Goal: Task Accomplishment & Management: Manage account settings

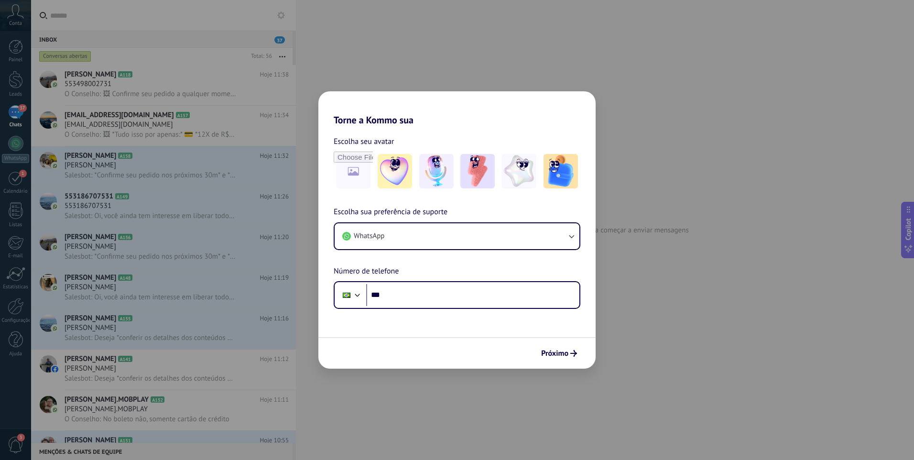
click at [627, 346] on div "Torne a Kommo sua Escolha seu avatar Escolha sua preferência de suporte WhatsAp…" at bounding box center [457, 230] width 914 height 460
click at [473, 382] on div "Torne a Kommo sua Escolha seu avatar Escolha sua preferência de suporte WhatsAp…" at bounding box center [457, 230] width 914 height 460
click at [441, 240] on button "WhatsApp" at bounding box center [457, 236] width 245 height 26
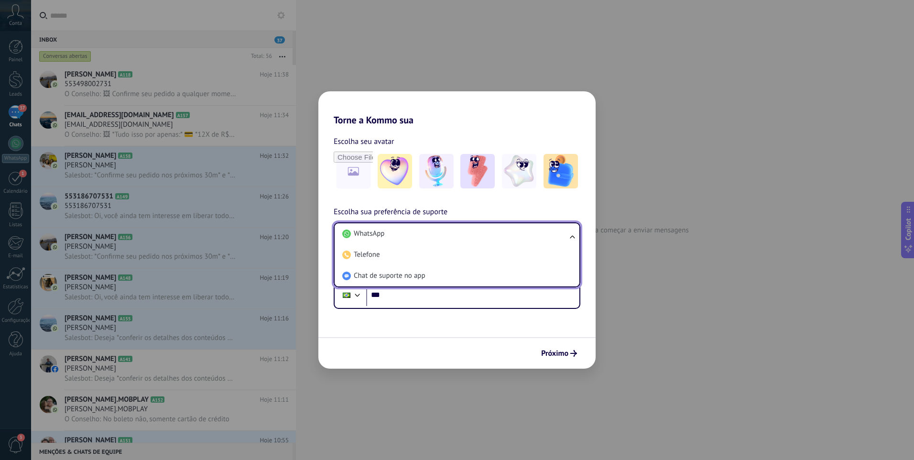
click at [441, 240] on li "WhatsApp" at bounding box center [454, 233] width 233 height 21
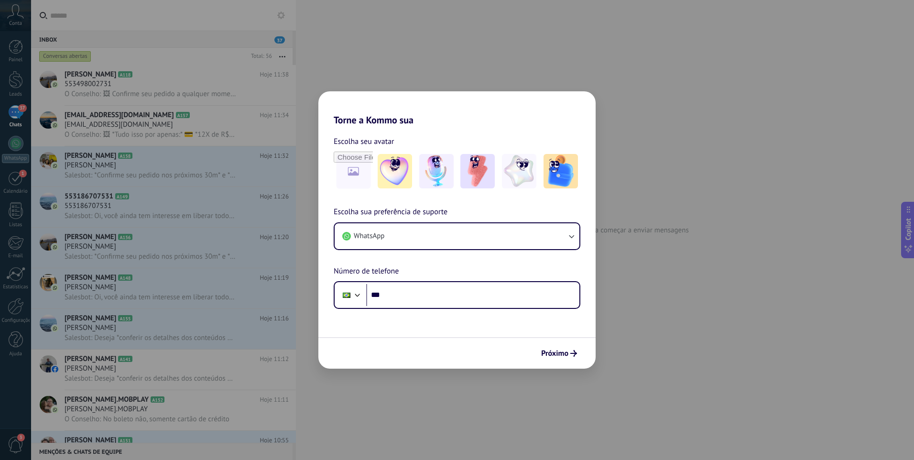
click at [440, 356] on div "Próximo" at bounding box center [456, 353] width 277 height 32
click at [704, 308] on div "Torne a Kommo sua Escolha seu avatar Escolha sua preferência de suporte WhatsAp…" at bounding box center [457, 230] width 914 height 460
click at [434, 237] on button "WhatsApp" at bounding box center [457, 236] width 245 height 26
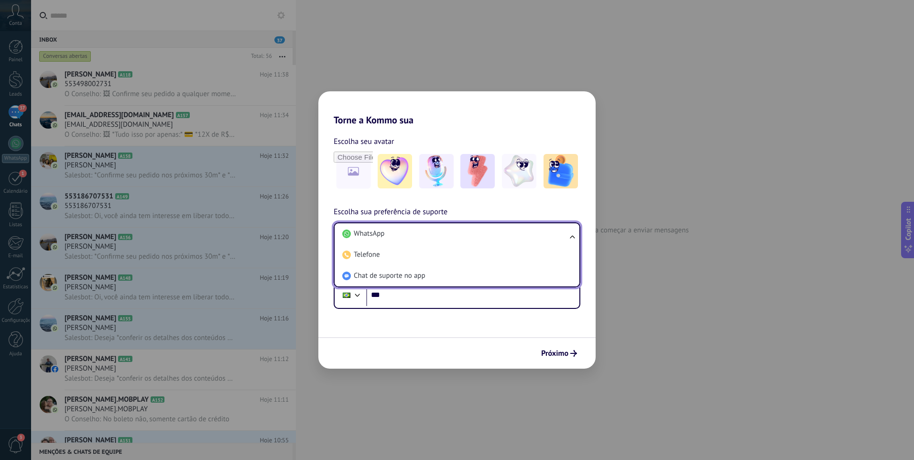
click at [449, 335] on form "Escolha seu avatar Escolha sua preferência de suporte WhatsApp WhatsApp Telefon…" at bounding box center [456, 247] width 277 height 243
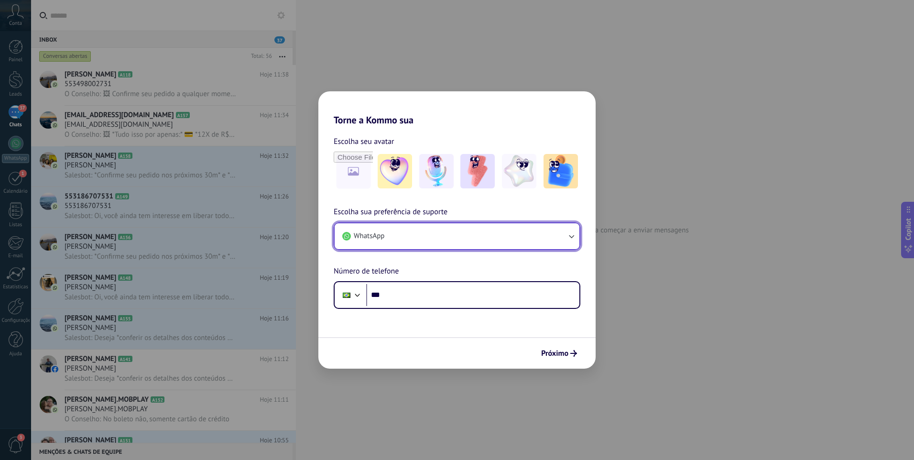
click at [432, 237] on button "WhatsApp" at bounding box center [457, 236] width 245 height 26
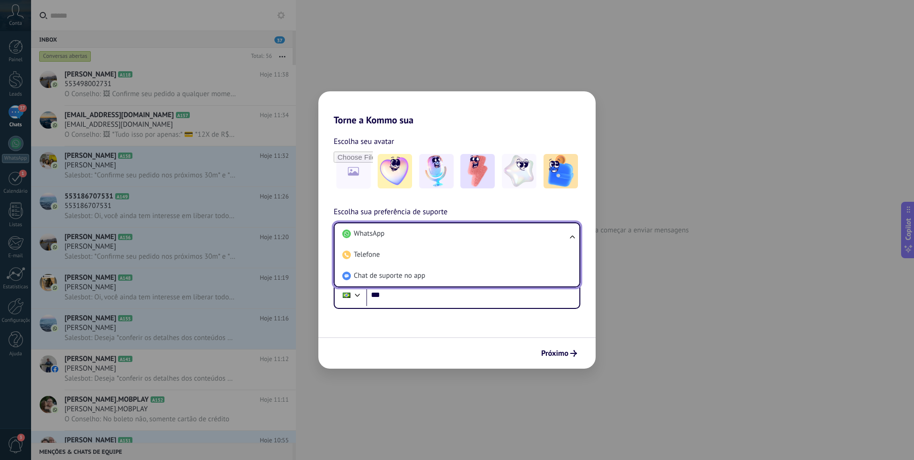
click at [409, 327] on form "Escolha seu avatar Escolha sua preferência de suporte WhatsApp WhatsApp Telefon…" at bounding box center [456, 247] width 277 height 243
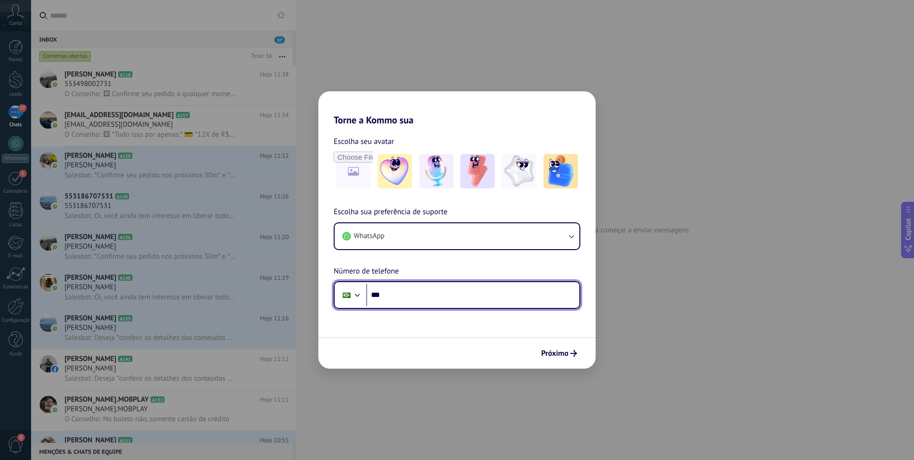
click at [452, 295] on input "***" at bounding box center [472, 295] width 213 height 22
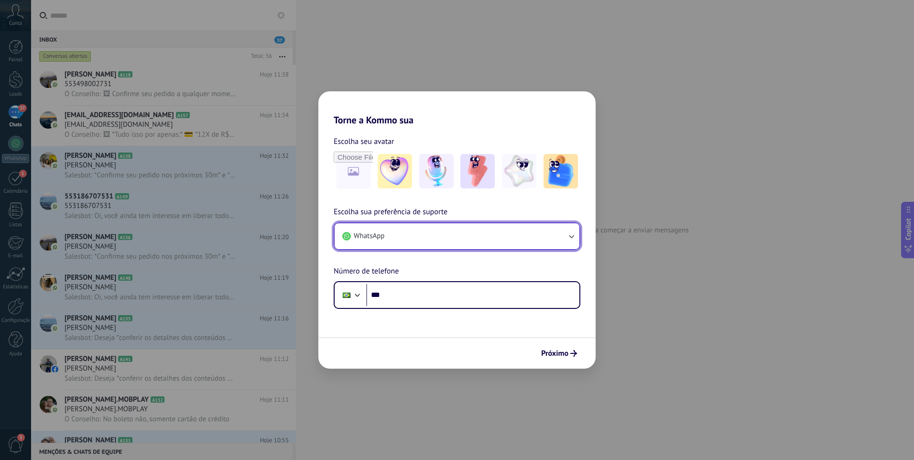
click at [436, 239] on button "WhatsApp" at bounding box center [457, 236] width 245 height 26
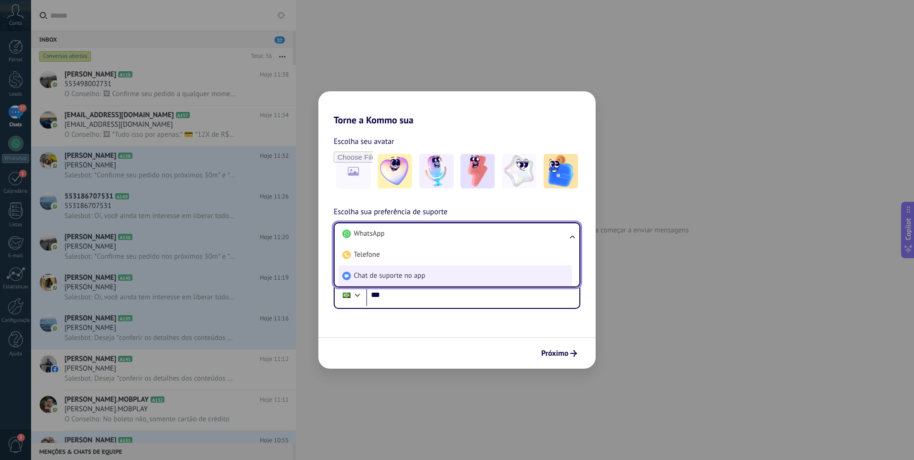
click at [448, 282] on li "Chat de suporte no app" at bounding box center [454, 275] width 233 height 21
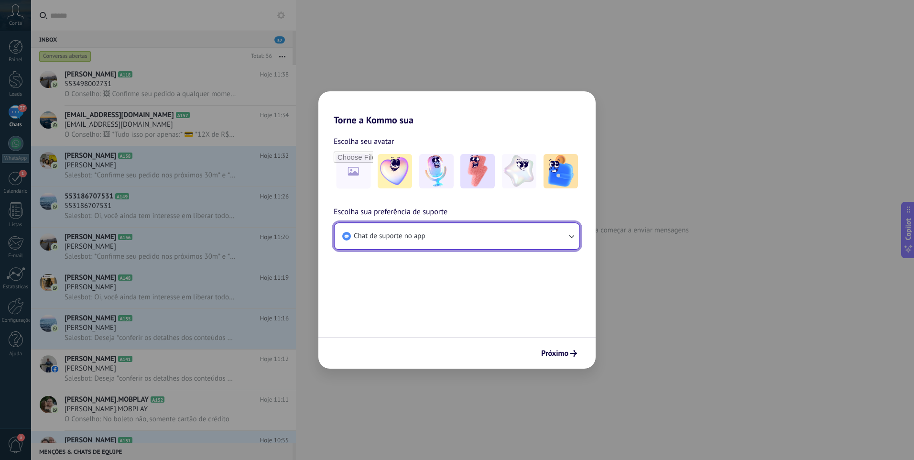
click at [419, 233] on span "Chat de suporte no app" at bounding box center [390, 236] width 72 height 10
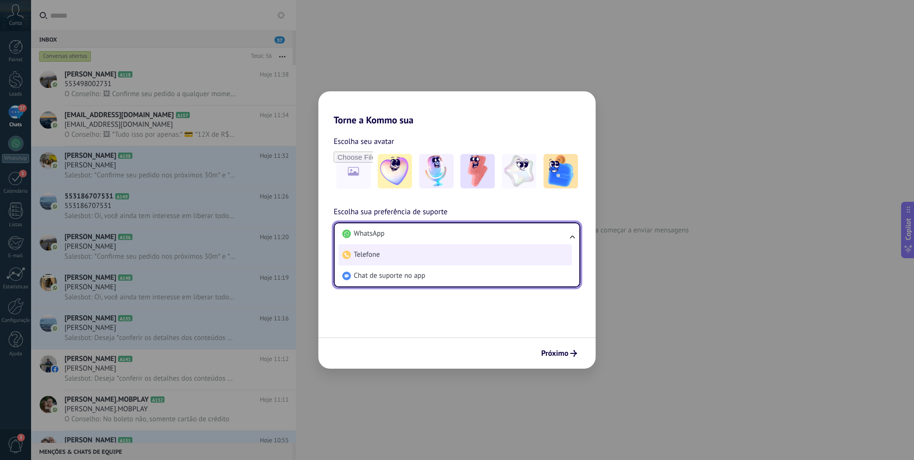
click at [413, 258] on li "Telefone" at bounding box center [454, 254] width 233 height 21
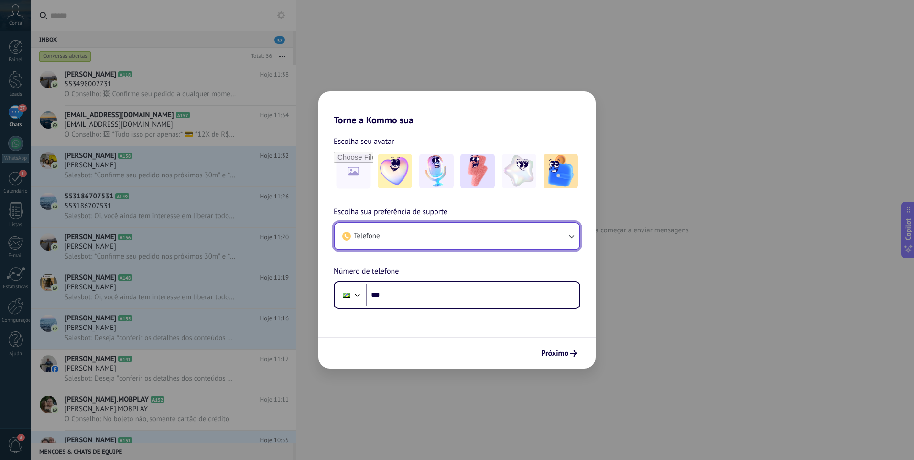
click at [413, 243] on button "Telefone" at bounding box center [457, 236] width 245 height 26
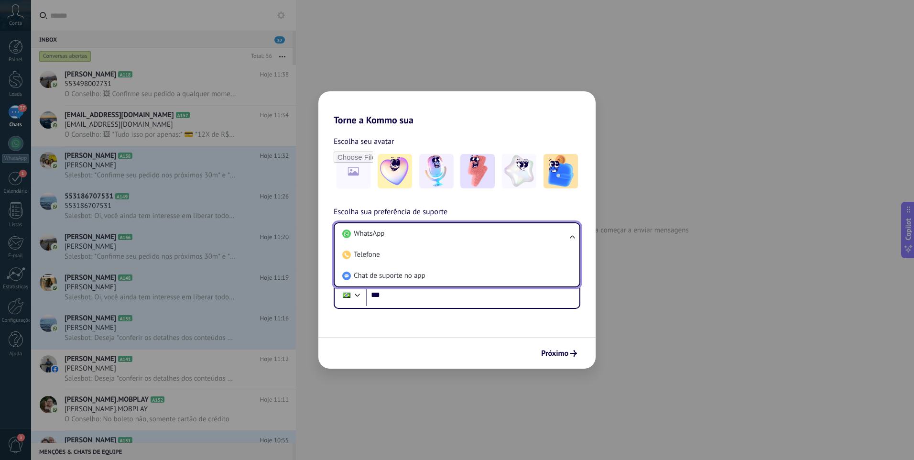
click at [407, 252] on li "Telefone" at bounding box center [454, 254] width 233 height 21
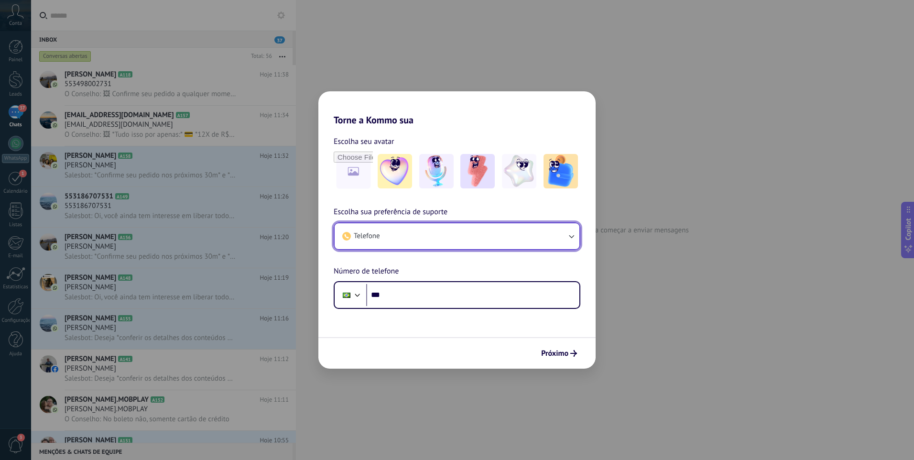
click at [406, 238] on button "Telefone" at bounding box center [457, 236] width 245 height 26
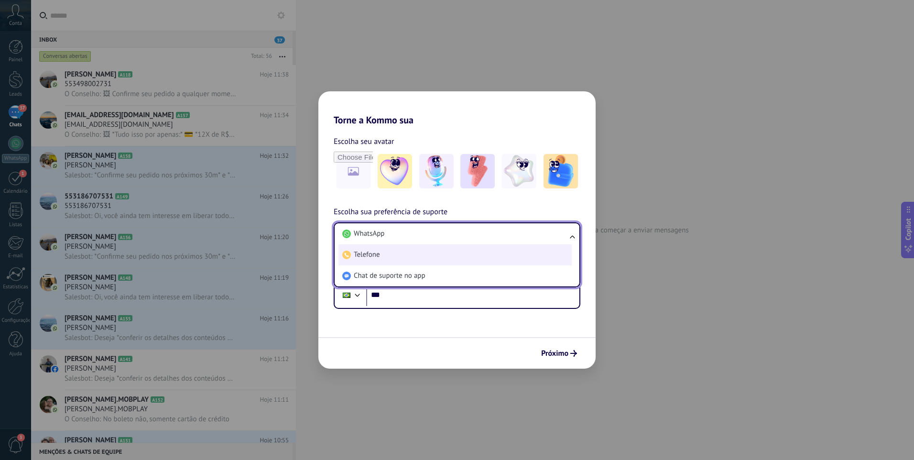
click at [397, 244] on li "Telefone" at bounding box center [454, 254] width 233 height 21
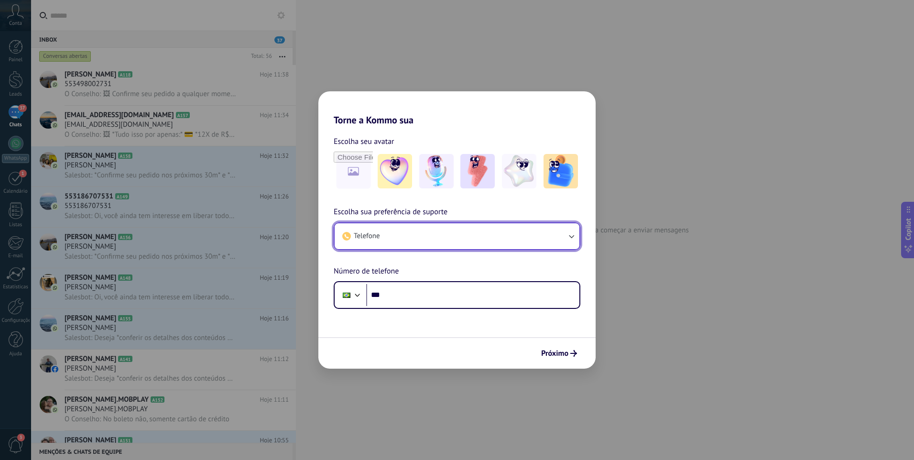
click at [396, 234] on button "Telefone" at bounding box center [457, 236] width 245 height 26
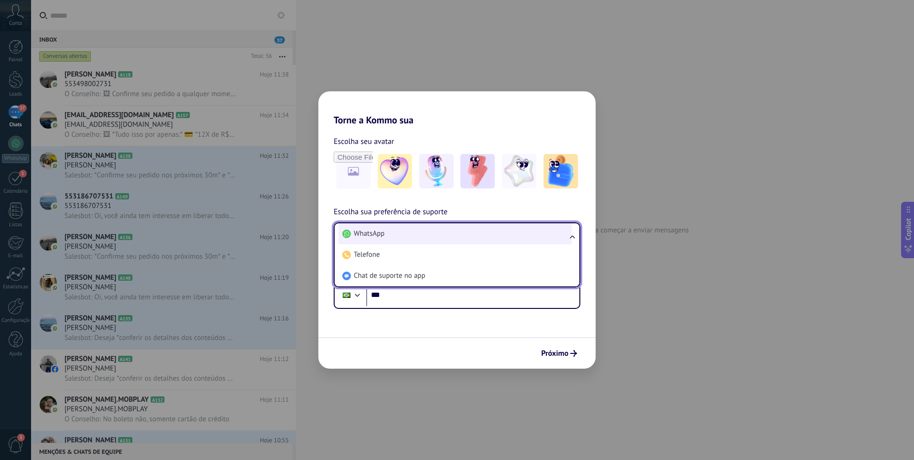
click at [386, 242] on li "WhatsApp" at bounding box center [454, 233] width 233 height 21
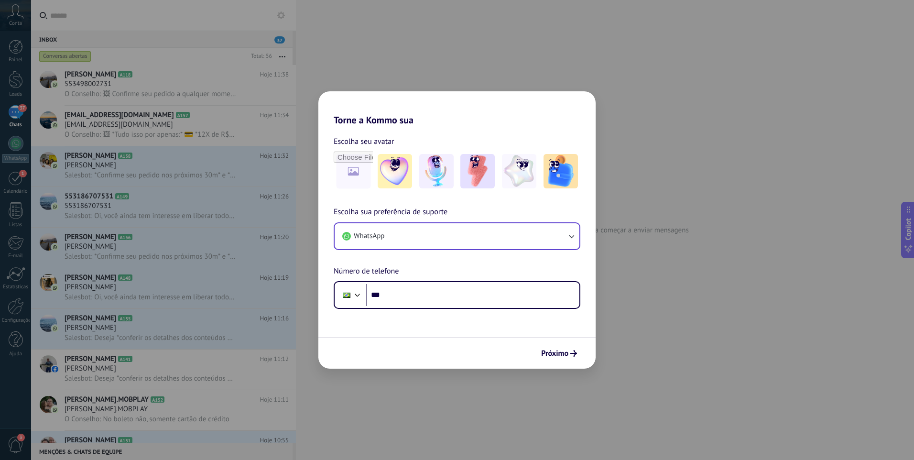
click at [413, 269] on div "Escolha sua preferência de suporte WhatsApp Número de telefone Phone ***" at bounding box center [456, 257] width 277 height 103
click at [414, 326] on form "Escolha seu avatar Escolha sua preferência de suporte WhatsApp Número de telefo…" at bounding box center [456, 247] width 277 height 243
click at [504, 239] on button "WhatsApp" at bounding box center [457, 236] width 245 height 26
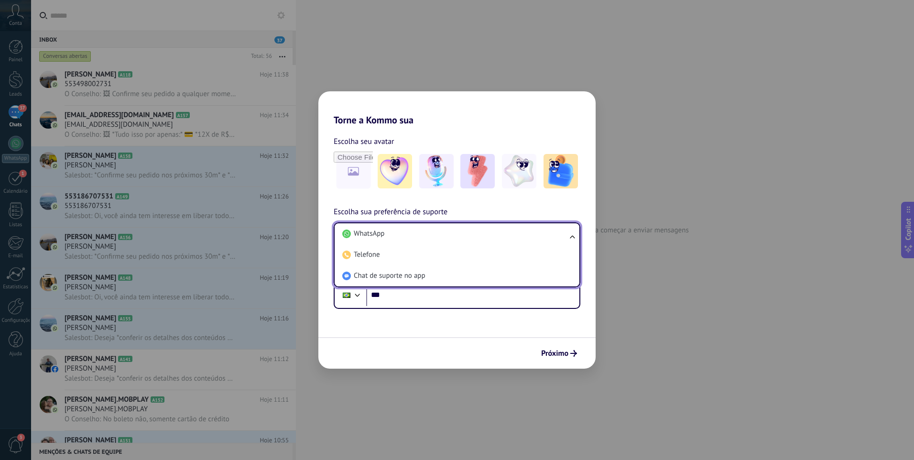
click at [504, 239] on li "WhatsApp" at bounding box center [454, 233] width 233 height 21
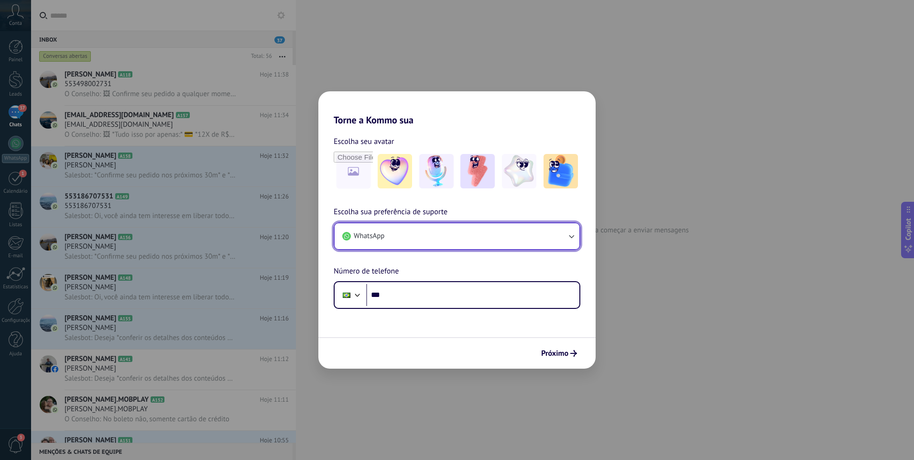
click at [461, 232] on button "WhatsApp" at bounding box center [457, 236] width 245 height 26
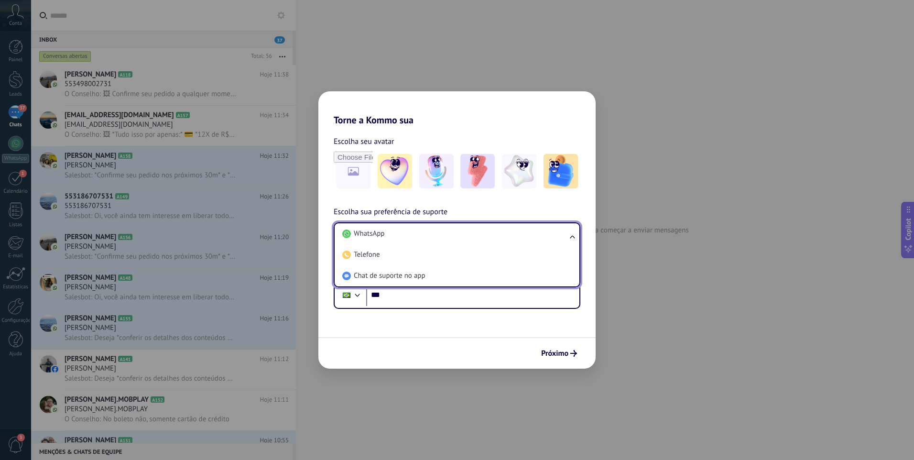
click at [461, 232] on li "WhatsApp" at bounding box center [454, 233] width 233 height 21
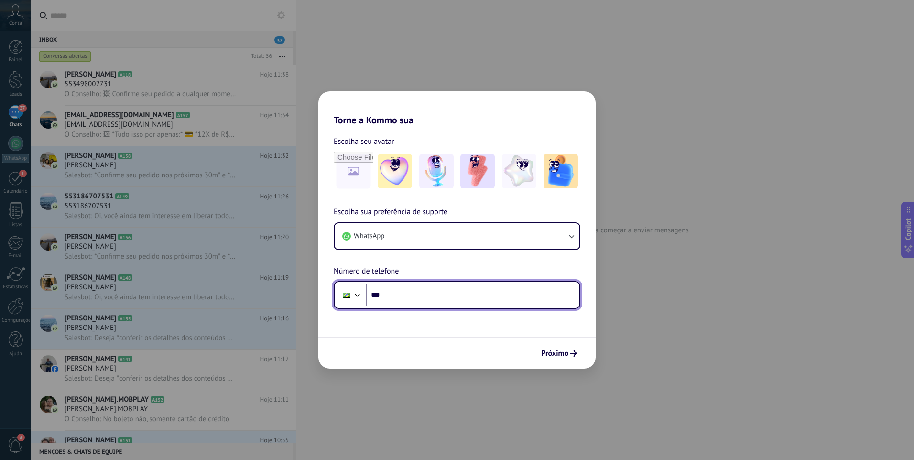
click at [399, 298] on input "***" at bounding box center [472, 295] width 213 height 22
click at [399, 340] on div "Próximo" at bounding box center [456, 353] width 277 height 32
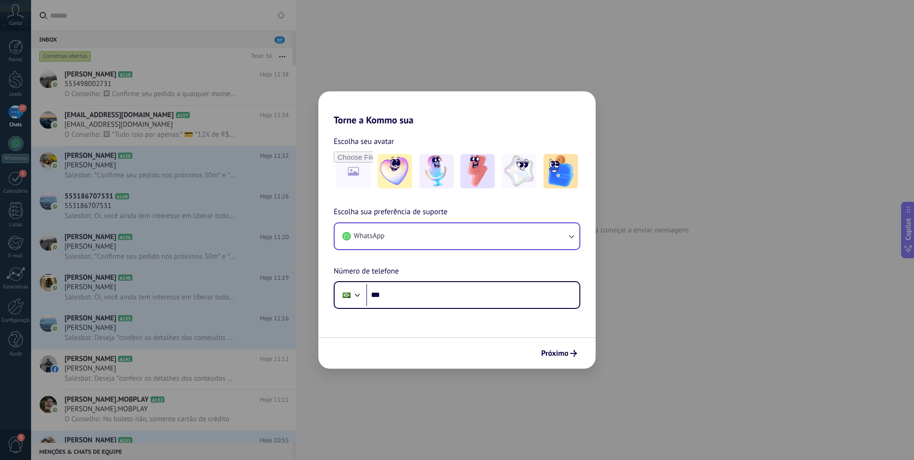
click at [376, 249] on div "WhatsApp" at bounding box center [457, 236] width 247 height 28
click at [378, 242] on button "WhatsApp" at bounding box center [457, 236] width 245 height 26
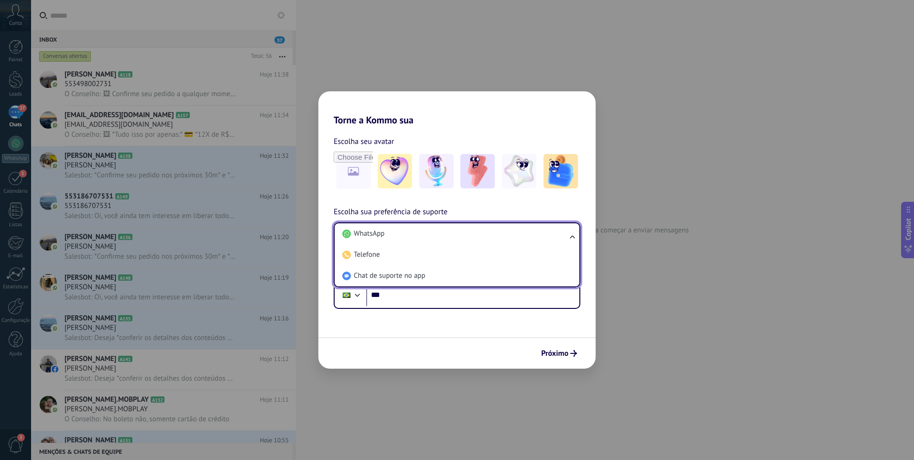
click at [426, 336] on form "Escolha seu avatar Escolha sua preferência de suporte WhatsApp WhatsApp Telefon…" at bounding box center [456, 247] width 277 height 243
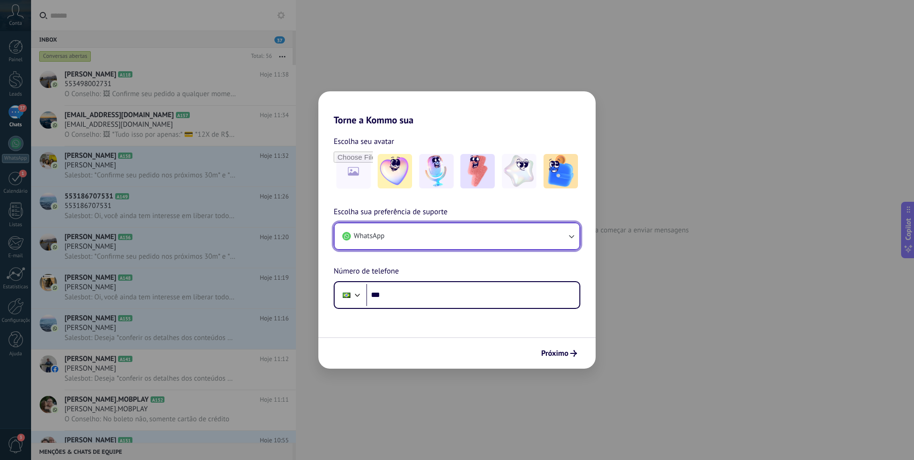
click at [455, 231] on button "WhatsApp" at bounding box center [457, 236] width 245 height 26
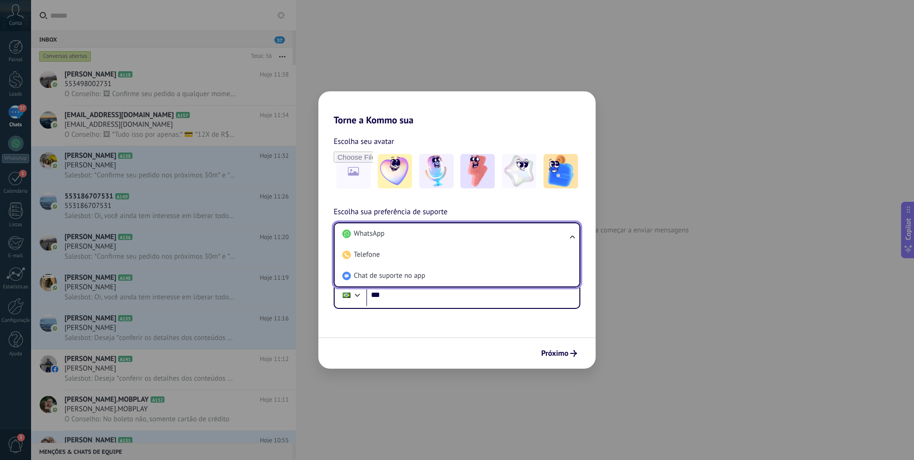
click at [455, 231] on li "WhatsApp" at bounding box center [454, 233] width 233 height 21
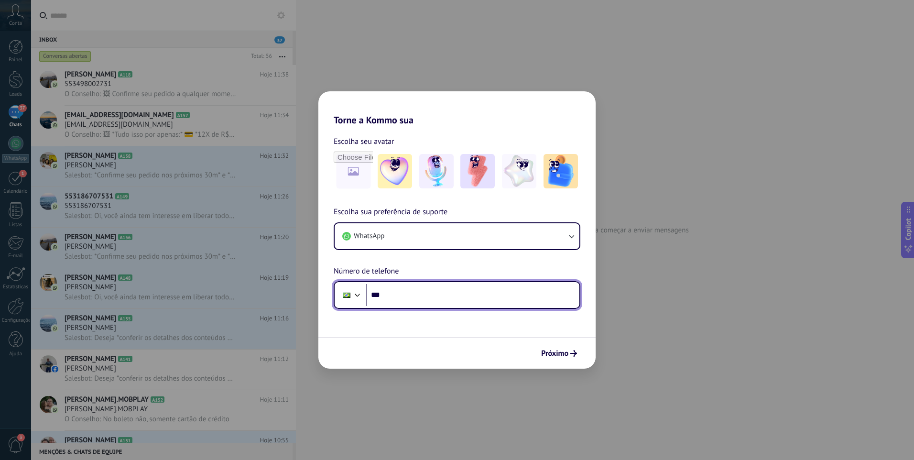
click at [437, 296] on input "***" at bounding box center [472, 295] width 213 height 22
click at [497, 297] on input "**********" at bounding box center [472, 295] width 213 height 22
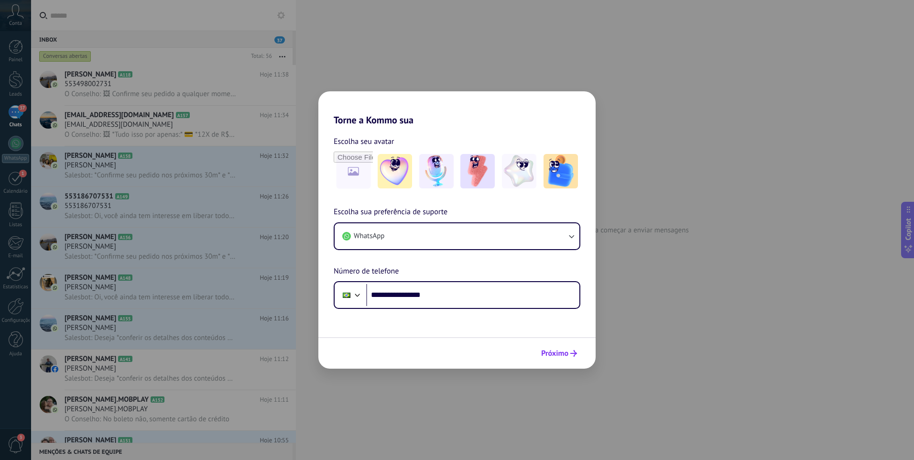
click at [558, 350] on span "Próximo" at bounding box center [554, 353] width 27 height 7
click at [478, 300] on input "**********" at bounding box center [472, 295] width 213 height 22
click at [403, 300] on input "**********" at bounding box center [472, 295] width 213 height 22
click at [406, 298] on input "**********" at bounding box center [472, 295] width 213 height 22
type input "**********"
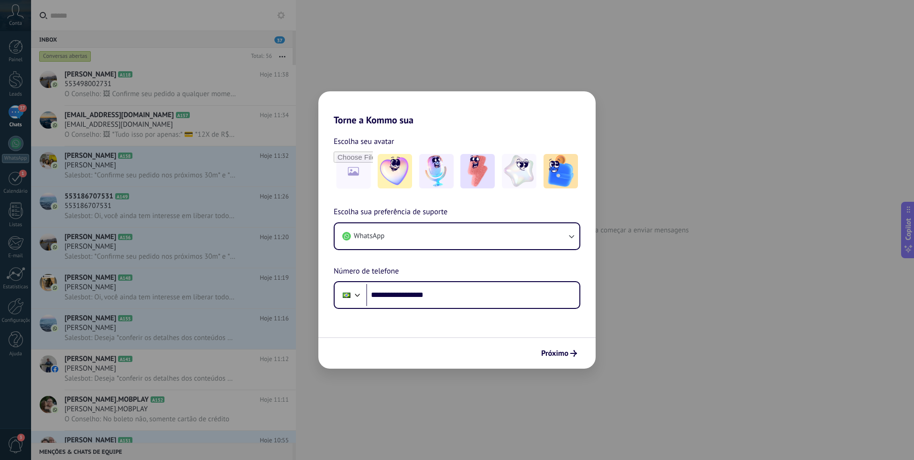
click at [555, 348] on button "Próximo" at bounding box center [559, 353] width 44 height 16
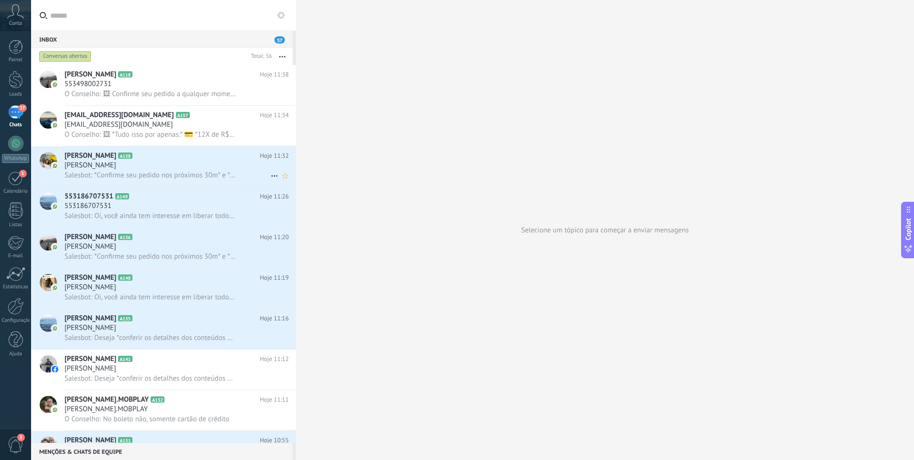
click at [148, 165] on div "[PERSON_NAME]" at bounding box center [177, 166] width 224 height 10
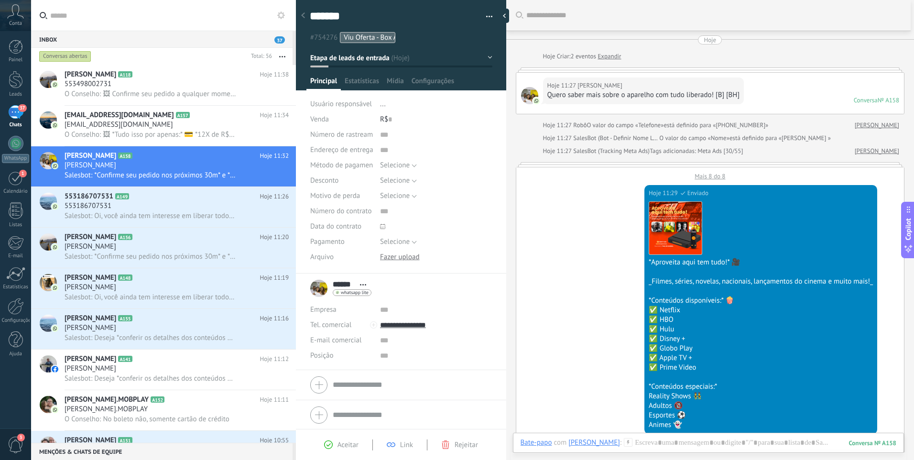
click at [710, 177] on div "Mais 8 do 8" at bounding box center [710, 173] width 388 height 13
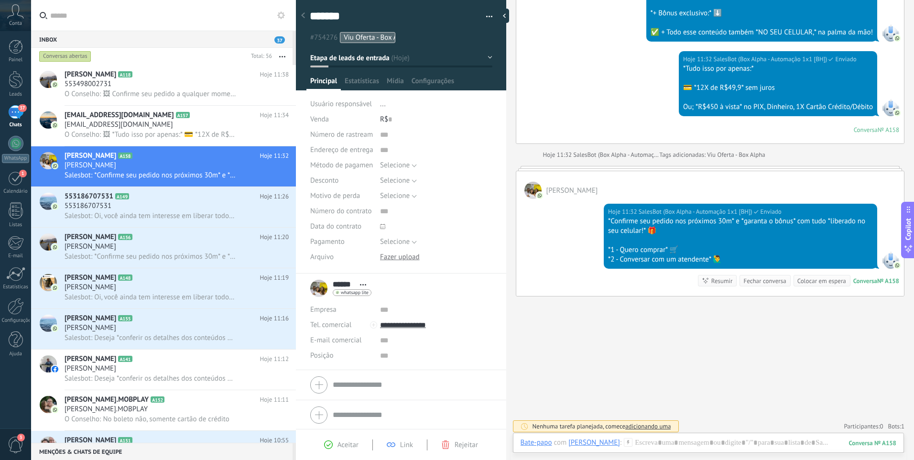
scroll to position [2144, 0]
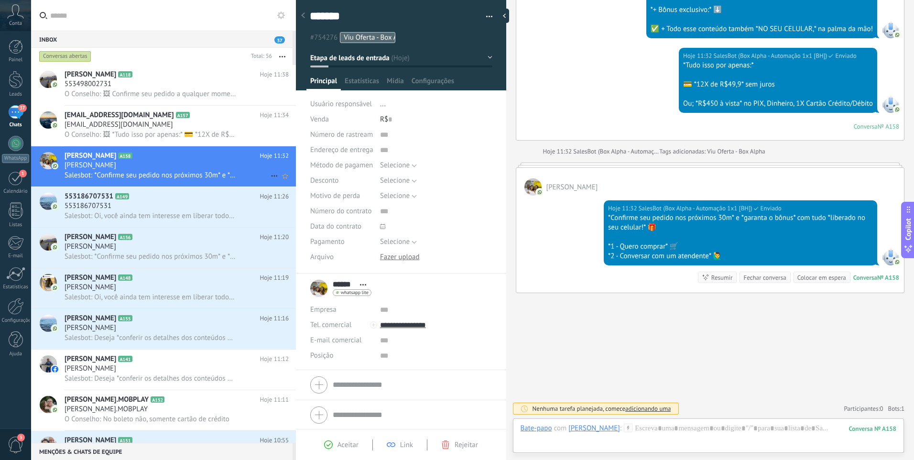
click at [272, 176] on icon at bounding box center [274, 175] width 11 height 11
click at [223, 175] on div at bounding box center [457, 230] width 914 height 460
click at [68, 194] on span "553186707531" at bounding box center [89, 197] width 49 height 10
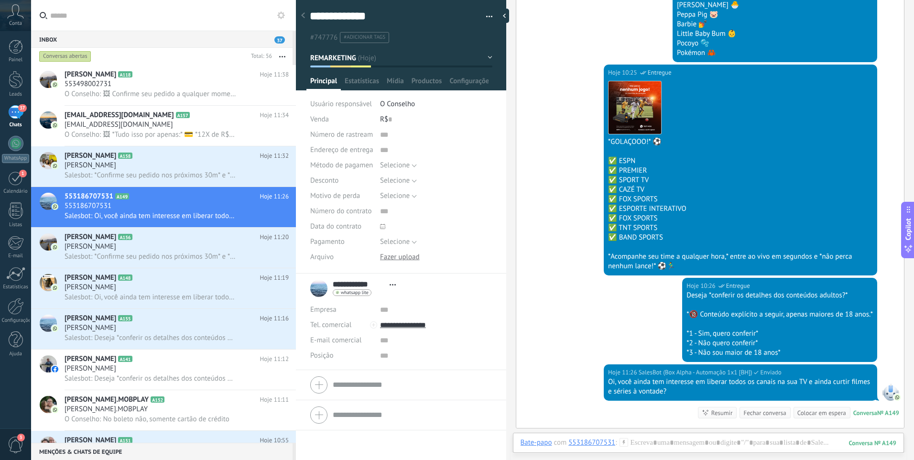
scroll to position [983, 0]
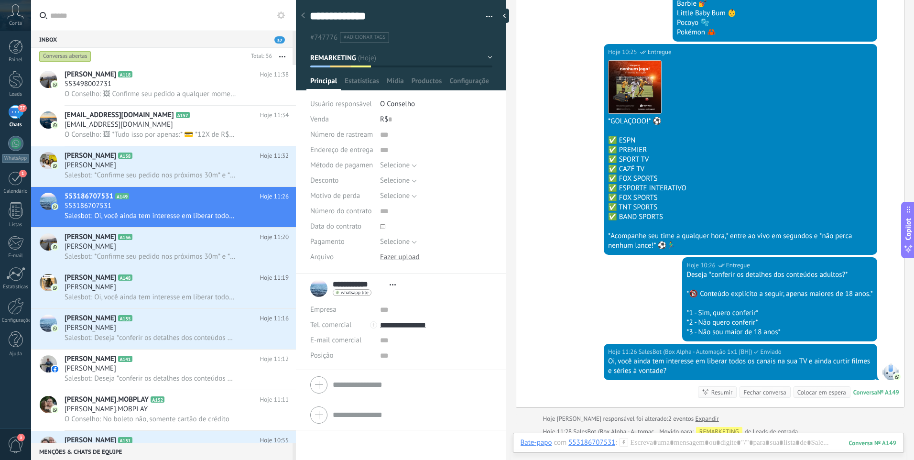
click at [487, 56] on button "REMARKETING" at bounding box center [401, 57] width 182 height 17
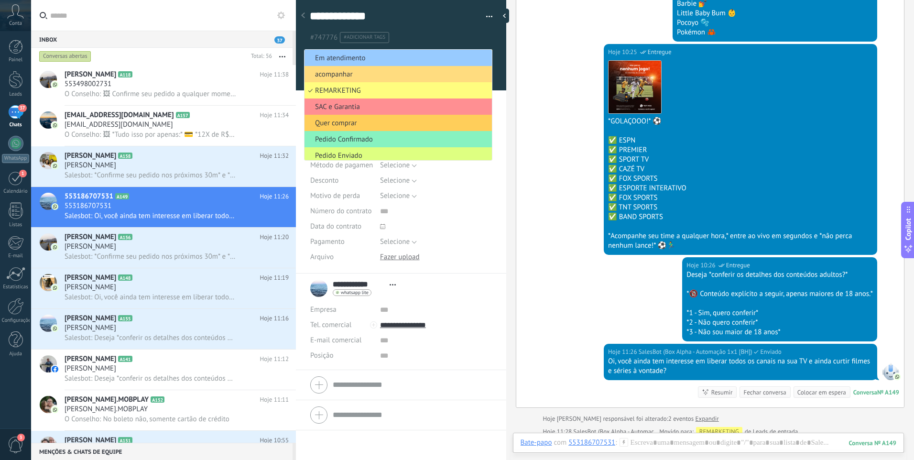
click at [547, 157] on div "Hoje 10:25 SalesBot (Box Alpha - Automação 1x1 [BH]) Entregue Download *GOLAÇOO…" at bounding box center [710, 150] width 388 height 213
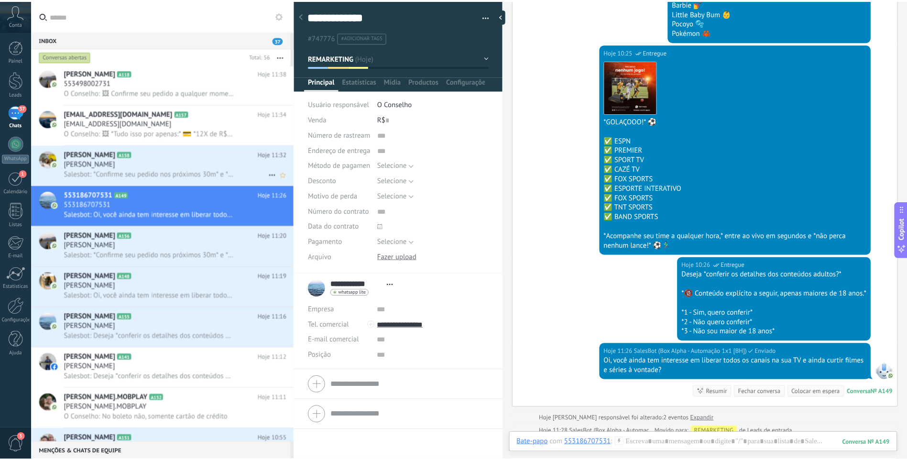
scroll to position [0, 0]
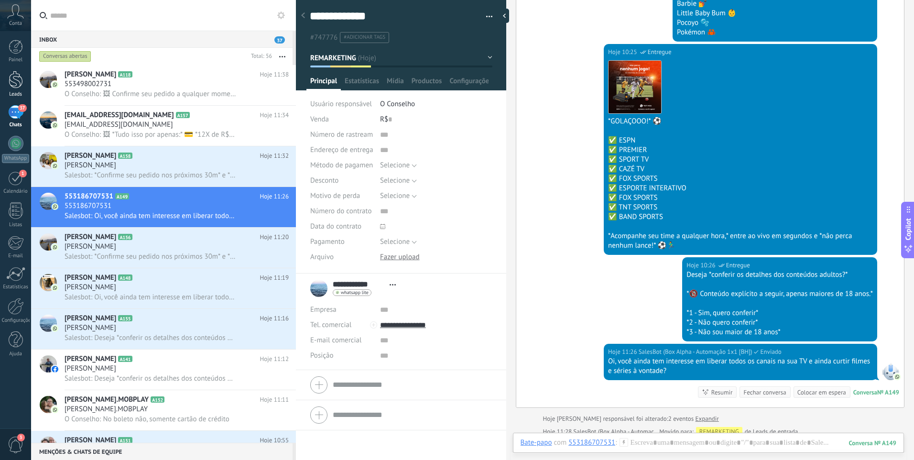
click at [17, 81] on div at bounding box center [16, 80] width 14 height 18
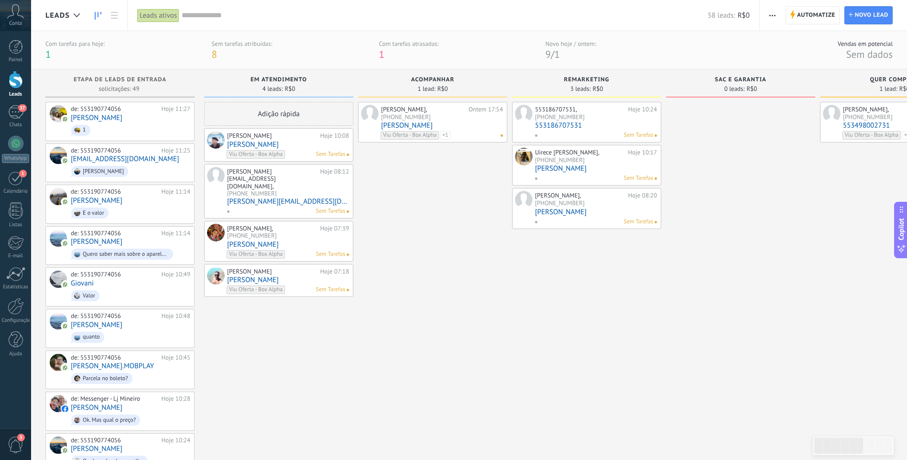
click at [467, 117] on div "Elcio Eustáquio, +55 31 7304-3788 Ontem 17:54" at bounding box center [442, 113] width 122 height 15
click at [401, 125] on link "[PERSON_NAME]" at bounding box center [442, 125] width 122 height 8
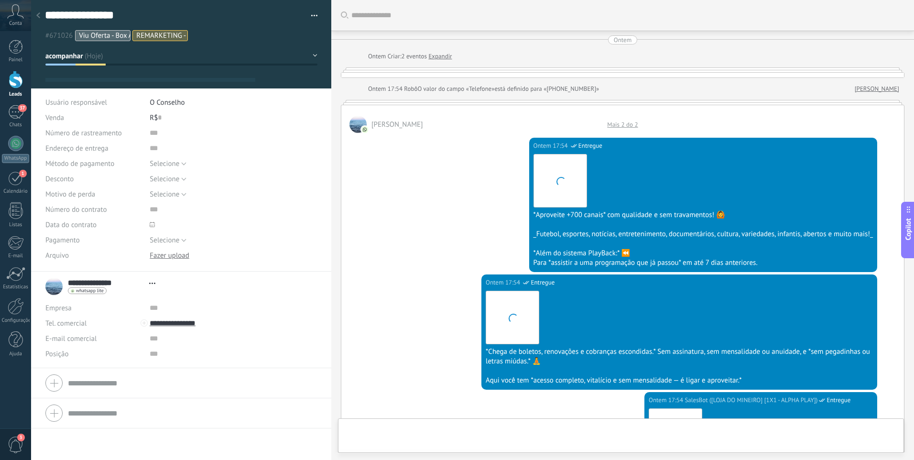
type textarea "**********"
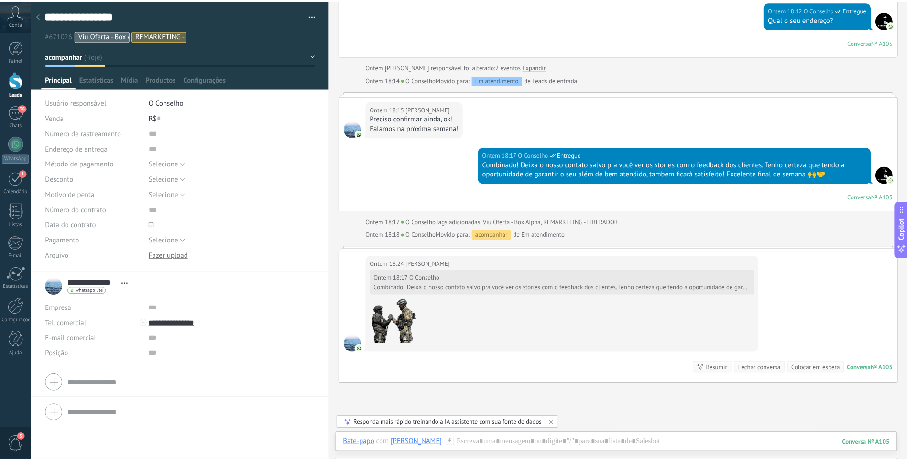
scroll to position [1625, 0]
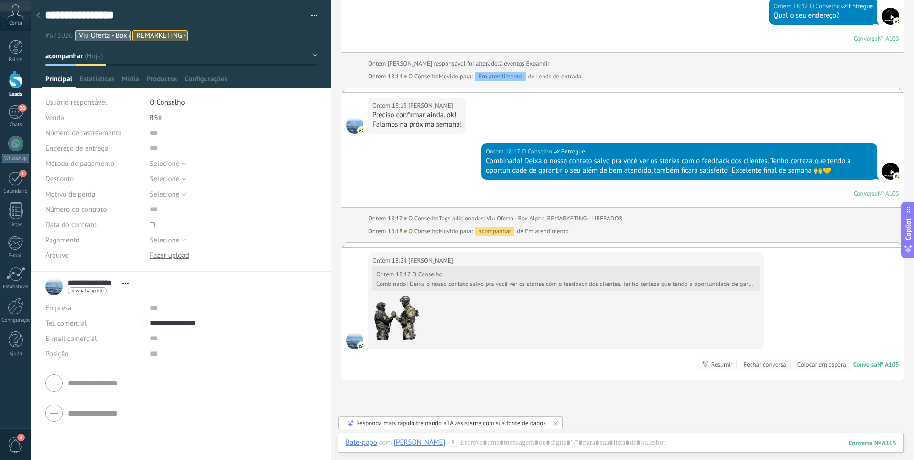
click at [17, 21] on span "Conta" at bounding box center [15, 24] width 13 height 6
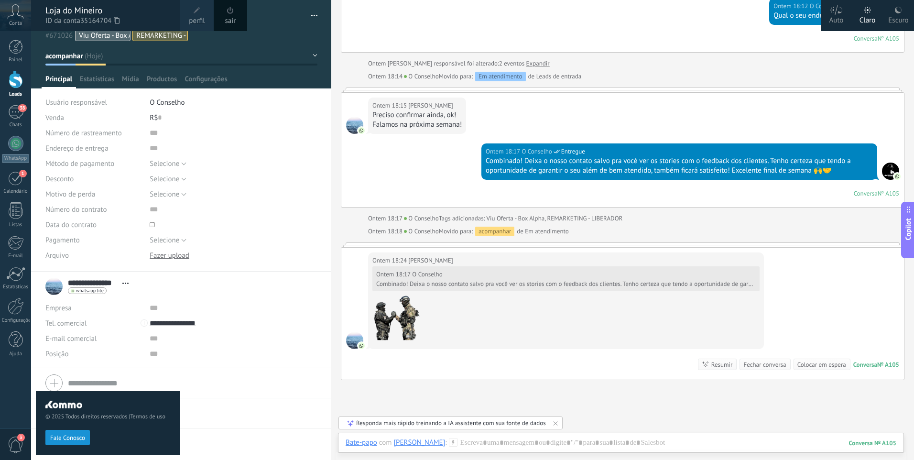
click at [16, 13] on icon at bounding box center [15, 11] width 17 height 14
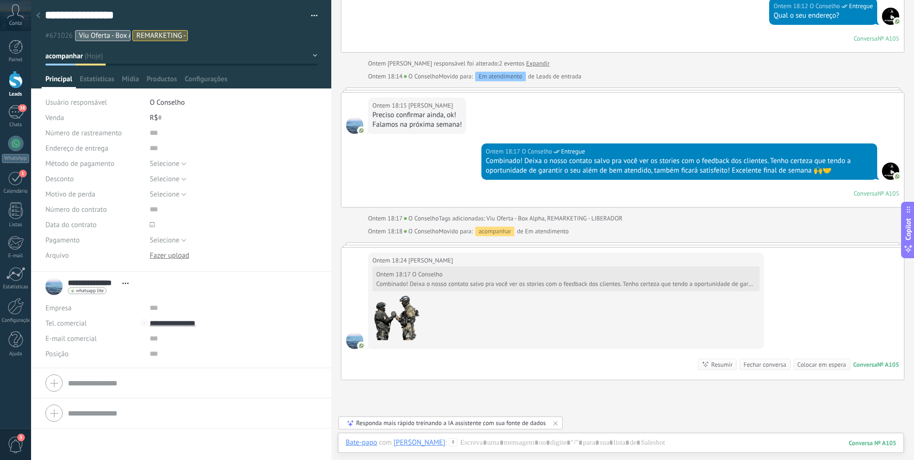
click at [16, 13] on icon at bounding box center [15, 11] width 17 height 14
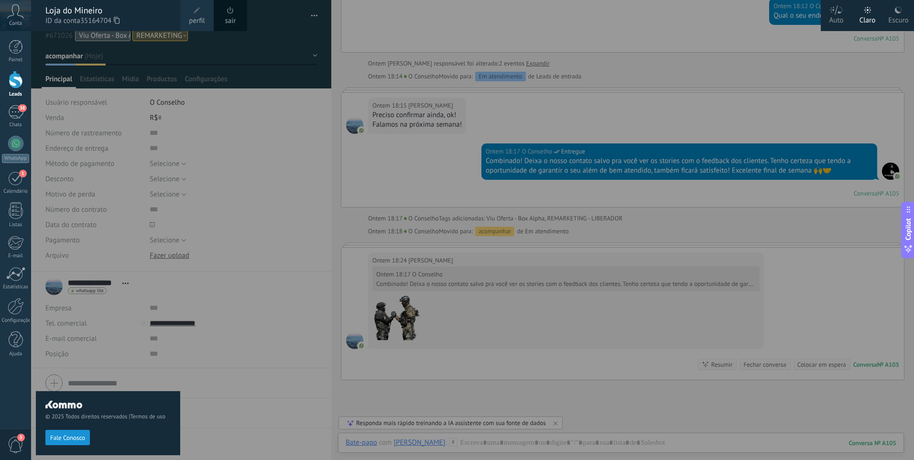
click at [205, 11] on link "perfil" at bounding box center [196, 15] width 33 height 31
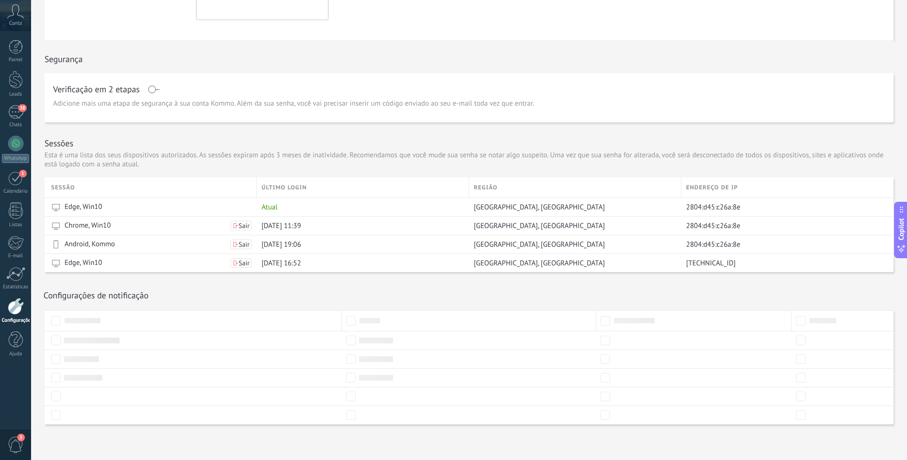
scroll to position [190, 0]
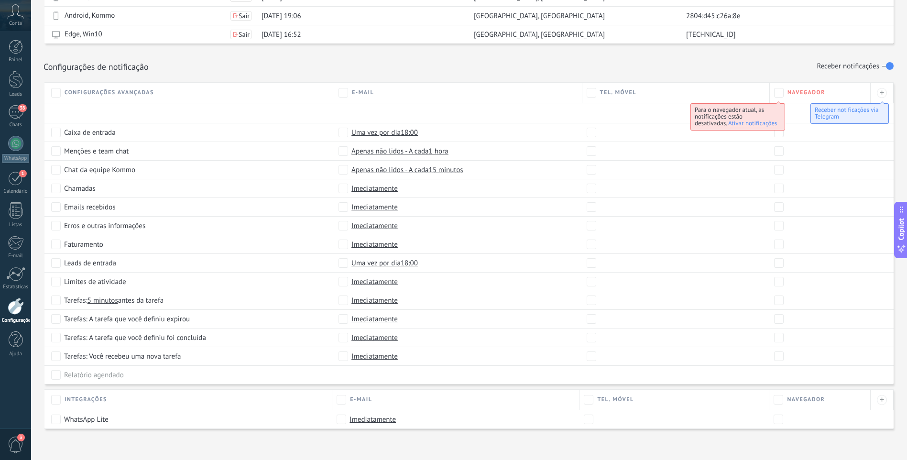
scroll to position [423, 0]
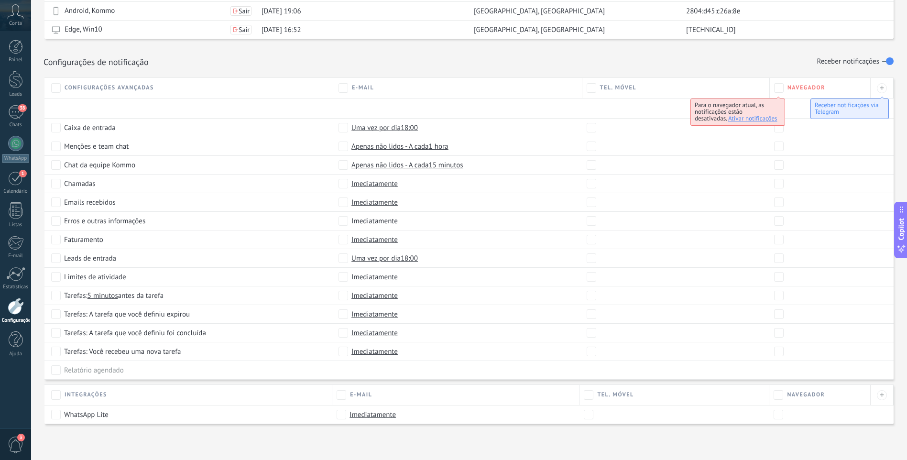
click at [756, 119] on span "Ativar notificações" at bounding box center [752, 118] width 49 height 8
click at [740, 119] on span "Ativar notificações" at bounding box center [752, 118] width 49 height 8
click at [739, 119] on span "Ativar notificações" at bounding box center [752, 118] width 49 height 8
click at [783, 88] on div "Navegador" at bounding box center [819, 88] width 91 height 10
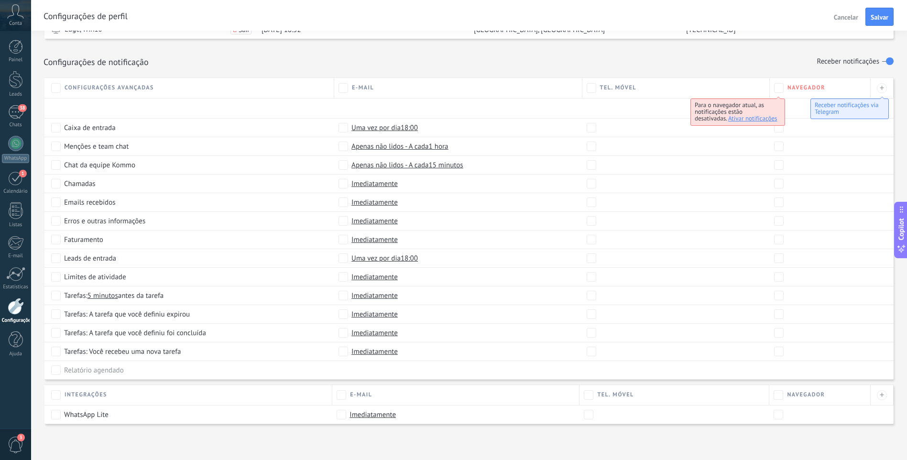
click at [742, 116] on span "Ativar notificações" at bounding box center [752, 118] width 49 height 8
click at [875, 20] on span "Salvar" at bounding box center [879, 17] width 18 height 7
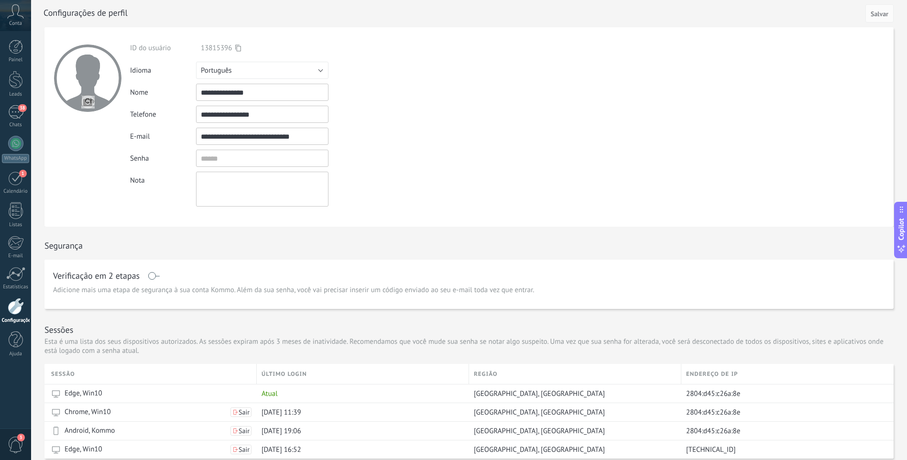
scroll to position [0, 0]
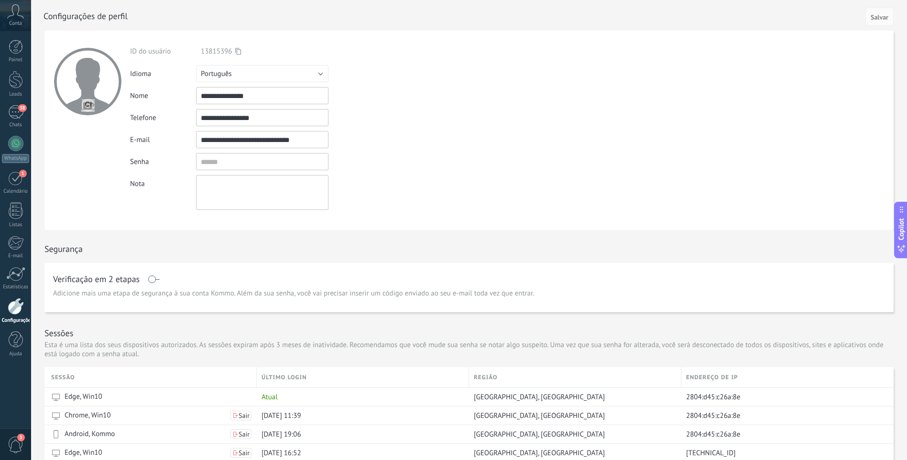
click at [17, 22] on span "Conta" at bounding box center [15, 24] width 13 height 6
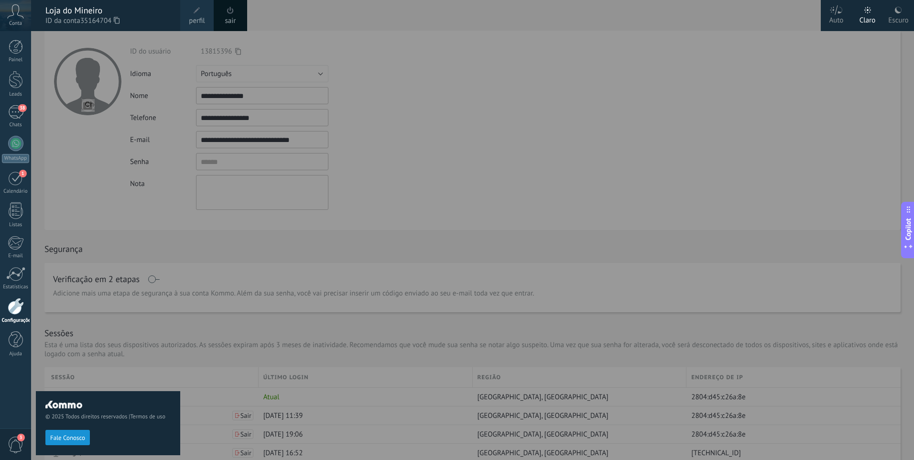
click at [906, 234] on span "Copilot" at bounding box center [908, 229] width 10 height 22
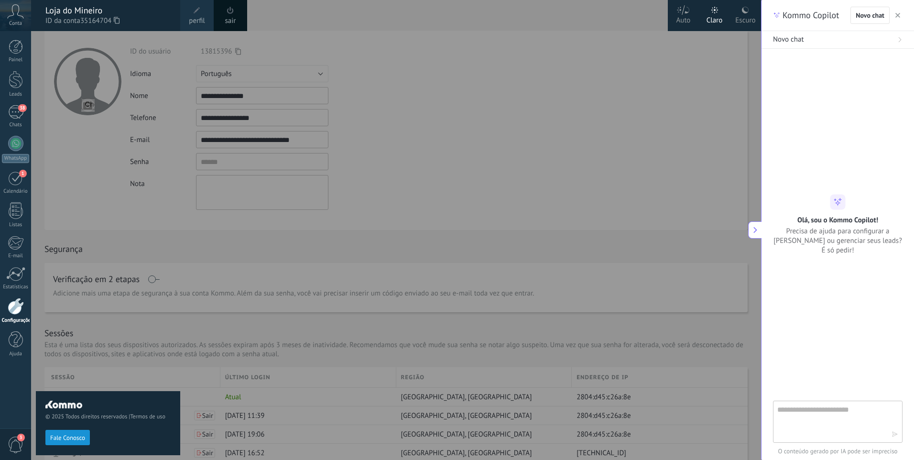
click at [682, 87] on div at bounding box center [488, 230] width 914 height 460
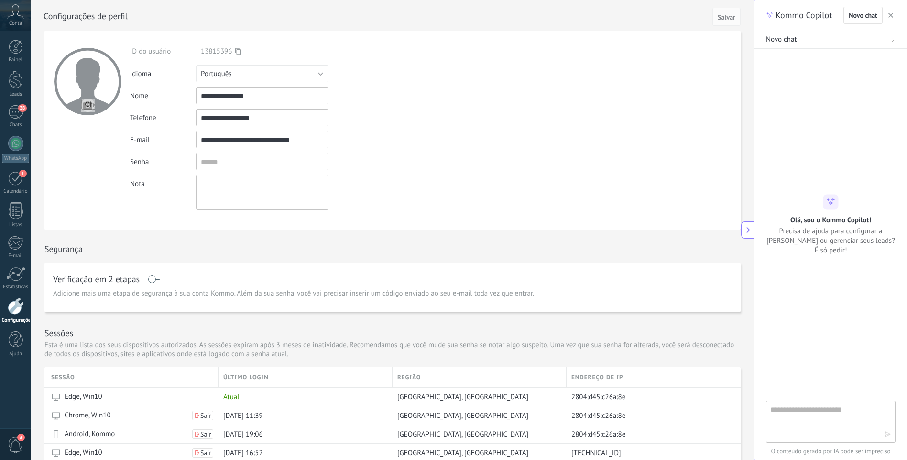
click at [891, 18] on span "button" at bounding box center [890, 15] width 5 height 7
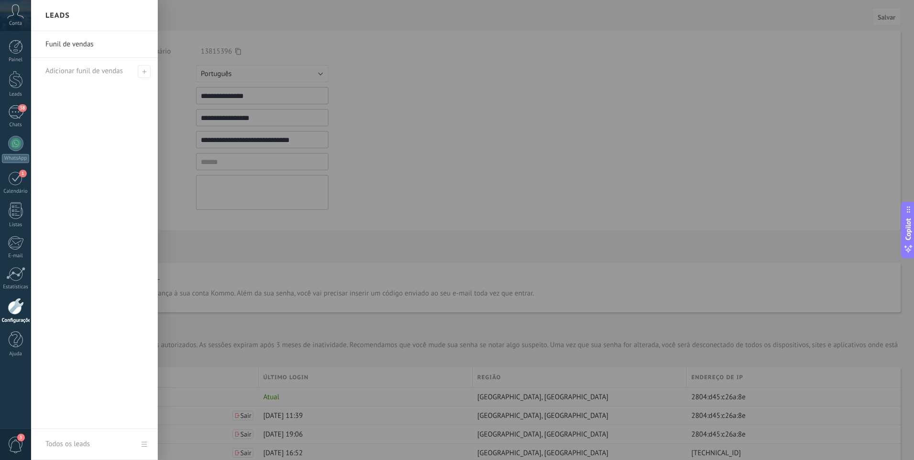
click at [23, 18] on div "Conta" at bounding box center [15, 15] width 31 height 31
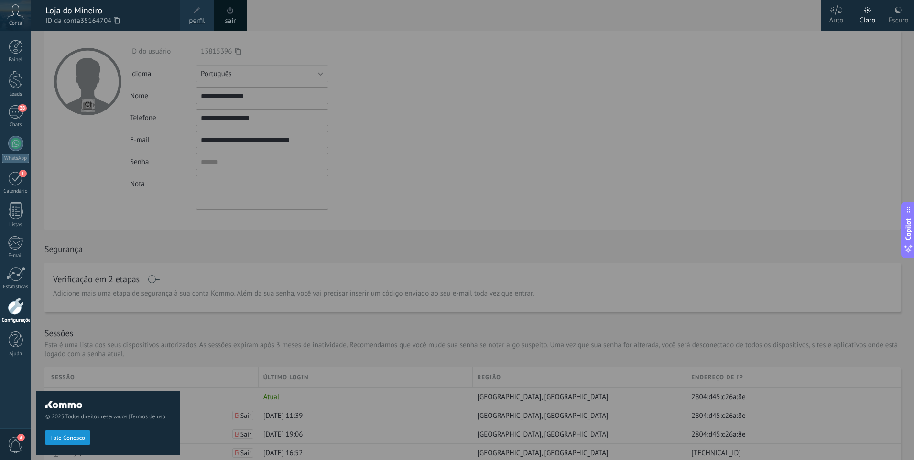
click at [900, 13] on use at bounding box center [898, 10] width 7 height 7
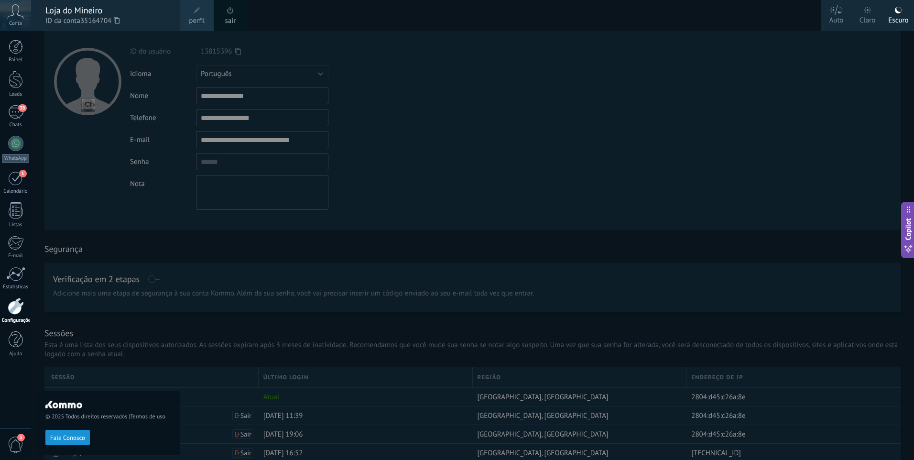
click at [835, 14] on icon at bounding box center [835, 10] width 13 height 10
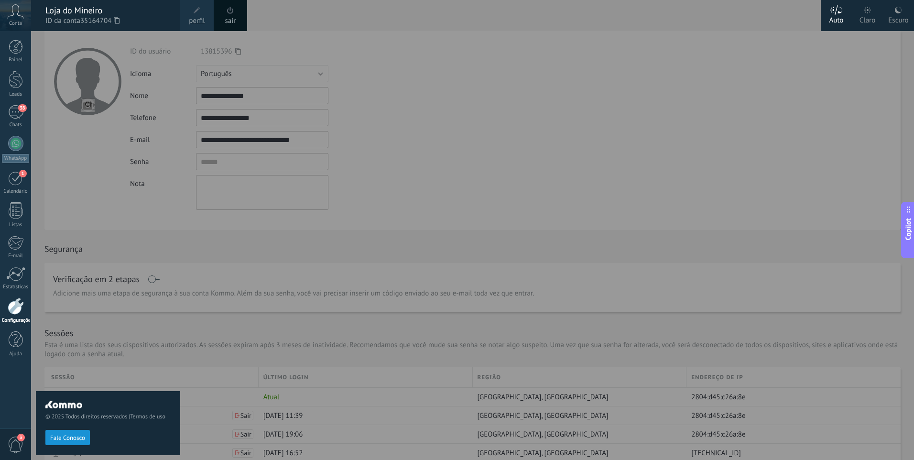
click at [853, 46] on div at bounding box center [488, 230] width 914 height 460
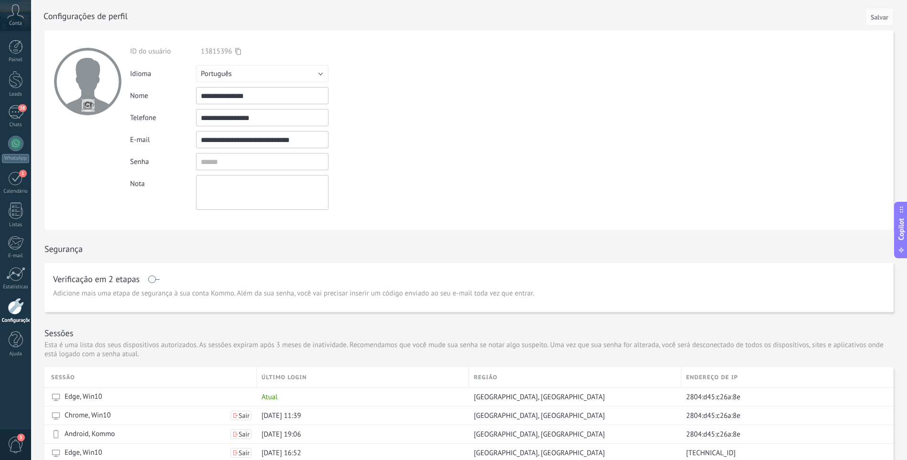
click at [18, 21] on span "Conta" at bounding box center [15, 24] width 13 height 6
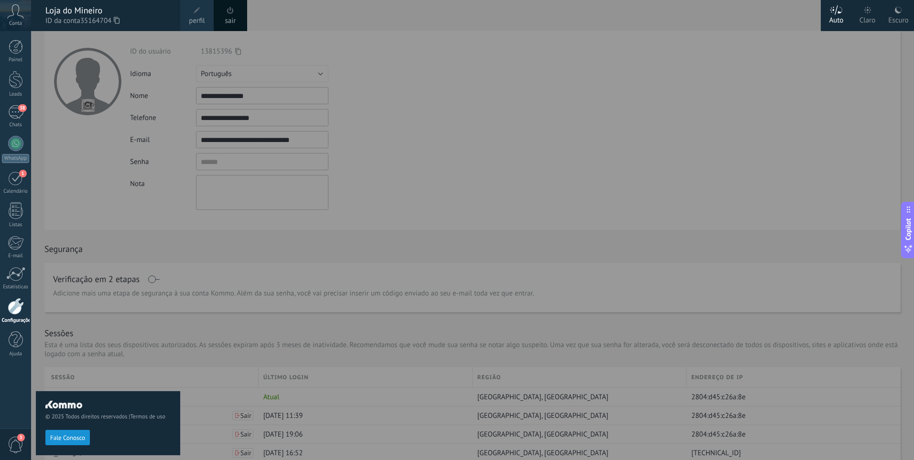
click at [867, 18] on div "Claro" at bounding box center [867, 18] width 16 height 25
click at [481, 57] on div at bounding box center [488, 230] width 914 height 460
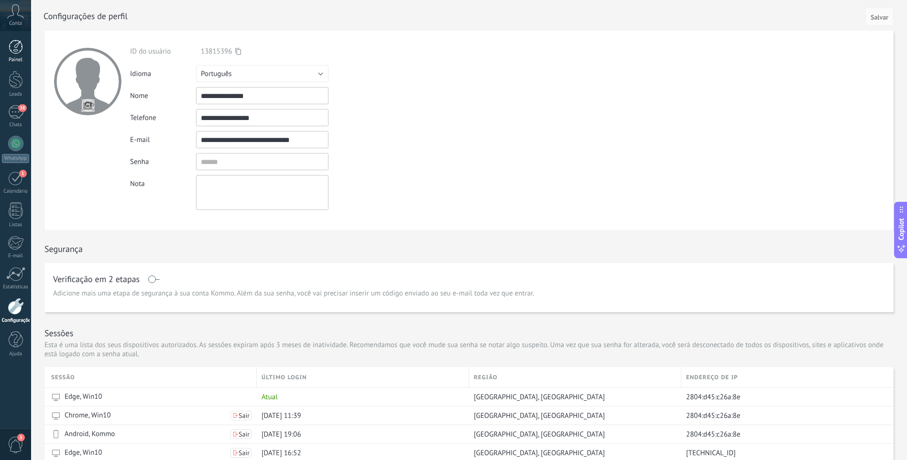
click at [19, 49] on div at bounding box center [16, 47] width 14 height 14
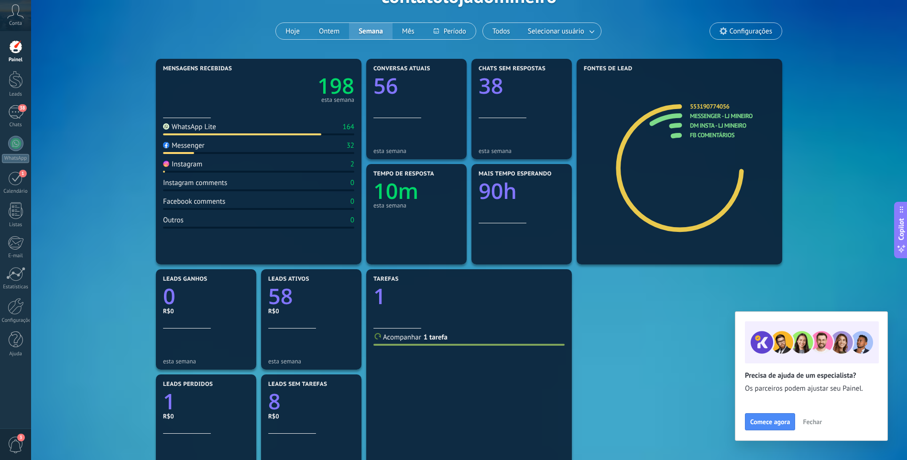
scroll to position [96, 0]
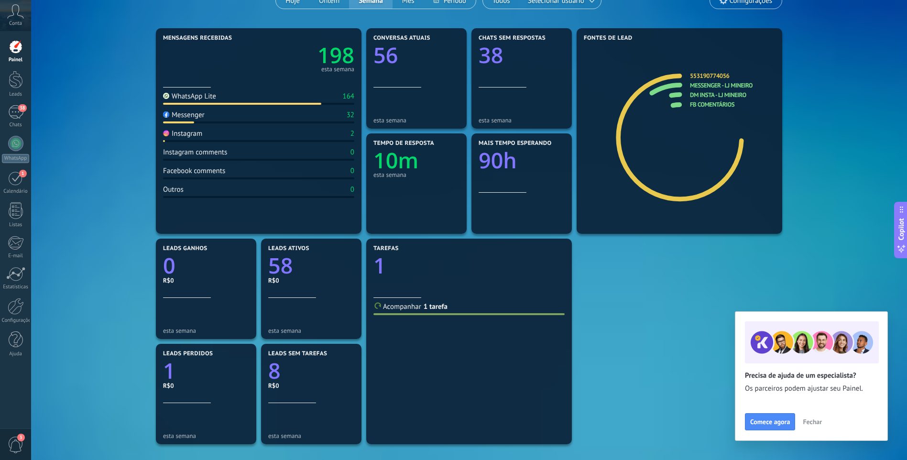
click at [497, 152] on text "90h" at bounding box center [497, 160] width 38 height 29
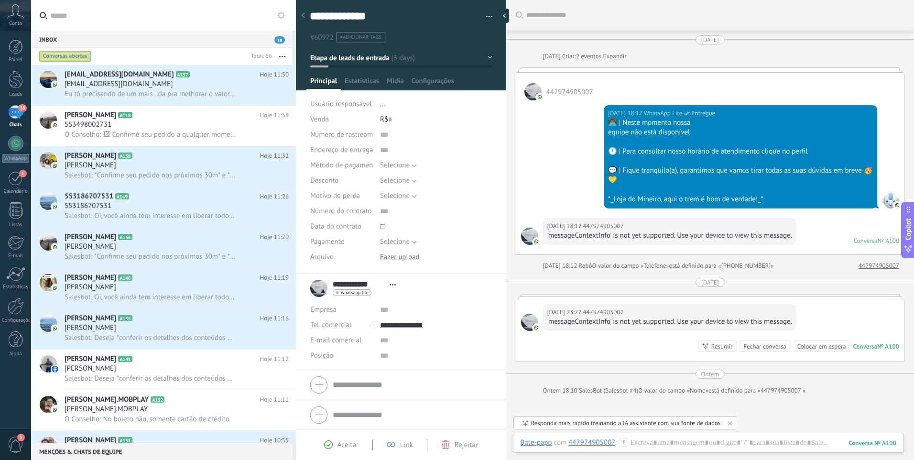
click at [625, 57] on link "Expandir" at bounding box center [614, 57] width 23 height 10
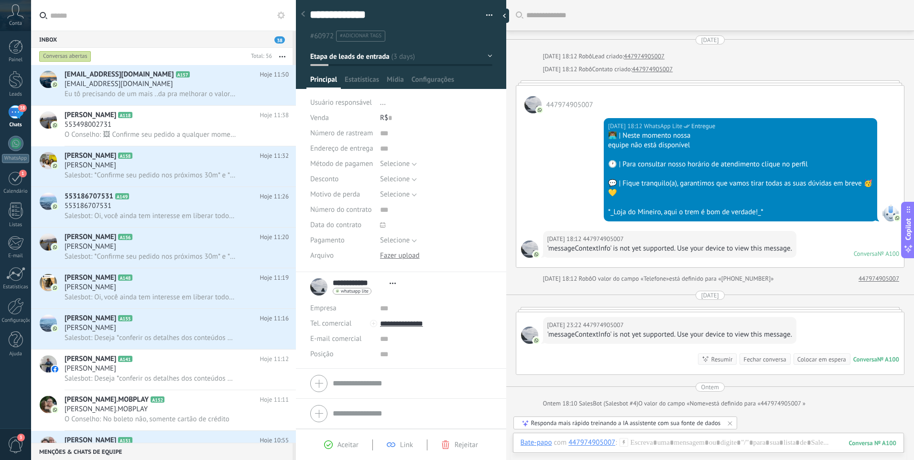
click at [772, 359] on div "Fechar conversa" at bounding box center [764, 359] width 43 height 9
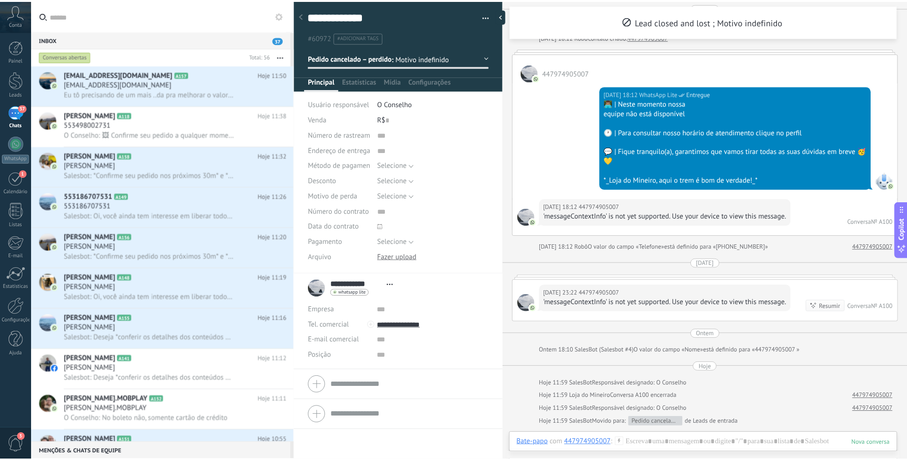
scroll to position [111, 0]
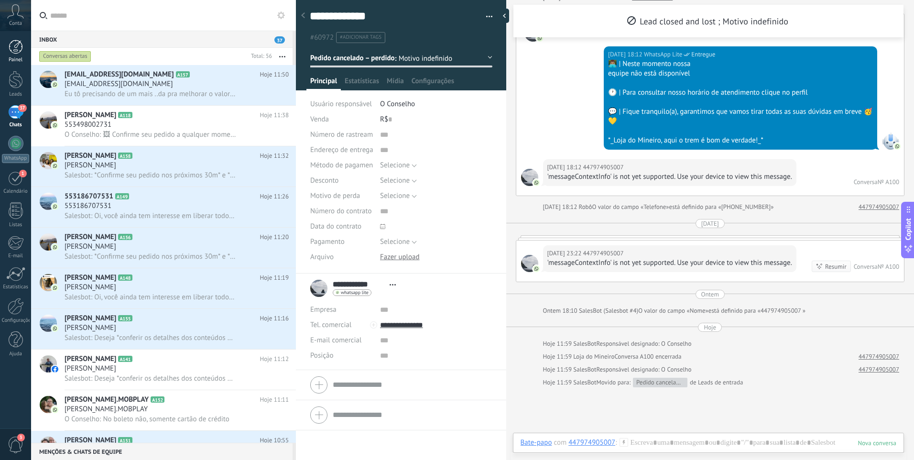
click at [19, 46] on div at bounding box center [16, 47] width 14 height 14
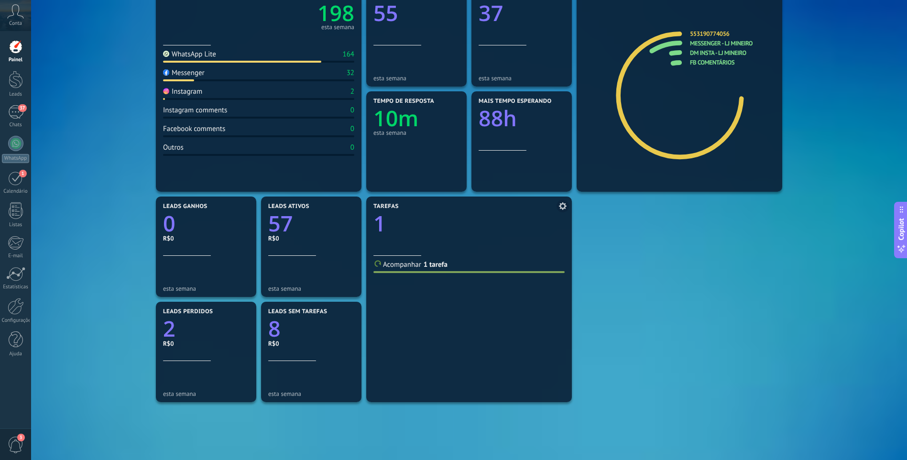
scroll to position [143, 0]
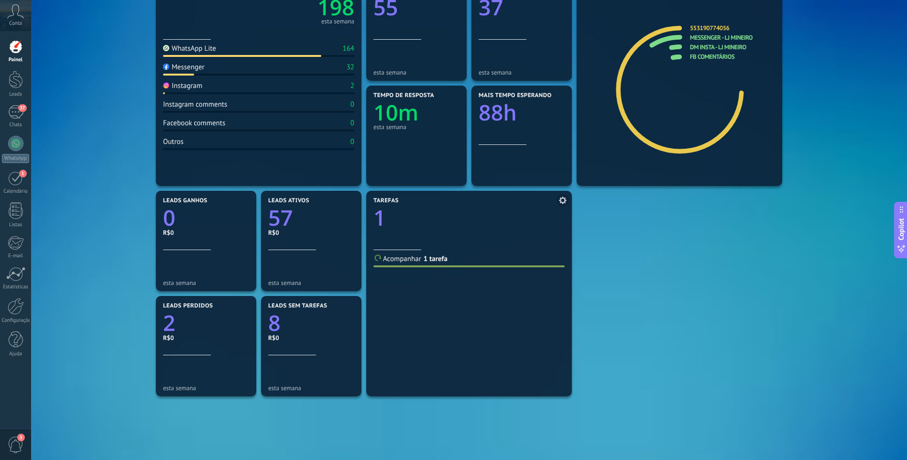
click at [420, 259] on span "Acompanhar" at bounding box center [402, 258] width 38 height 9
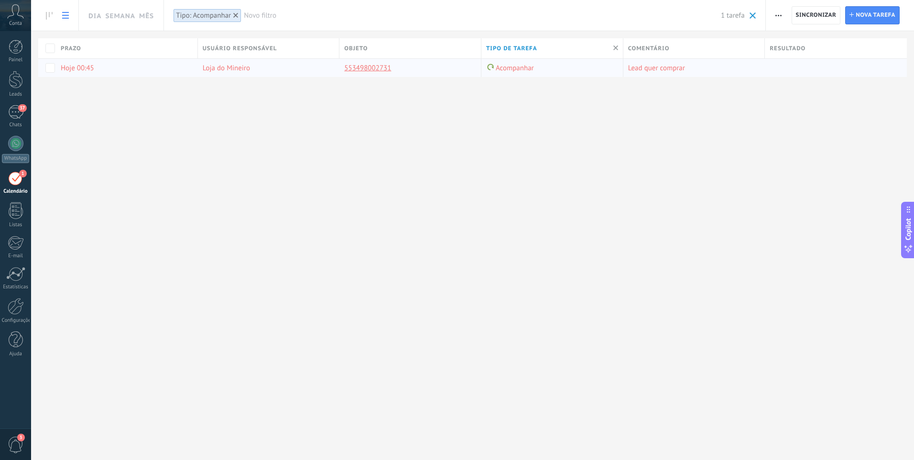
click at [359, 68] on link "553498002731" at bounding box center [367, 68] width 47 height 9
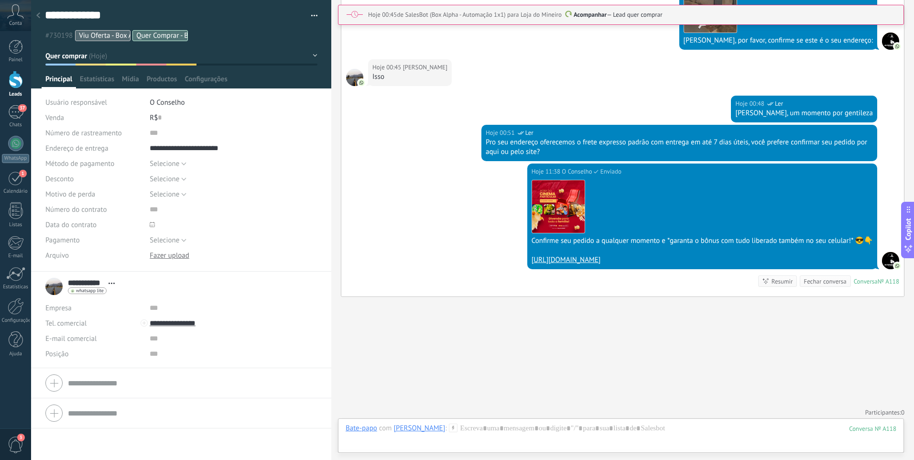
scroll to position [2818, 0]
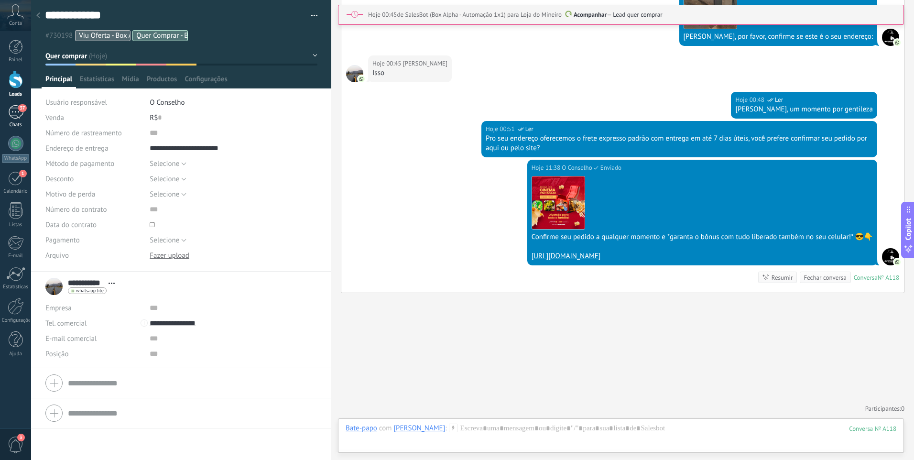
click at [12, 114] on div "37" at bounding box center [15, 112] width 15 height 14
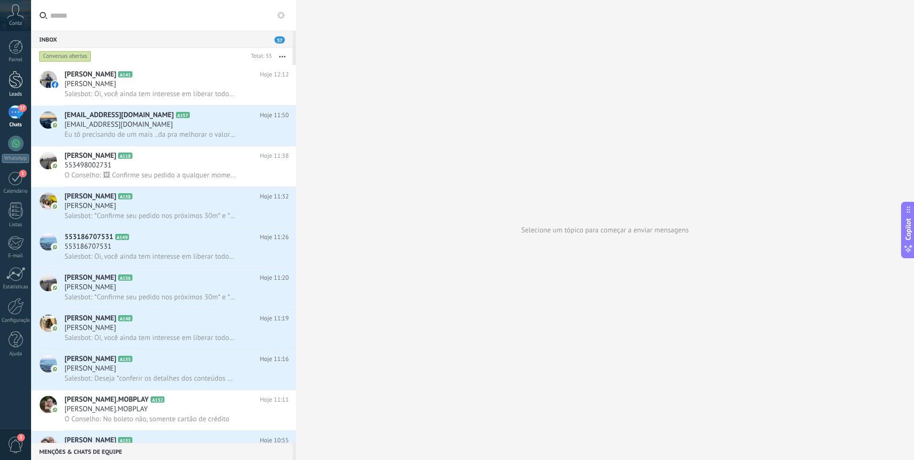
click at [23, 88] on link "Leads" at bounding box center [15, 84] width 31 height 27
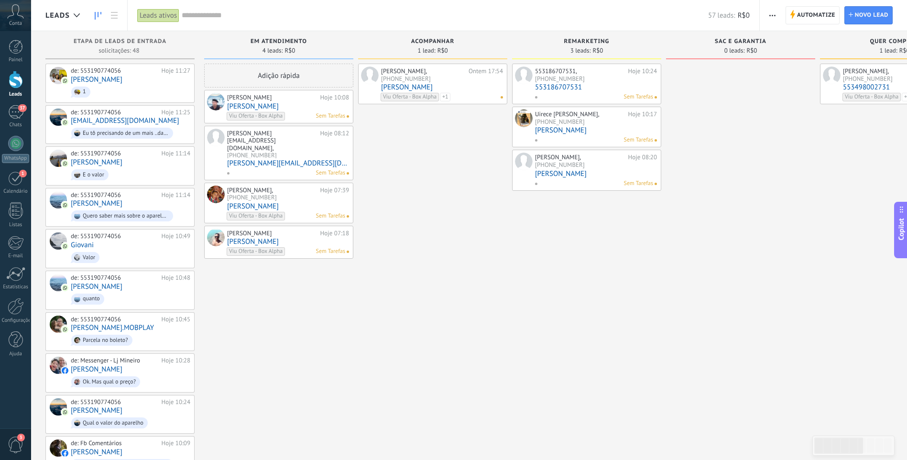
click at [416, 86] on link "[PERSON_NAME]" at bounding box center [442, 87] width 122 height 8
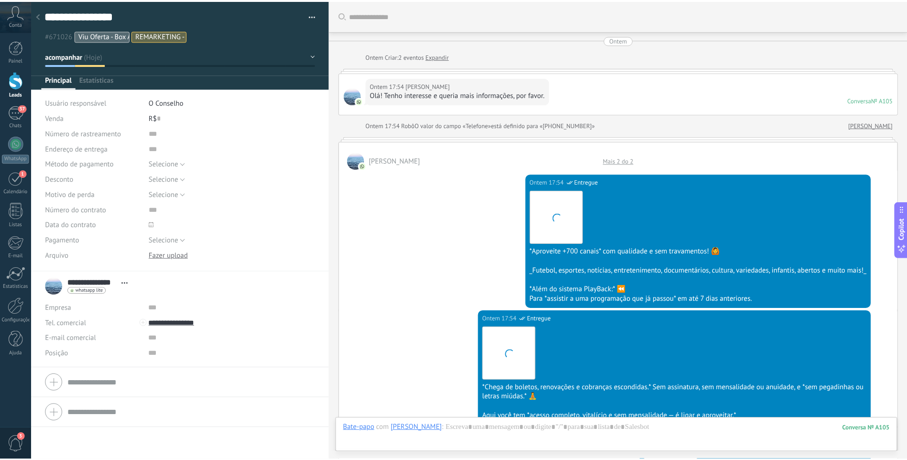
scroll to position [1712, 0]
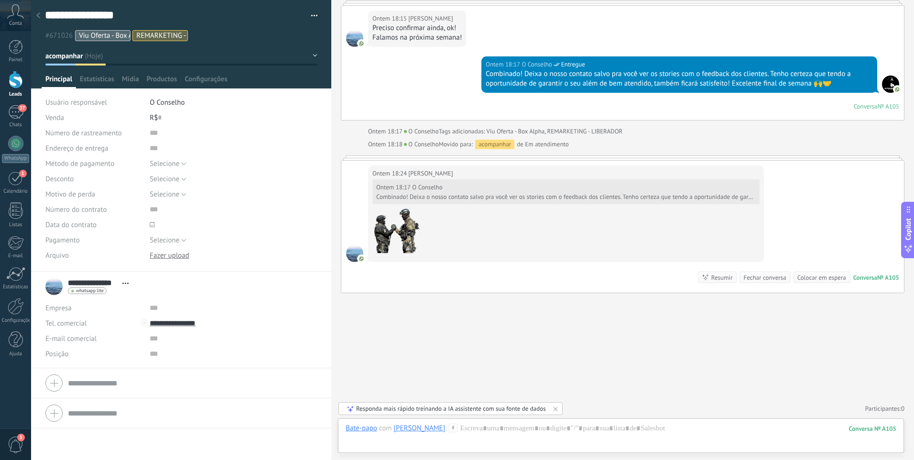
click at [19, 82] on div at bounding box center [16, 80] width 14 height 18
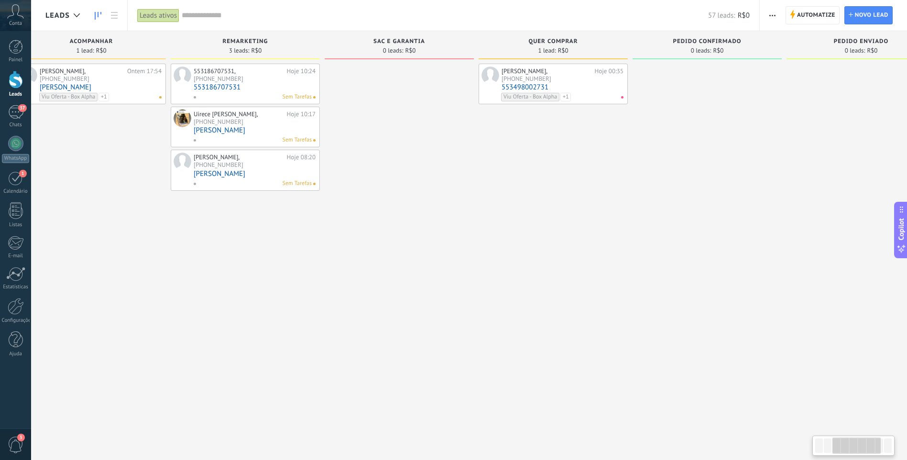
drag, startPoint x: 747, startPoint y: 128, endPoint x: 439, endPoint y: 173, distance: 311.6
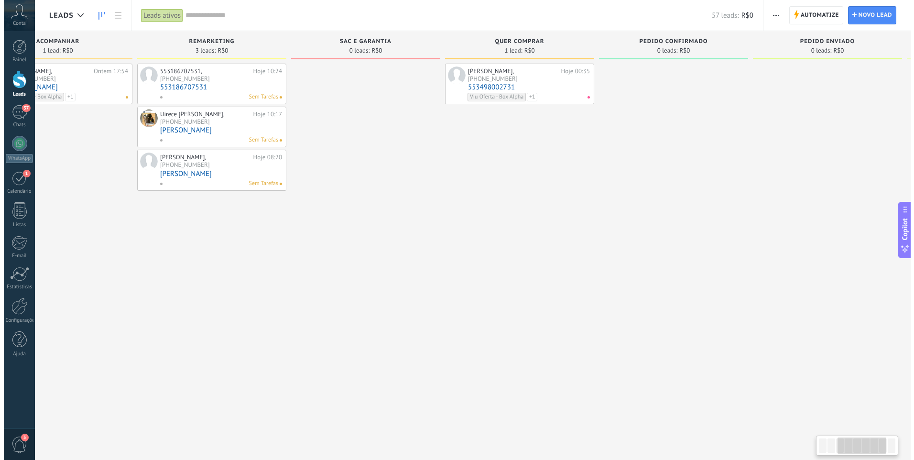
scroll to position [0, 419]
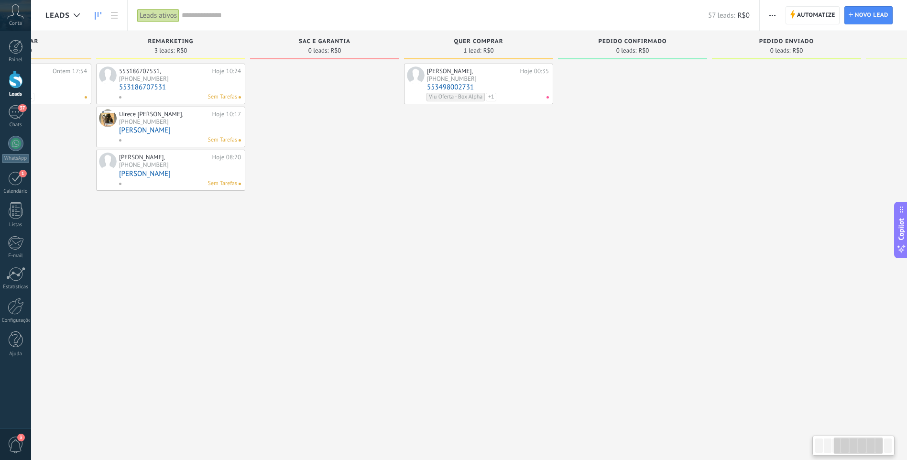
drag, startPoint x: 641, startPoint y: 148, endPoint x: 546, endPoint y: 129, distance: 96.5
click at [504, 87] on link "553498002731" at bounding box center [485, 87] width 122 height 8
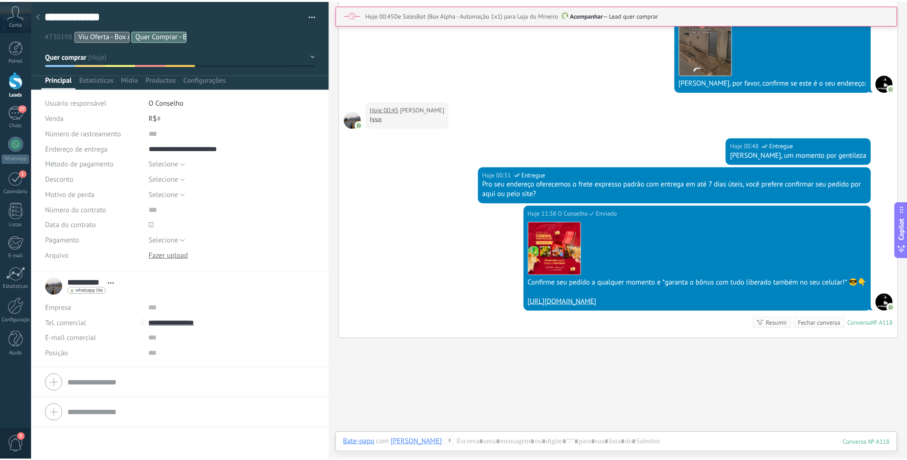
scroll to position [2770, 0]
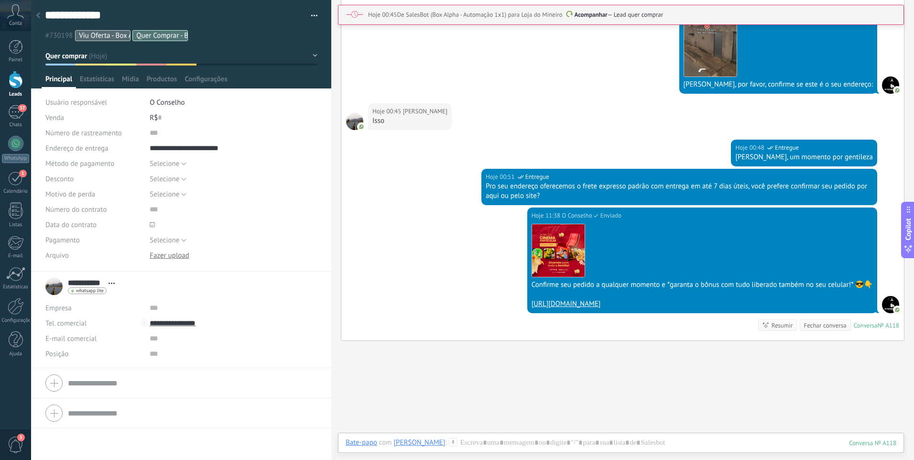
click at [40, 15] on div at bounding box center [38, 16] width 13 height 19
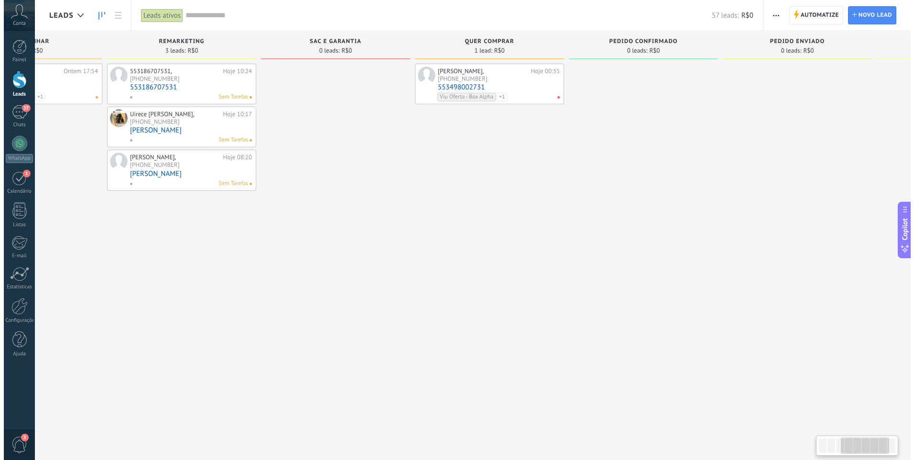
scroll to position [0, 408]
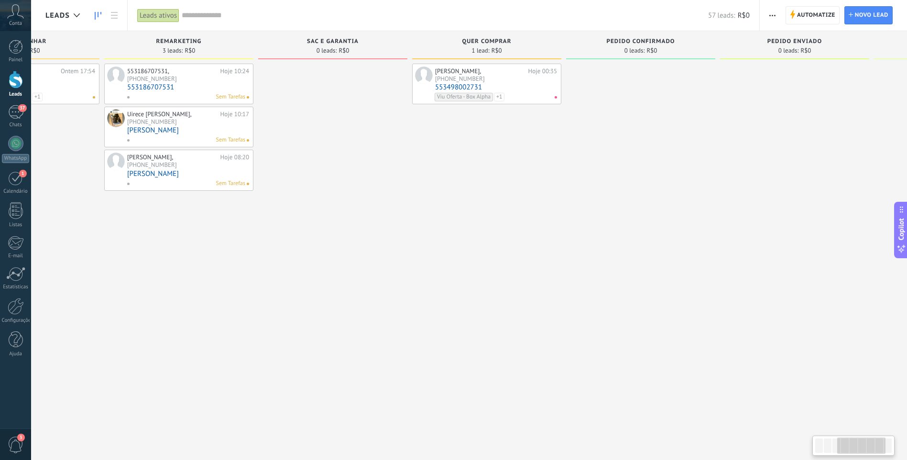
drag, startPoint x: 457, startPoint y: 181, endPoint x: 464, endPoint y: 195, distance: 16.3
click at [556, 97] on span at bounding box center [555, 97] width 2 height 2
click at [542, 93] on div "Viu Oferta - Box Alpha Quer Comprar - Box Alpha" at bounding box center [494, 101] width 118 height 17
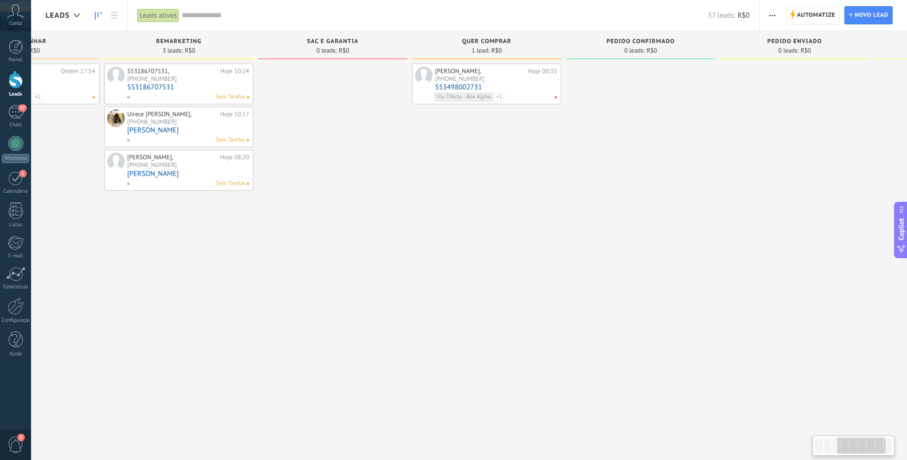
click at [545, 93] on div "Viu Oferta - Box Alpha Quer Comprar - Box Alpha" at bounding box center [494, 101] width 118 height 17
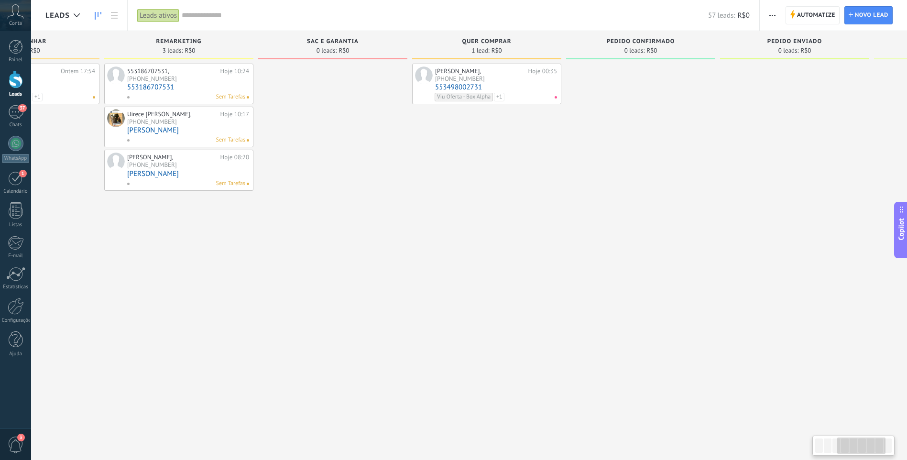
click at [518, 84] on link "553498002731" at bounding box center [496, 87] width 122 height 8
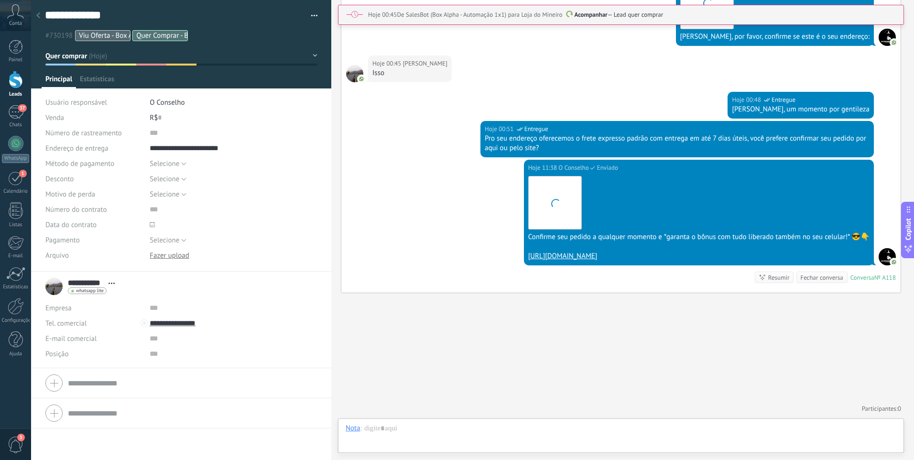
scroll to position [14, 0]
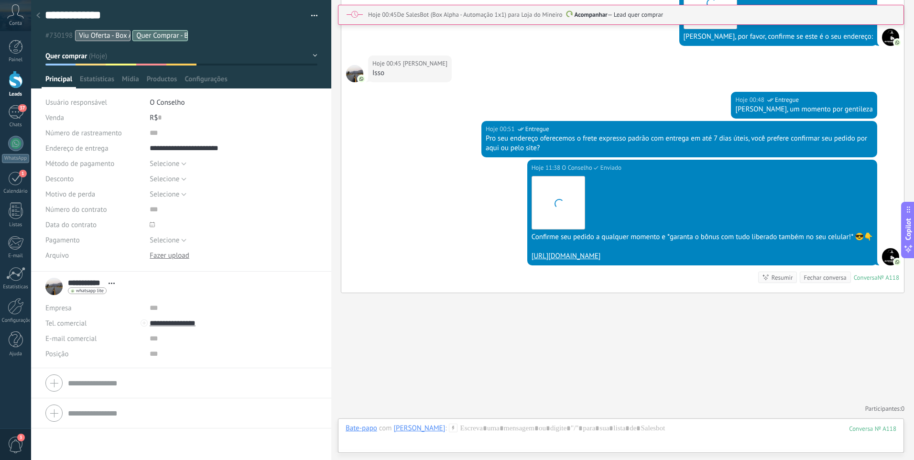
click at [43, 16] on div at bounding box center [38, 16] width 13 height 19
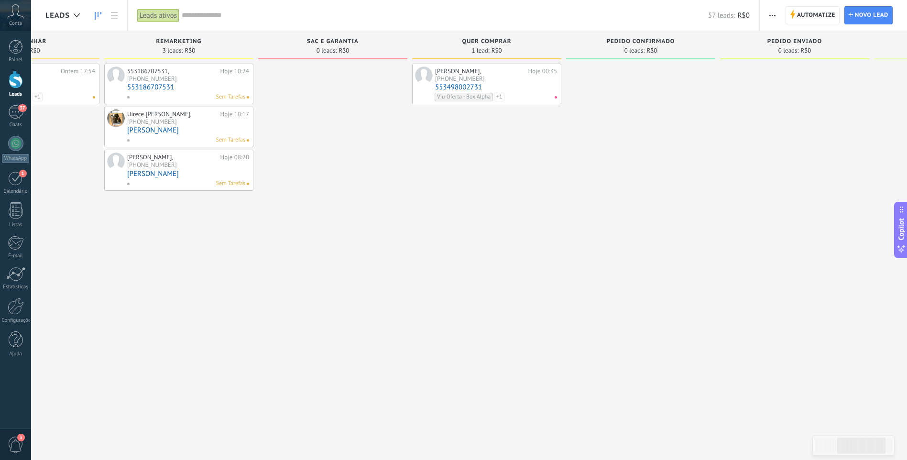
click at [500, 81] on div "Elvis dos Santos Ferreira, +55 34 98002-731" at bounding box center [480, 74] width 91 height 15
click at [542, 94] on div "Viu Oferta - Box Alpha Quer Comprar - Box Alpha" at bounding box center [494, 101] width 118 height 17
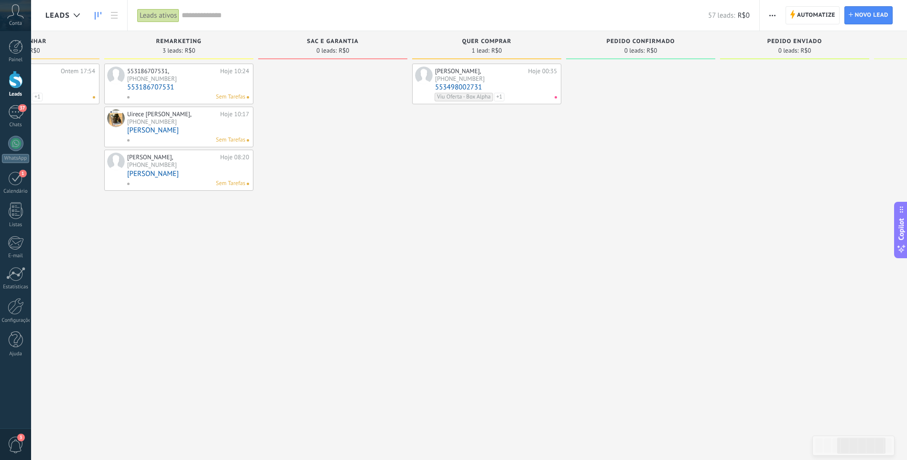
click at [454, 87] on link "553498002731" at bounding box center [496, 87] width 122 height 8
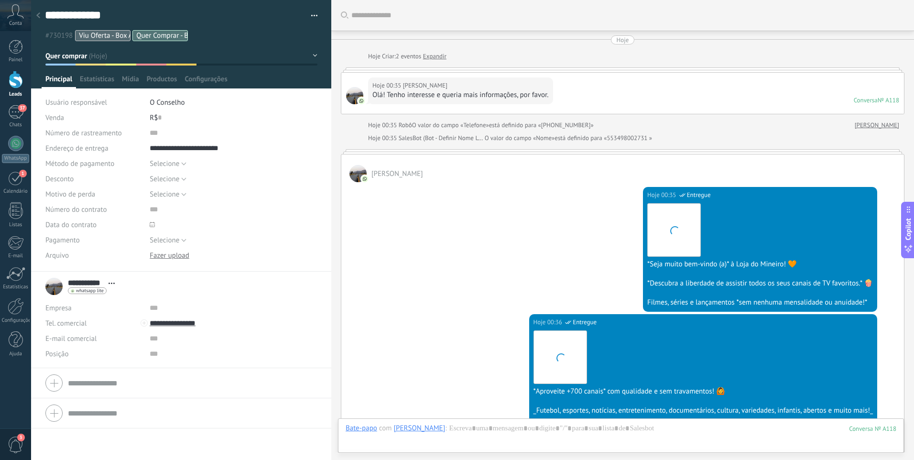
scroll to position [2818, 0]
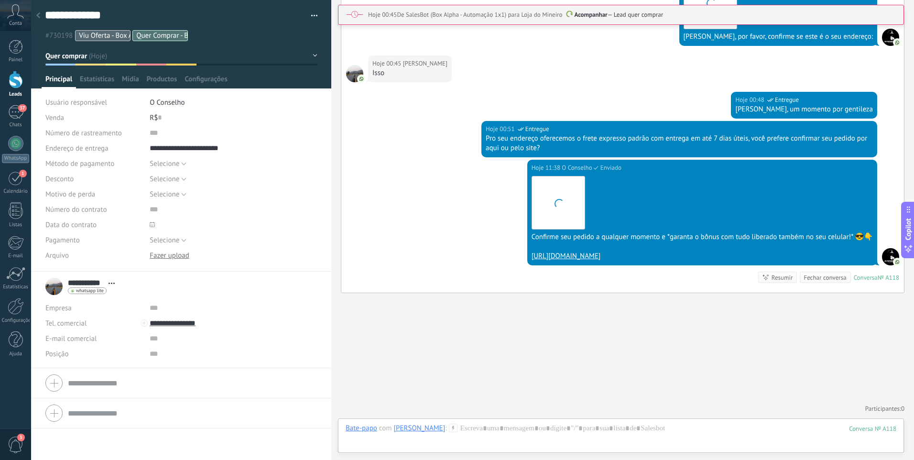
click at [38, 16] on icon at bounding box center [38, 15] width 4 height 6
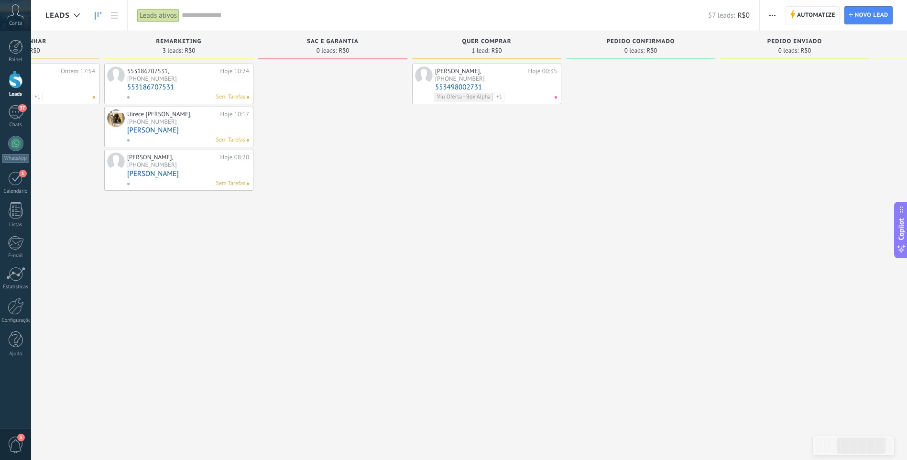
click at [455, 83] on div "Elvis dos Santos Ferreira, +55 34 98002-731 Hoje 00:35 553498002731 Viu Oferta …" at bounding box center [496, 83] width 122 height 35
click at [454, 86] on link "553498002731" at bounding box center [496, 87] width 122 height 8
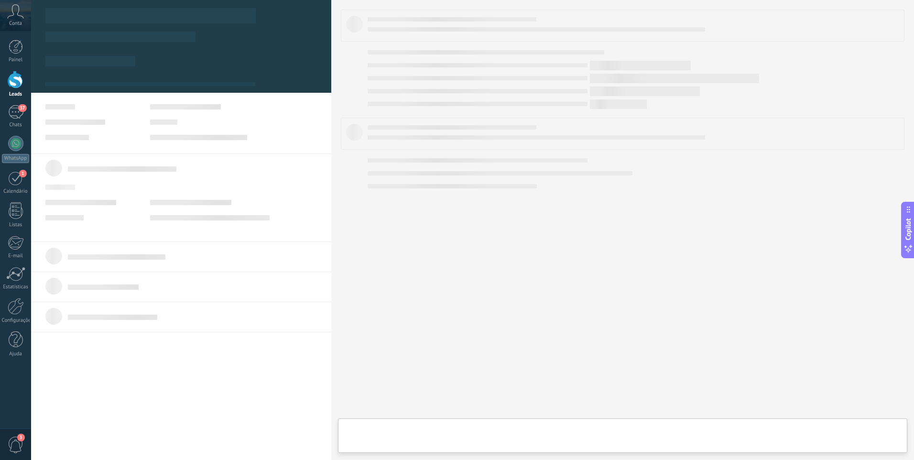
type textarea "**********"
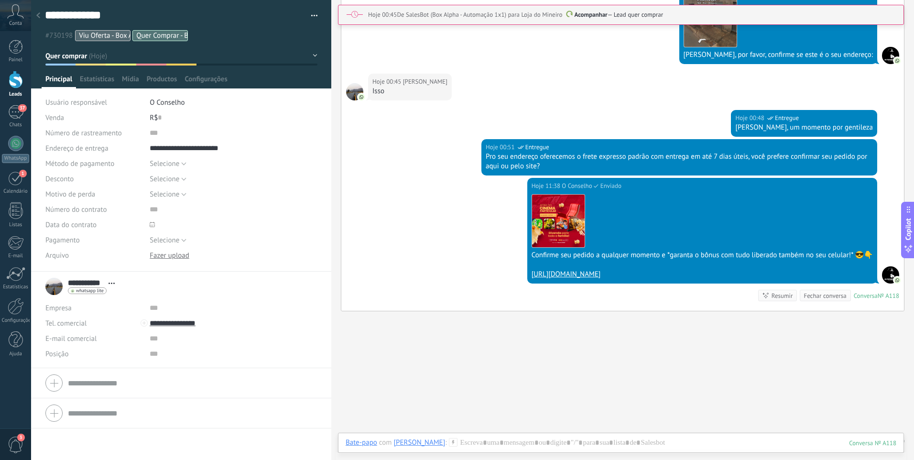
scroll to position [2818, 0]
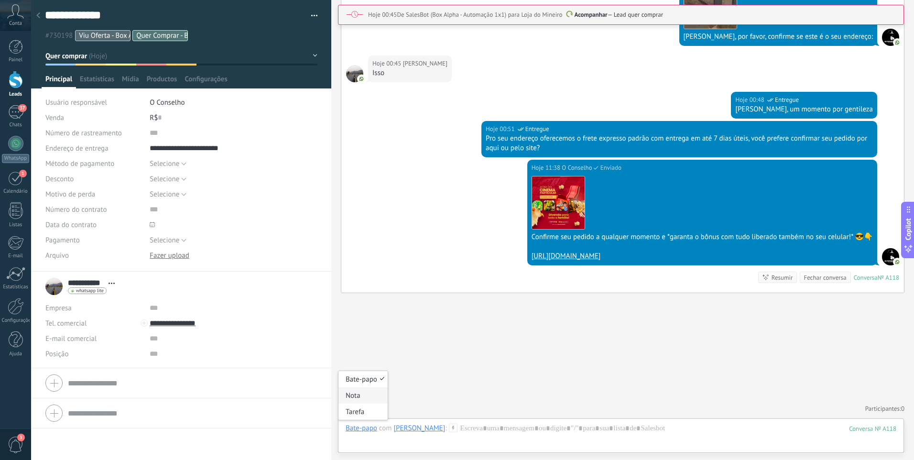
click at [359, 399] on div "Nota" at bounding box center [362, 395] width 49 height 16
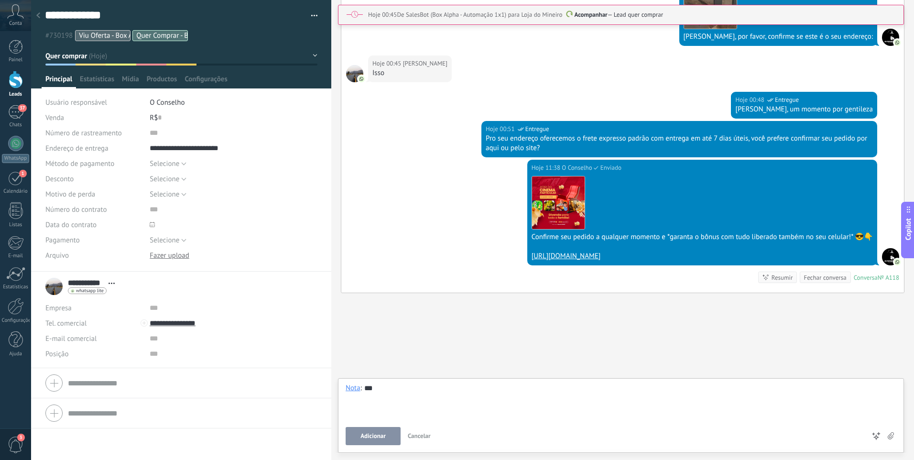
click at [391, 432] on button "Adicionar" at bounding box center [373, 436] width 55 height 18
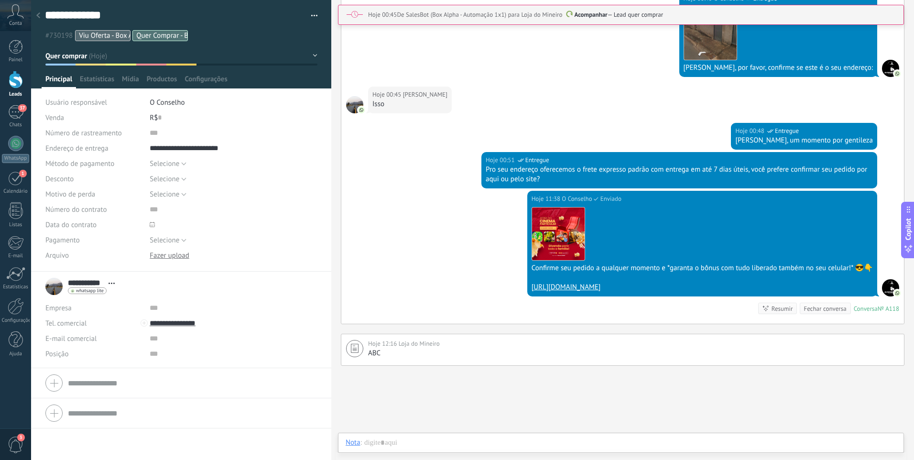
scroll to position [2860, 0]
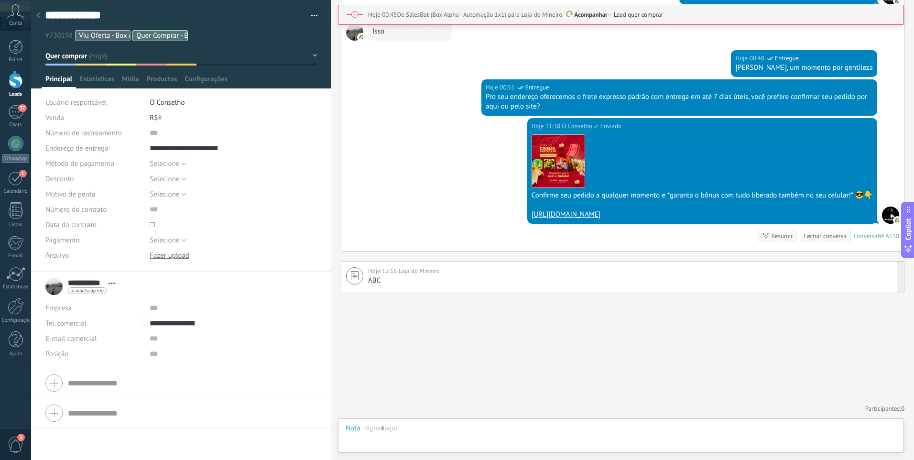
click at [393, 287] on div "Hoje 12:16 Loja do Mineiro ABC Fixar Excluir Editar" at bounding box center [622, 277] width 563 height 32
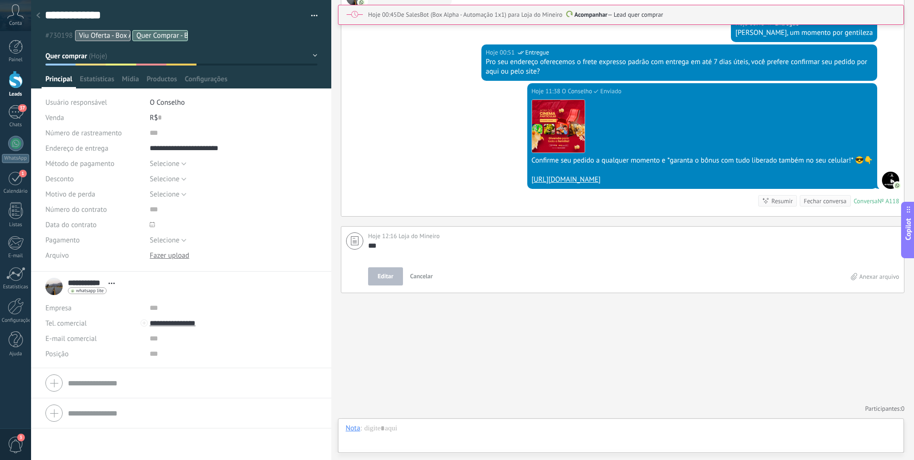
click at [418, 257] on textarea "***" at bounding box center [632, 250] width 528 height 19
type textarea "**"
type textarea "*"
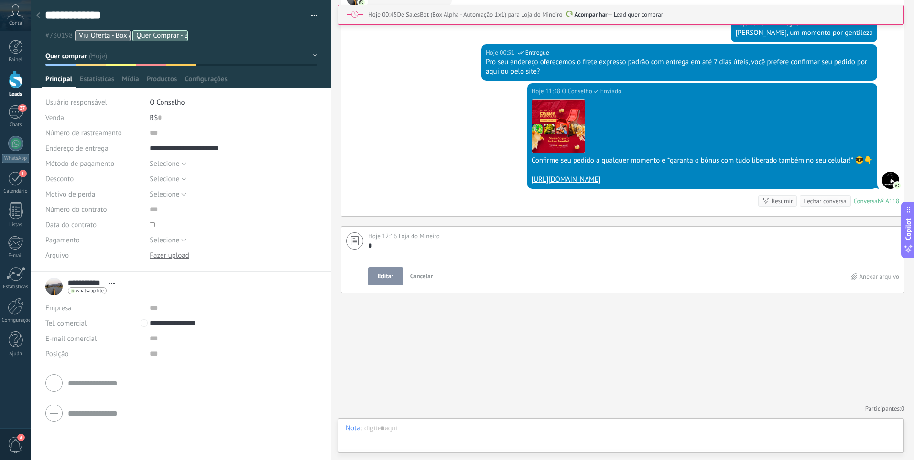
type textarea "****"
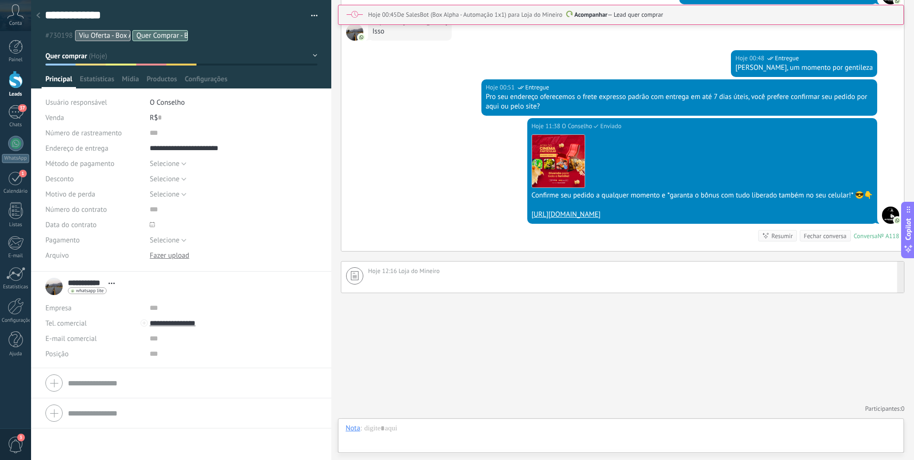
click at [411, 277] on div at bounding box center [633, 281] width 531 height 10
click at [409, 277] on div at bounding box center [633, 281] width 531 height 10
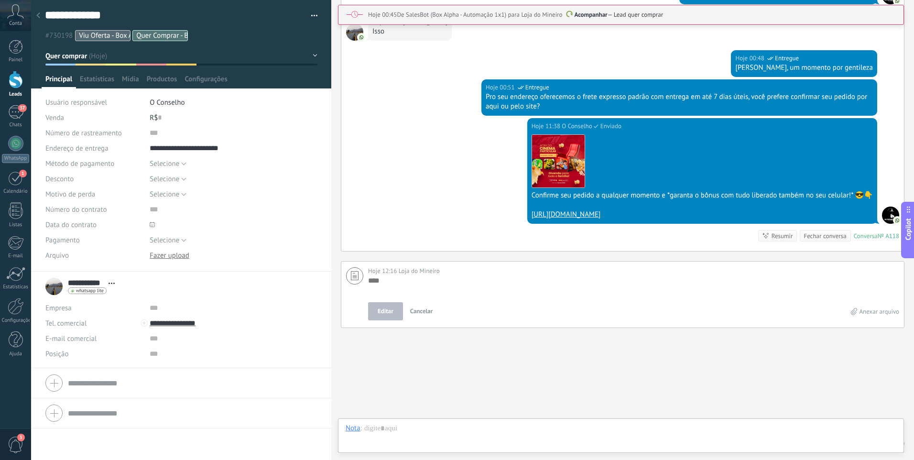
scroll to position [2894, 0]
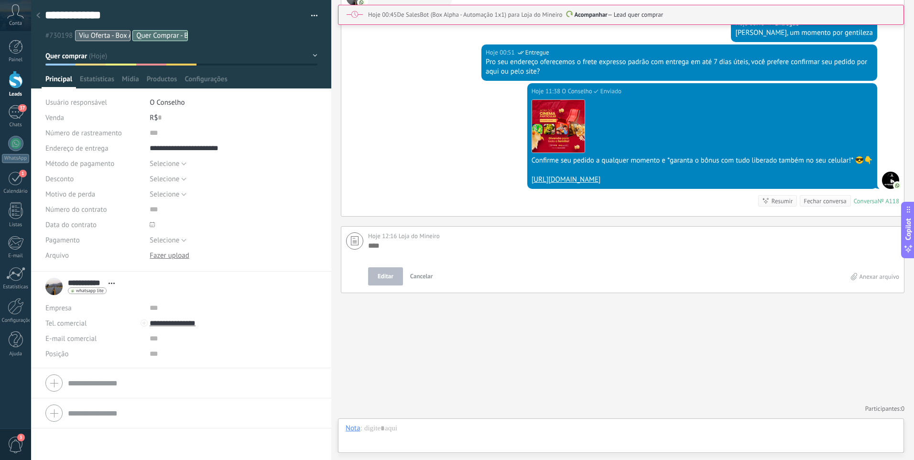
click at [392, 252] on textarea at bounding box center [633, 250] width 531 height 19
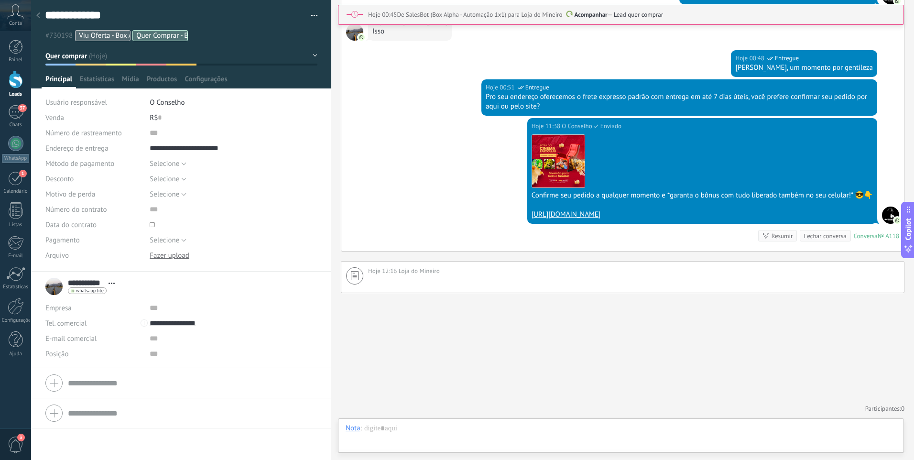
scroll to position [2860, 0]
click at [409, 273] on span "Loja do Mineiro" at bounding box center [419, 271] width 41 height 8
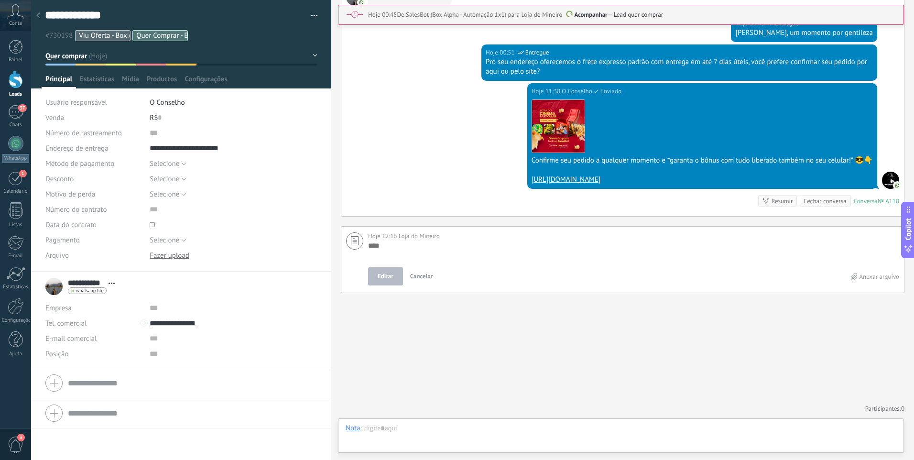
type textarea "*"
type textarea "**"
type textarea "***"
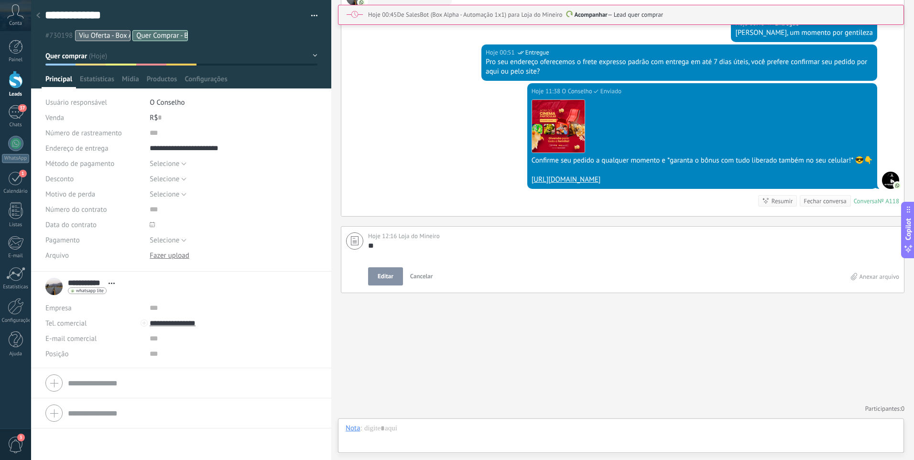
type textarea "***"
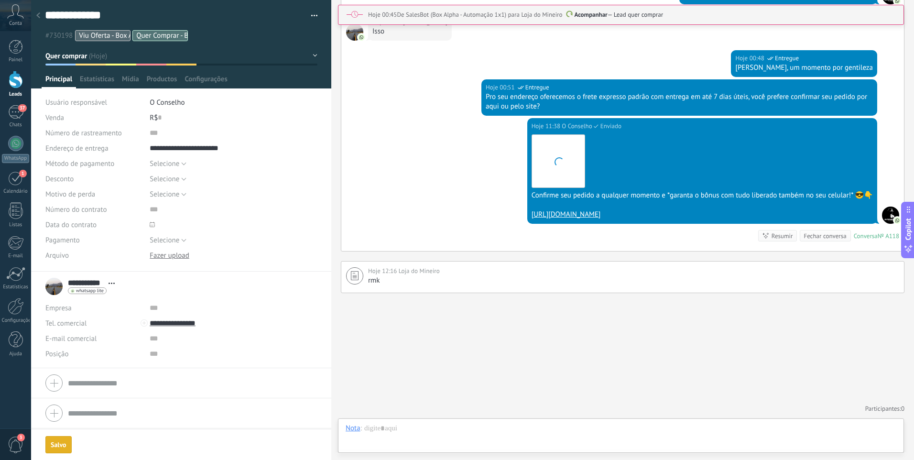
scroll to position [2860, 0]
click at [813, 272] on div "Hoje 12:16 Loja do Mineiro" at bounding box center [633, 271] width 531 height 10
type textarea "***"
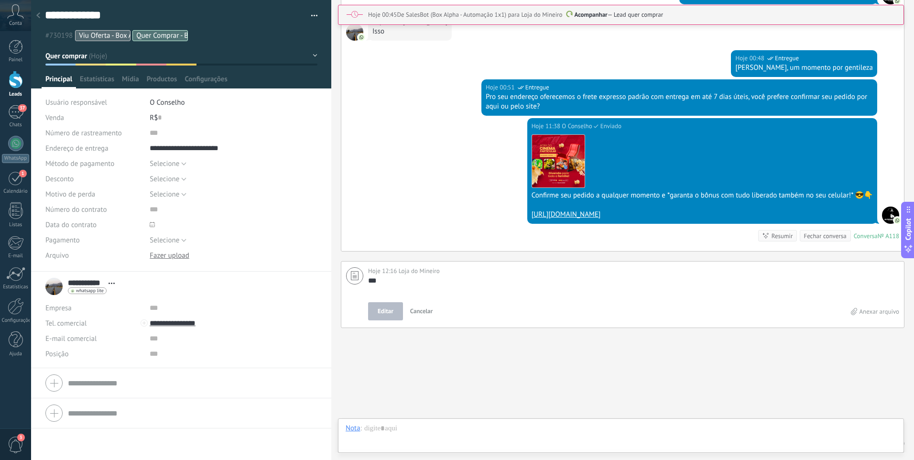
scroll to position [2894, 0]
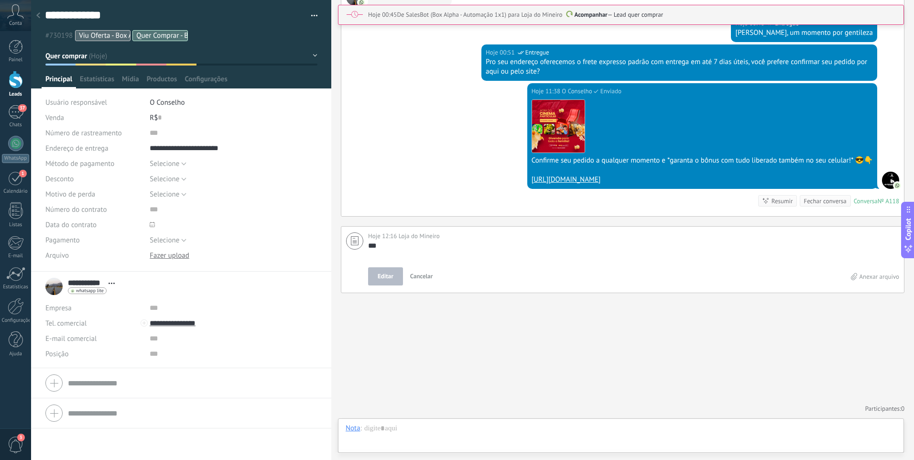
click at [861, 276] on label "Anexar arquivo" at bounding box center [875, 276] width 49 height 8
click at [0, 0] on input "Anexar arquivo" at bounding box center [0, 0] width 0 height 0
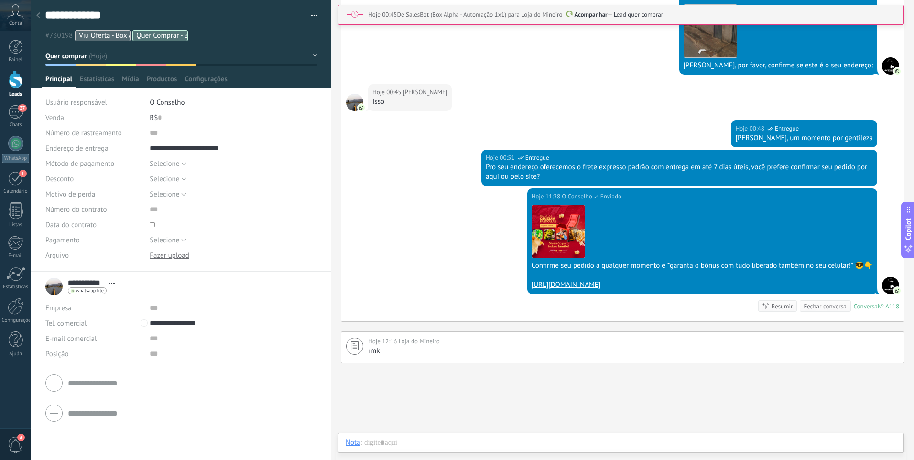
scroll to position [2860, 0]
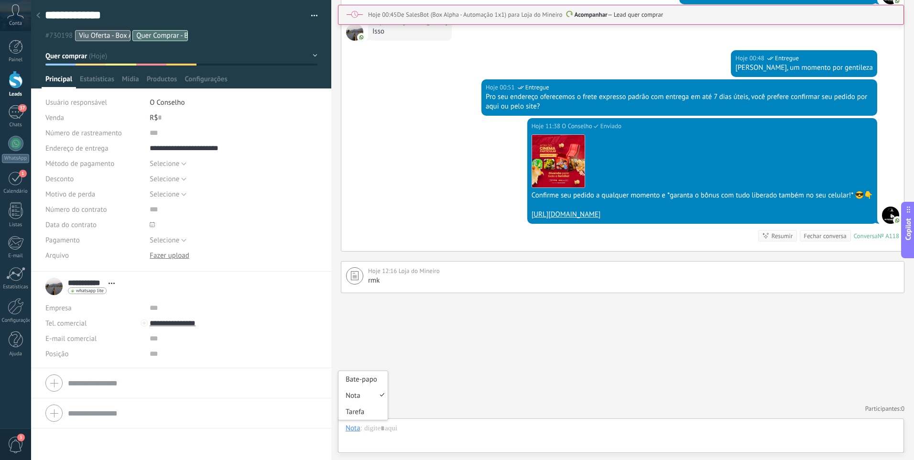
click at [349, 431] on div "Nota" at bounding box center [353, 427] width 15 height 9
click at [358, 411] on div "Tarefa" at bounding box center [362, 411] width 49 height 16
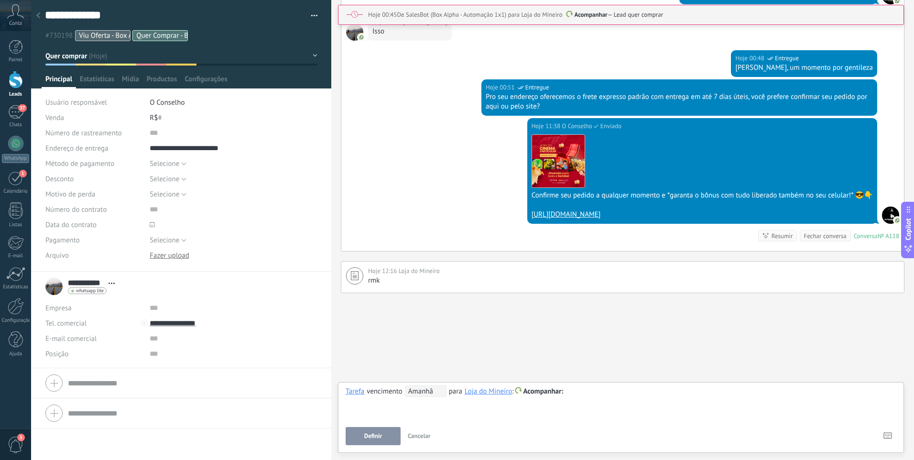
click at [438, 389] on span "Amanhã" at bounding box center [426, 390] width 42 height 11
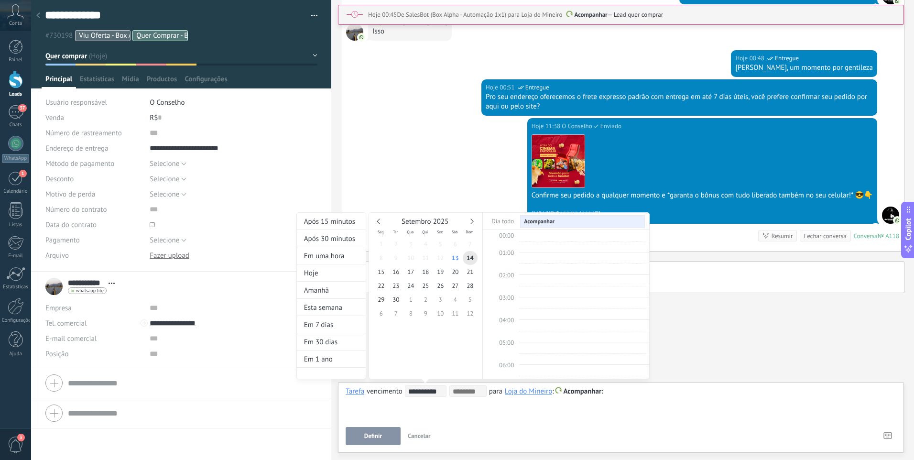
scroll to position [180, 0]
type input "**********"
click at [382, 274] on span "15" at bounding box center [381, 272] width 15 height 14
click at [509, 252] on span "09:00" at bounding box center [506, 252] width 15 height 8
type input "**********"
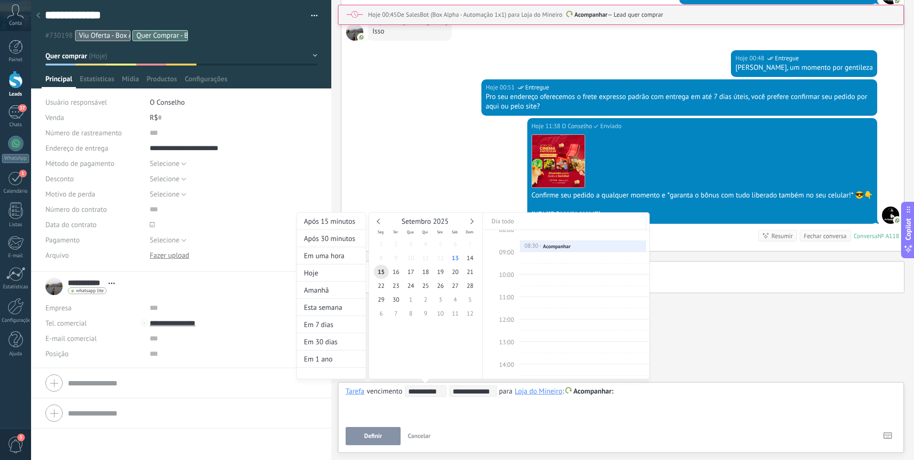
click at [467, 437] on div at bounding box center [457, 230] width 914 height 460
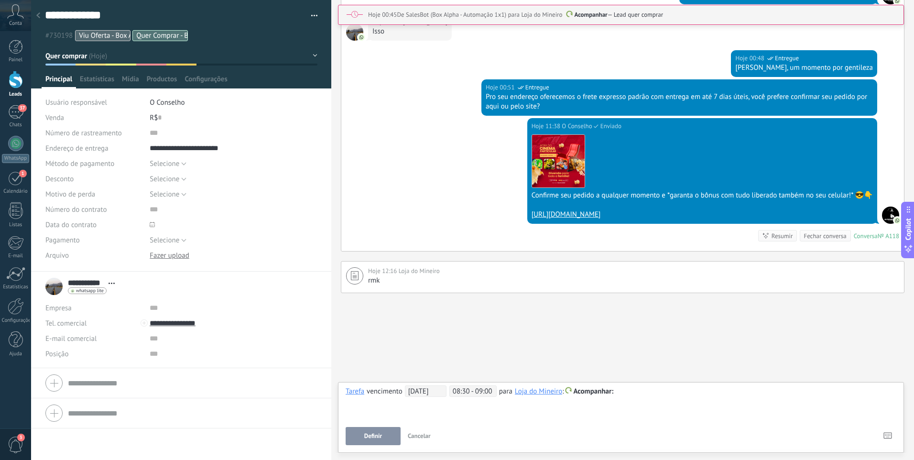
click at [608, 390] on span "Acompanhar" at bounding box center [593, 391] width 40 height 9
click at [656, 393] on div at bounding box center [457, 230] width 914 height 460
click at [548, 393] on div "Loja do Mineiro" at bounding box center [538, 391] width 47 height 9
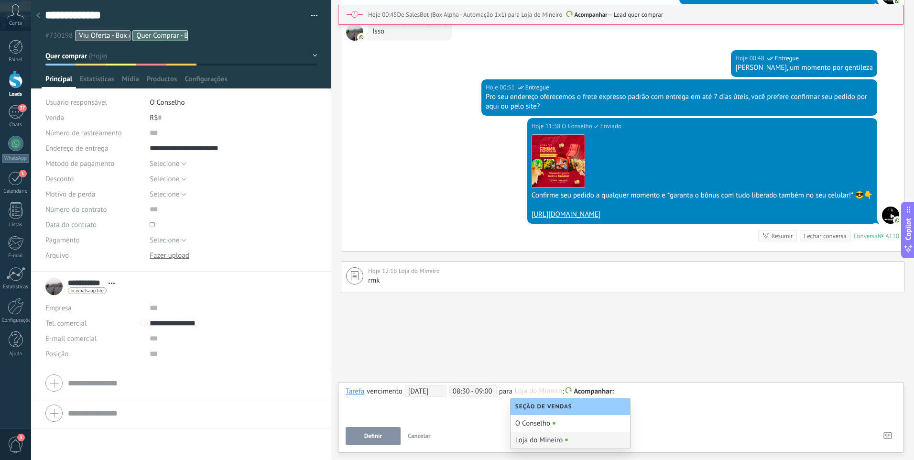
click at [551, 443] on div "Loja do Mineiro" at bounding box center [569, 440] width 119 height 17
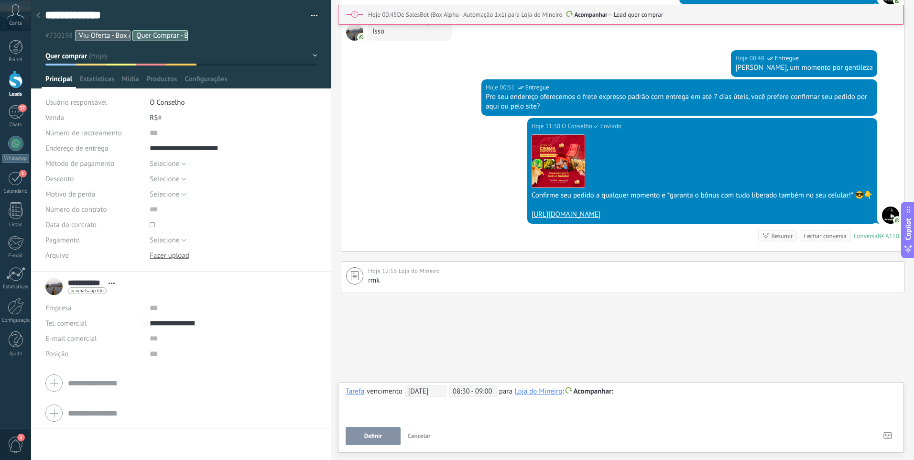
click at [419, 437] on span "Cancelar" at bounding box center [419, 436] width 23 height 8
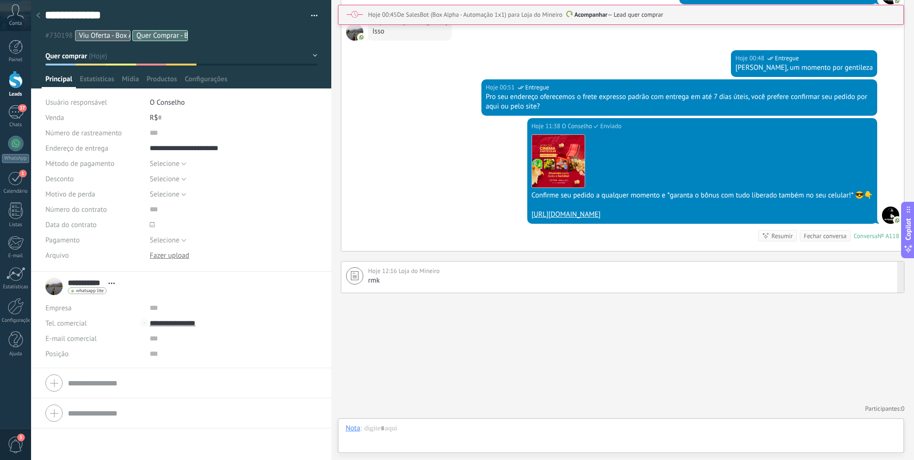
click at [470, 277] on div "rmk" at bounding box center [633, 281] width 531 height 10
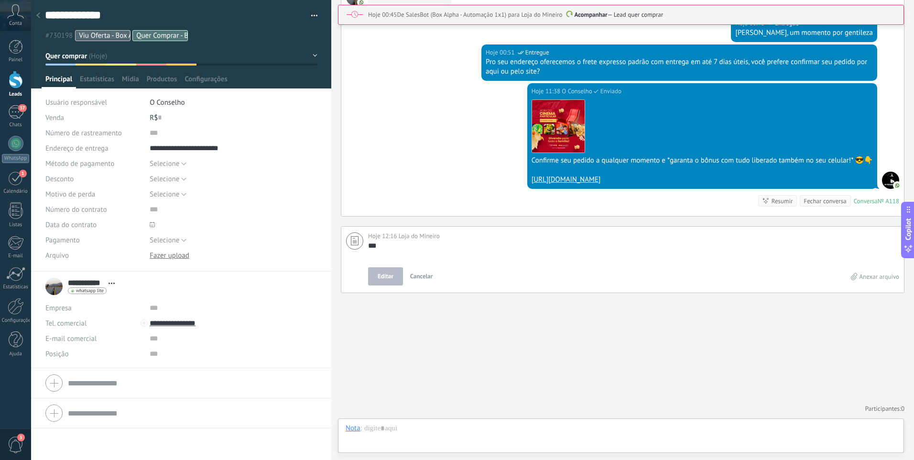
click at [421, 277] on span "Cancelar" at bounding box center [421, 276] width 23 height 8
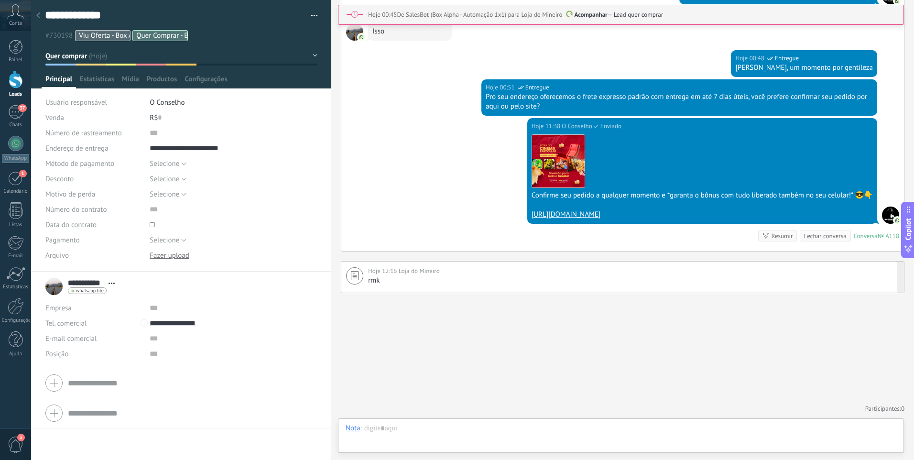
click at [401, 275] on div "Loja do Mineiro" at bounding box center [419, 271] width 41 height 10
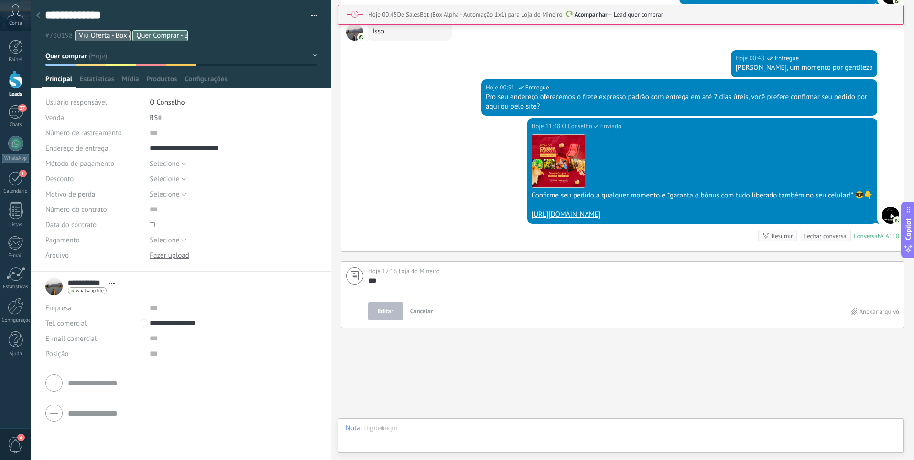
scroll to position [2894, 0]
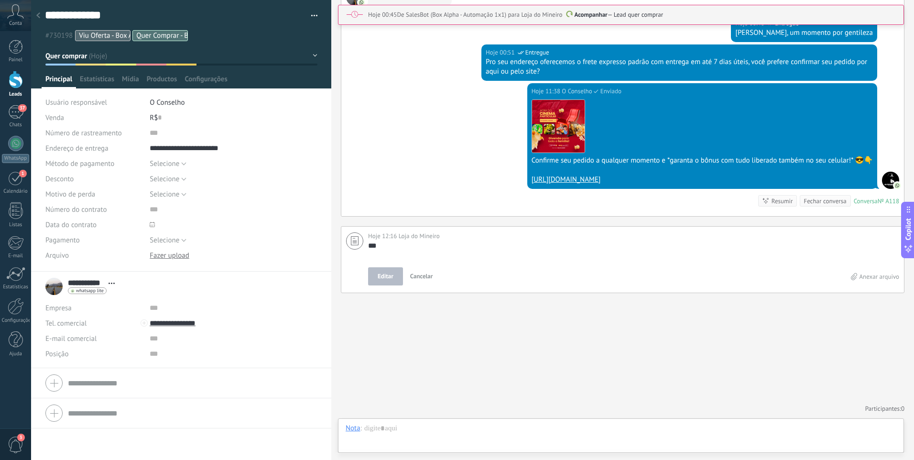
type textarea "**"
type textarea "*"
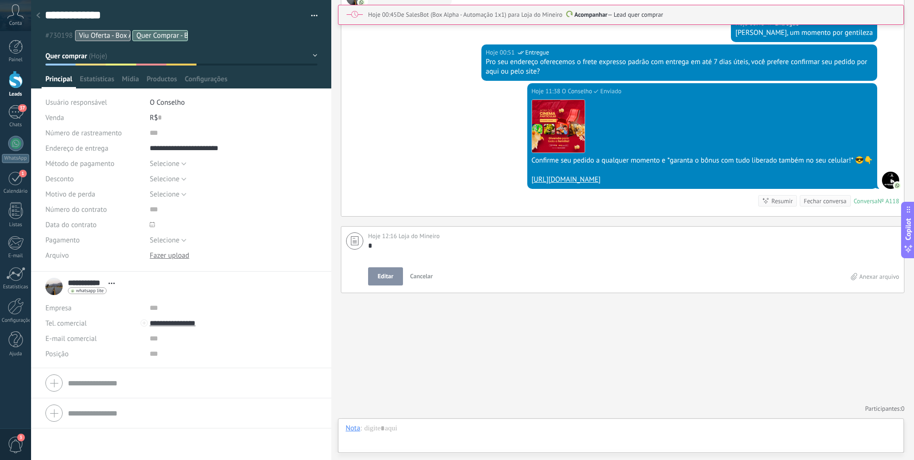
type textarea "****"
click at [430, 243] on textarea "***" at bounding box center [632, 250] width 528 height 19
click at [379, 283] on button "Editar" at bounding box center [385, 276] width 35 height 18
click at [415, 248] on textarea "***" at bounding box center [632, 250] width 528 height 19
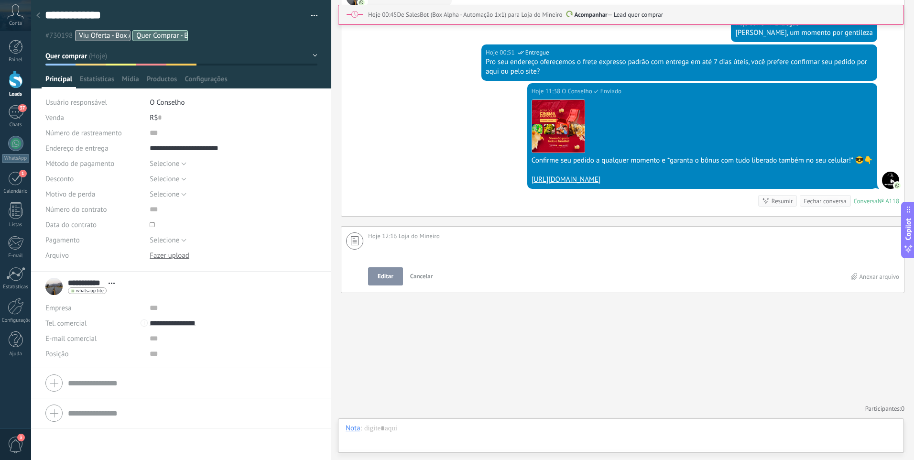
scroll to position [19, 0]
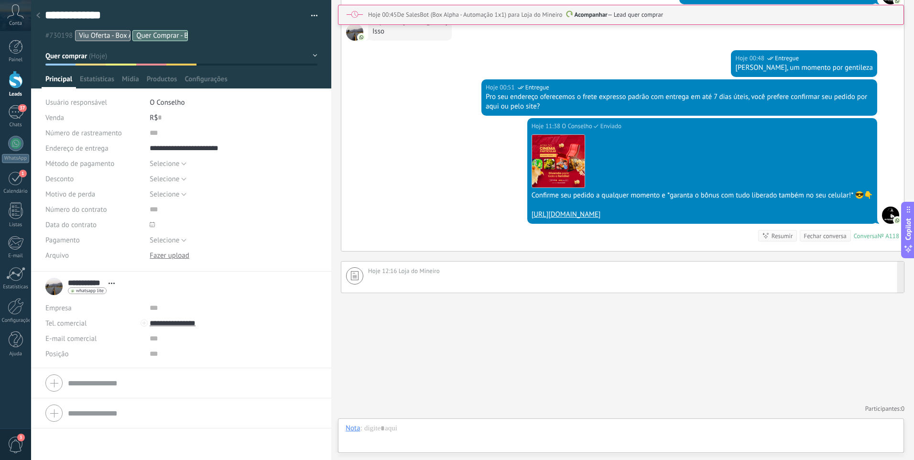
click at [398, 281] on div at bounding box center [633, 281] width 531 height 10
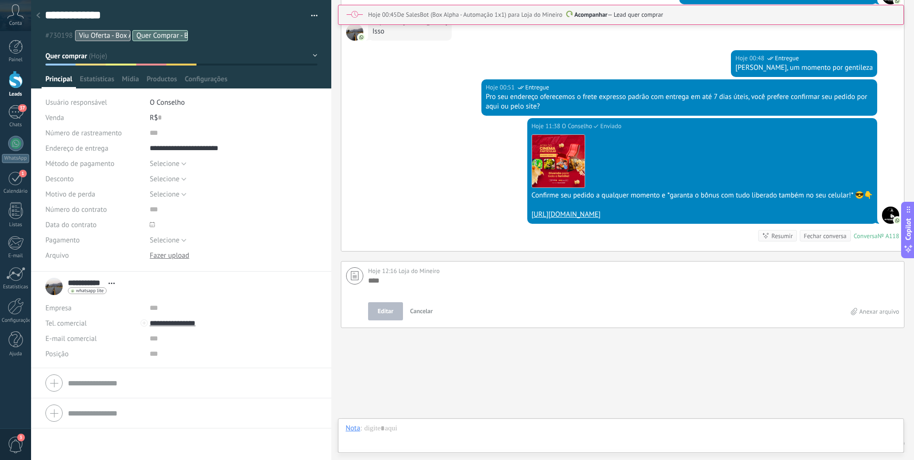
scroll to position [10, 0]
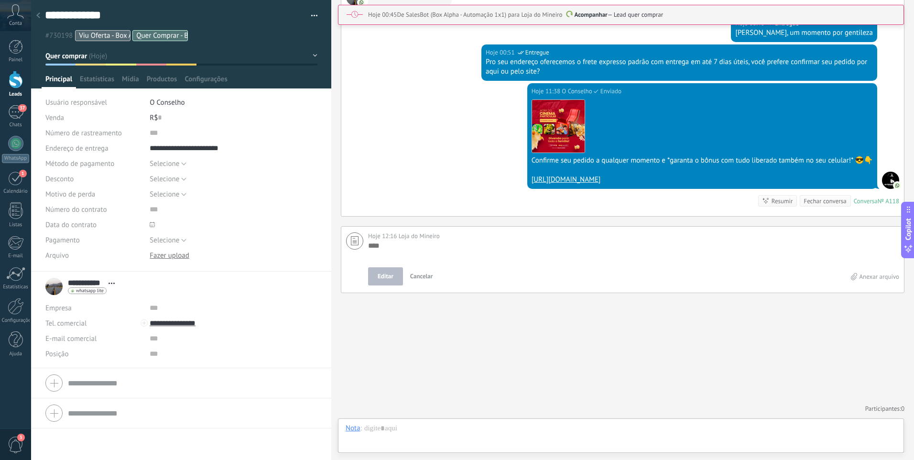
click at [424, 278] on span "Cancelar" at bounding box center [421, 276] width 23 height 8
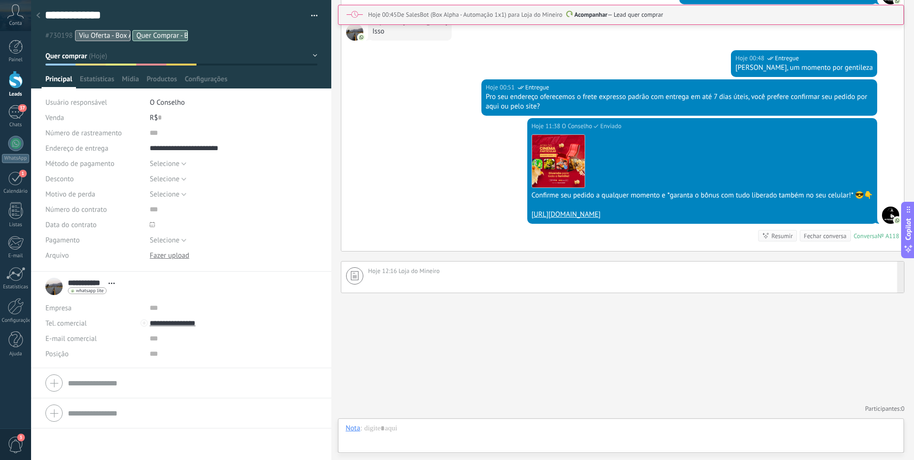
scroll to position [2860, 0]
drag, startPoint x: 895, startPoint y: 270, endPoint x: 833, endPoint y: 291, distance: 65.0
click at [833, 291] on div "Fixar Excluir Editar" at bounding box center [847, 276] width 113 height 31
type textarea "****"
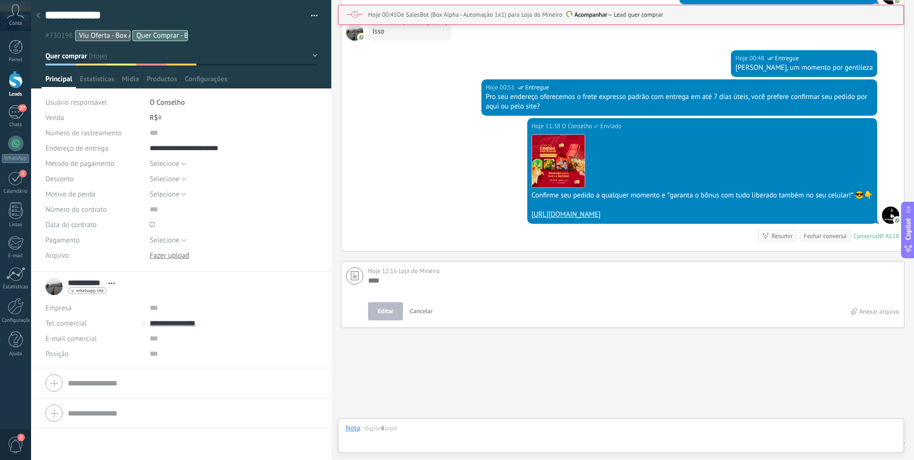
scroll to position [2894, 0]
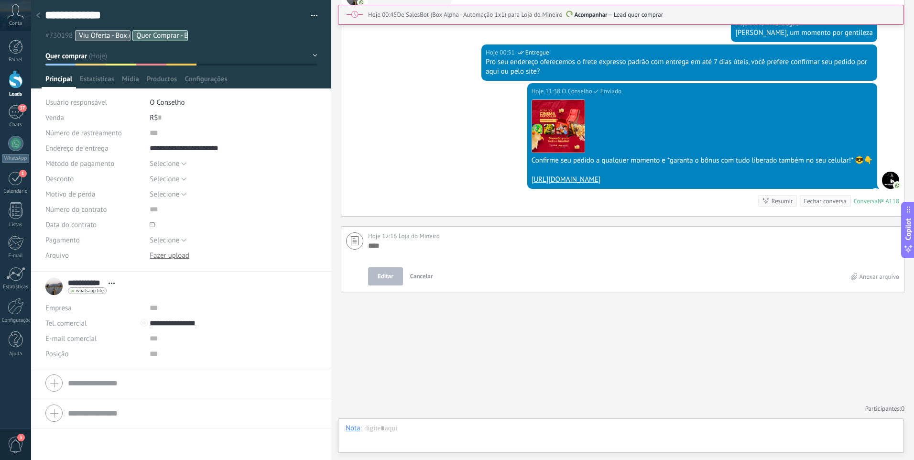
click at [842, 242] on textarea at bounding box center [633, 250] width 531 height 19
click at [397, 241] on textarea at bounding box center [633, 250] width 531 height 19
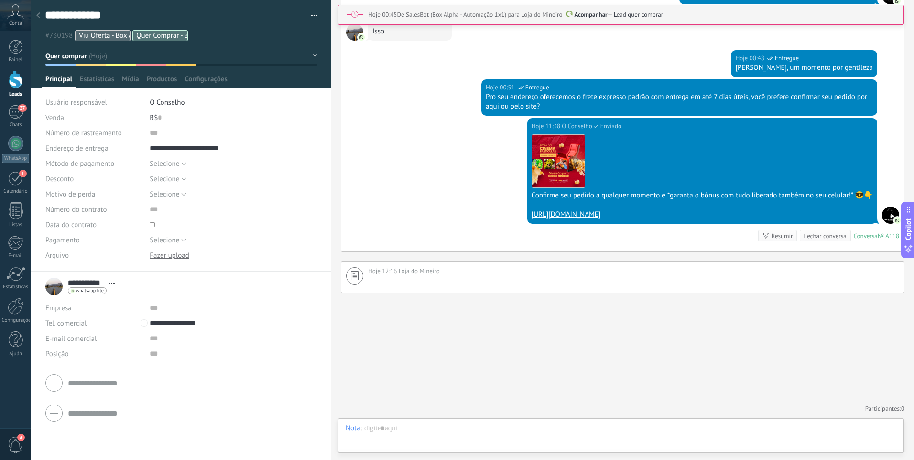
drag, startPoint x: 657, startPoint y: 351, endPoint x: 752, endPoint y: 328, distance: 98.3
click at [840, 271] on div "Excluir" at bounding box center [847, 276] width 39 height 31
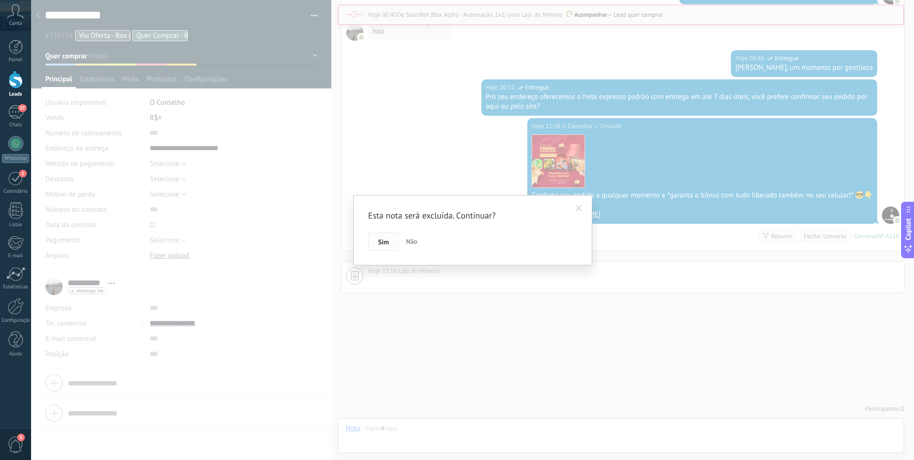
click at [376, 238] on button "Sim" at bounding box center [383, 241] width 31 height 18
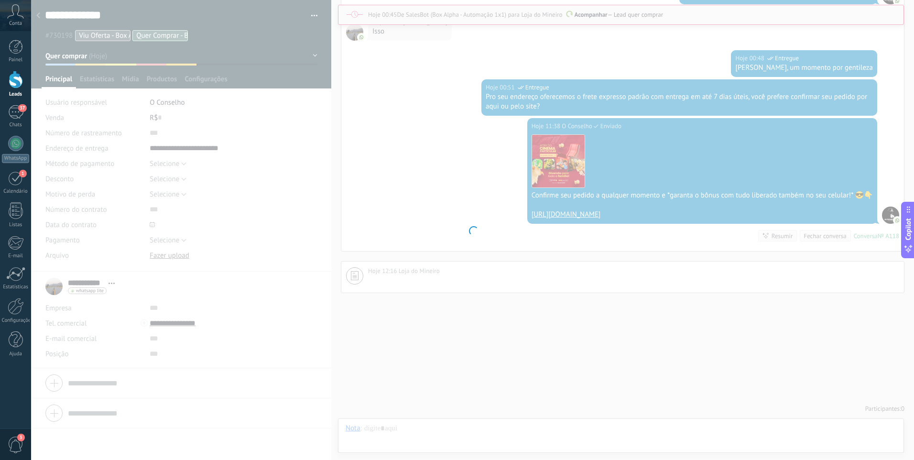
scroll to position [2818, 0]
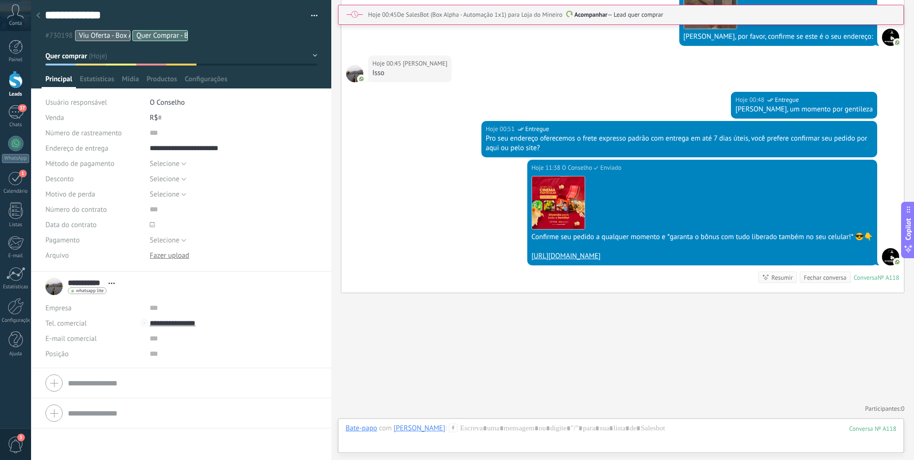
click at [437, 429] on div "[PERSON_NAME]" at bounding box center [420, 427] width 52 height 9
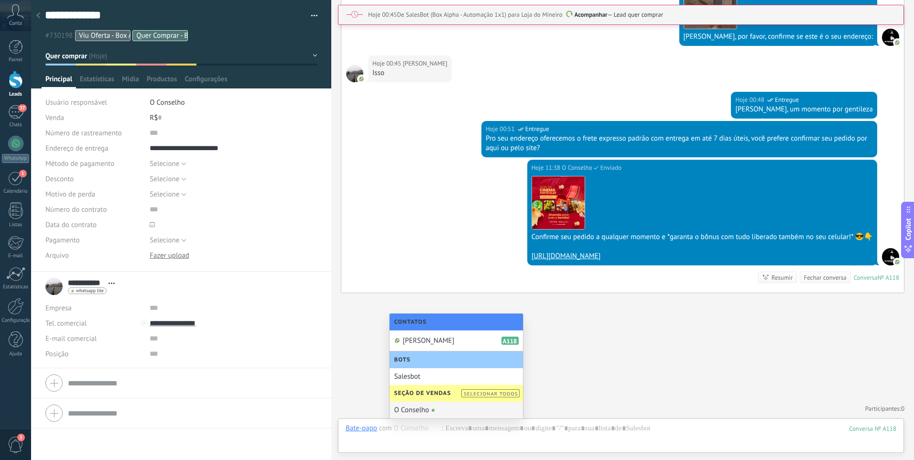
click at [417, 412] on div "O Conselho" at bounding box center [455, 409] width 133 height 17
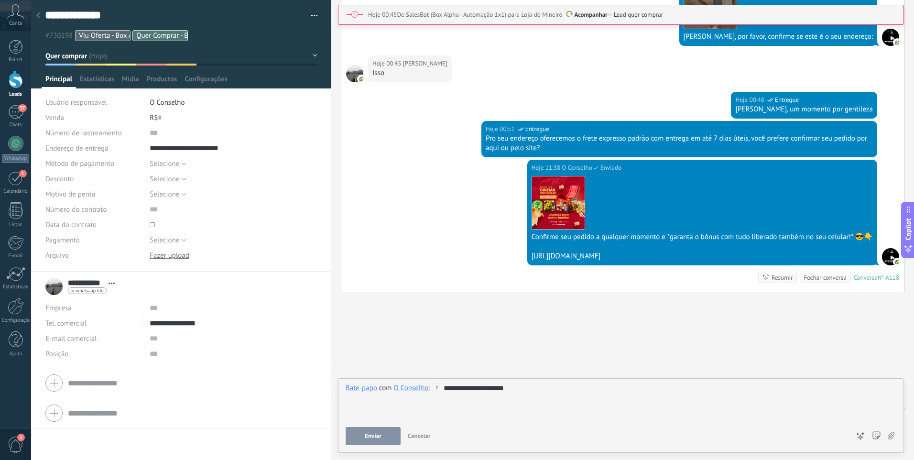
click at [378, 433] on span "Enviar" at bounding box center [373, 435] width 17 height 7
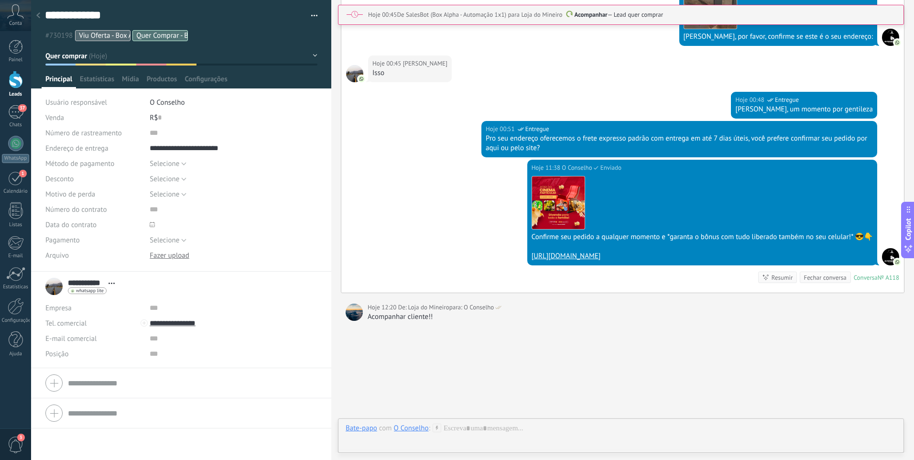
click at [430, 318] on div "Acompanhar cliente!!" at bounding box center [633, 317] width 532 height 10
click at [410, 317] on div "Acompanhar cliente!!" at bounding box center [633, 317] width 532 height 10
click at [465, 307] on span "O Conselho" at bounding box center [479, 307] width 30 height 10
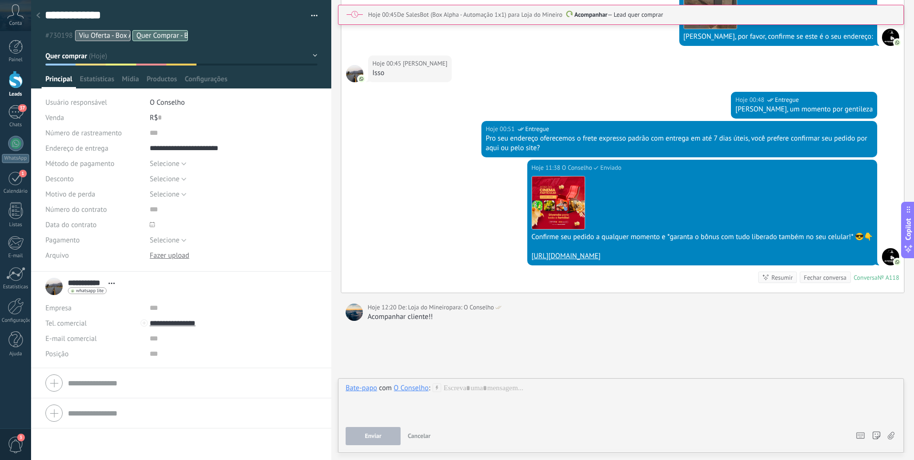
click at [409, 389] on div "O Conselho" at bounding box center [411, 387] width 35 height 9
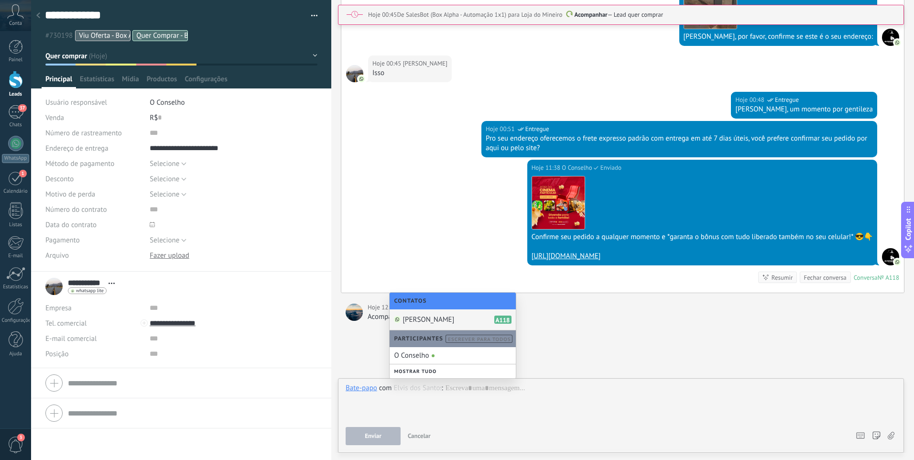
click at [436, 318] on span "[PERSON_NAME]" at bounding box center [429, 319] width 52 height 9
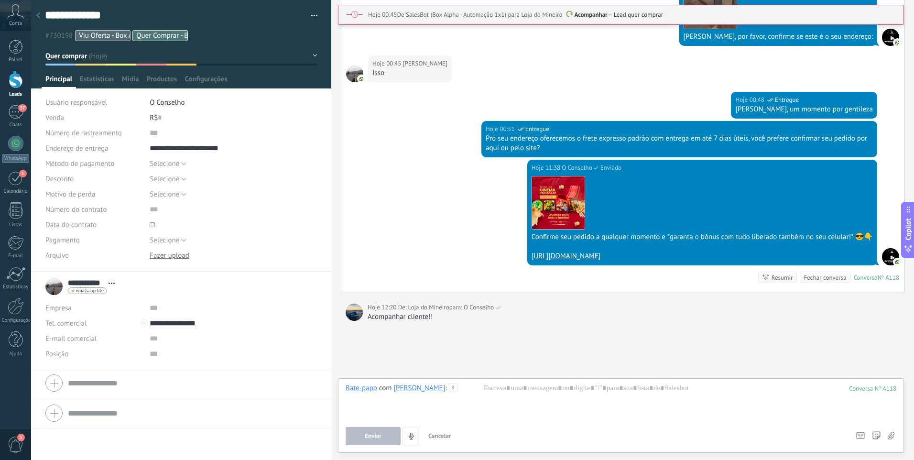
click at [535, 417] on div at bounding box center [621, 401] width 551 height 36
click at [457, 388] on icon at bounding box center [453, 387] width 9 height 9
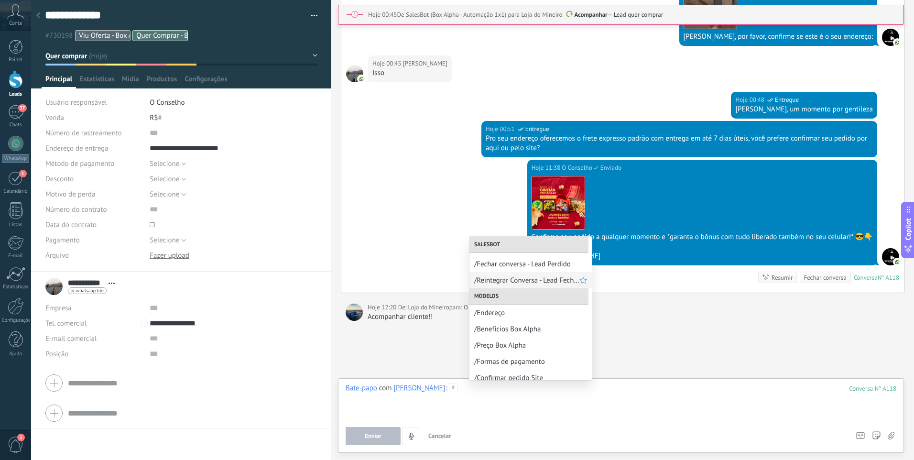
scroll to position [149, 0]
click at [516, 313] on div "/Endereço" at bounding box center [530, 307] width 122 height 16
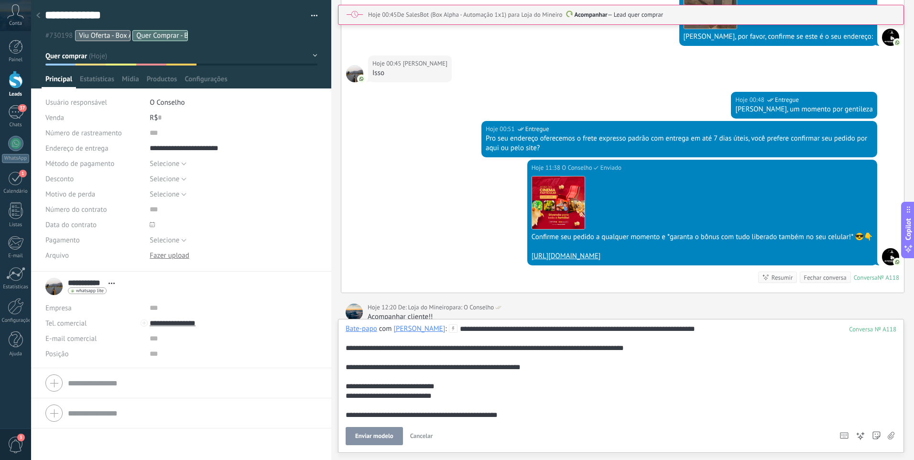
click at [530, 410] on div "**********" at bounding box center [619, 376] width 547 height 105
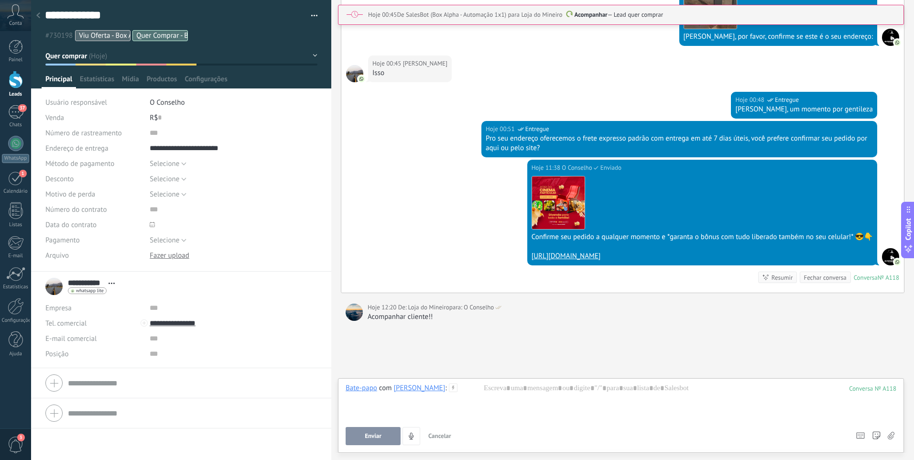
click at [457, 391] on icon at bounding box center [453, 387] width 9 height 9
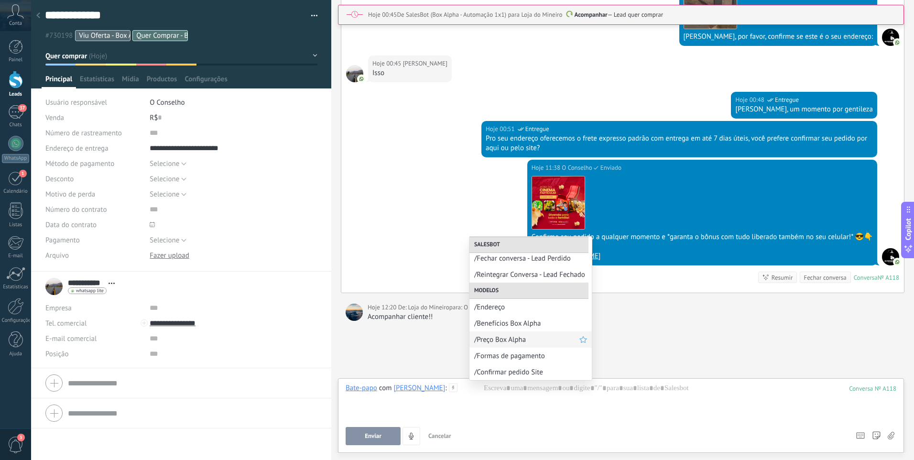
click at [522, 342] on span "/Preço Box Alpha" at bounding box center [526, 339] width 105 height 9
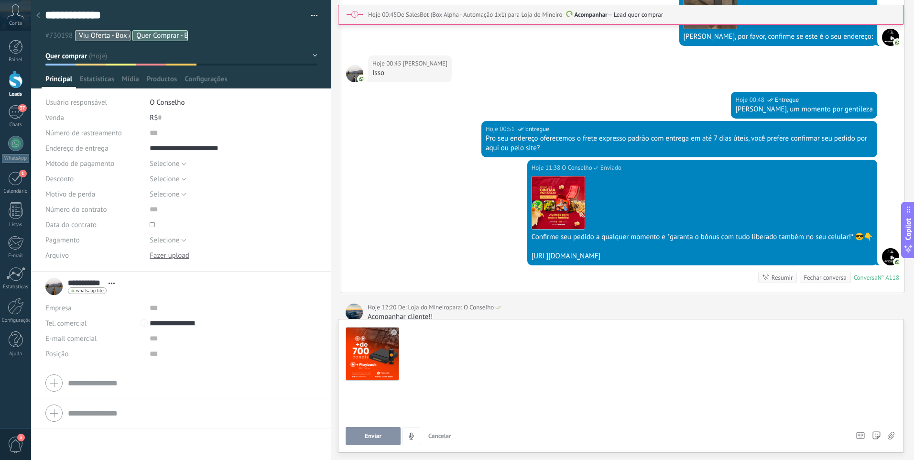
scroll to position [0, 0]
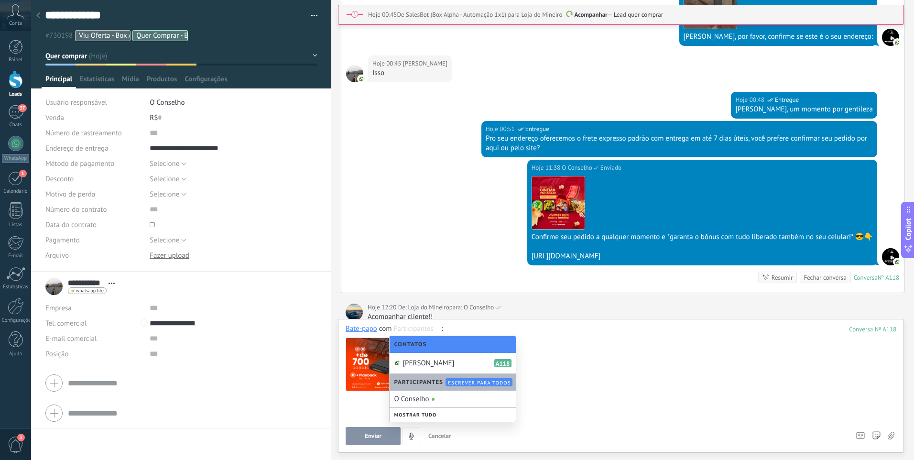
click at [609, 383] on div at bounding box center [621, 364] width 551 height 60
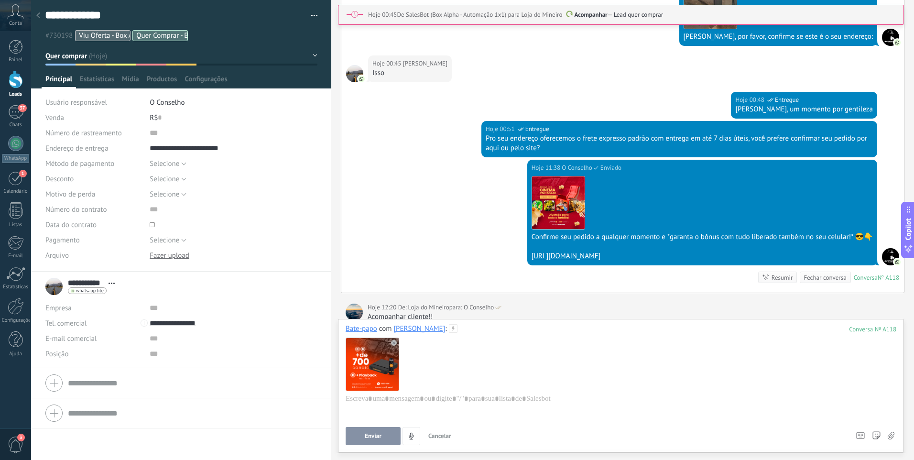
click at [394, 343] on use at bounding box center [394, 343] width 6 height 6
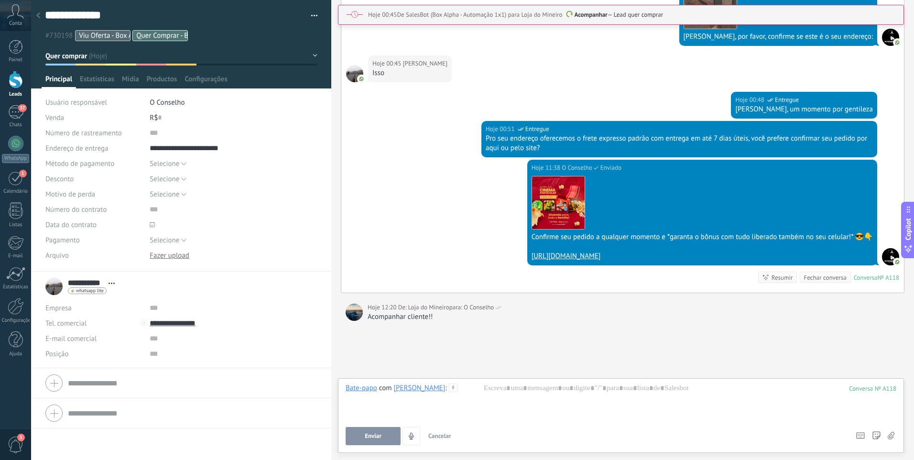
click at [457, 390] on icon at bounding box center [453, 387] width 9 height 9
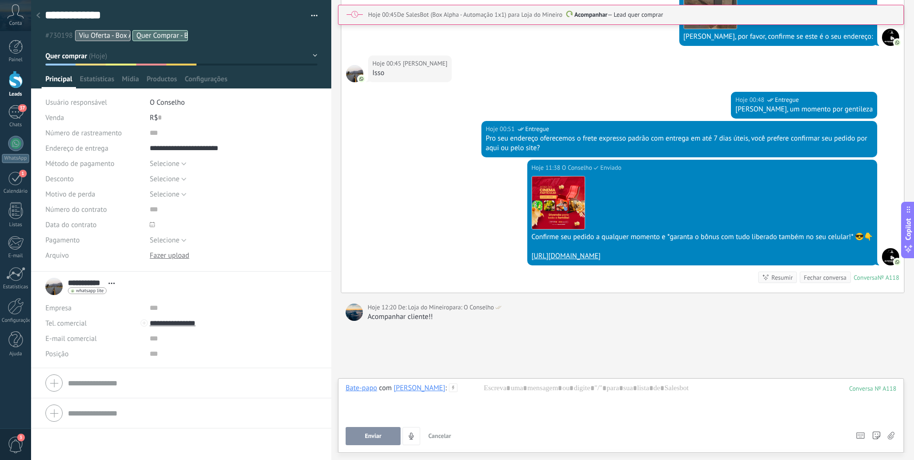
drag, startPoint x: 13, startPoint y: 121, endPoint x: 14, endPoint y: 130, distance: 8.2
click at [13, 121] on link "37 Chats" at bounding box center [15, 116] width 31 height 23
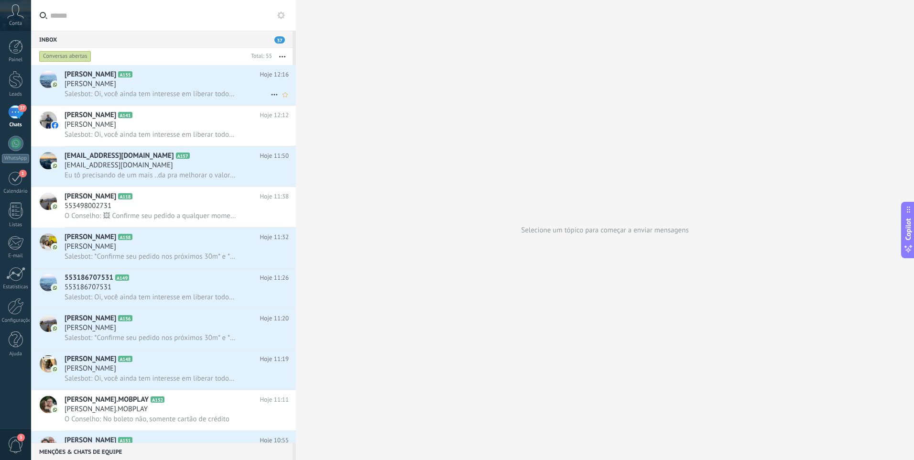
click at [176, 100] on div "Anderson Gomes A155 Hoje 12:16 Anderson Gomes Salesbot: Oi, você ainda tem inte…" at bounding box center [180, 85] width 231 height 40
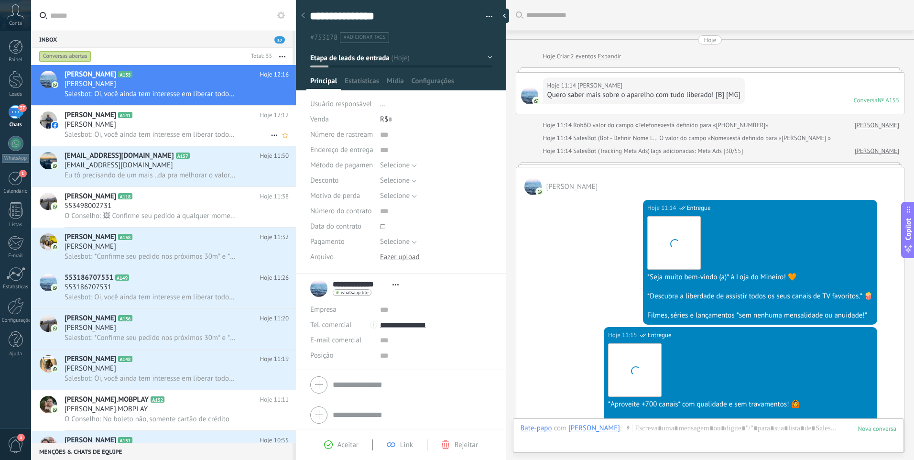
scroll to position [14, 0]
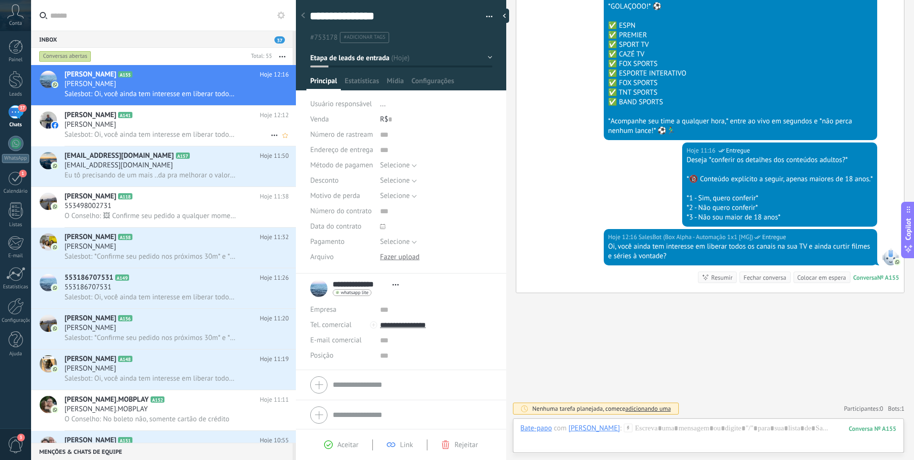
click at [178, 126] on div "[PERSON_NAME]" at bounding box center [177, 125] width 224 height 10
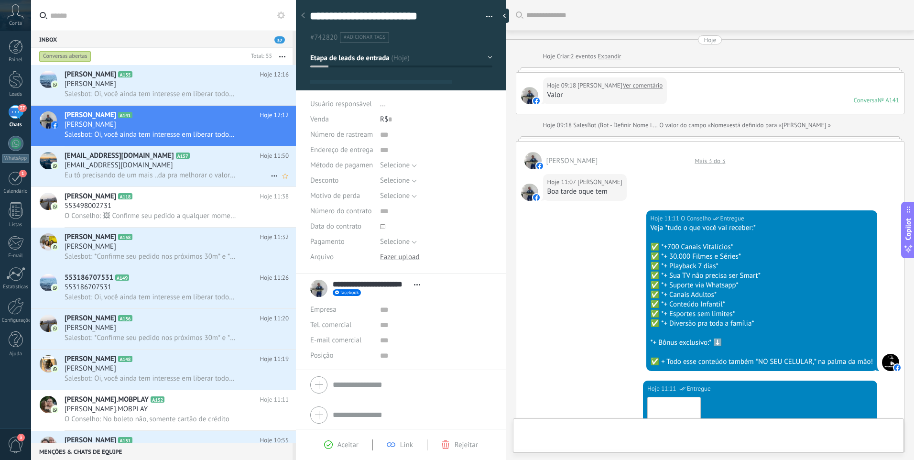
type textarea "**********"
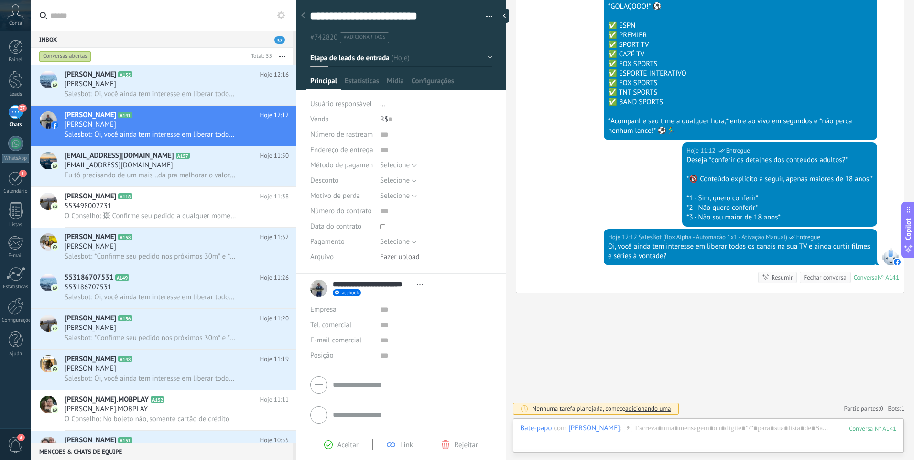
click at [143, 21] on input "text" at bounding box center [169, 15] width 238 height 31
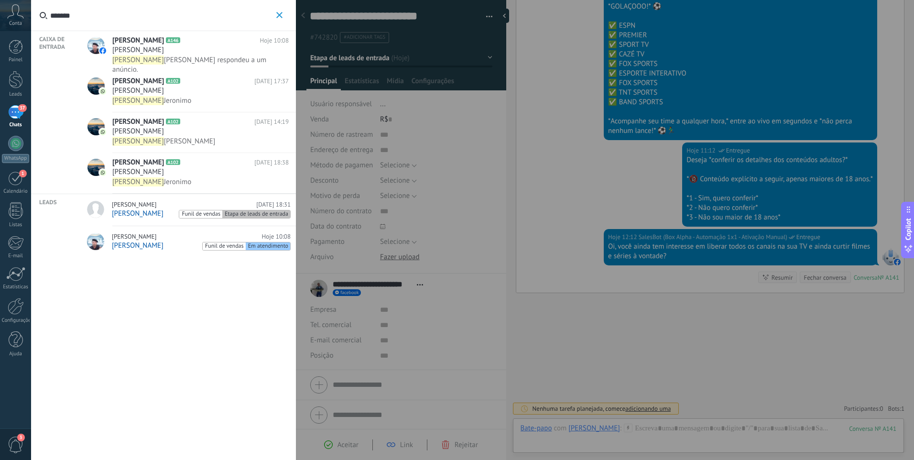
type input "*******"
click at [181, 90] on div "Eduardo" at bounding box center [200, 91] width 176 height 10
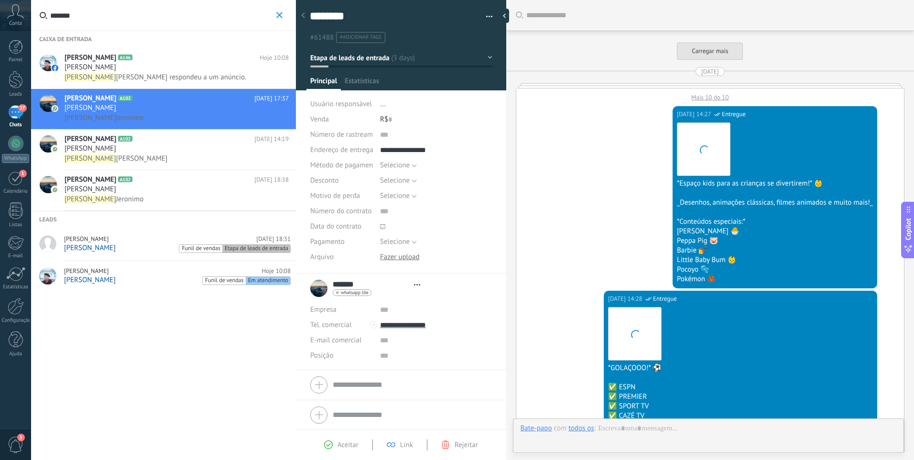
type textarea "*******"
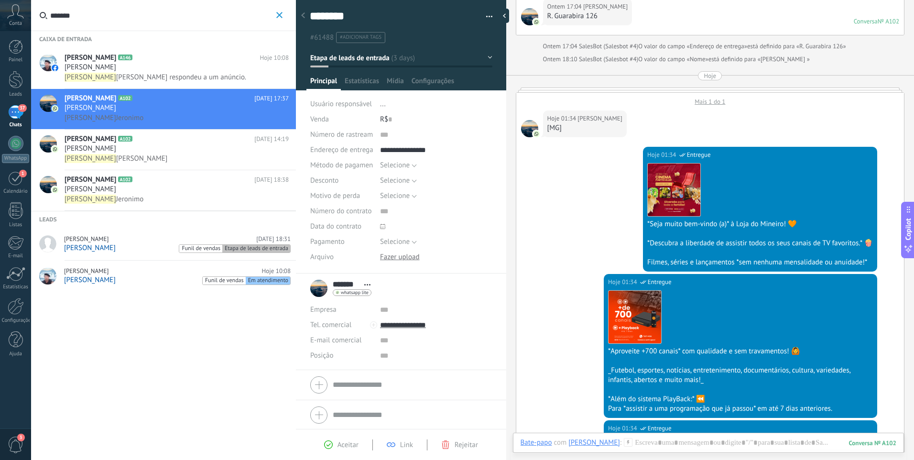
scroll to position [2084, 0]
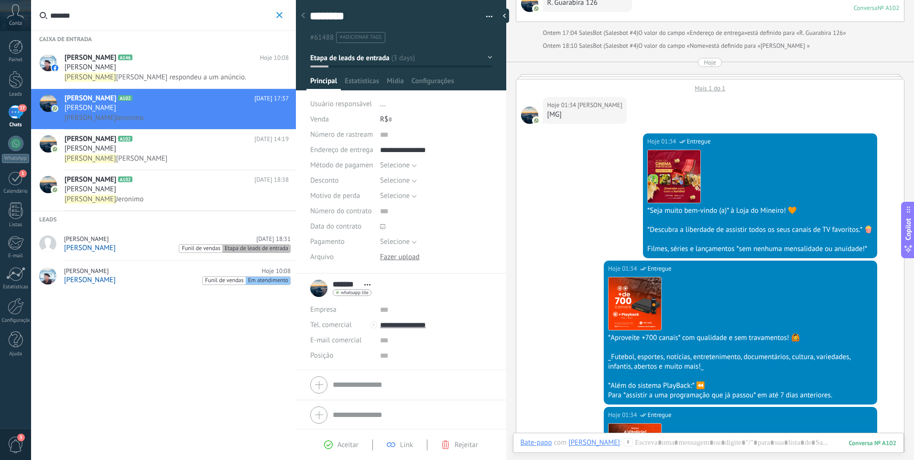
click at [279, 19] on span "button" at bounding box center [279, 15] width 6 height 7
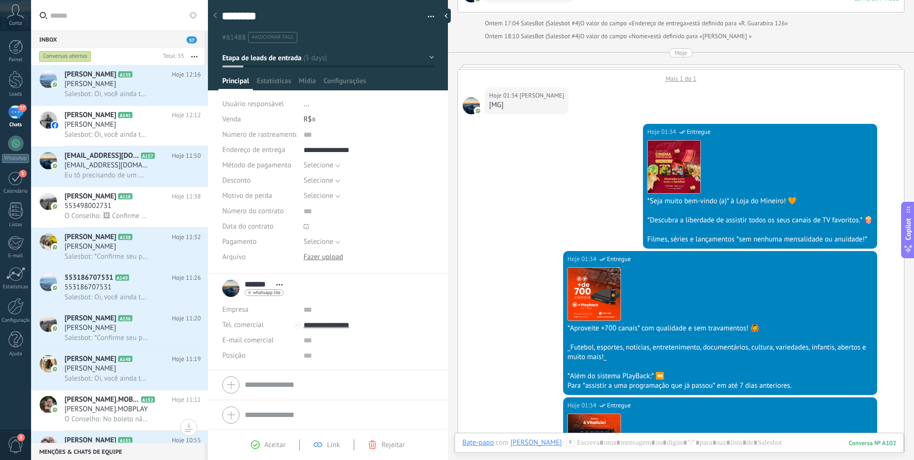
click at [181, 108] on div "Inbox 37 Conversas abertas Total: 55 Silenciar Ações múltiplas Ordenar Mais rec…" at bounding box center [472, 230] width 883 height 460
type textarea "*******"
click at [566, 442] on use at bounding box center [570, 442] width 8 height 8
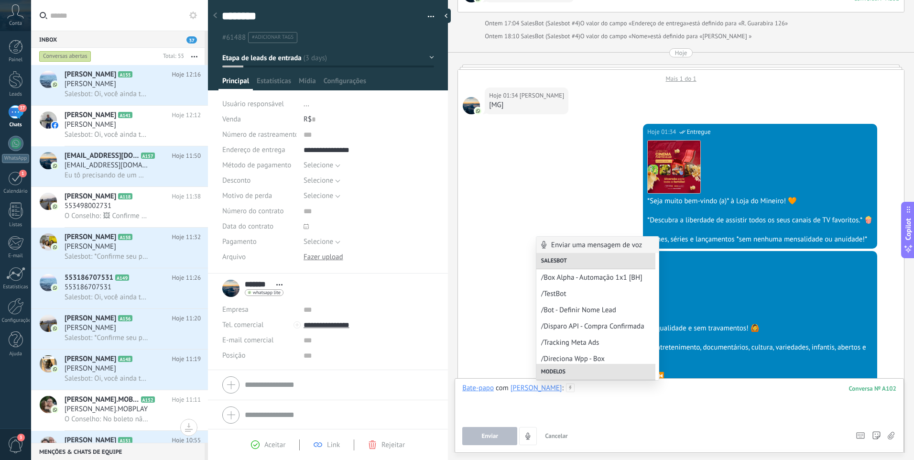
click at [538, 411] on div at bounding box center [679, 401] width 434 height 36
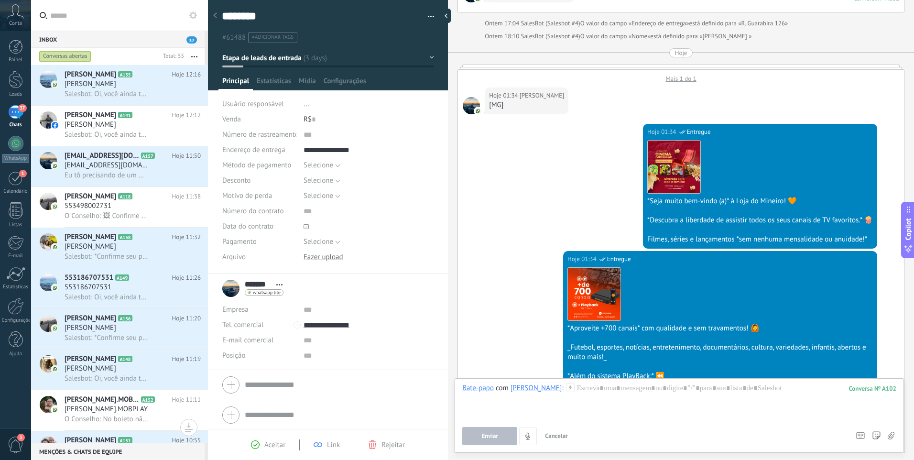
click at [566, 391] on icon at bounding box center [570, 387] width 9 height 9
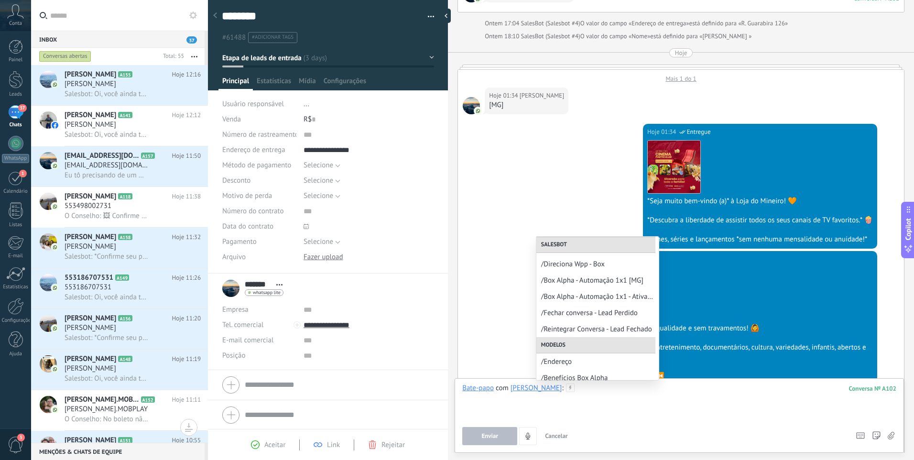
scroll to position [96, 0]
click at [601, 294] on span "/Box Alpha - Automação 1x1 - Ativação Manual" at bounding box center [593, 295] width 105 height 9
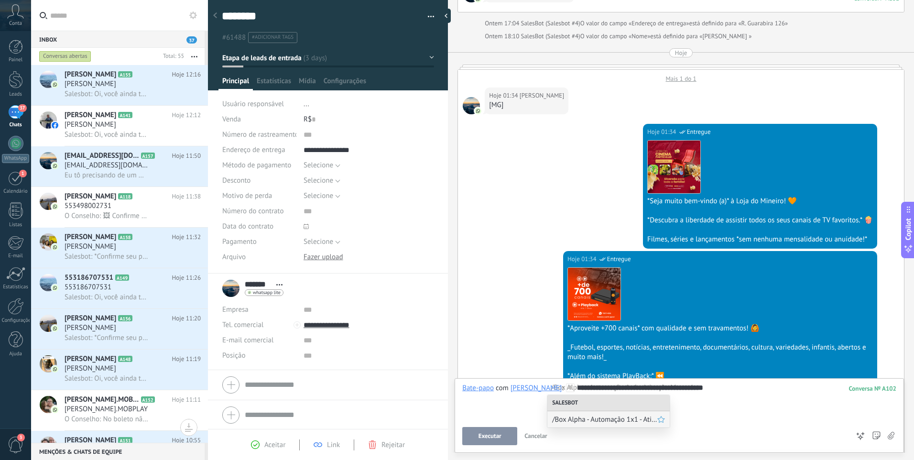
click at [637, 420] on span "/Box Alpha - Automação 1x1 - Ativação Manual" at bounding box center [604, 419] width 105 height 9
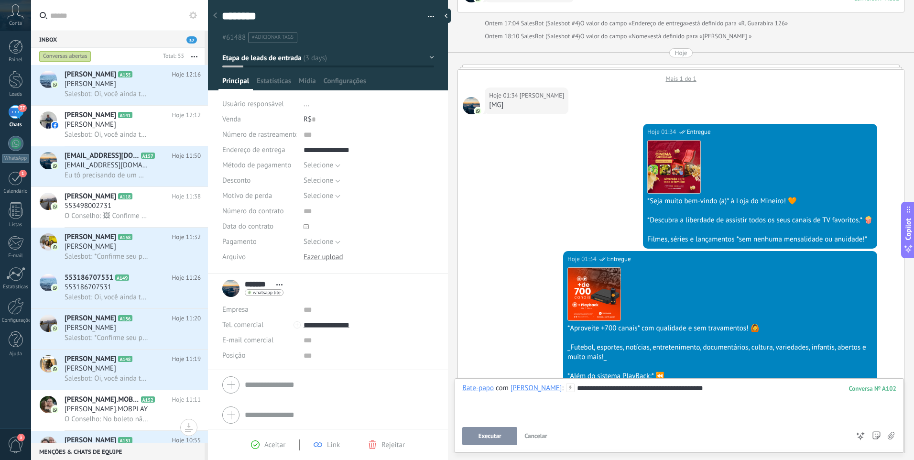
click at [487, 438] on span "Executar" at bounding box center [489, 435] width 23 height 7
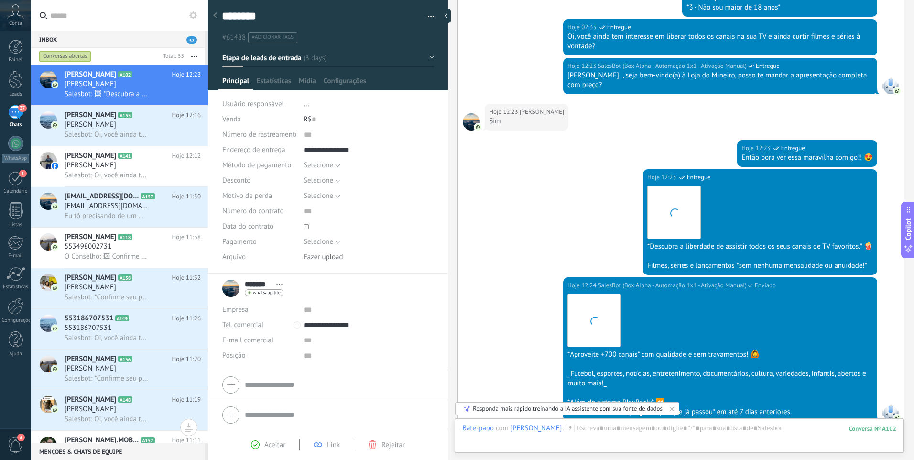
scroll to position [3539, 0]
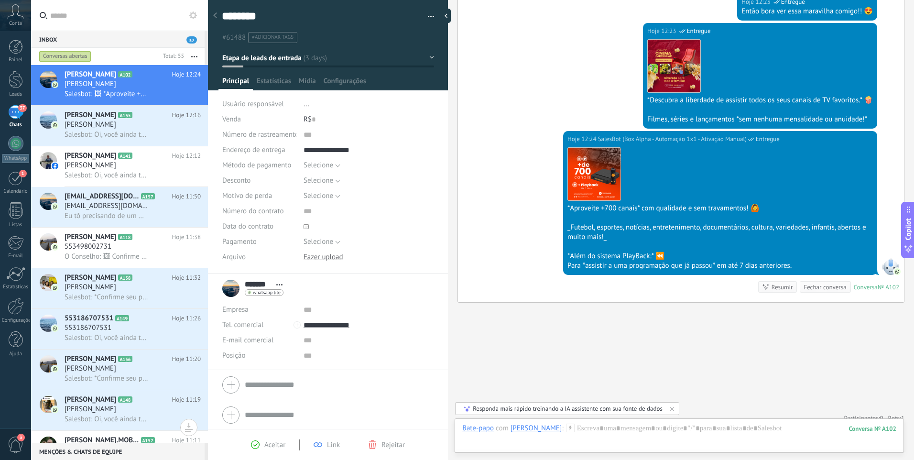
click at [566, 429] on use at bounding box center [570, 427] width 8 height 8
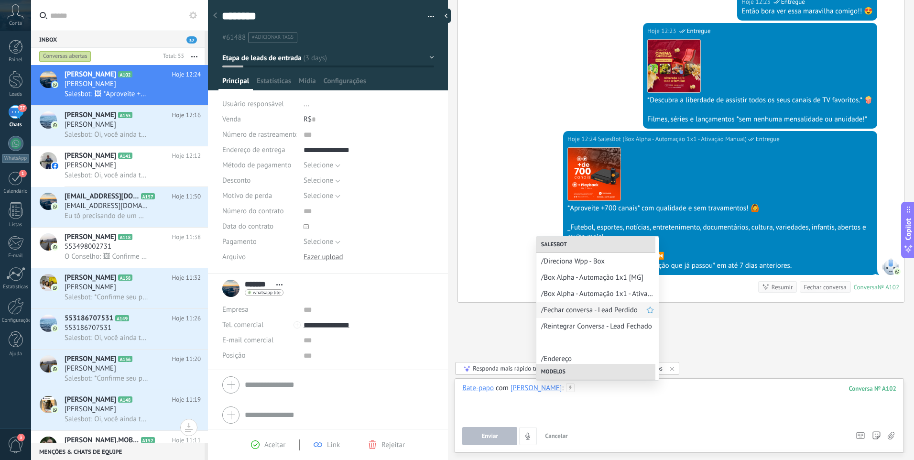
scroll to position [101, 0]
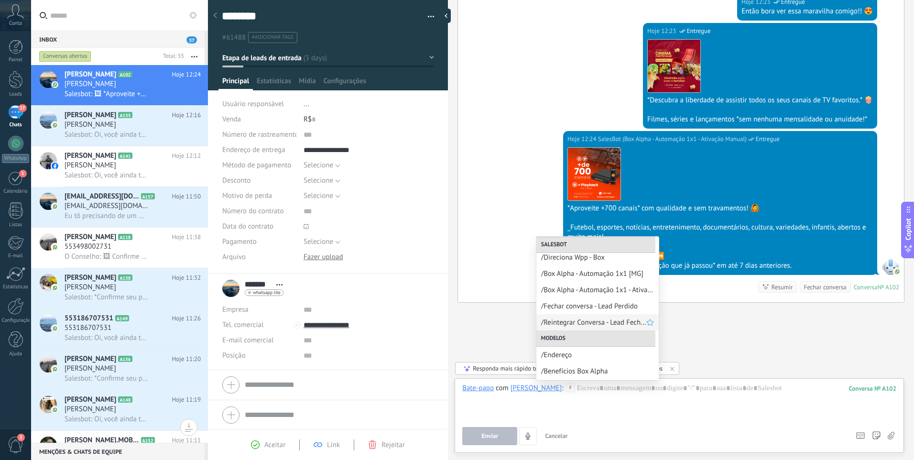
click at [579, 323] on span "/Reintegrar Conversa - Lead Fechado" at bounding box center [593, 322] width 105 height 9
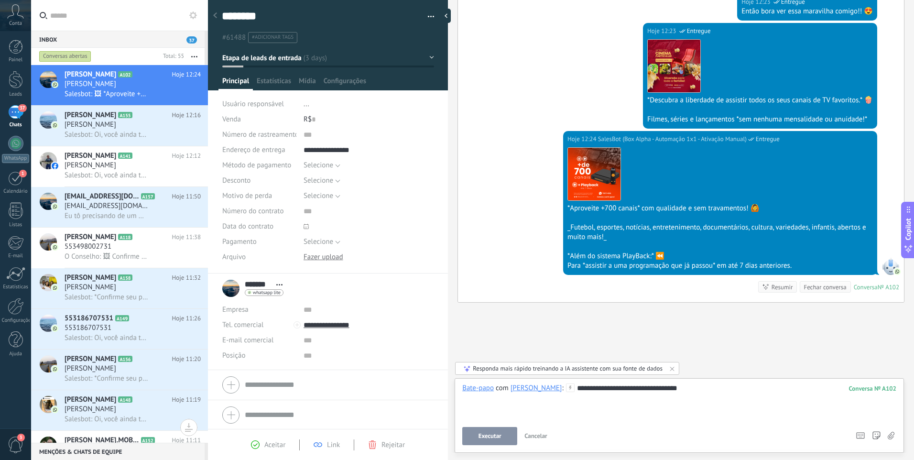
click at [670, 394] on div "**********" at bounding box center [679, 401] width 434 height 36
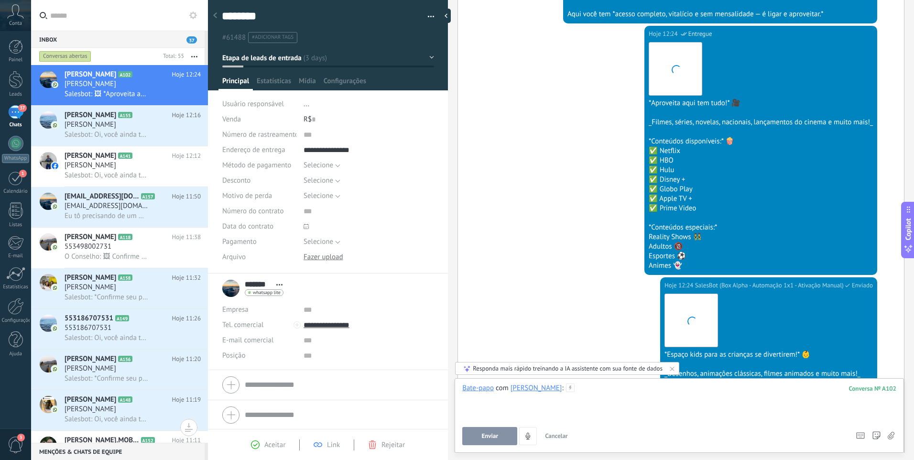
scroll to position [4092, 0]
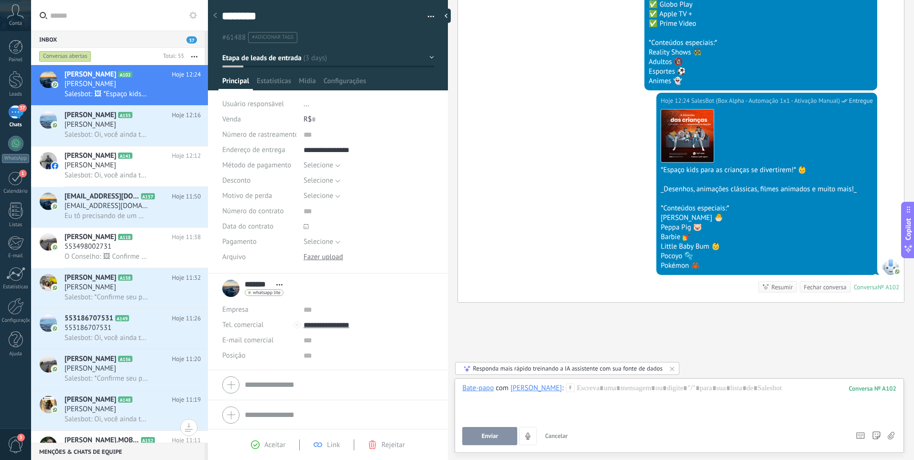
click at [567, 394] on div at bounding box center [679, 401] width 434 height 36
click at [581, 408] on div at bounding box center [679, 401] width 434 height 36
click at [138, 292] on div "[PERSON_NAME]" at bounding box center [133, 287] width 136 height 10
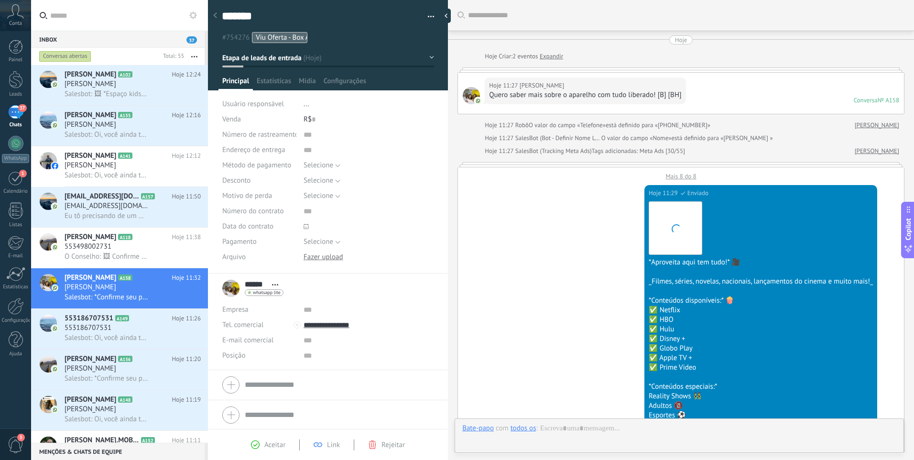
scroll to position [14, 0]
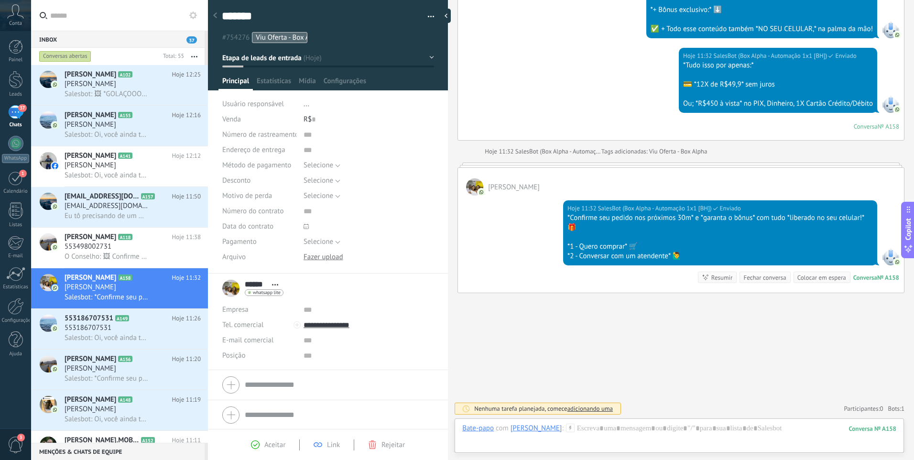
click at [482, 429] on div "Bate-papo" at bounding box center [478, 427] width 32 height 9
click at [570, 434] on div at bounding box center [679, 437] width 434 height 29
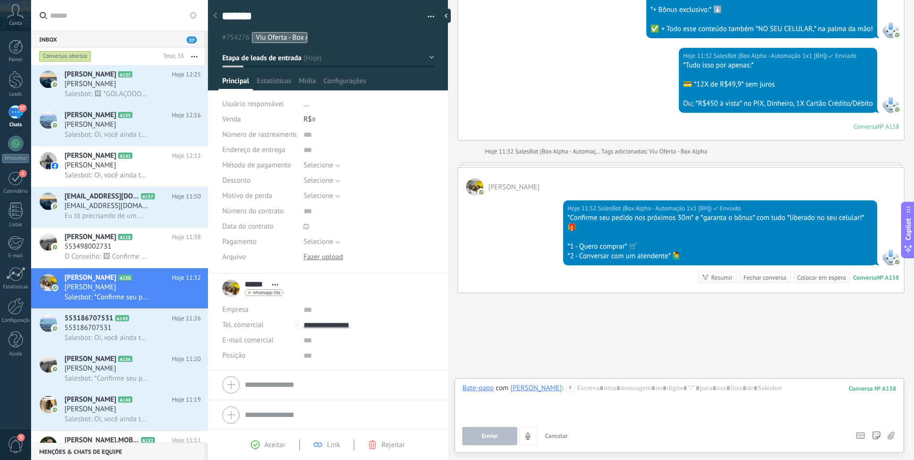
click at [566, 391] on icon at bounding box center [570, 387] width 9 height 9
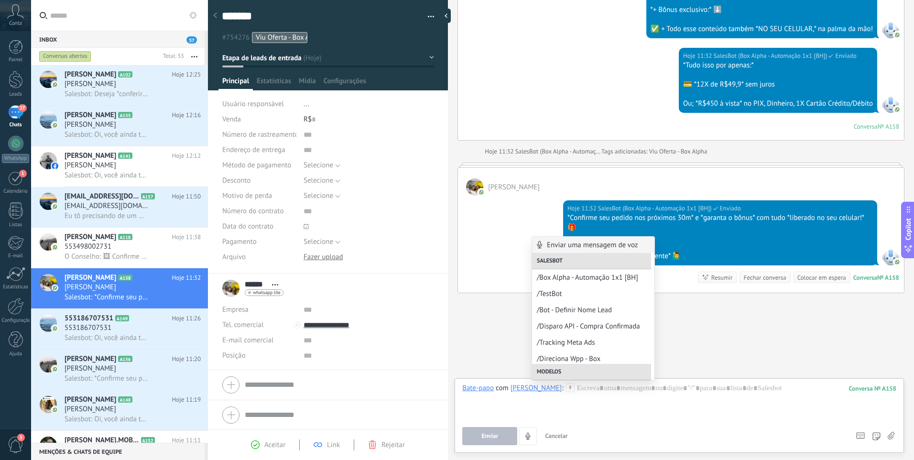
click at [520, 388] on div "[PERSON_NAME]" at bounding box center [536, 387] width 52 height 9
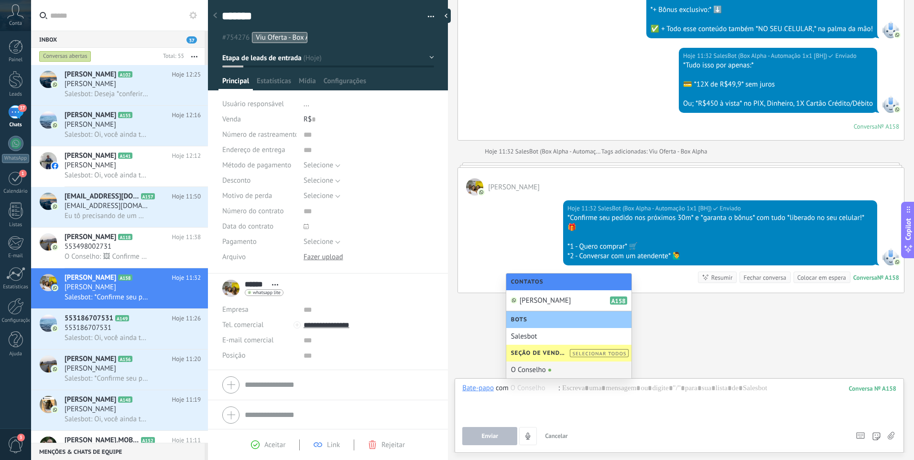
click at [540, 369] on div "O Conselho" at bounding box center [568, 369] width 125 height 17
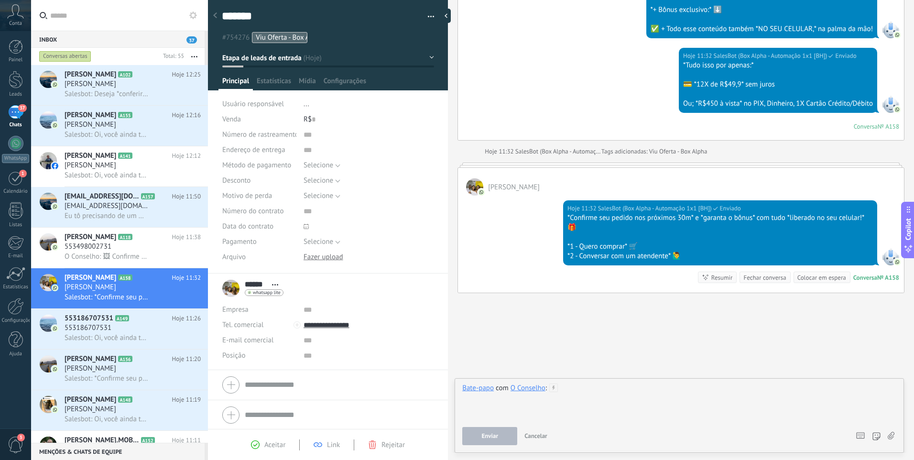
click at [575, 391] on div at bounding box center [679, 401] width 434 height 36
click at [520, 420] on div "Bate-papo com O Conselho : Enviar Cancelar Rastrear cliques em links ? Reduzir …" at bounding box center [679, 414] width 434 height 62
click at [571, 394] on div at bounding box center [679, 401] width 434 height 36
drag, startPoint x: 580, startPoint y: 378, endPoint x: 551, endPoint y: 383, distance: 29.5
click at [579, 378] on div "Bate-papo E-mail Nota Tarefa Bate-papo com O Conselho : Enviar Cancelar Rastrea…" at bounding box center [678, 415] width 449 height 75
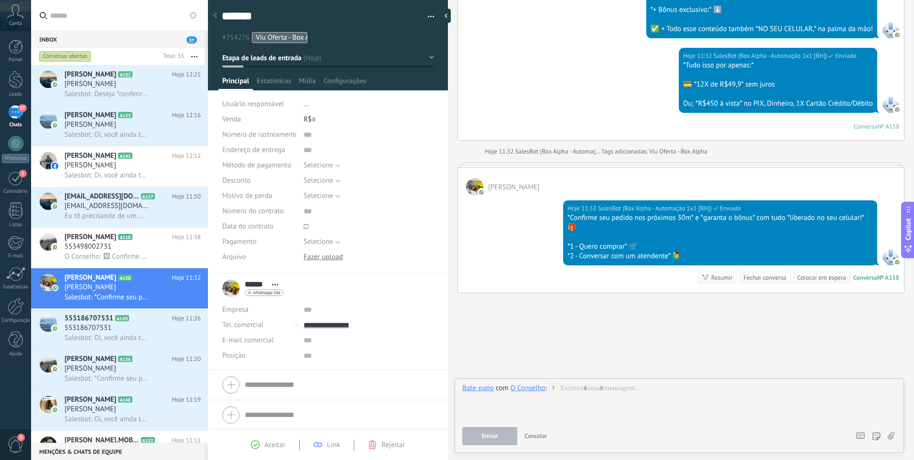
click at [551, 390] on icon at bounding box center [553, 387] width 9 height 9
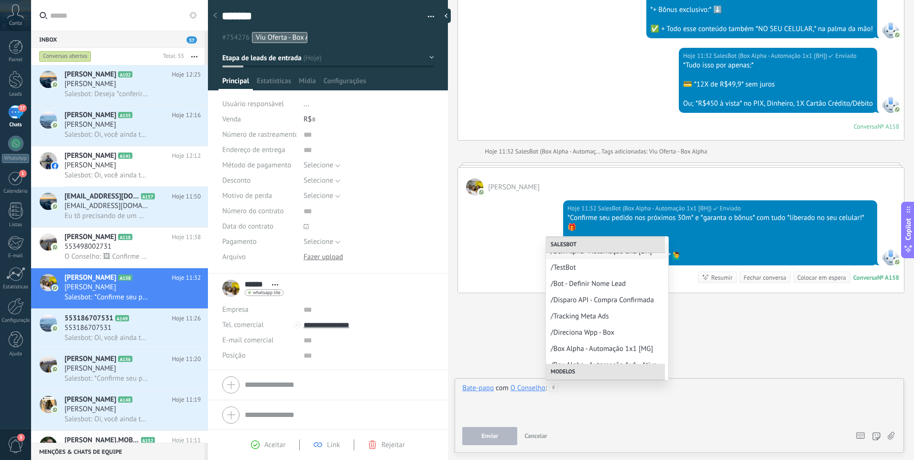
scroll to position [0, 0]
click at [589, 427] on div "Enviar Cancelar Rastrear cliques em links ? Reduzir links longos e rastrear cli…" at bounding box center [654, 436] width 385 height 18
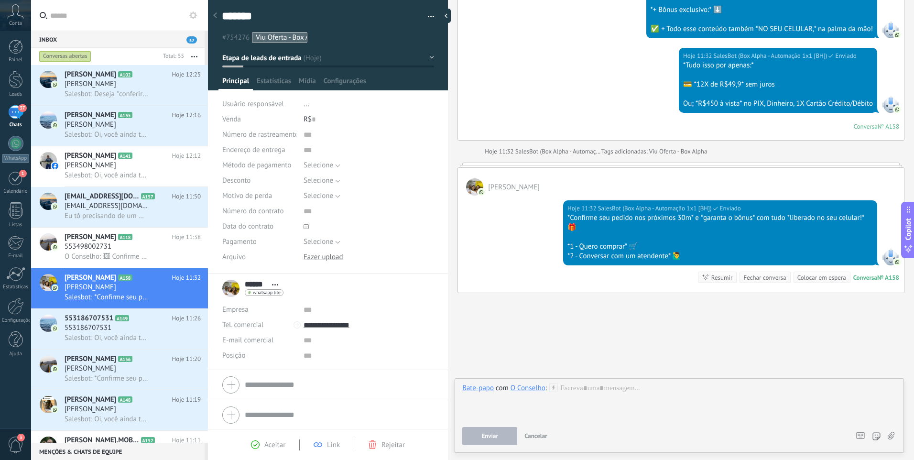
click at [528, 392] on div "O Conselho" at bounding box center [527, 388] width 35 height 10
click at [528, 389] on div "O Conselho" at bounding box center [527, 387] width 35 height 9
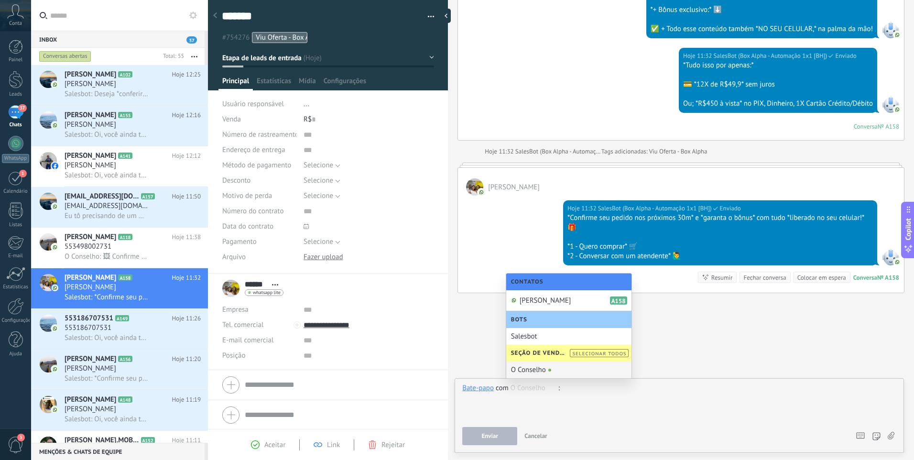
click at [555, 410] on div at bounding box center [679, 401] width 434 height 36
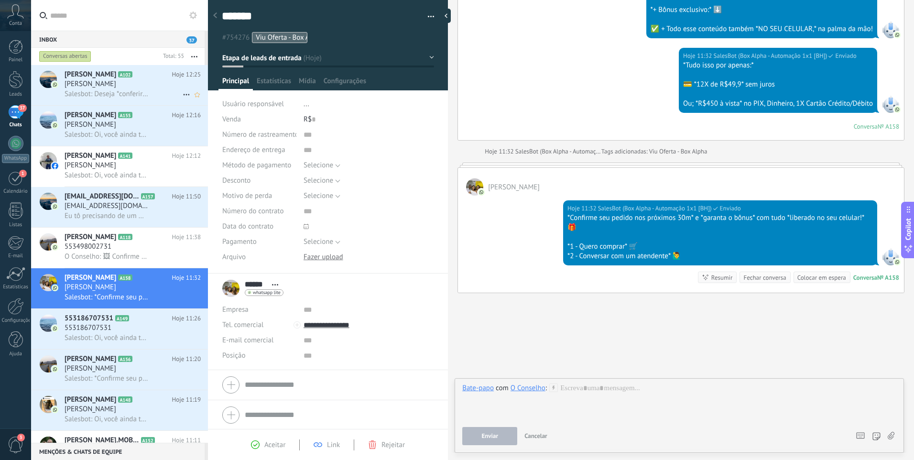
click at [124, 67] on div "Eduardo A102 Hoje 12:25 Eduardo Salesbot: Deseja *conferir os detalhes dos cont…" at bounding box center [136, 85] width 143 height 40
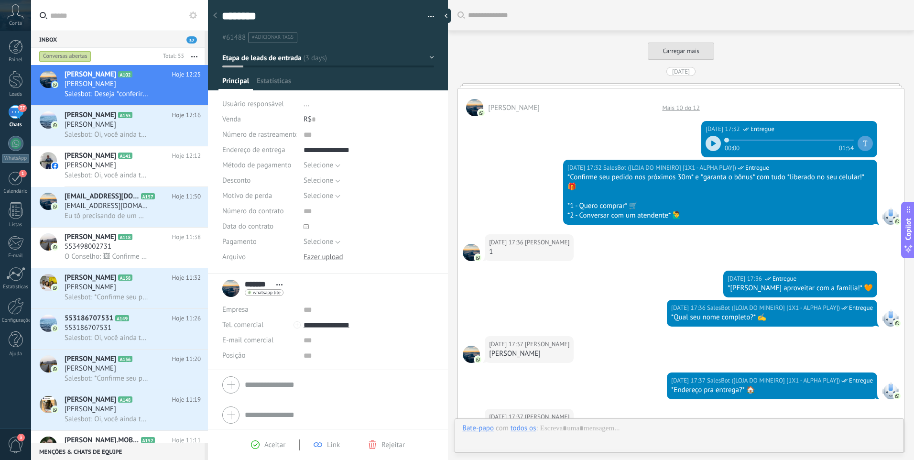
scroll to position [1922, 0]
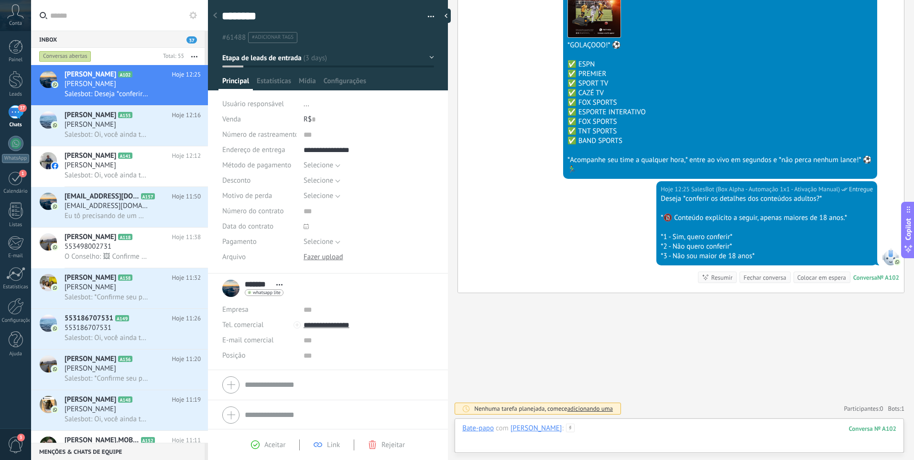
click at [594, 426] on div at bounding box center [679, 437] width 434 height 29
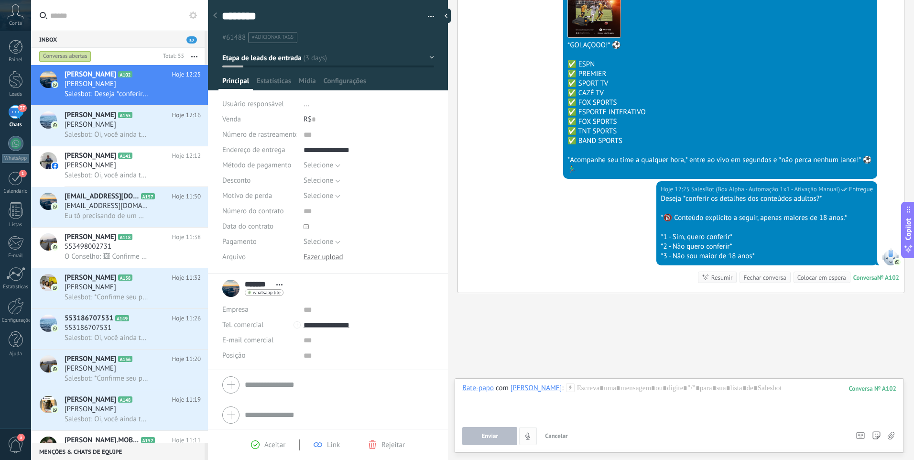
click at [529, 433] on icon "4" at bounding box center [528, 436] width 8 height 8
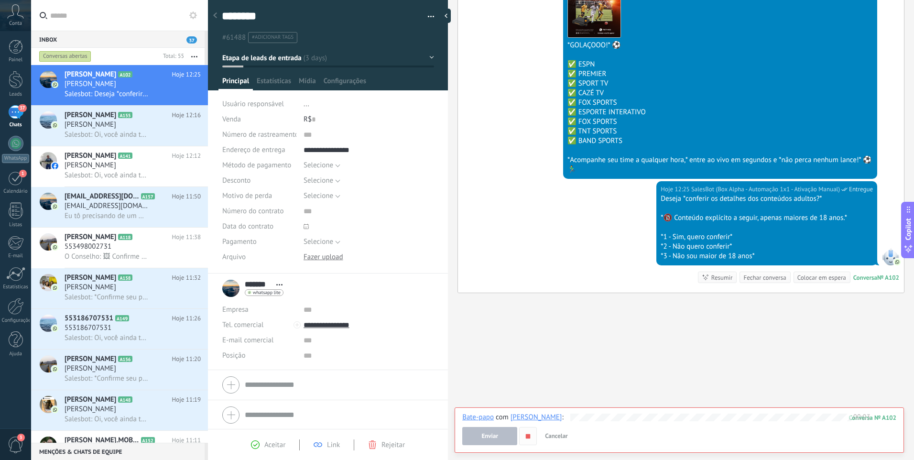
click at [528, 440] on icon "button" at bounding box center [528, 436] width 8 height 8
click at [525, 435] on icon "button" at bounding box center [528, 436] width 8 height 8
click at [497, 434] on span "Enviar" at bounding box center [489, 435] width 17 height 7
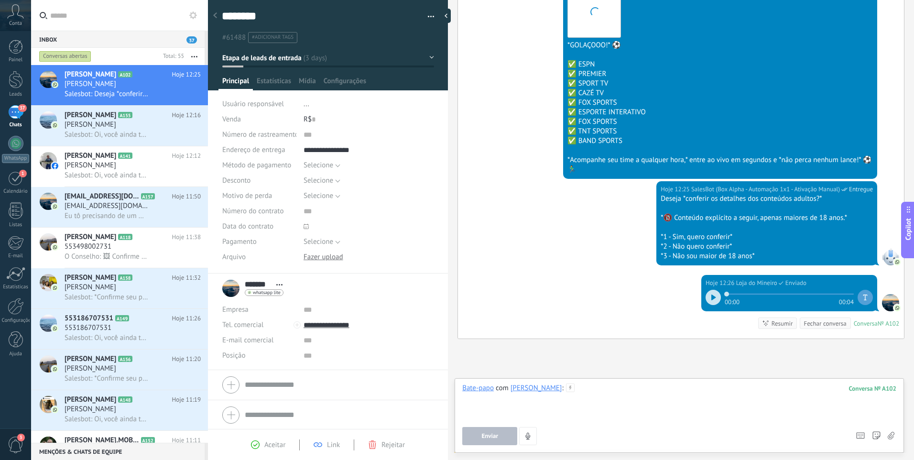
scroll to position [1968, 0]
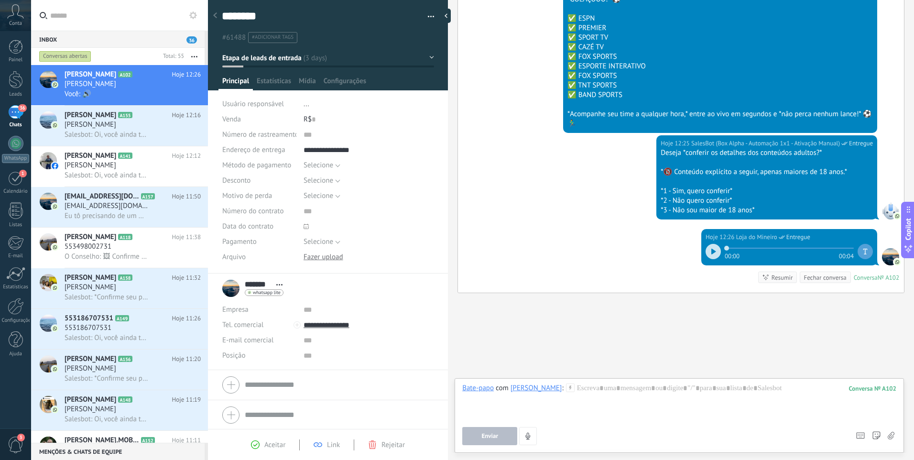
click at [566, 389] on icon at bounding box center [570, 387] width 9 height 9
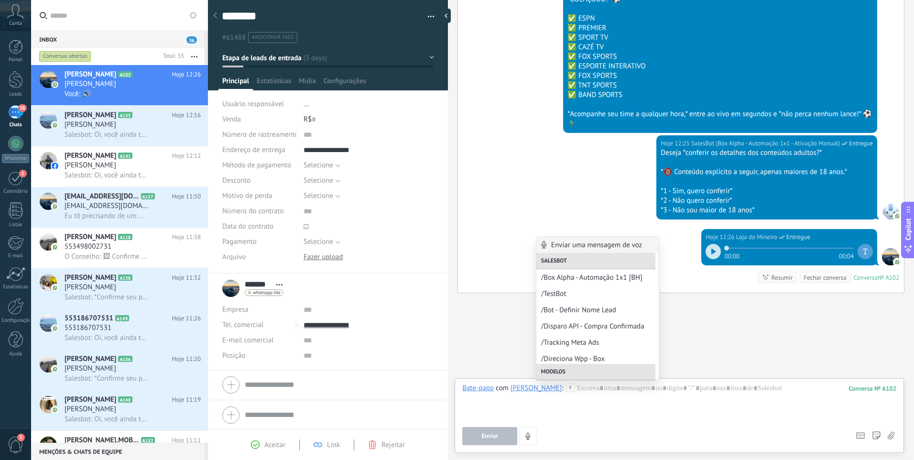
click at [601, 244] on div "Enviar uma mensagem de voz" at bounding box center [597, 245] width 122 height 16
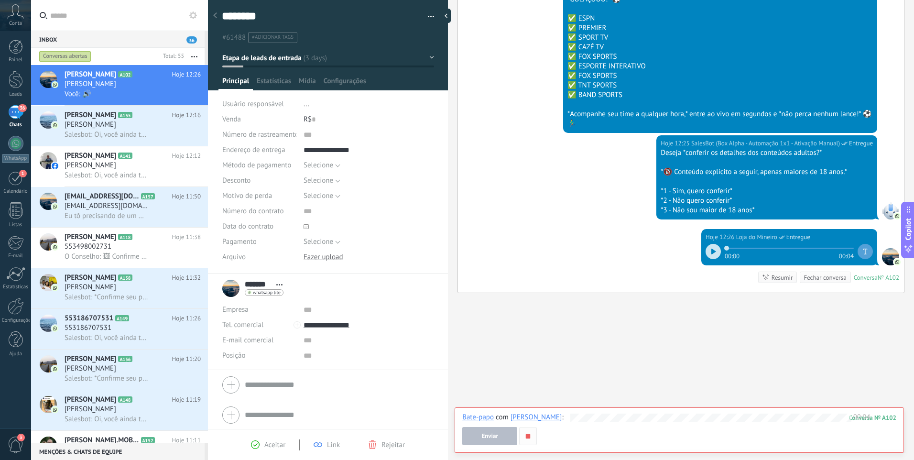
click at [530, 436] on use "button" at bounding box center [528, 435] width 4 height 4
click at [529, 432] on icon "button" at bounding box center [528, 436] width 8 height 8
click at [526, 439] on icon "button" at bounding box center [528, 436] width 8 height 8
click at [662, 442] on div "Enviar Cancelar Rastrear cliques em links ? Reduzir links longos e rastrear cli…" at bounding box center [675, 436] width 427 height 18
click at [485, 430] on button "Enviar" at bounding box center [489, 436] width 55 height 18
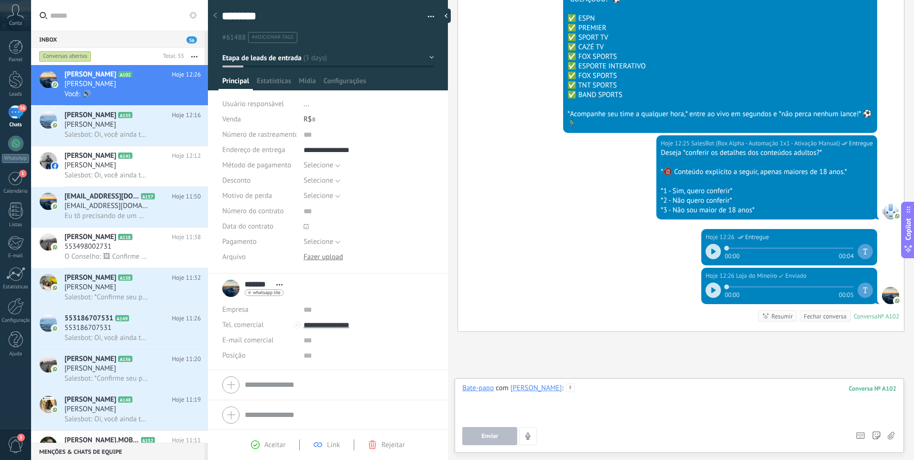
scroll to position [1982, 0]
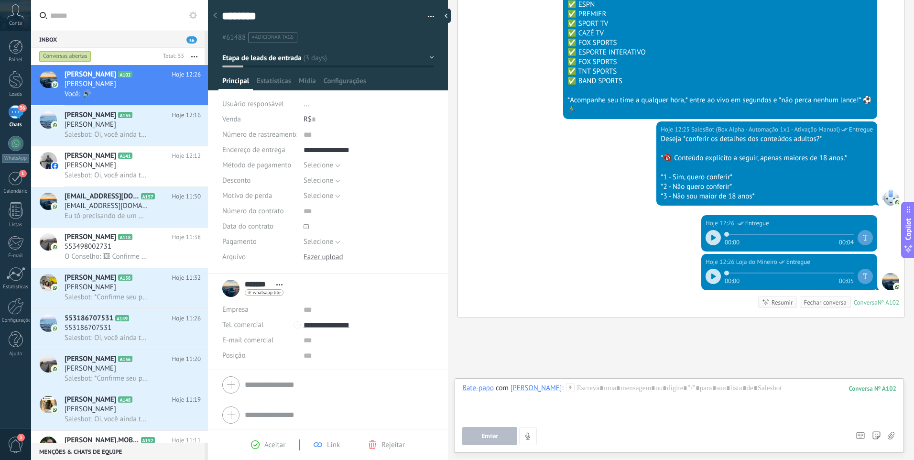
click at [853, 433] on div "Enviar Cancelar Rastrear cliques em links ? Reduzir links longos e rastrear cli…" at bounding box center [679, 436] width 434 height 18
click at [880, 434] on use at bounding box center [876, 436] width 8 height 8
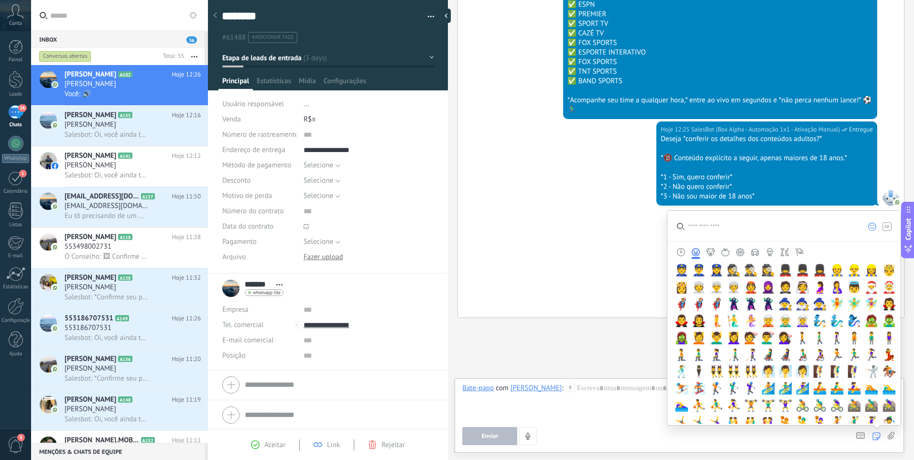
scroll to position [67, 0]
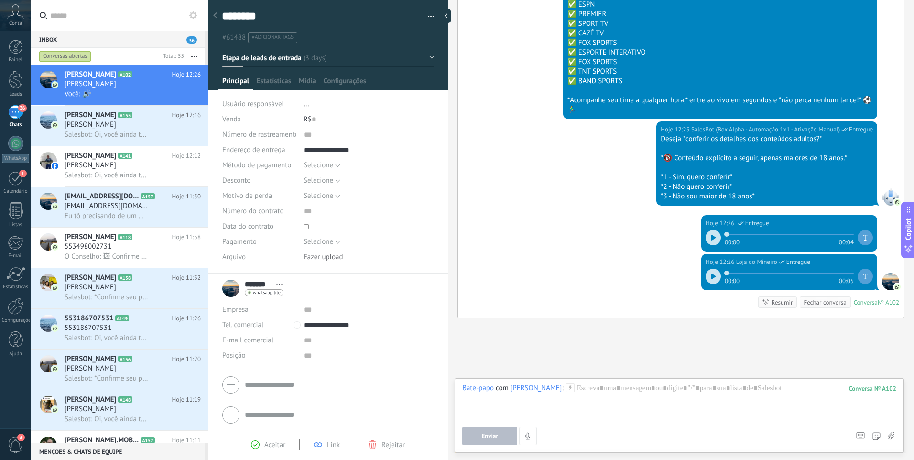
click at [828, 441] on div "Enviar Cancelar Rastrear cliques em links ? Reduzir links longos e rastrear cli…" at bounding box center [654, 436] width 385 height 18
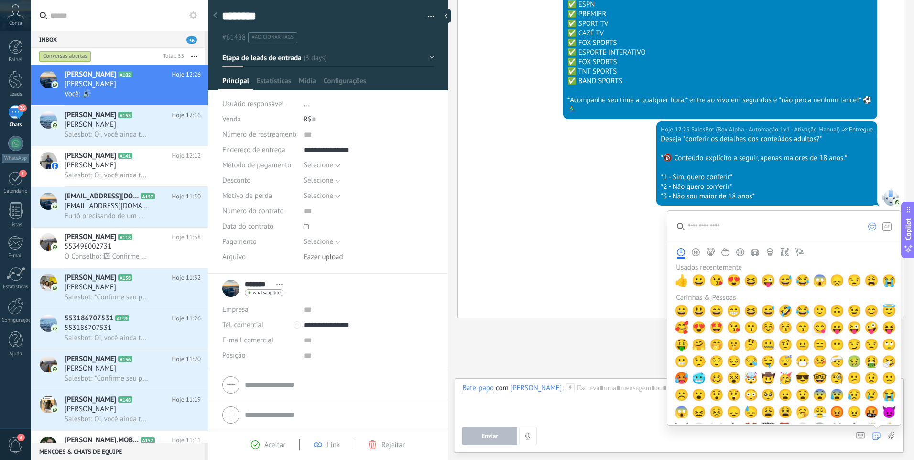
scroll to position [0, 0]
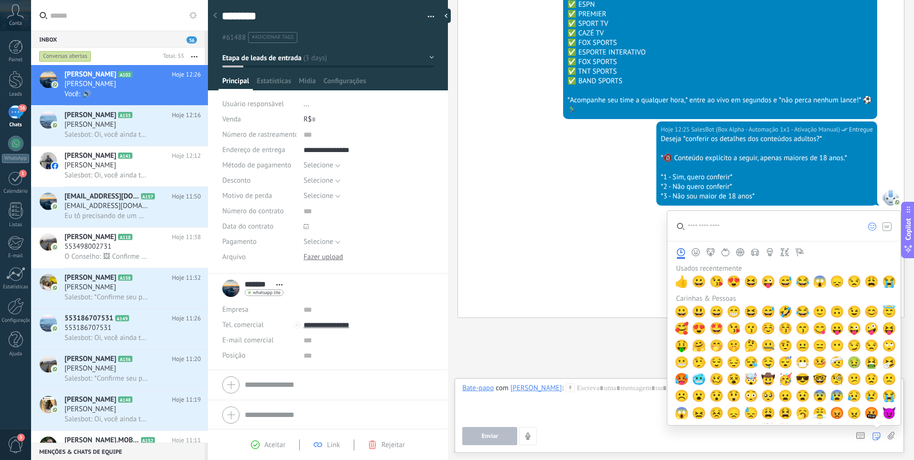
click at [888, 227] on icon at bounding box center [886, 226] width 9 height 9
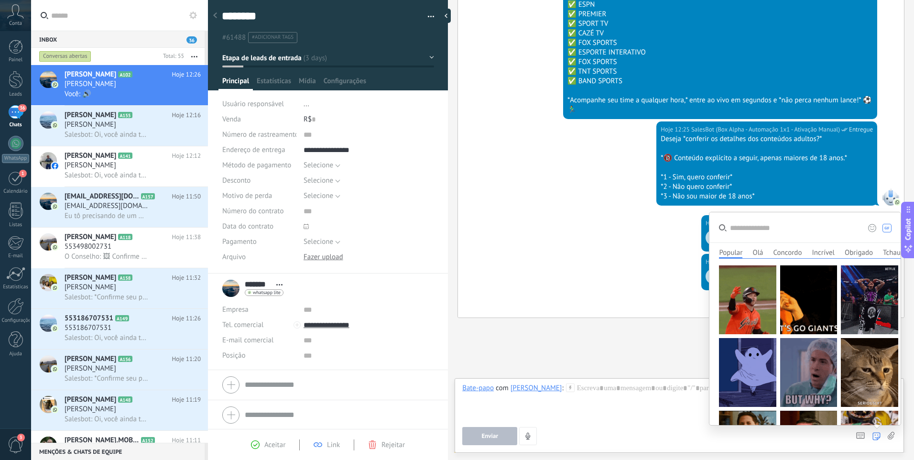
click at [757, 251] on button "Olá" at bounding box center [757, 252] width 11 height 10
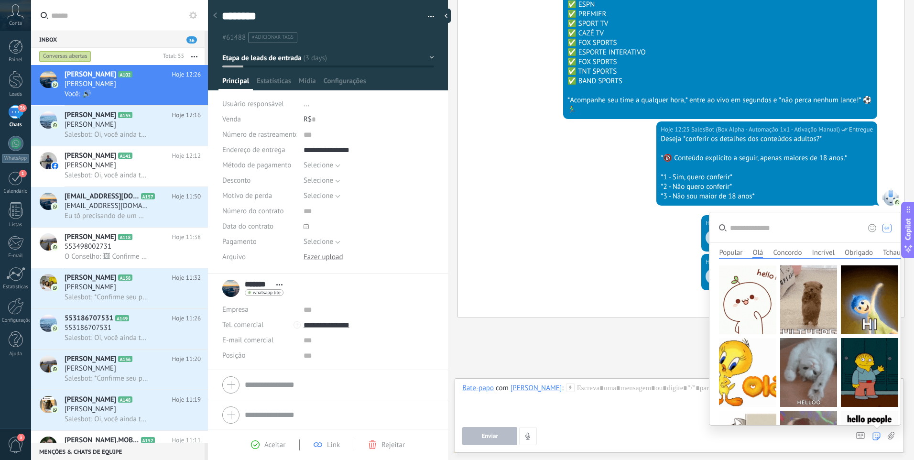
click at [787, 255] on button "Concordo" at bounding box center [787, 252] width 29 height 10
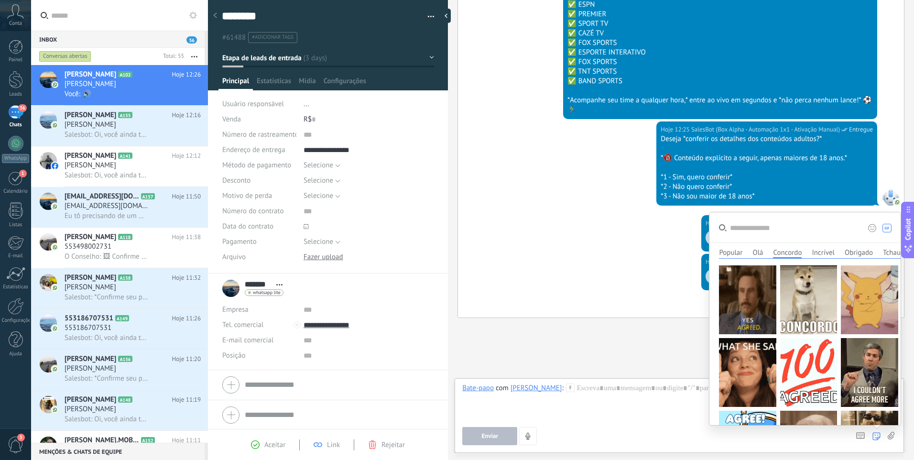
click at [818, 252] on button "Incrível" at bounding box center [822, 252] width 23 height 10
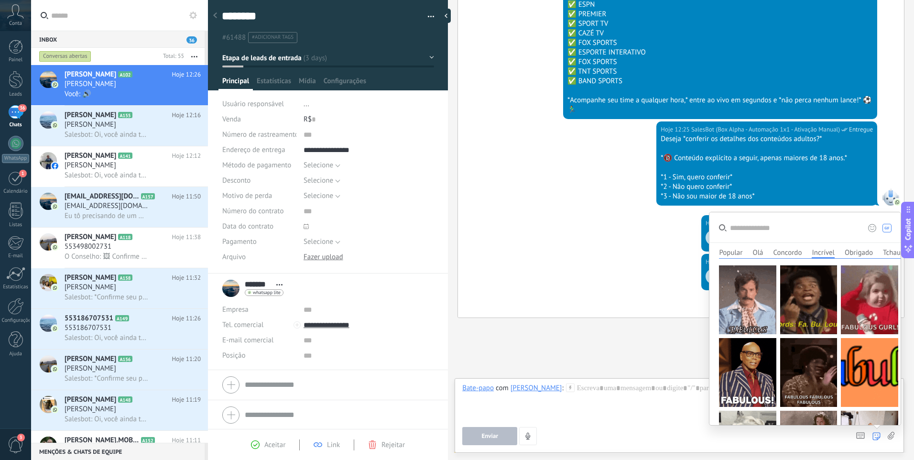
click at [853, 253] on button "Obrigado" at bounding box center [858, 252] width 28 height 10
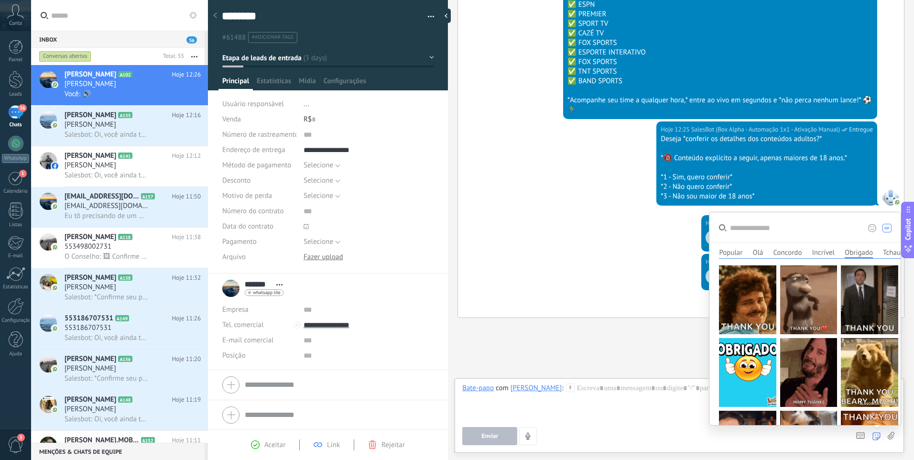
click at [885, 249] on button "Tchau" at bounding box center [892, 252] width 18 height 10
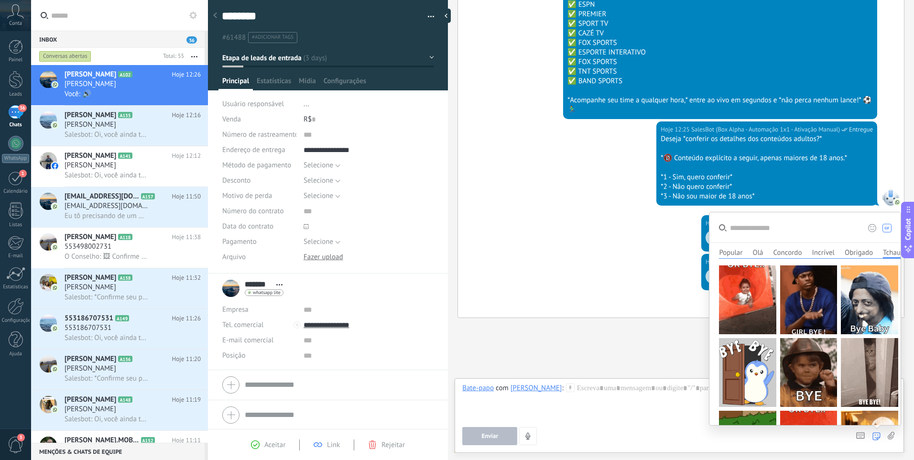
click at [757, 250] on button "Olá" at bounding box center [757, 252] width 11 height 10
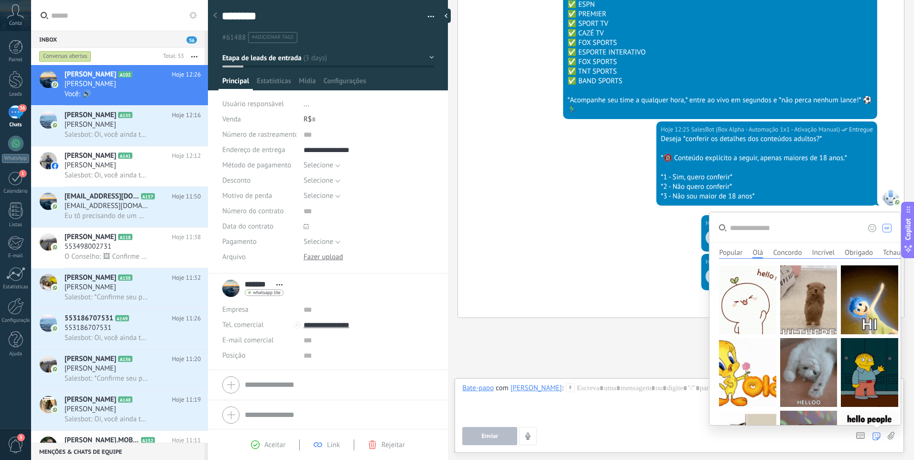
click at [783, 252] on button "Concordo" at bounding box center [787, 252] width 29 height 10
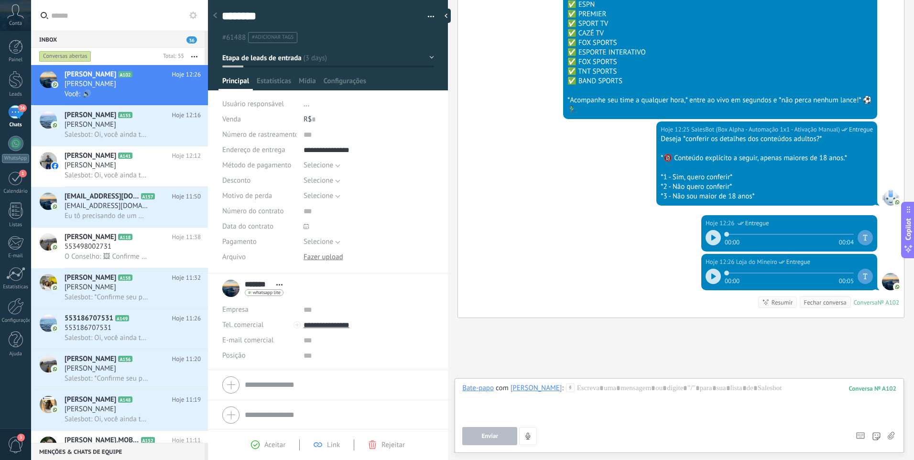
click at [890, 438] on use at bounding box center [890, 436] width 7 height 8
click at [0, 0] on input "file" at bounding box center [0, 0] width 0 height 0
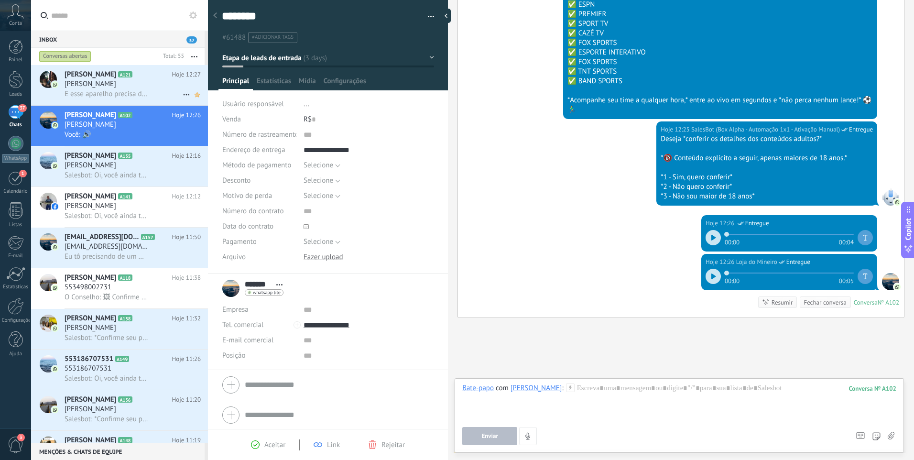
drag, startPoint x: 135, startPoint y: 91, endPoint x: 196, endPoint y: 91, distance: 61.6
click at [135, 91] on span "E esse aparelho precisa de internet" at bounding box center [107, 93] width 84 height 9
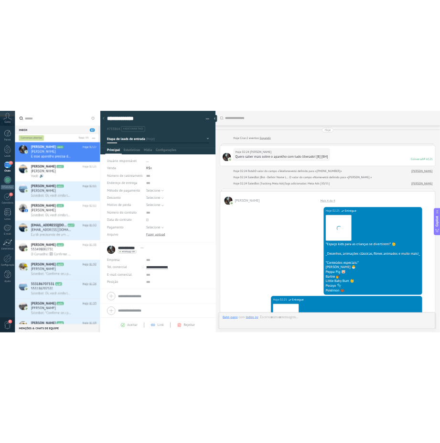
scroll to position [14, 0]
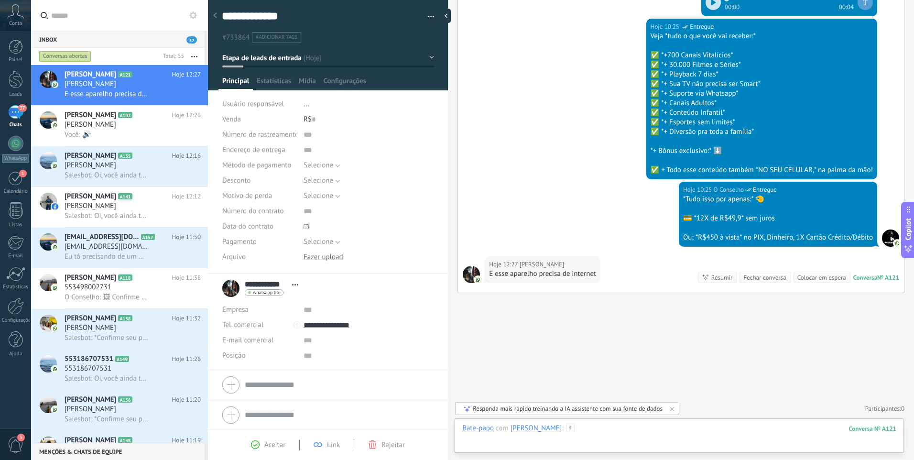
click at [637, 433] on div at bounding box center [679, 437] width 434 height 29
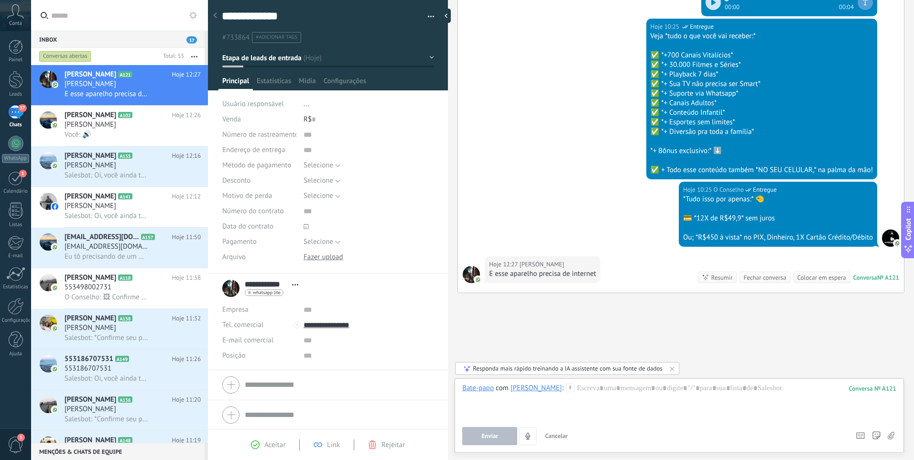
click at [552, 424] on div "Bate-papo com Pablo Thiago : 121 Enviar Cancelar Rastrear cliques em links ? Re…" at bounding box center [679, 414] width 434 height 62
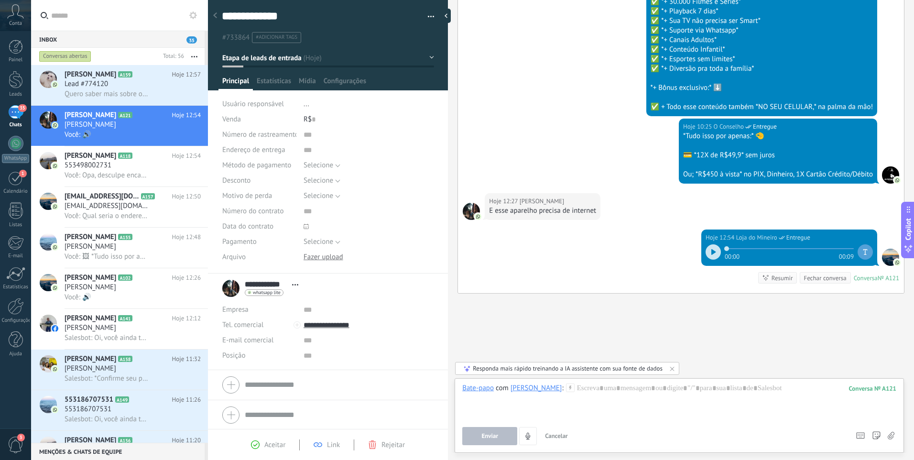
scroll to position [879, 0]
click at [146, 126] on div "[PERSON_NAME]" at bounding box center [133, 125] width 136 height 10
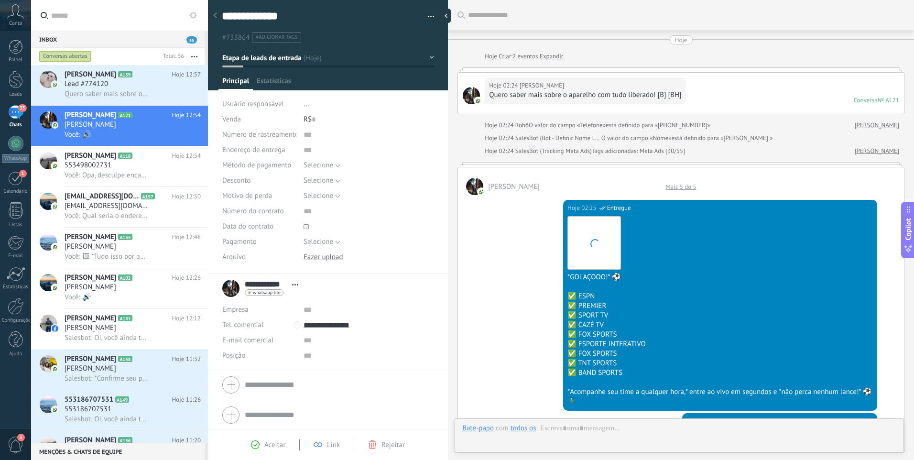
scroll to position [694, 0]
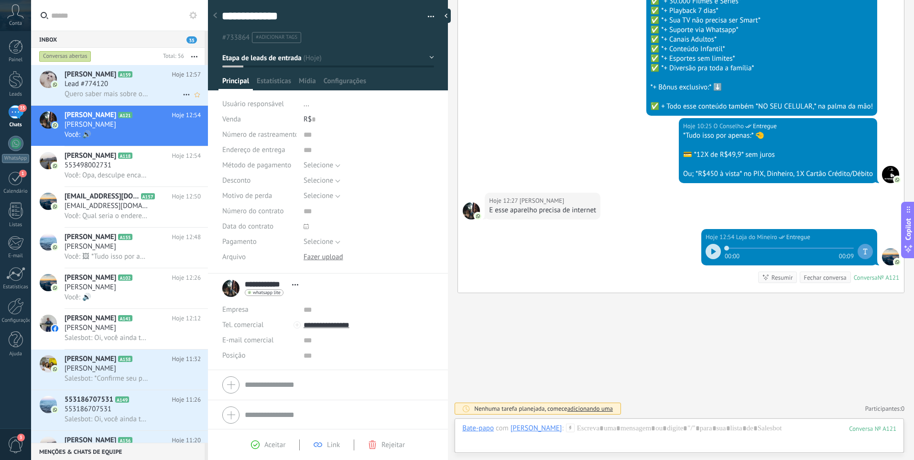
click at [56, 85] on img at bounding box center [55, 84] width 7 height 7
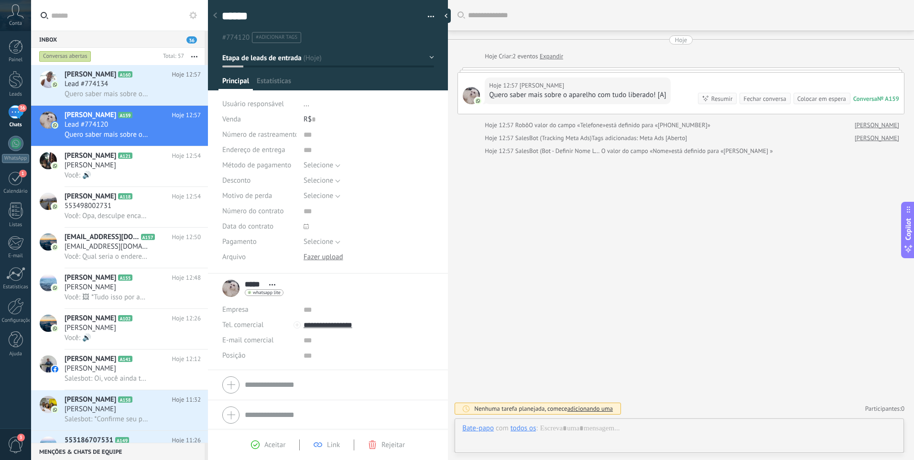
scroll to position [14, 0]
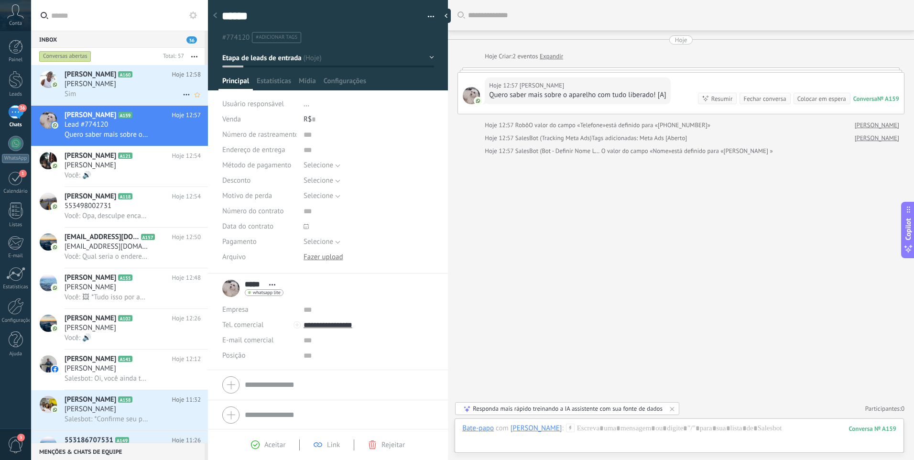
click at [133, 95] on div "Sim" at bounding box center [133, 94] width 136 height 10
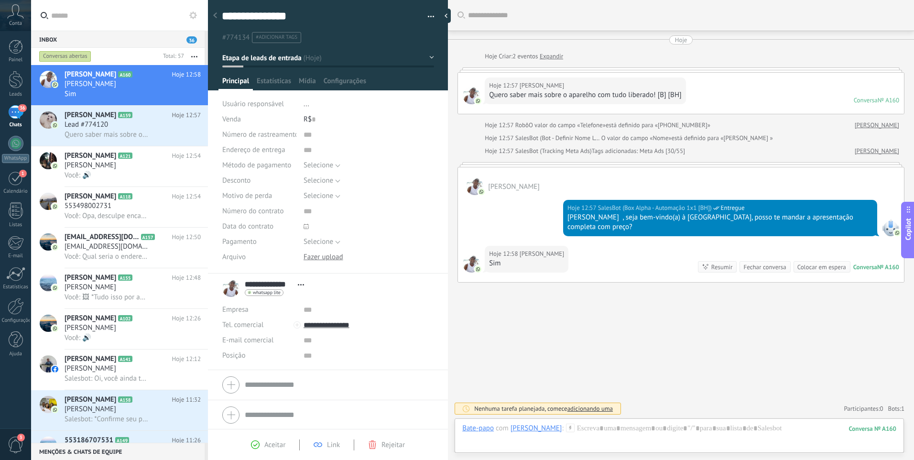
scroll to position [43, 0]
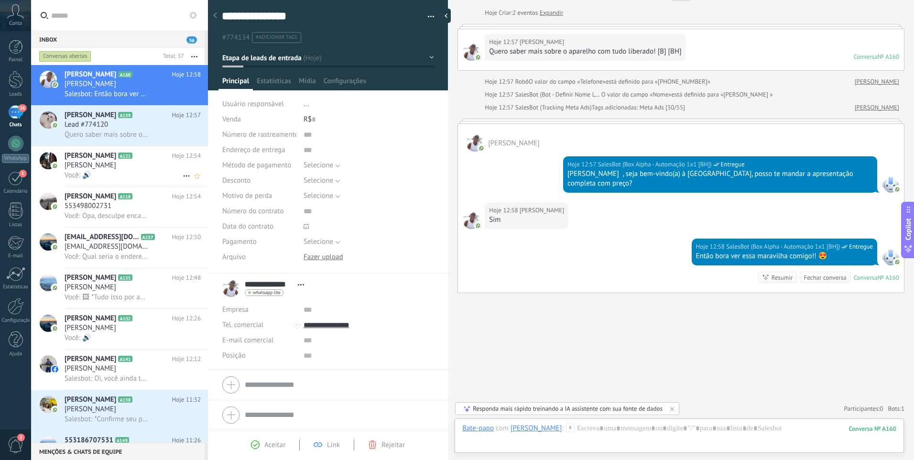
click at [147, 161] on div "[PERSON_NAME]" at bounding box center [133, 166] width 136 height 10
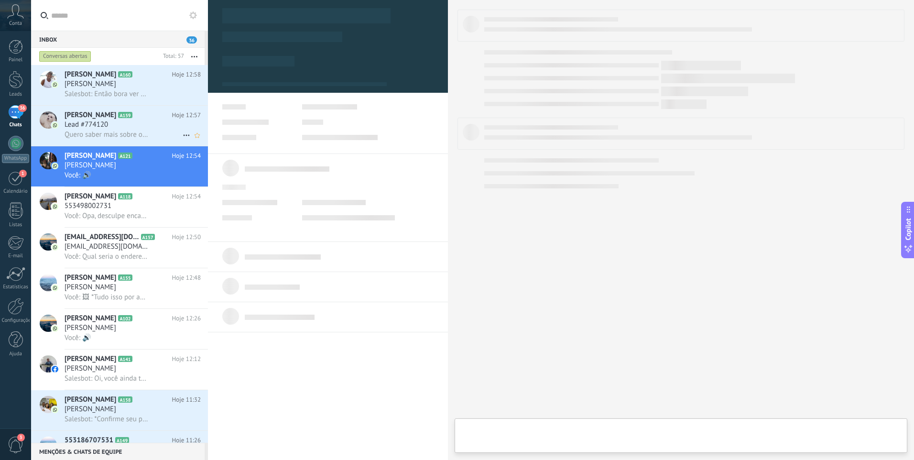
click at [151, 132] on div "Quero saber mais sobre o aparelho com tudo liberado! [A]" at bounding box center [133, 135] width 136 height 10
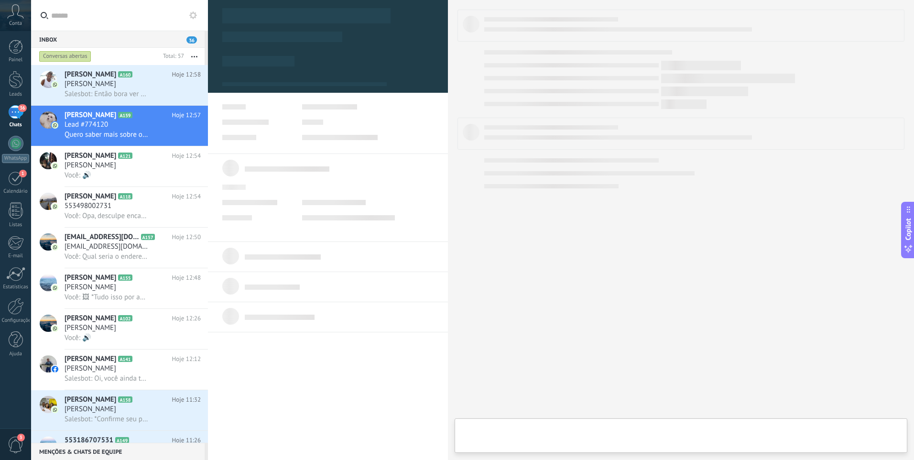
type textarea "*****"
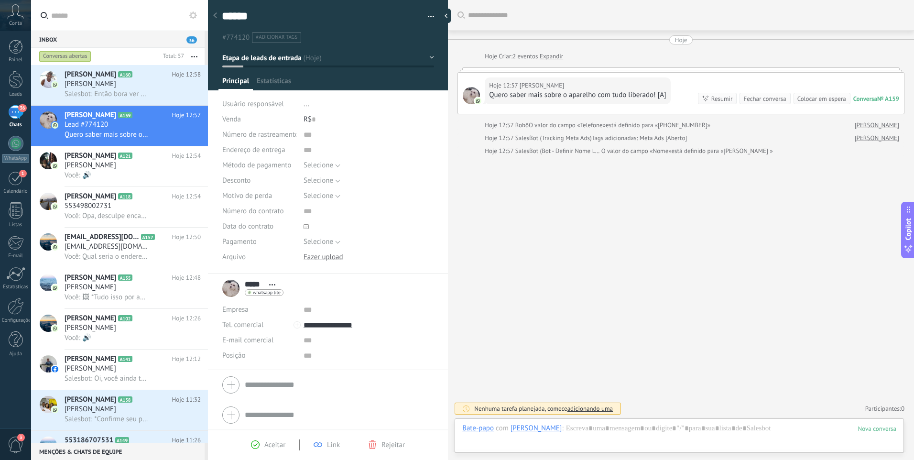
scroll to position [14, 0]
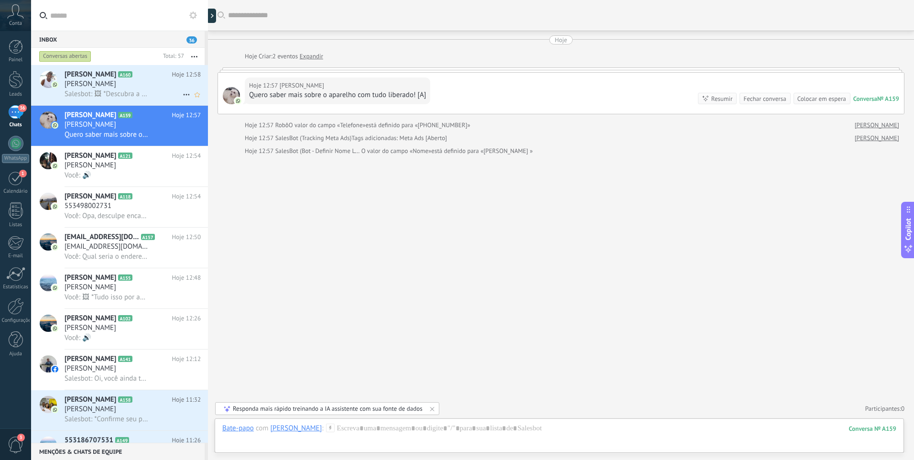
click at [132, 90] on span "Salesbot: 🖼 *Descubra a liberdade de assistir todos os seus canais de TV favori…" at bounding box center [107, 93] width 84 height 9
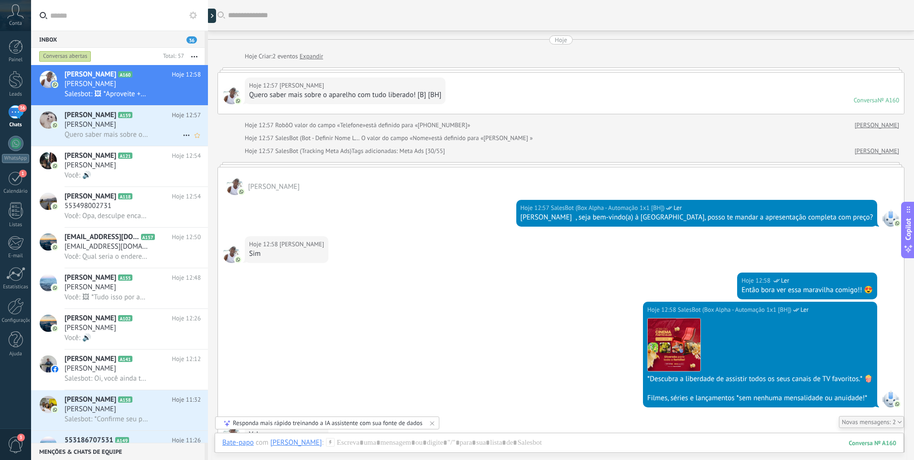
click at [145, 125] on div "[PERSON_NAME]" at bounding box center [133, 125] width 136 height 10
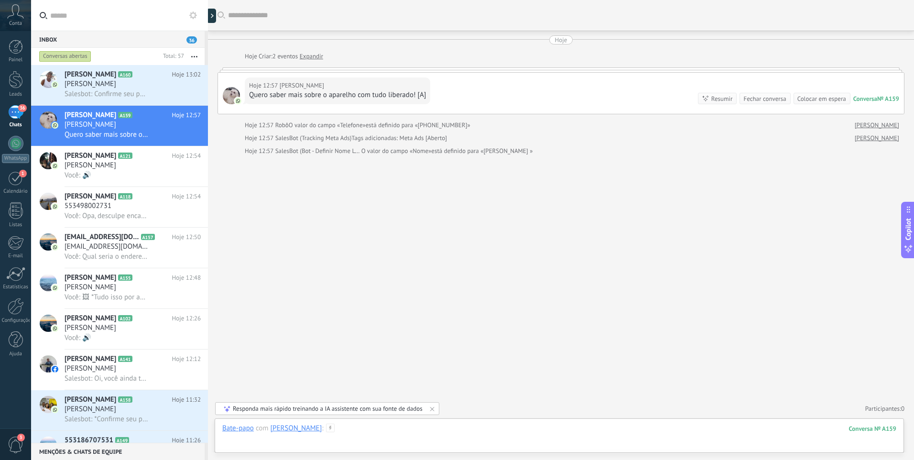
click at [357, 437] on div at bounding box center [559, 437] width 674 height 29
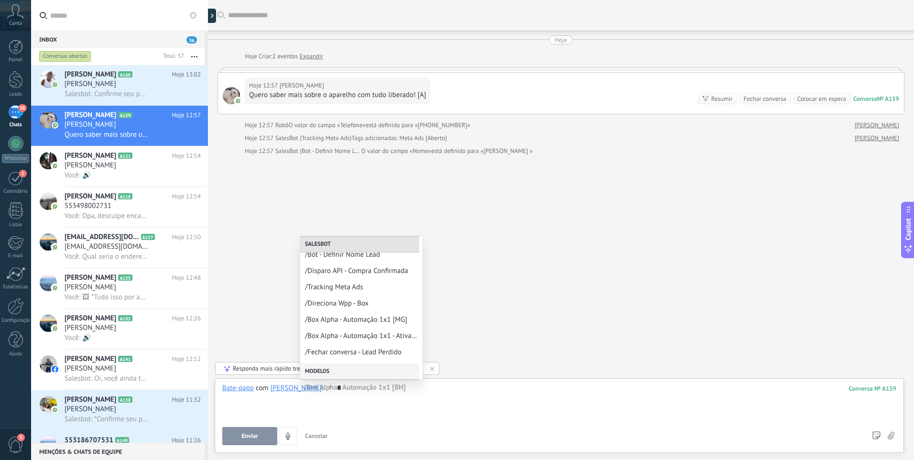
scroll to position [37, 0]
click at [362, 337] on span "/Box Alpha - Automação 1x1 - Ativação Manual" at bounding box center [357, 337] width 105 height 9
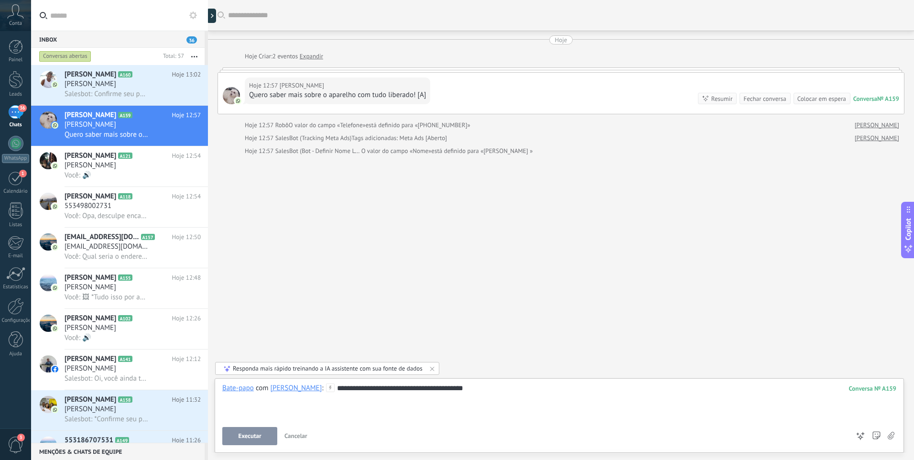
click at [246, 436] on span "Executar" at bounding box center [249, 435] width 23 height 7
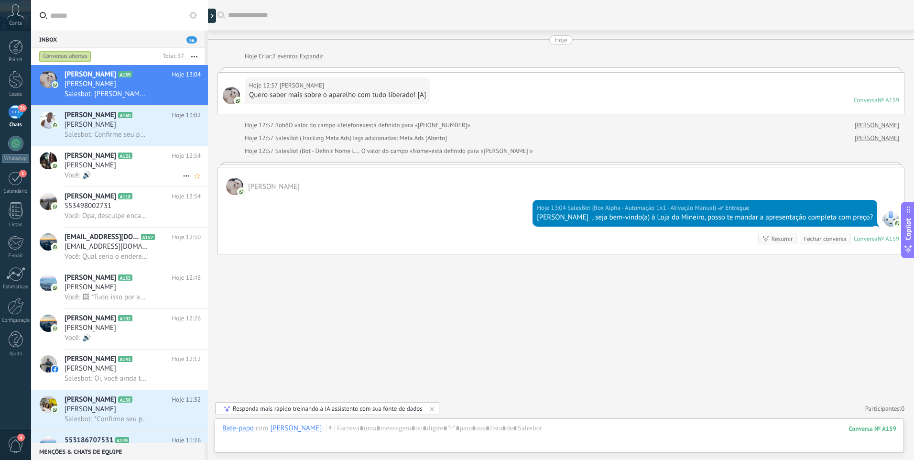
click at [136, 172] on div "Você: 🔊" at bounding box center [133, 175] width 136 height 10
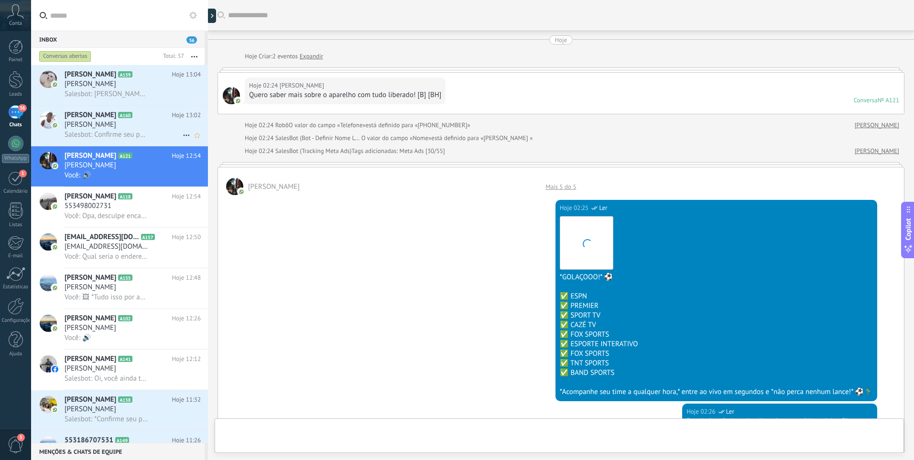
scroll to position [675, 0]
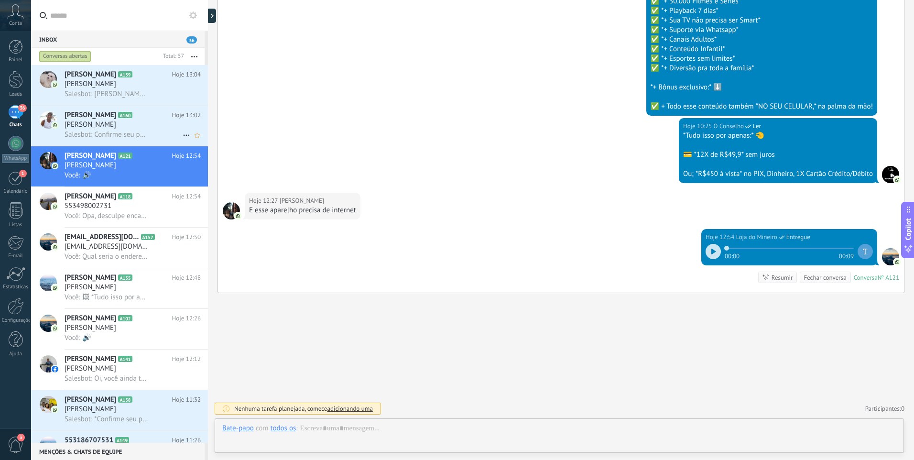
click at [122, 121] on div "[PERSON_NAME]" at bounding box center [133, 125] width 136 height 10
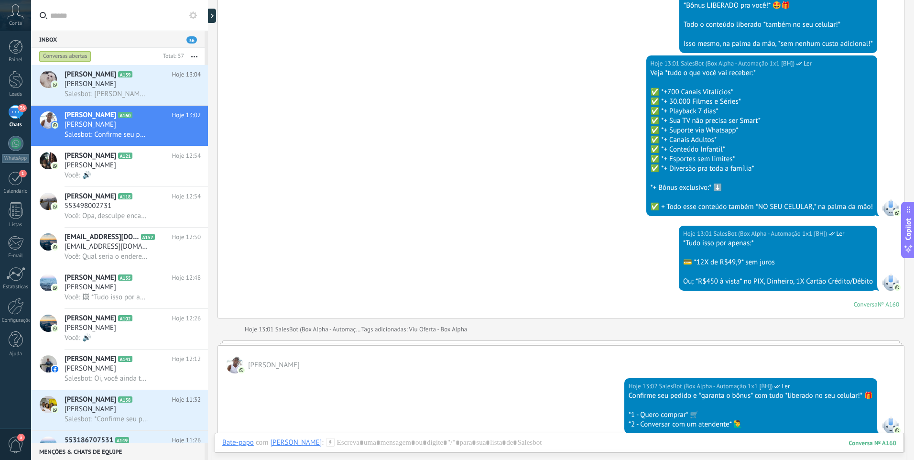
scroll to position [1482, 0]
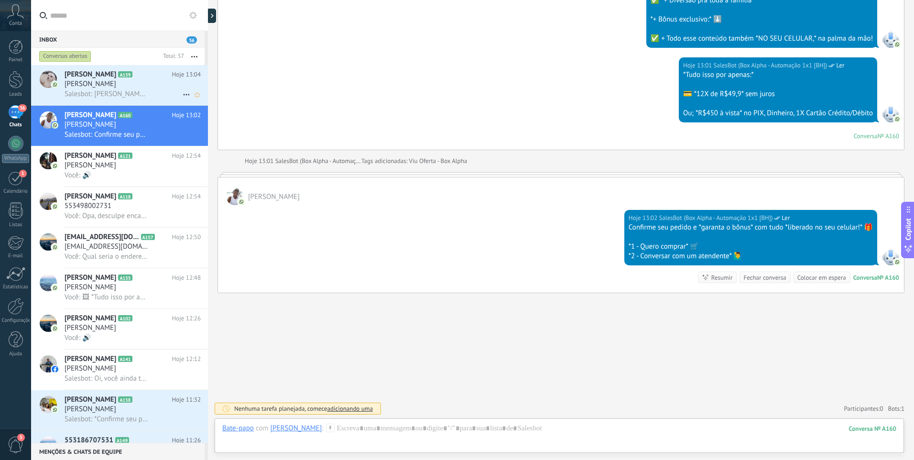
click at [105, 87] on div "[PERSON_NAME]" at bounding box center [133, 84] width 136 height 10
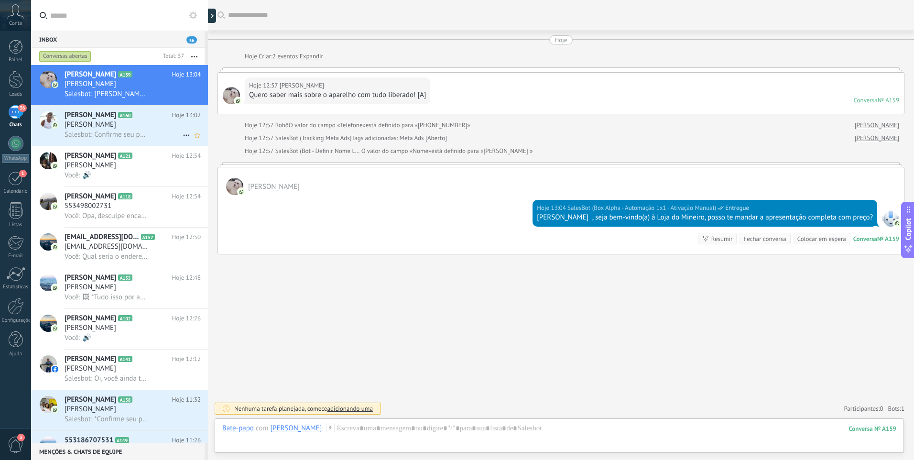
click at [97, 122] on span "[PERSON_NAME]" at bounding box center [91, 125] width 52 height 10
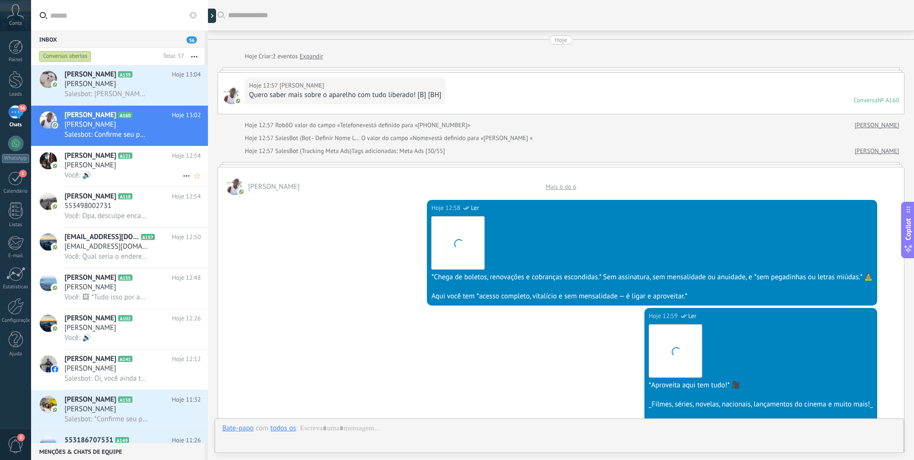
scroll to position [1482, 0]
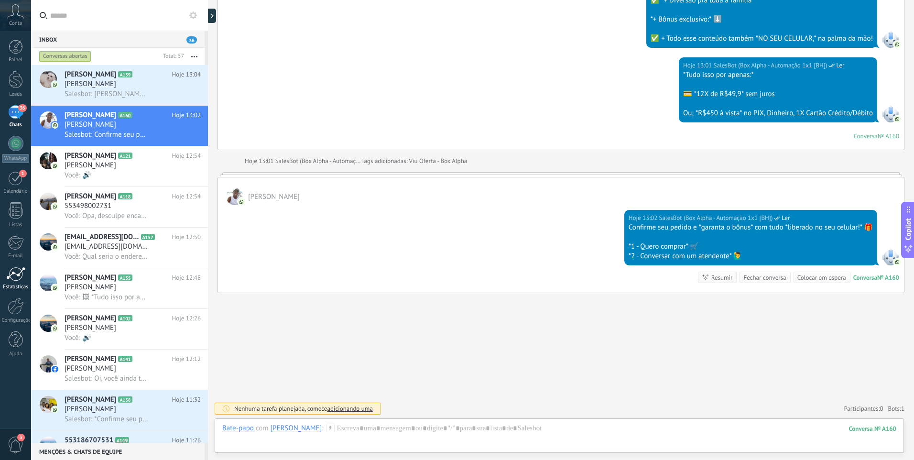
click at [21, 278] on div at bounding box center [15, 274] width 19 height 14
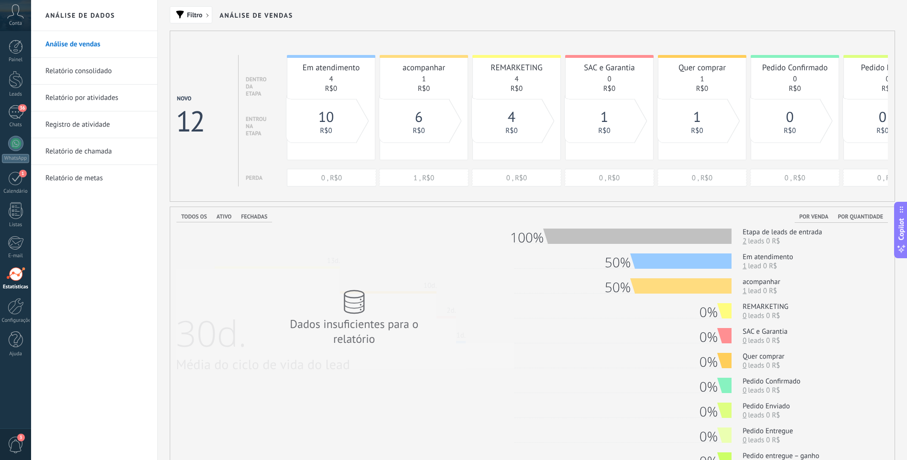
click at [18, 24] on span "Conta" at bounding box center [15, 24] width 13 height 6
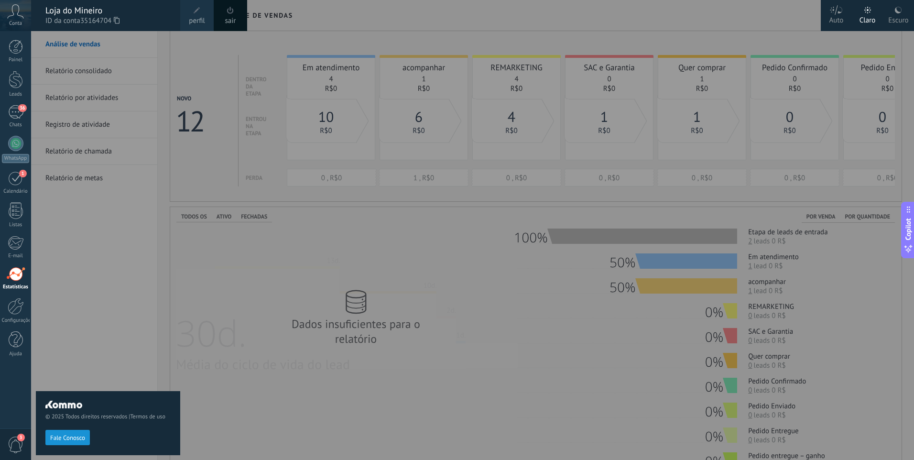
click at [144, 311] on div "© 2025 Todos direitos reservados | Termos de uso Fale Conosco" at bounding box center [108, 245] width 144 height 429
click at [13, 50] on div at bounding box center [16, 47] width 14 height 14
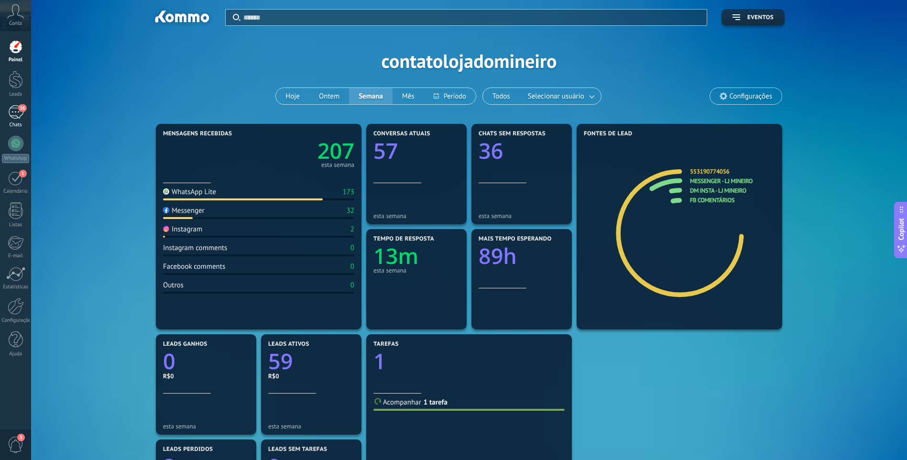
click at [16, 119] on link "36 Chats" at bounding box center [15, 116] width 31 height 23
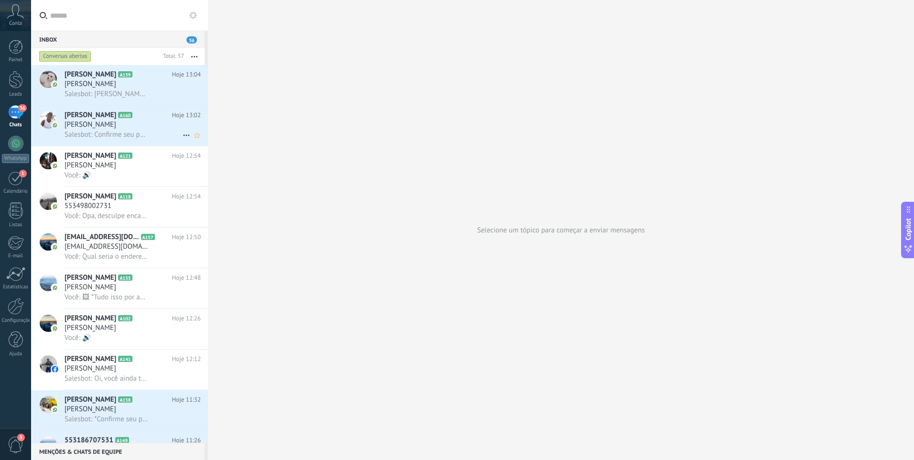
click at [143, 126] on div "[PERSON_NAME]" at bounding box center [133, 125] width 136 height 10
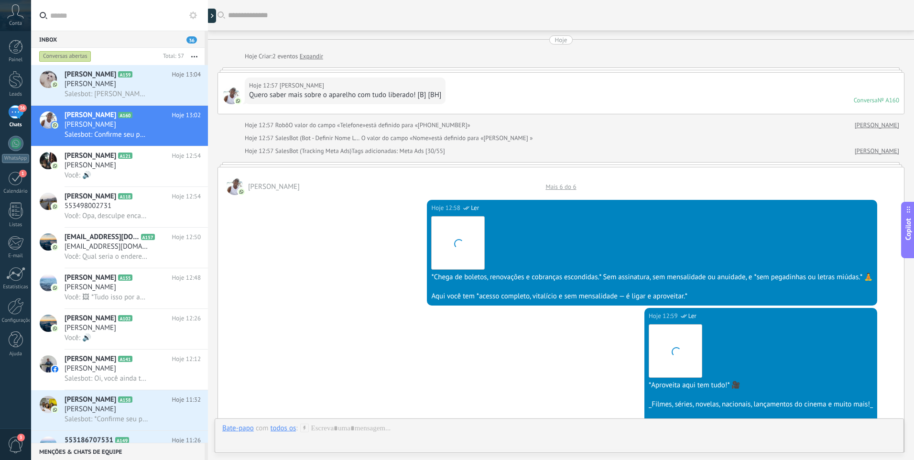
scroll to position [1482, 0]
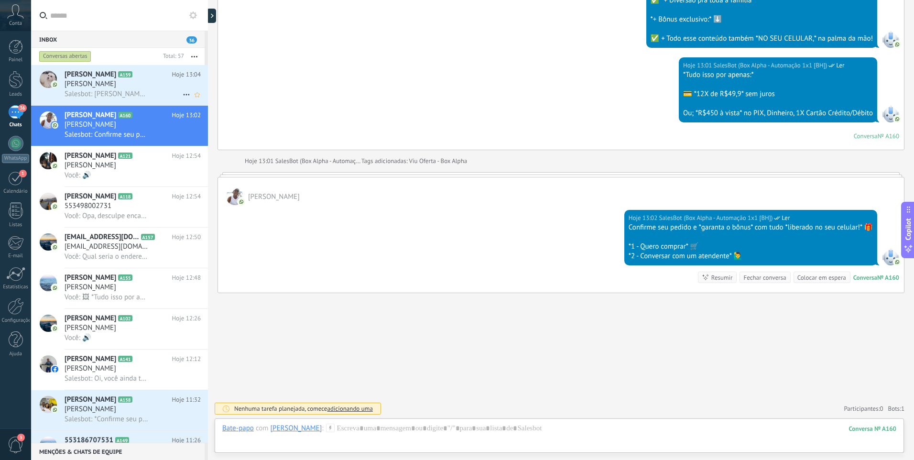
click at [133, 90] on span "Salesbot: [PERSON_NAME] , seja bem-vindo(a) à [GEOGRAPHIC_DATA], posso te manda…" at bounding box center [107, 93] width 84 height 9
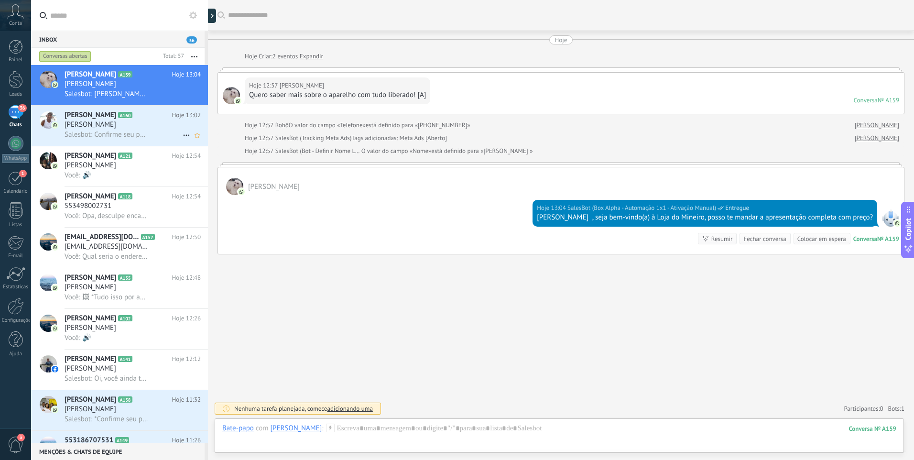
click at [133, 133] on span "Salesbot: Confirme seu pedido e *garanta o bônus* com tudo *liberado no seu cel…" at bounding box center [107, 134] width 84 height 9
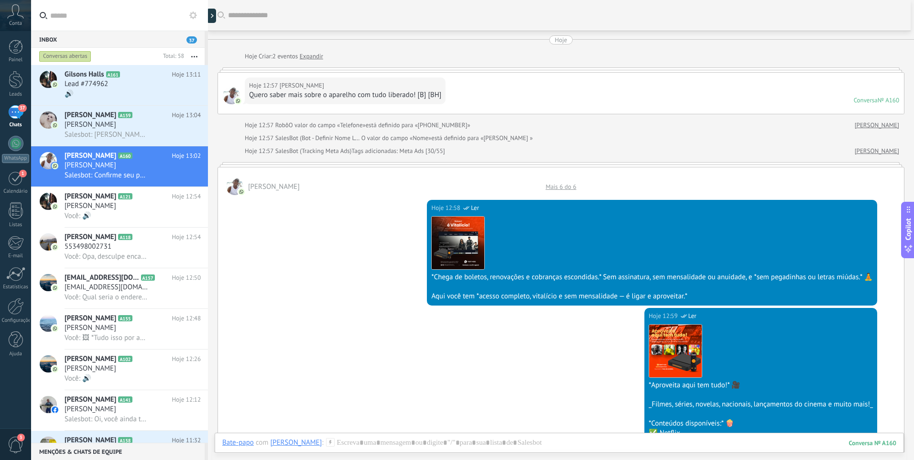
click at [552, 184] on div "Mais 6 do 6" at bounding box center [560, 187] width 40 height 8
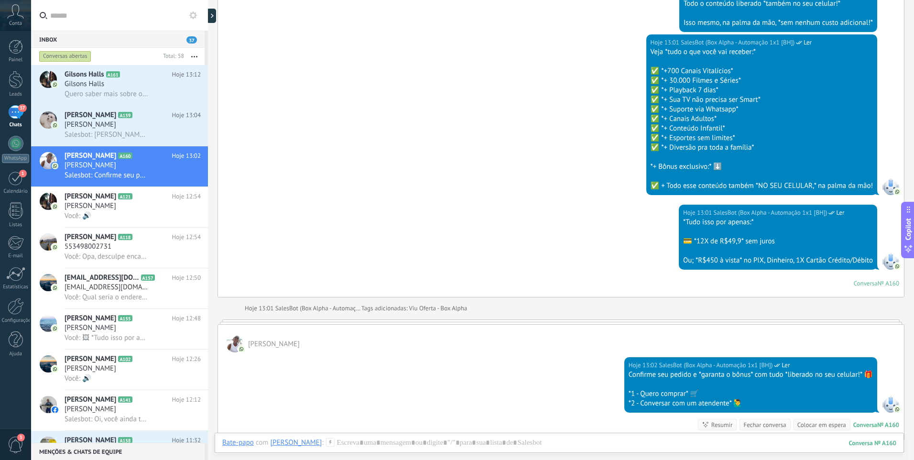
scroll to position [1735, 0]
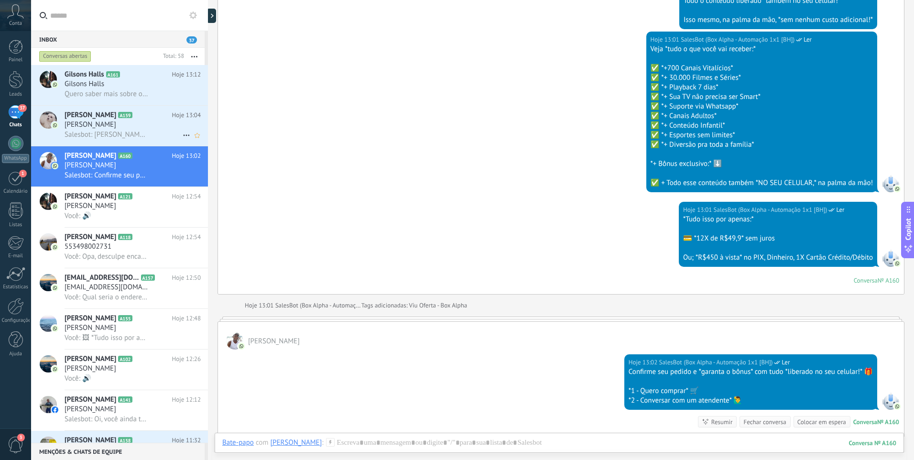
click at [160, 123] on div "[PERSON_NAME]" at bounding box center [133, 125] width 136 height 10
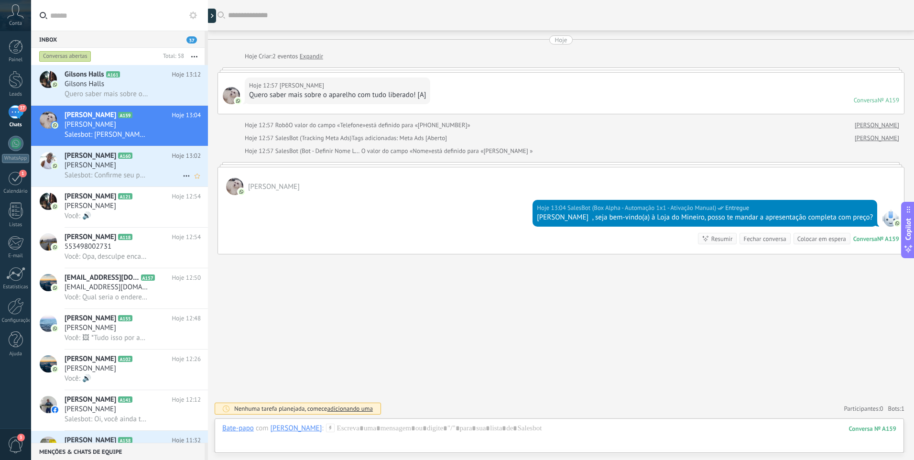
click at [149, 173] on h3 "Salesbot: Confirme seu pedido e *garanta o bônus* com tudo *liberado no seu cel…" at bounding box center [109, 176] width 88 height 10
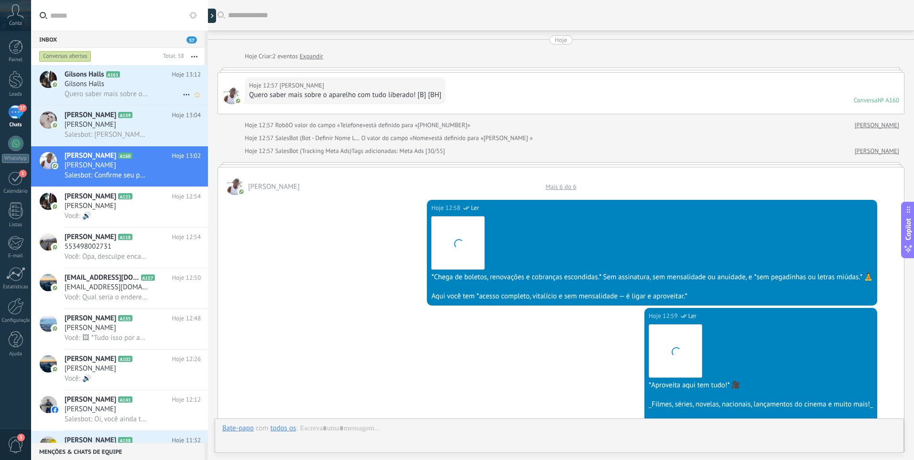
scroll to position [1482, 0]
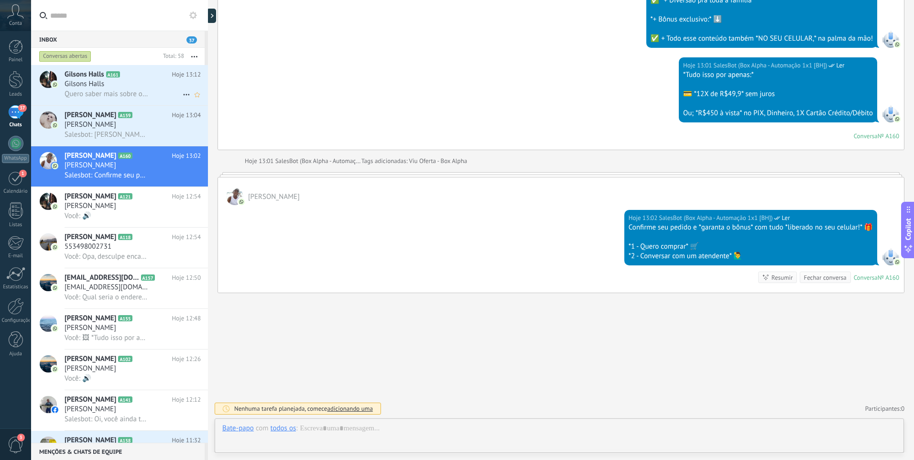
click at [137, 89] on div "Quero saber mais sobre o aparelho com tudo liberado! [B] [MG]" at bounding box center [133, 94] width 136 height 10
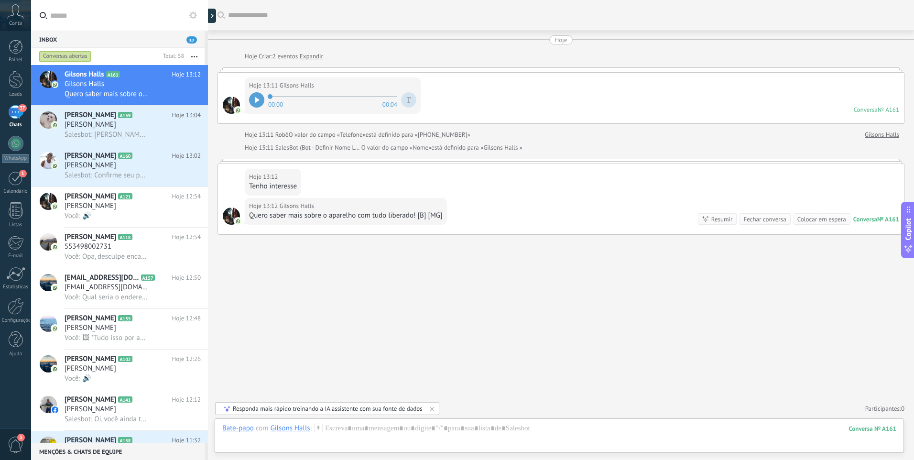
click at [257, 98] on icon at bounding box center [257, 100] width 5 height 6
click at [397, 434] on div at bounding box center [559, 437] width 674 height 29
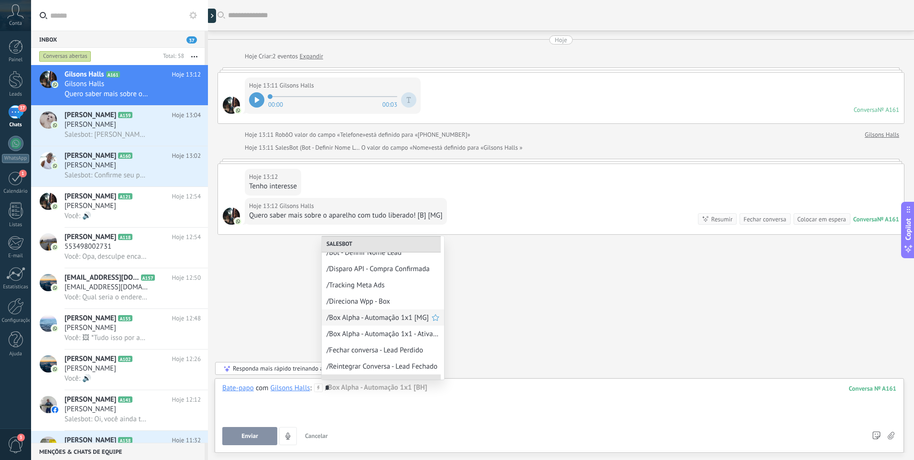
scroll to position [37, 0]
click at [367, 338] on span "/Box Alpha - Automação 1x1 - Ativação Manual" at bounding box center [378, 337] width 105 height 9
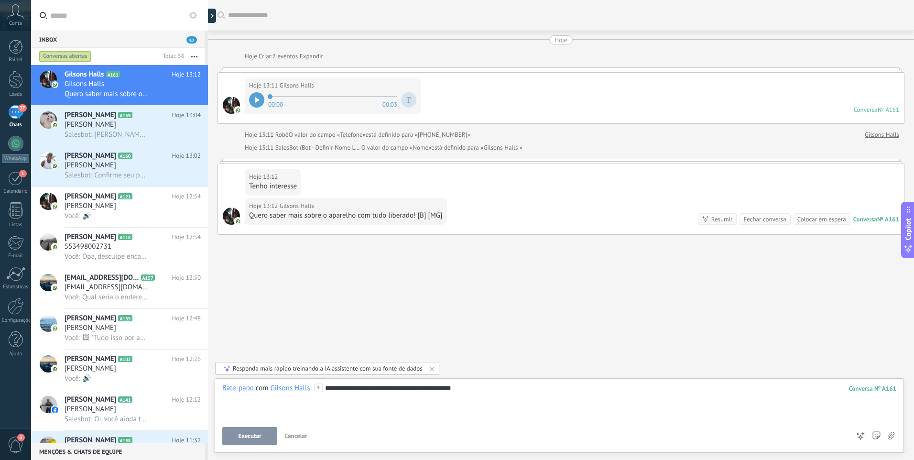
click at [229, 436] on button "Executar" at bounding box center [249, 436] width 55 height 18
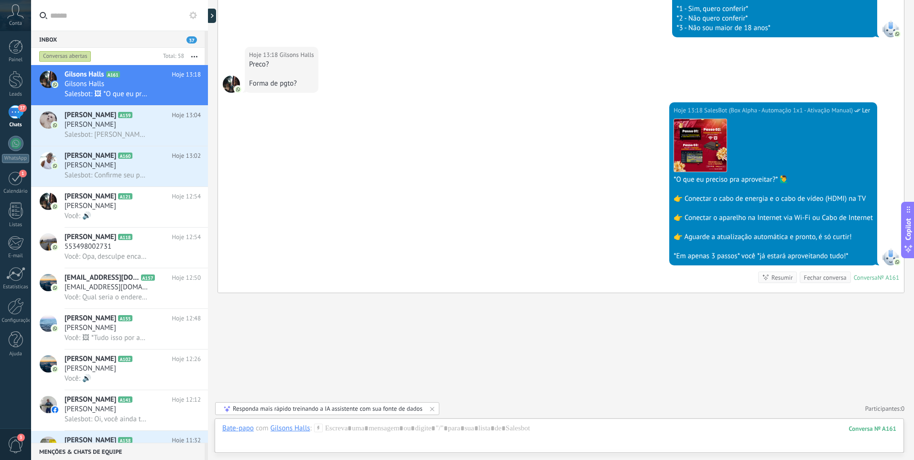
scroll to position [1521, 0]
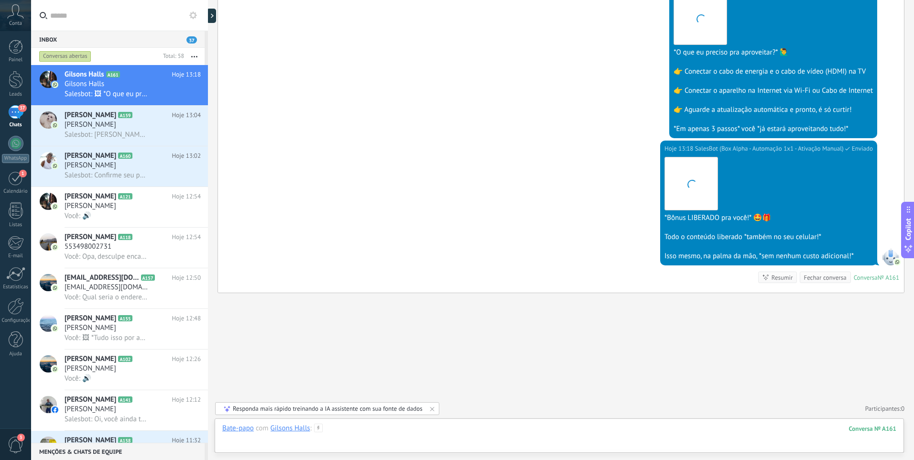
click at [455, 430] on div at bounding box center [559, 437] width 674 height 29
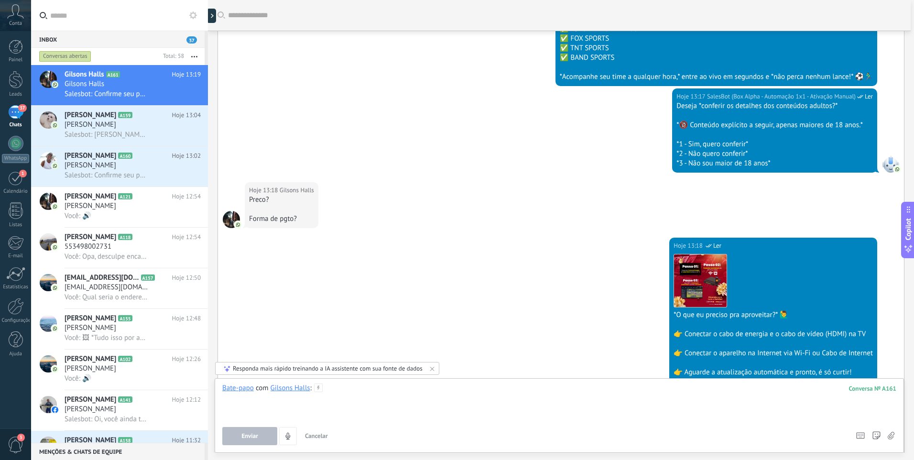
scroll to position [1255, 0]
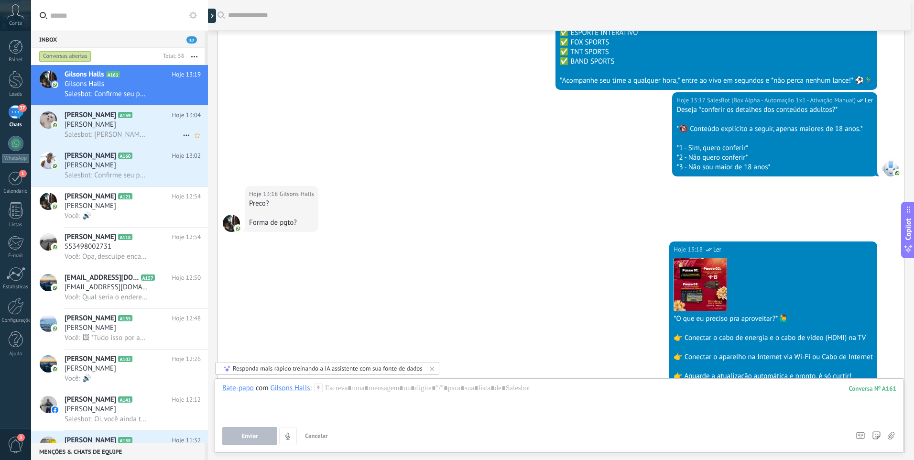
click at [162, 134] on div "Salesbot: [PERSON_NAME] , seja bem-vindo(a) à [GEOGRAPHIC_DATA], posso te manda…" at bounding box center [133, 135] width 136 height 10
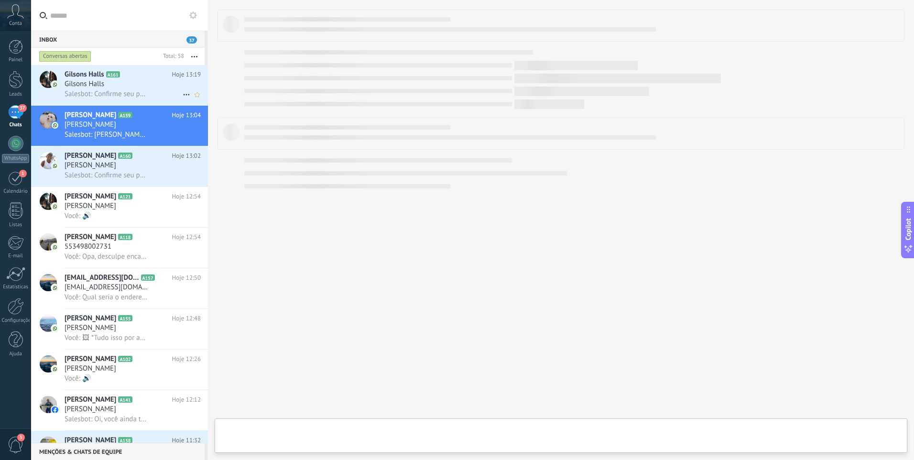
click at [152, 82] on div "Gilsons Halls" at bounding box center [133, 84] width 136 height 10
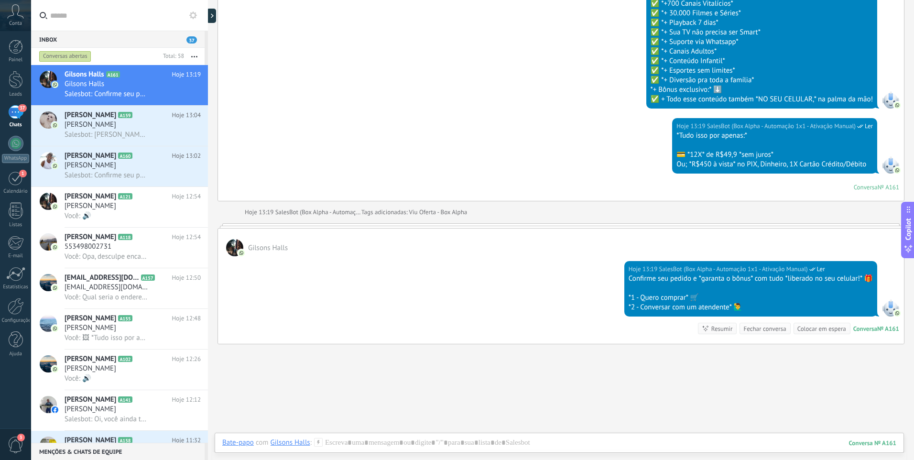
scroll to position [1434, 0]
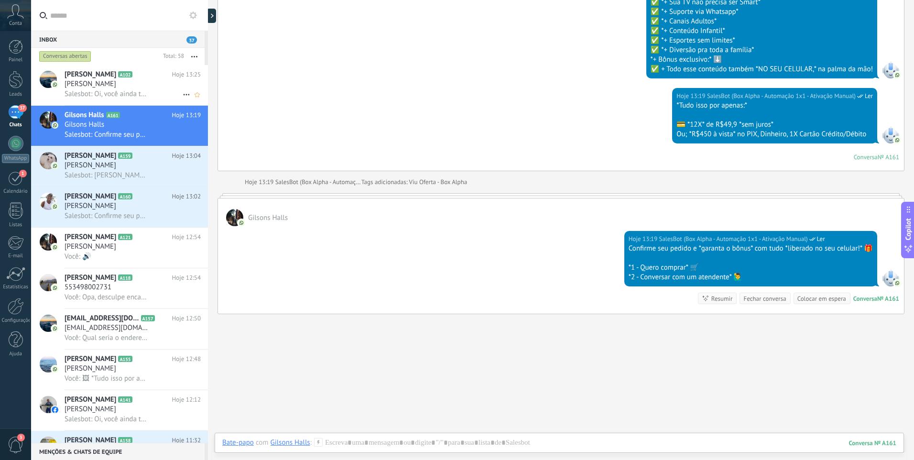
click at [159, 94] on div "Salesbot: Oi, você ainda tem interesse em liberar todos os canais na sua TV e a…" at bounding box center [133, 94] width 136 height 10
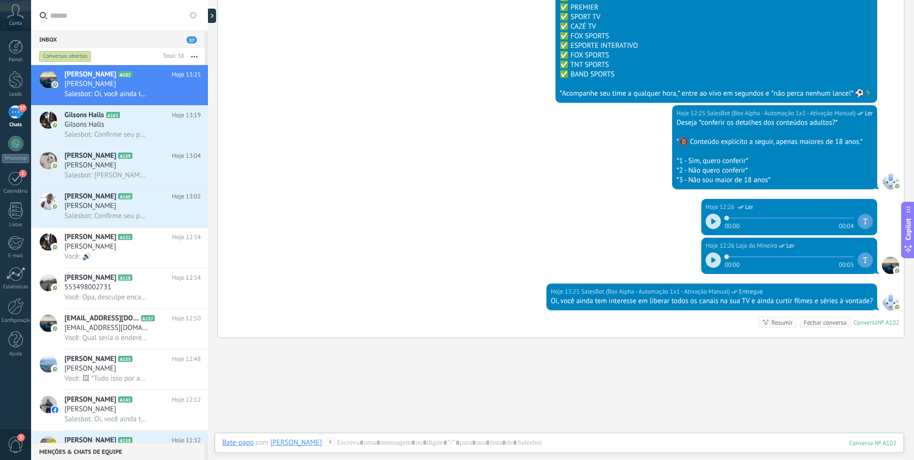
scroll to position [1846, 0]
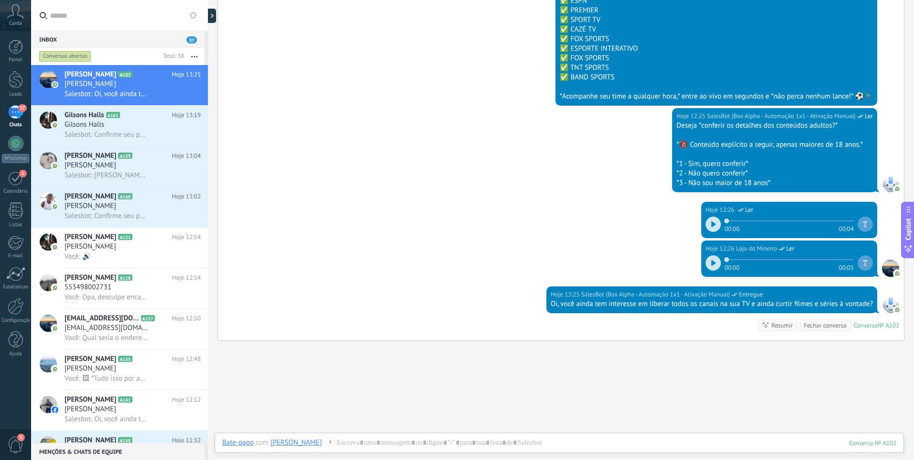
click at [711, 226] on icon at bounding box center [713, 224] width 4 height 6
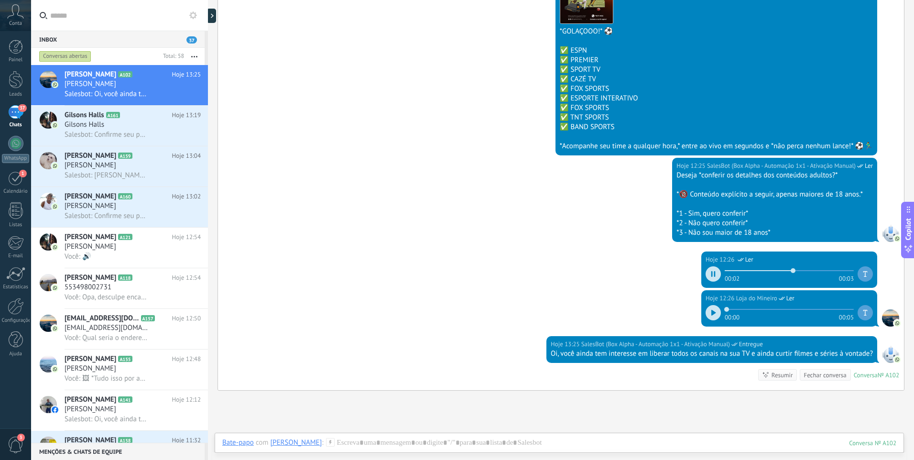
scroll to position [1798, 0]
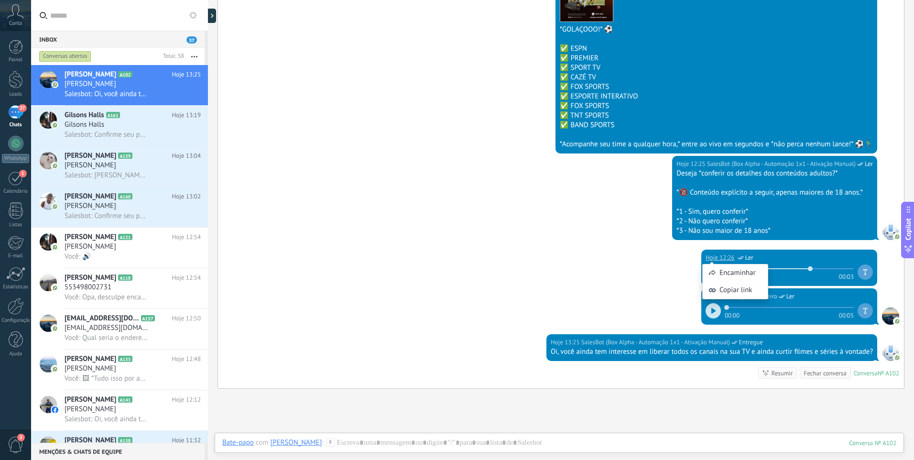
drag, startPoint x: 618, startPoint y: 297, endPoint x: 639, endPoint y: 295, distance: 20.6
click at [626, 297] on div "Hoje 12:26 Loja do Mineiro Ler 00:00 00:05" at bounding box center [561, 311] width 686 height 46
click at [711, 272] on icon at bounding box center [711, 272] width 1 height 6
click at [150, 123] on div "Gilsons Halls" at bounding box center [133, 125] width 136 height 10
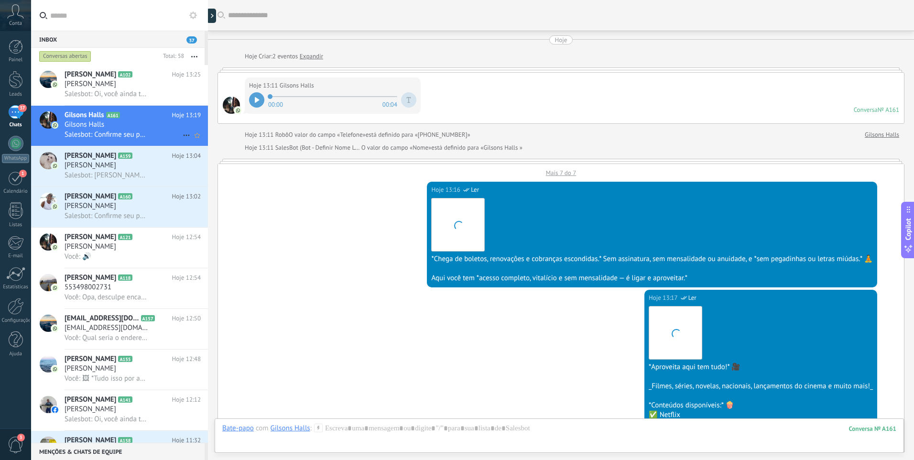
scroll to position [1455, 0]
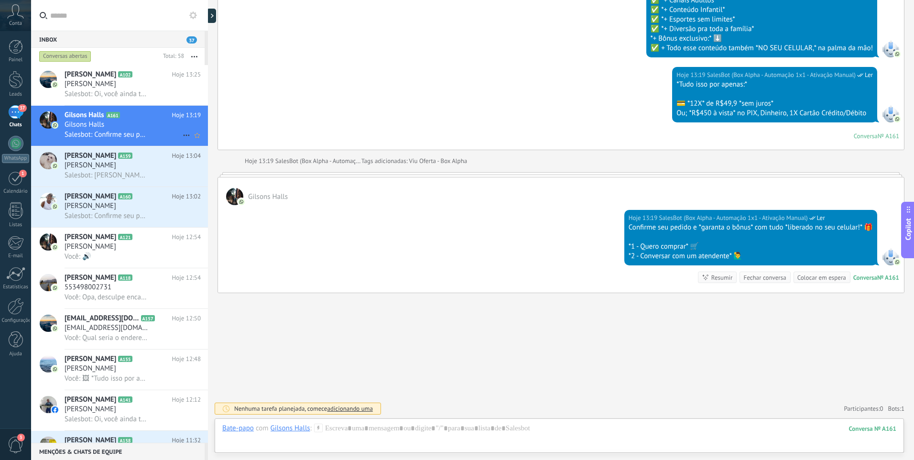
click at [139, 130] on span "Salesbot: Confirme seu pedido e *garanta o bônus* com tudo *liberado no seu cel…" at bounding box center [107, 134] width 84 height 9
click at [318, 201] on div "Gilsons Halls" at bounding box center [561, 191] width 686 height 28
click at [381, 207] on div "Hoje 13:19 SalesBot (Box Alpha - Automação 1x1 - Ativação Manual) Ler Confirme …" at bounding box center [561, 248] width 686 height 87
click at [264, 203] on div "Gilsons Halls" at bounding box center [561, 191] width 686 height 28
click at [480, 436] on div at bounding box center [559, 437] width 674 height 29
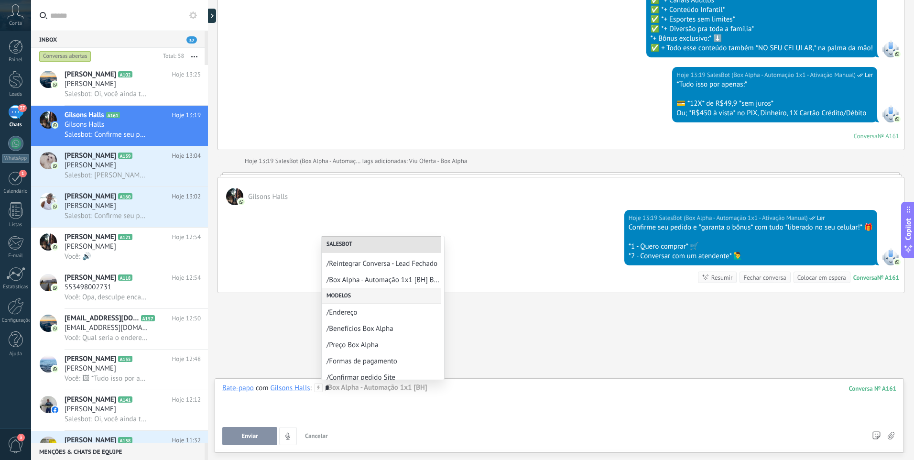
scroll to position [149, 0]
click at [408, 408] on div "*" at bounding box center [559, 401] width 674 height 36
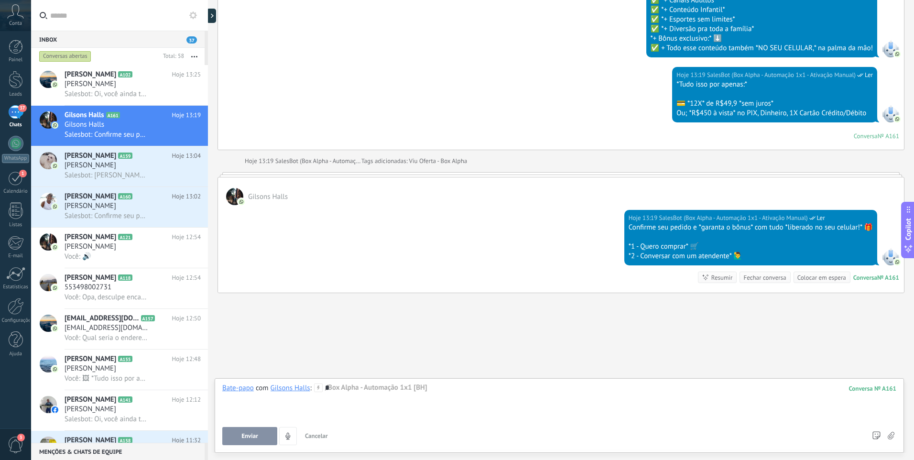
click at [302, 389] on div "Gilsons Halls" at bounding box center [290, 387] width 40 height 9
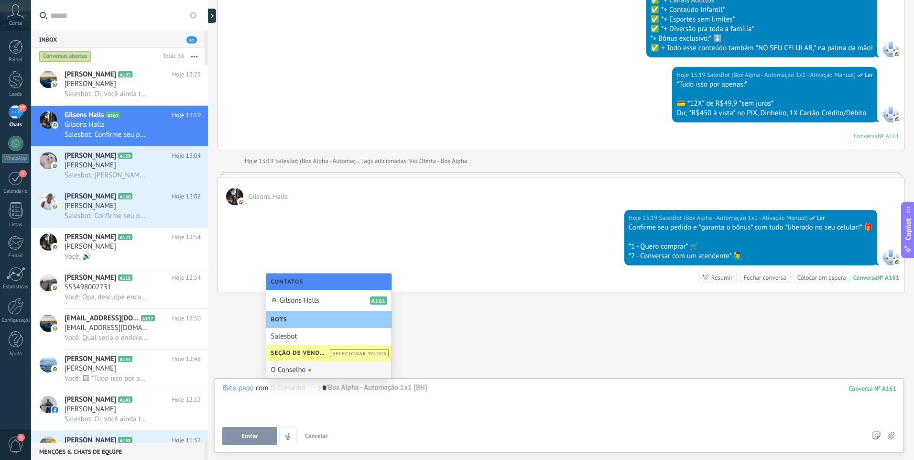
click at [312, 366] on div "O Conselho" at bounding box center [328, 369] width 125 height 17
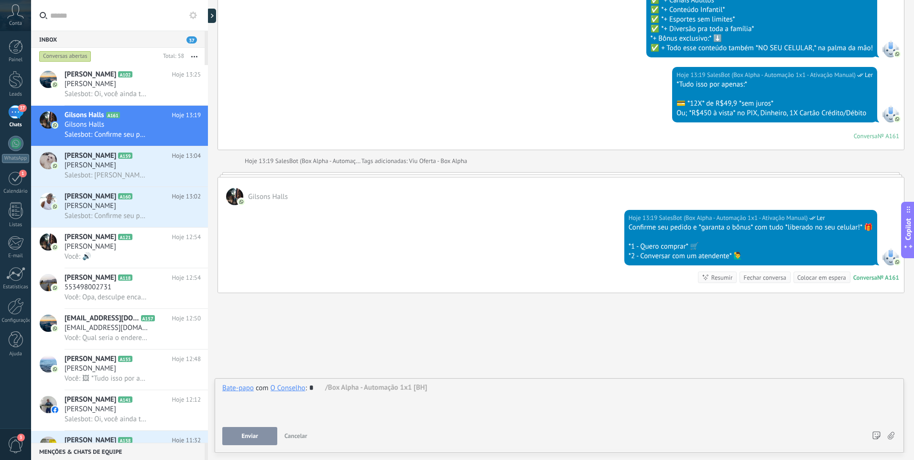
click at [364, 392] on div "*" at bounding box center [559, 401] width 674 height 36
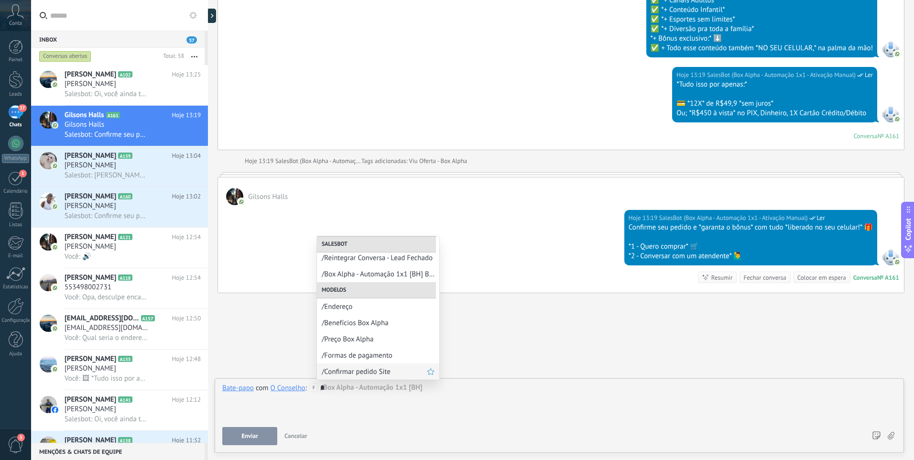
click at [369, 367] on span "/Confirmar pedido Site" at bounding box center [374, 371] width 105 height 9
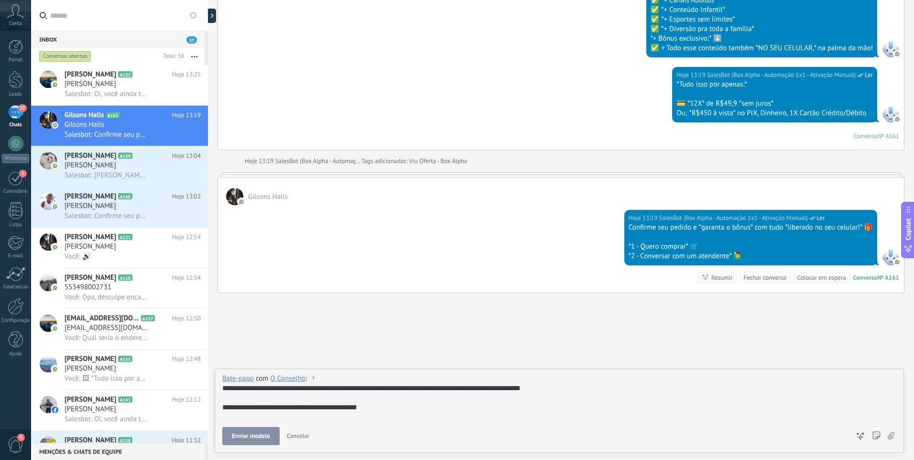
drag, startPoint x: 324, startPoint y: 403, endPoint x: 355, endPoint y: 400, distance: 30.7
click at [224, 394] on div "**********" at bounding box center [559, 401] width 674 height 36
click at [367, 400] on div "**********" at bounding box center [559, 401] width 674 height 36
drag, startPoint x: 357, startPoint y: 404, endPoint x: 220, endPoint y: 389, distance: 138.4
click at [220, 389] on div "**********" at bounding box center [559, 410] width 689 height 84
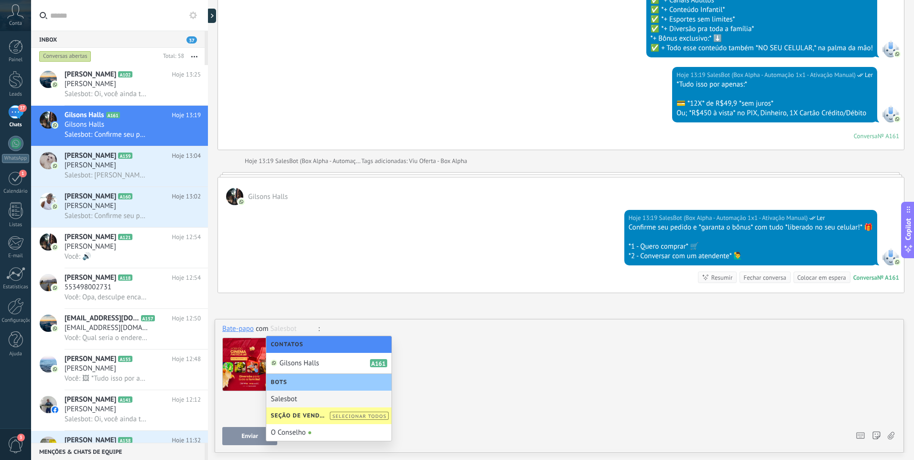
click at [466, 379] on div at bounding box center [559, 364] width 674 height 60
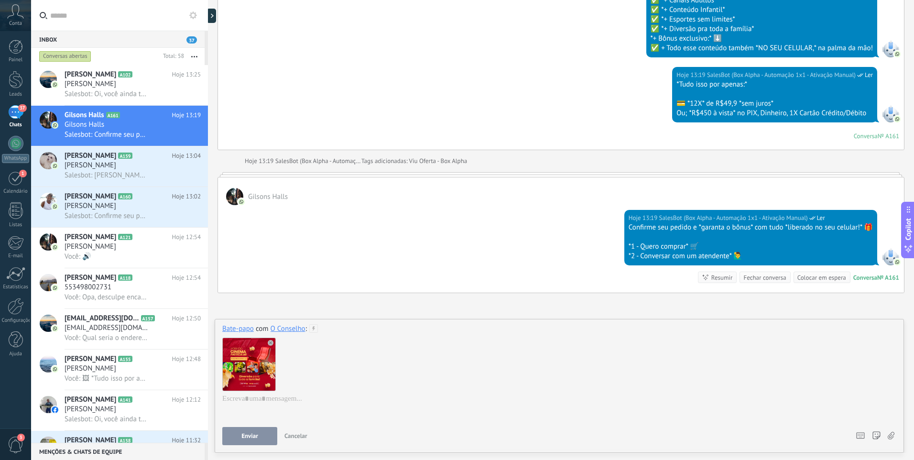
click at [269, 344] on use at bounding box center [271, 343] width 6 height 6
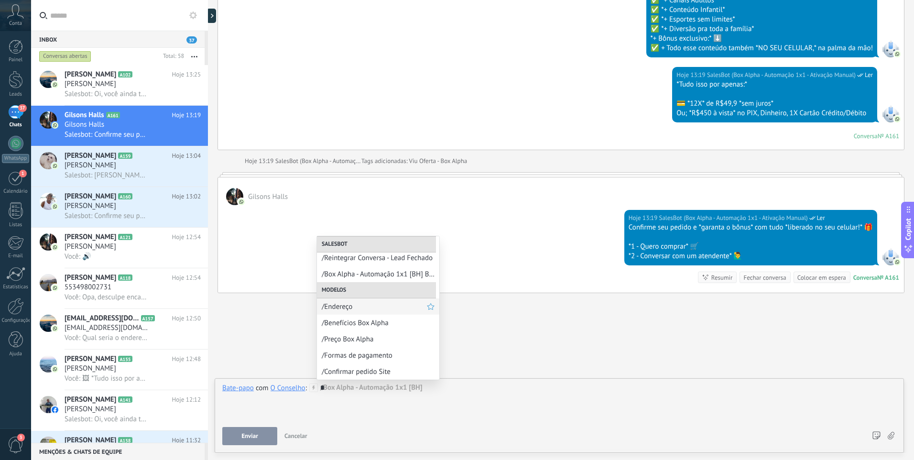
click at [380, 313] on div "/Endereço" at bounding box center [378, 306] width 122 height 16
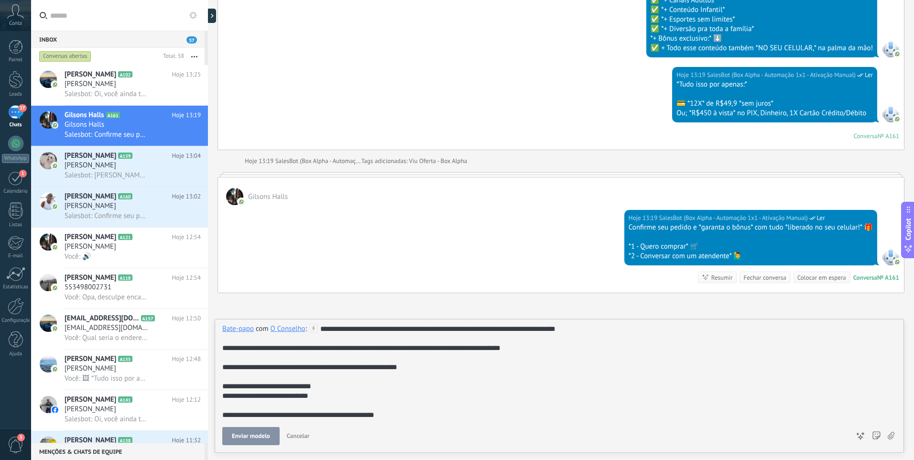
drag, startPoint x: 416, startPoint y: 430, endPoint x: 226, endPoint y: 356, distance: 203.3
click at [227, 356] on div "**********" at bounding box center [559, 384] width 674 height 121
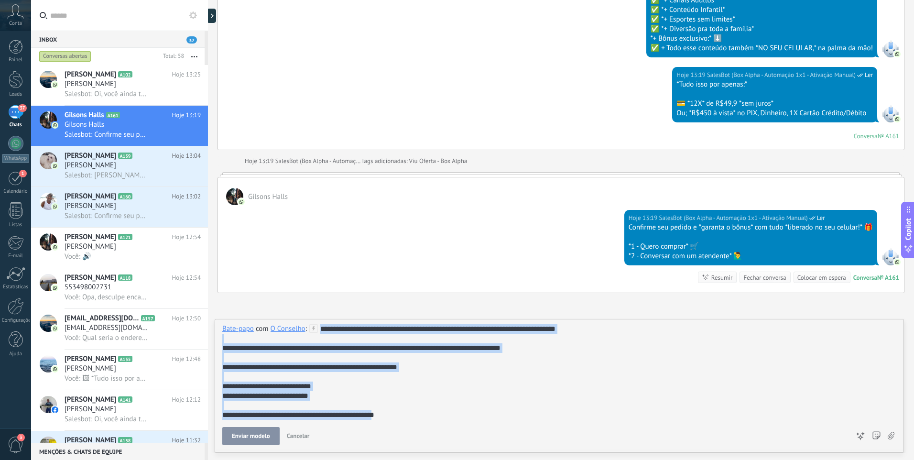
scroll to position [10, 0]
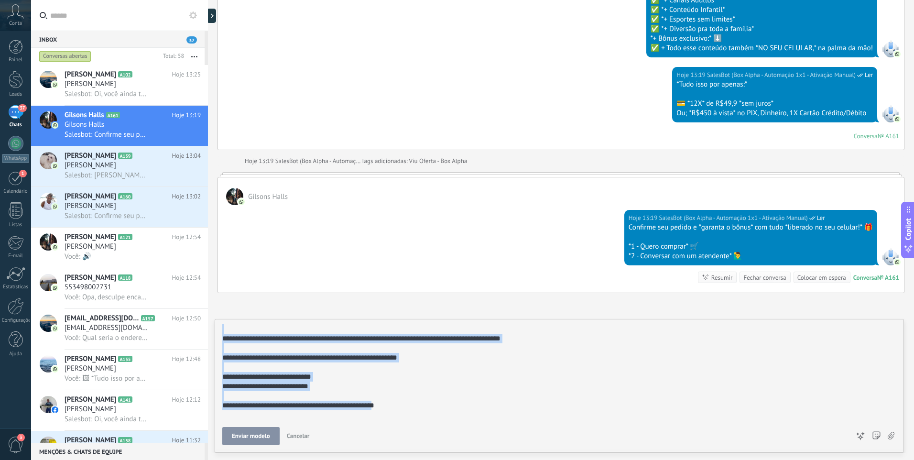
drag, startPoint x: 321, startPoint y: 328, endPoint x: 395, endPoint y: 419, distance: 116.5
click at [395, 419] on div "**********" at bounding box center [557, 366] width 670 height 105
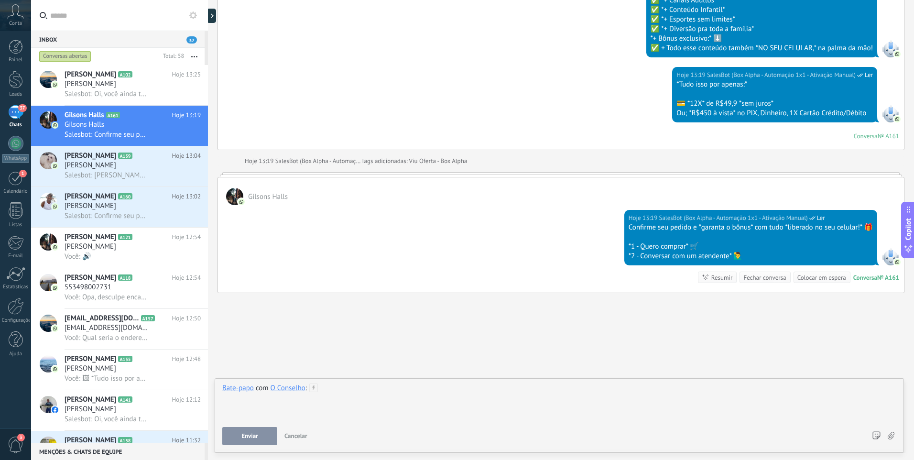
scroll to position [0, 0]
click at [126, 212] on span "Salesbot: Confirme seu pedido e *garanta o bônus* com tudo *liberado no seu cel…" at bounding box center [107, 215] width 84 height 9
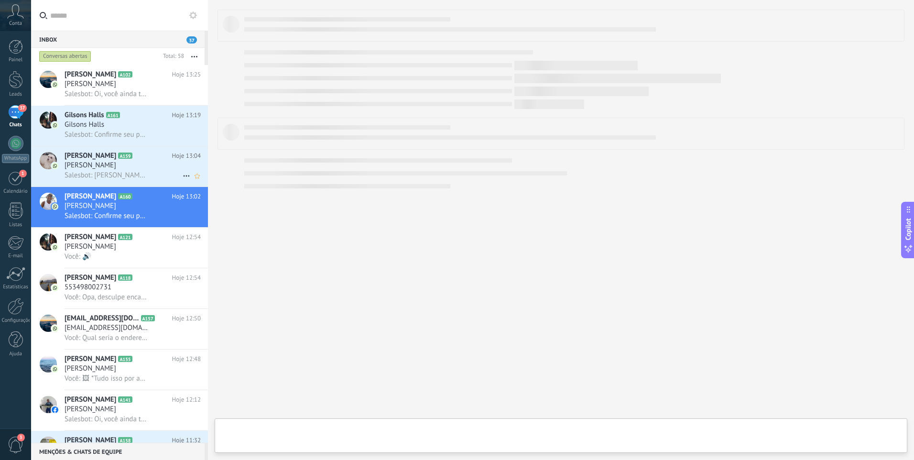
click at [136, 169] on div "[PERSON_NAME]" at bounding box center [133, 166] width 136 height 10
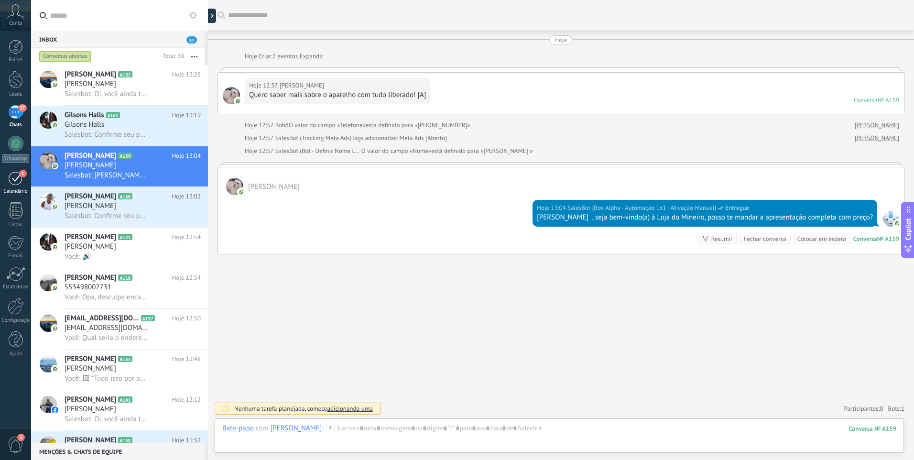
click at [18, 173] on div "1" at bounding box center [15, 178] width 15 height 15
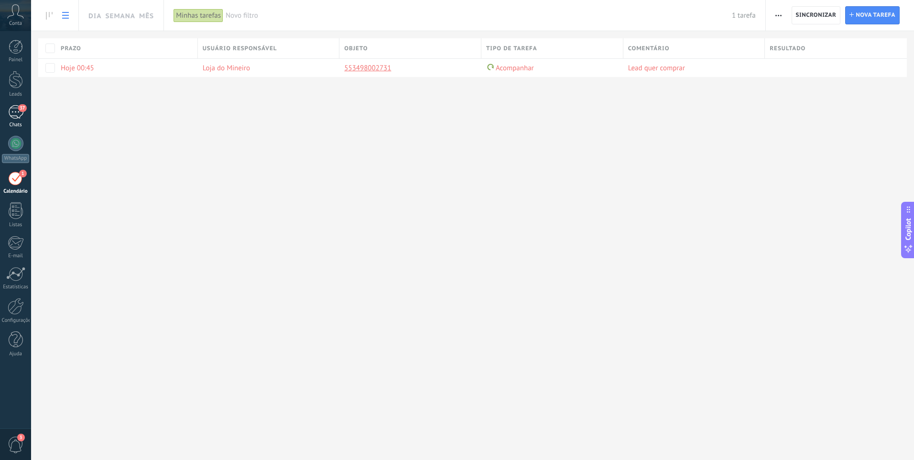
click at [20, 108] on span "37" at bounding box center [22, 108] width 8 height 8
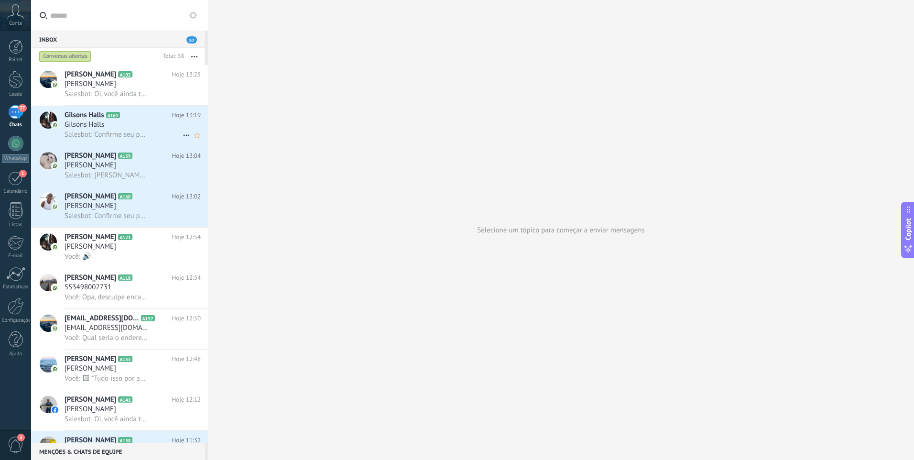
drag, startPoint x: 107, startPoint y: 133, endPoint x: 113, endPoint y: 134, distance: 6.2
click at [107, 133] on span "Salesbot: Confirme seu pedido e *garanta o bônus* com tudo *liberado no seu cel…" at bounding box center [107, 134] width 84 height 9
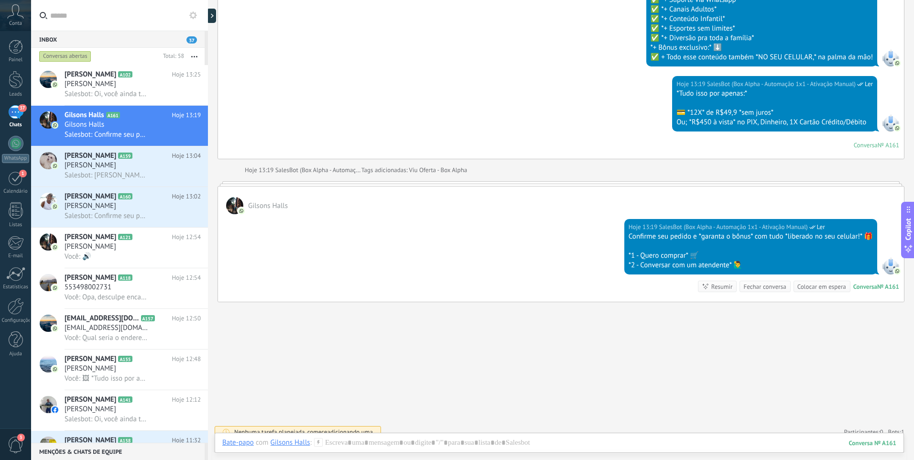
scroll to position [1455, 0]
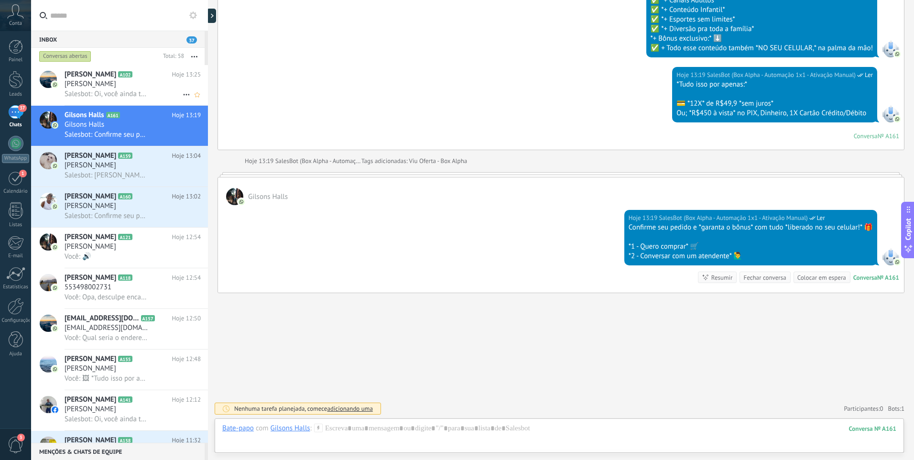
click at [160, 82] on div "Eduardo" at bounding box center [133, 84] width 136 height 10
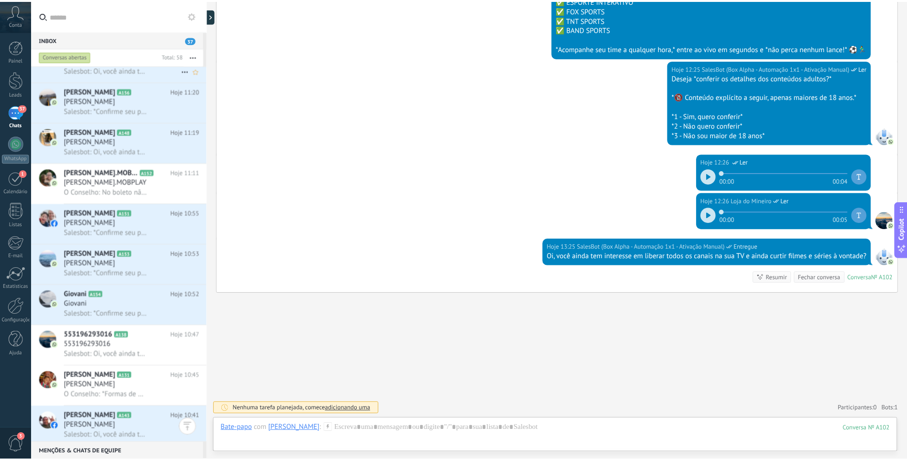
scroll to position [192, 0]
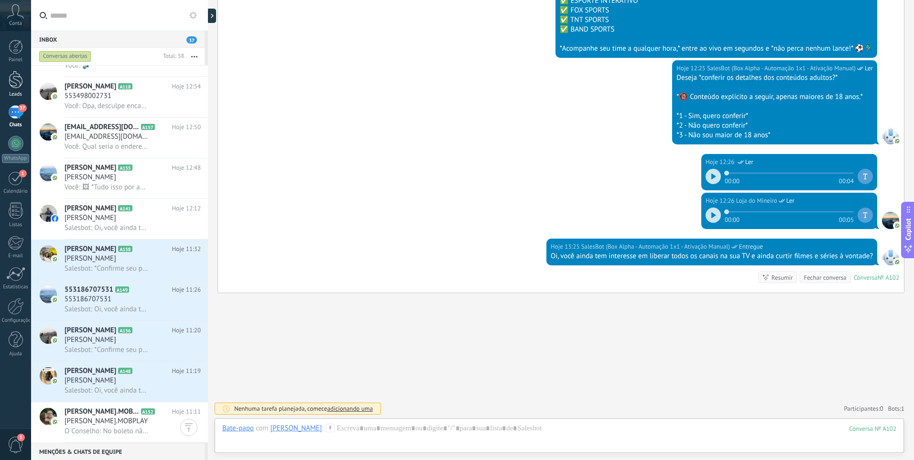
click at [15, 80] on div at bounding box center [16, 80] width 14 height 18
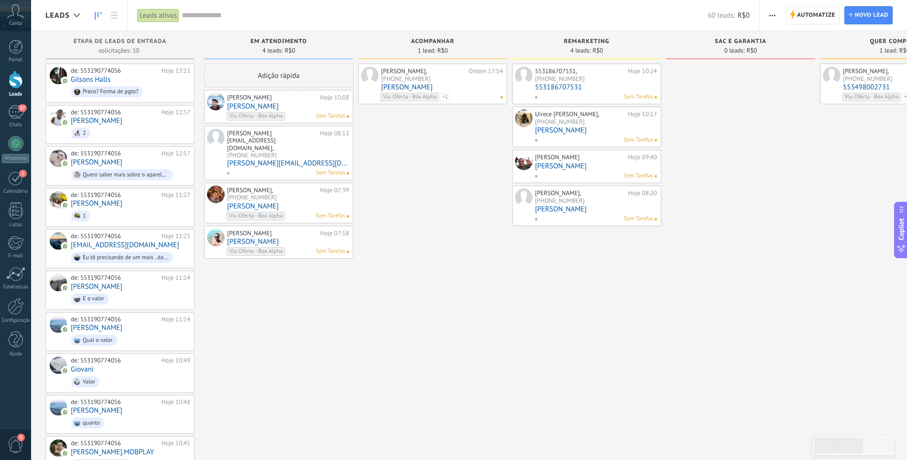
click at [19, 117] on div "37" at bounding box center [15, 112] width 15 height 14
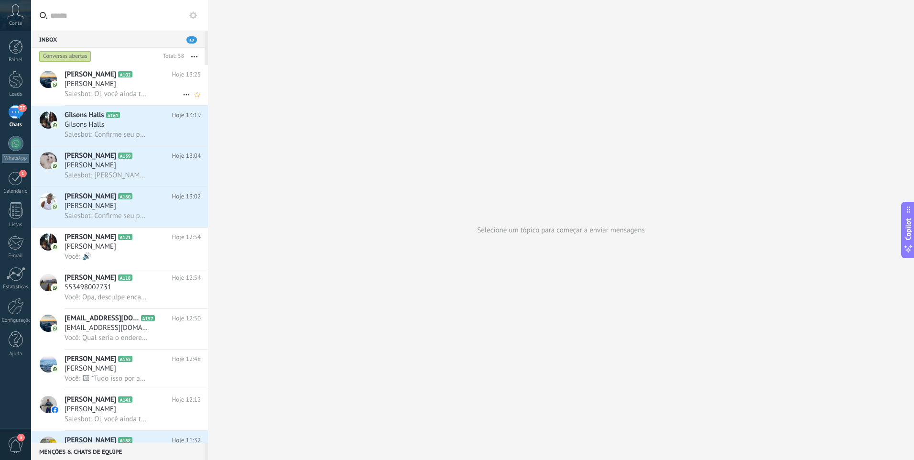
click at [122, 82] on div "Eduardo" at bounding box center [133, 84] width 136 height 10
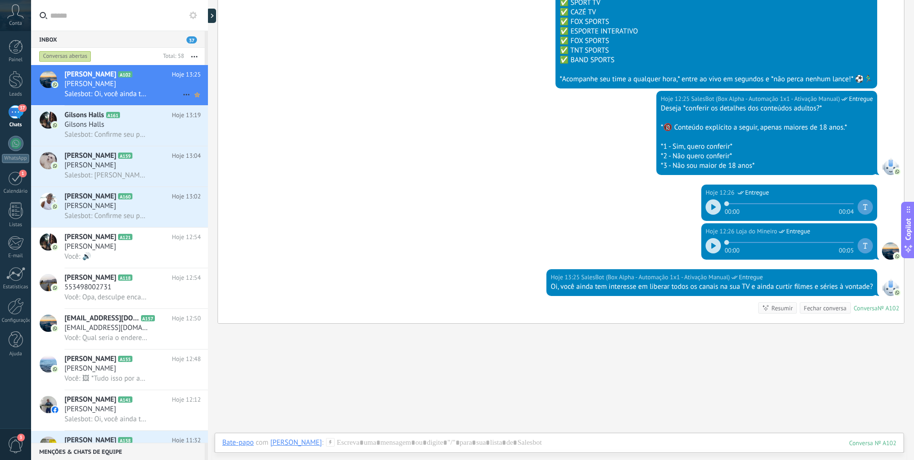
scroll to position [1894, 0]
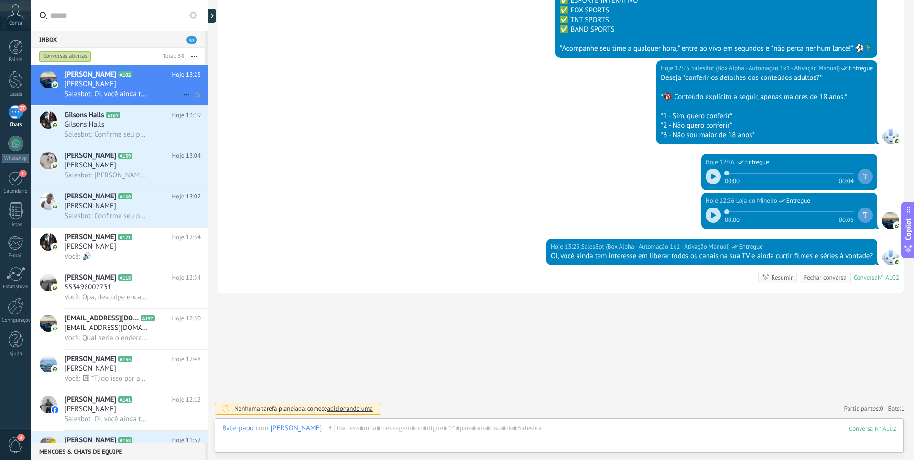
click at [182, 95] on icon at bounding box center [186, 94] width 11 height 11
click at [305, 146] on div at bounding box center [457, 230] width 914 height 460
click at [213, 18] on div at bounding box center [213, 16] width 14 height 14
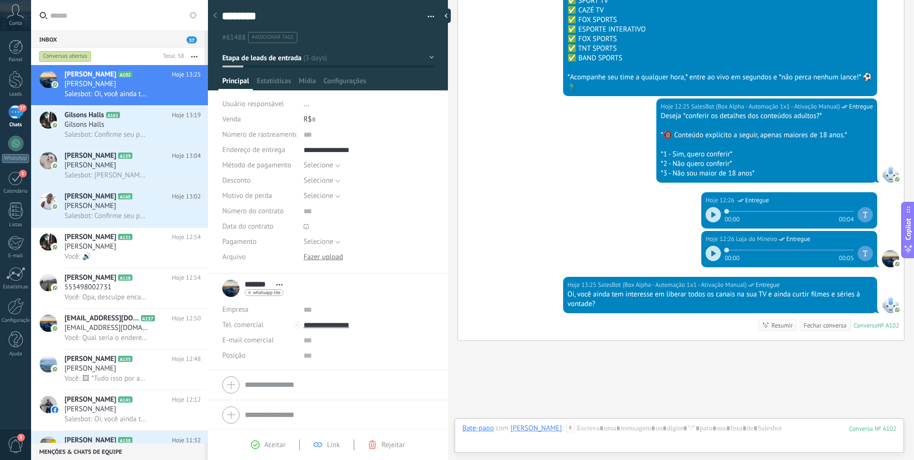
scroll to position [14, 0]
click at [260, 57] on span "Etapa de leads de entrada" at bounding box center [261, 57] width 79 height 9
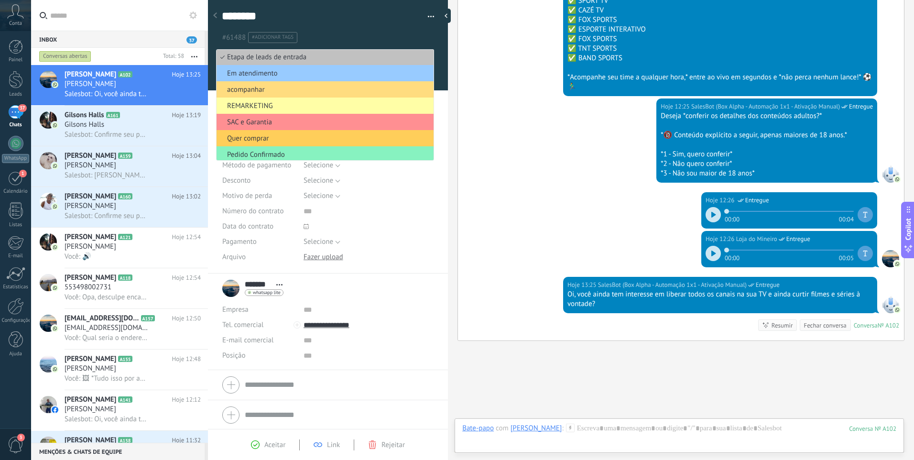
scroll to position [0, 0]
click at [303, 109] on span "REMARKETING" at bounding box center [323, 106] width 214 height 9
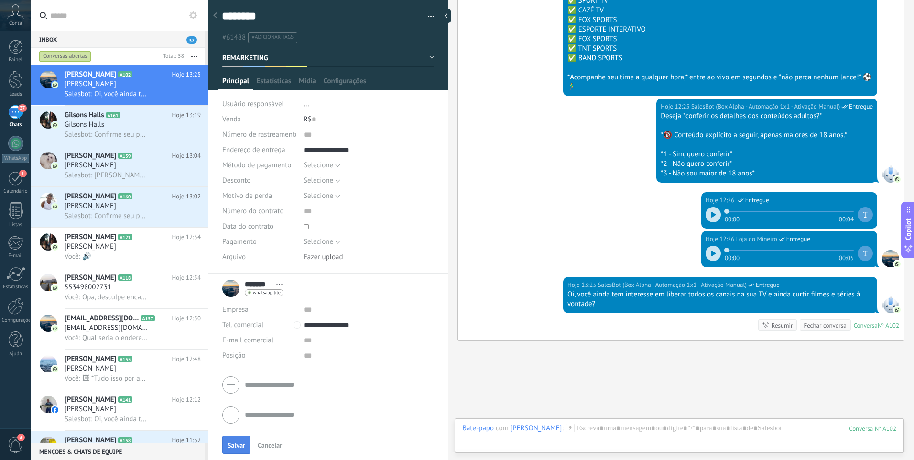
click at [246, 443] on button "Salvar" at bounding box center [236, 444] width 28 height 18
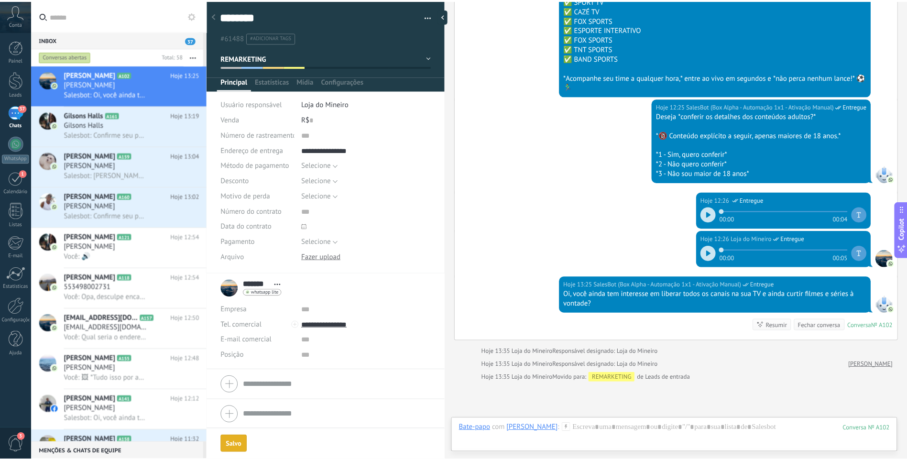
scroll to position [1935, 0]
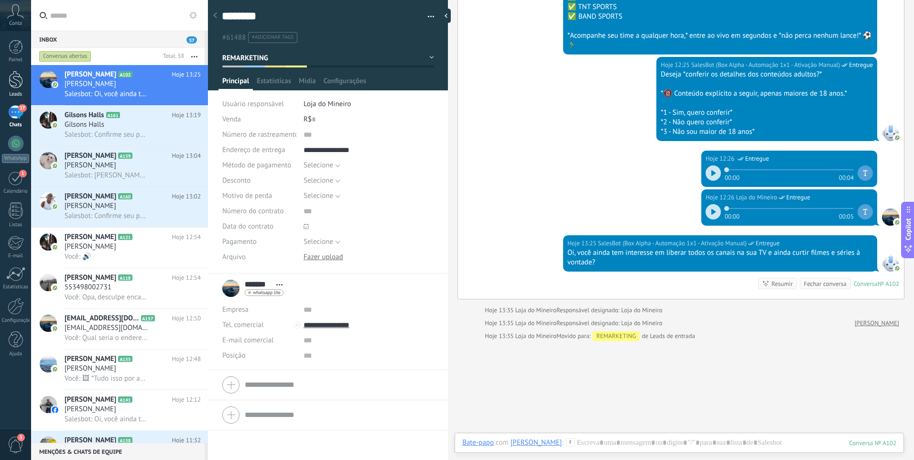
click at [9, 78] on div at bounding box center [16, 80] width 14 height 18
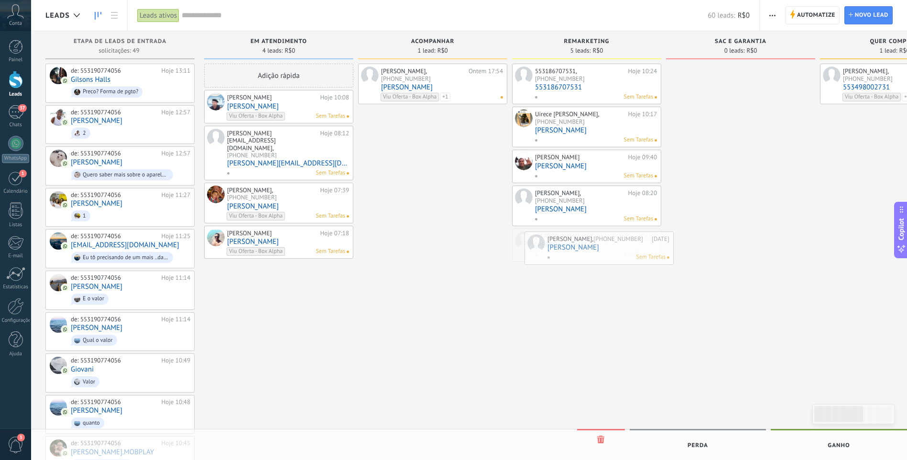
drag, startPoint x: 592, startPoint y: 243, endPoint x: 604, endPoint y: 246, distance: 12.8
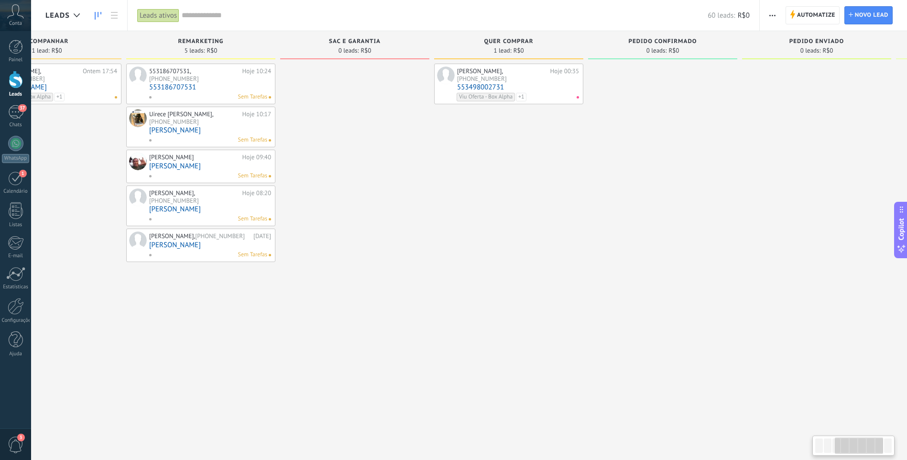
drag, startPoint x: 763, startPoint y: 203, endPoint x: 399, endPoint y: 182, distance: 364.7
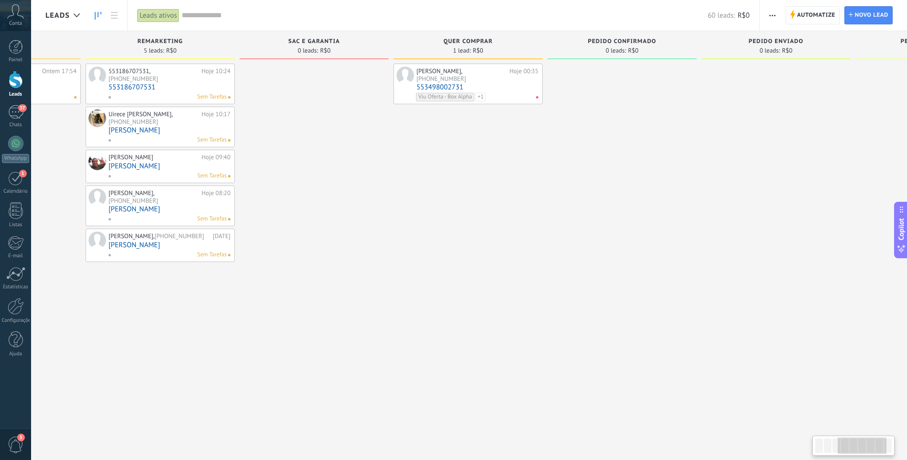
scroll to position [0, 444]
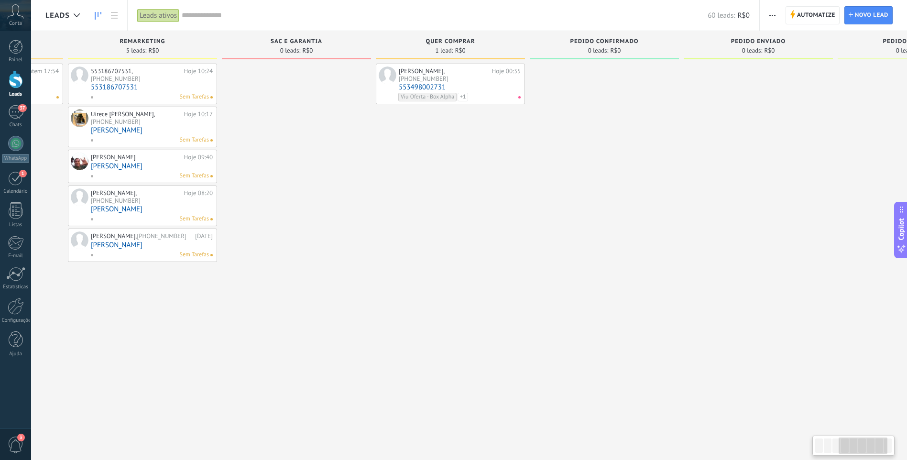
drag, startPoint x: 570, startPoint y: 153, endPoint x: 512, endPoint y: 154, distance: 57.8
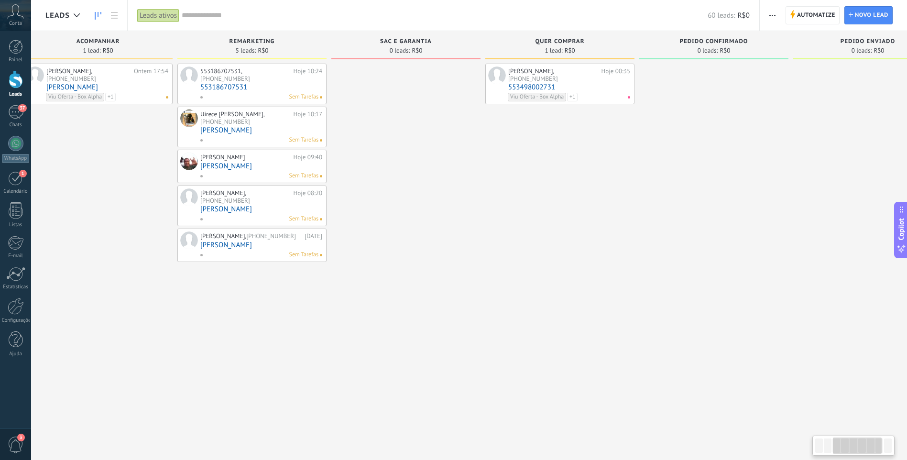
drag, startPoint x: 460, startPoint y: 134, endPoint x: 573, endPoint y: 157, distance: 115.9
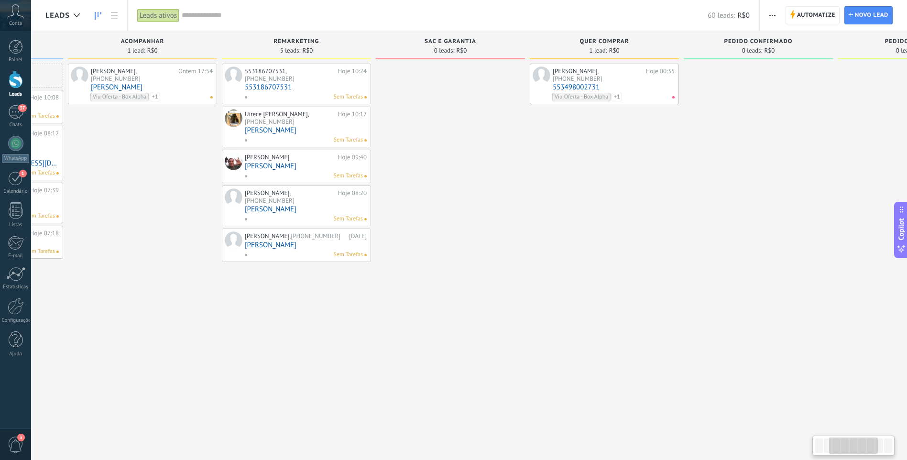
scroll to position [0, 248]
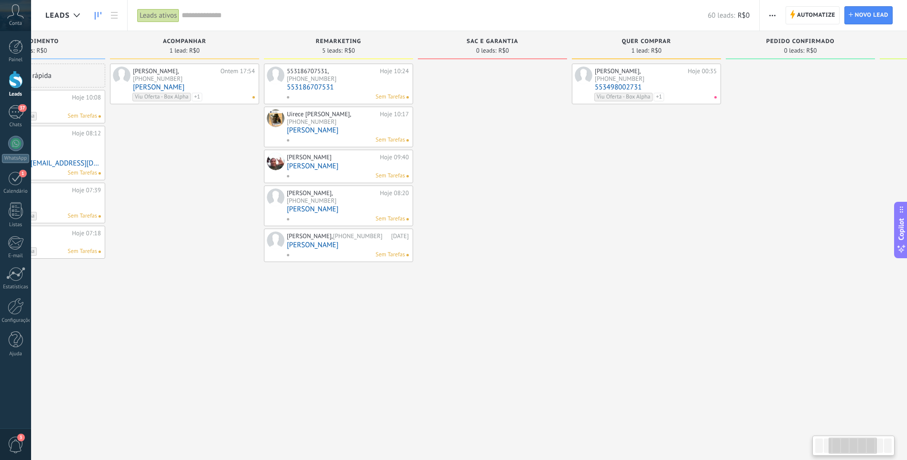
drag, startPoint x: 538, startPoint y: 186, endPoint x: 557, endPoint y: 186, distance: 19.1
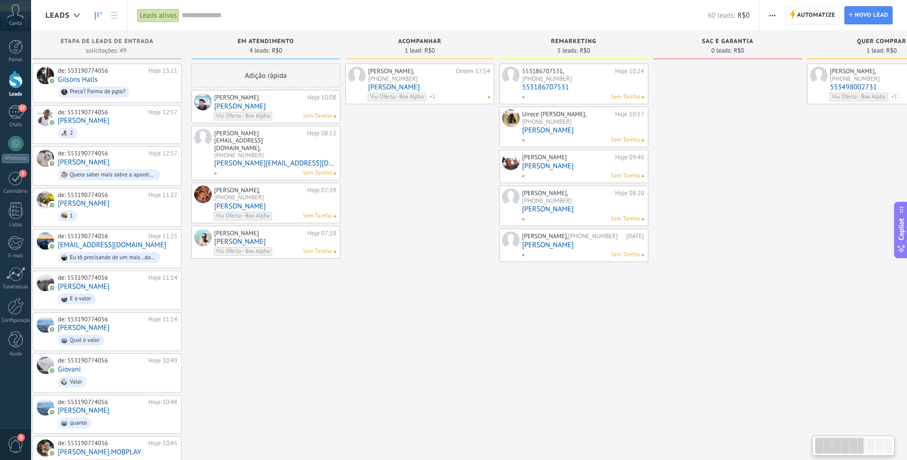
scroll to position [0, 0]
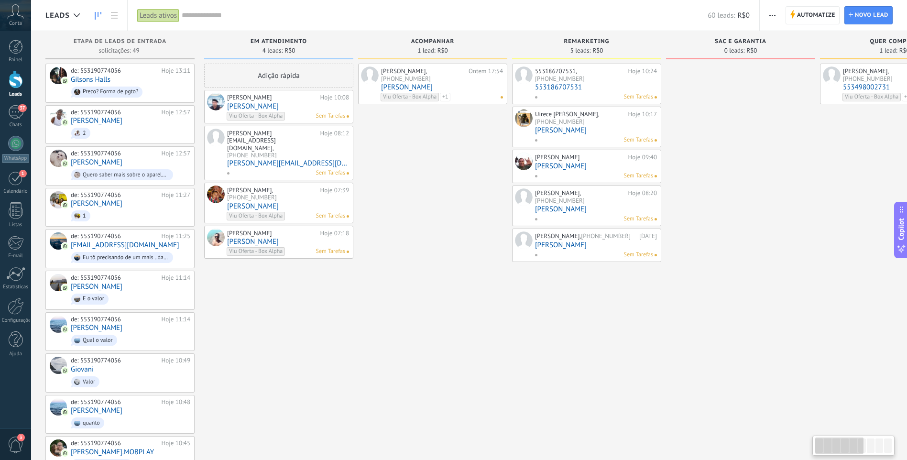
drag, startPoint x: 528, startPoint y: 163, endPoint x: 783, endPoint y: 150, distance: 256.0
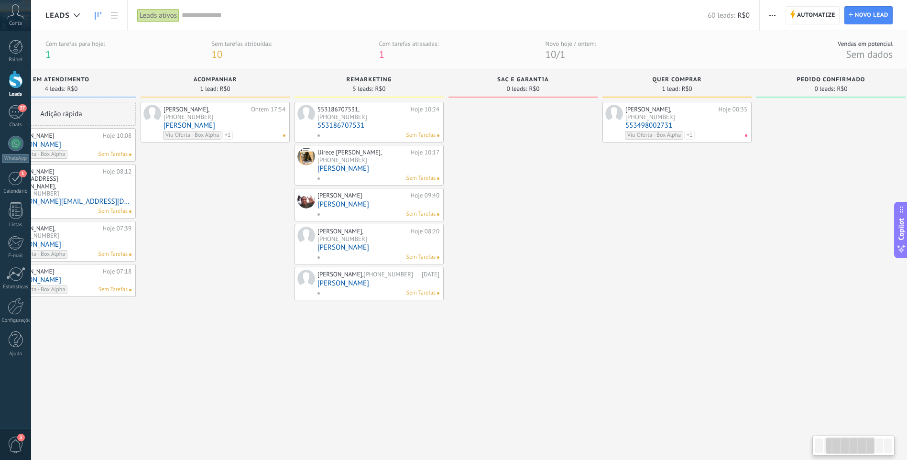
drag, startPoint x: 735, startPoint y: 217, endPoint x: 514, endPoint y: 218, distance: 221.7
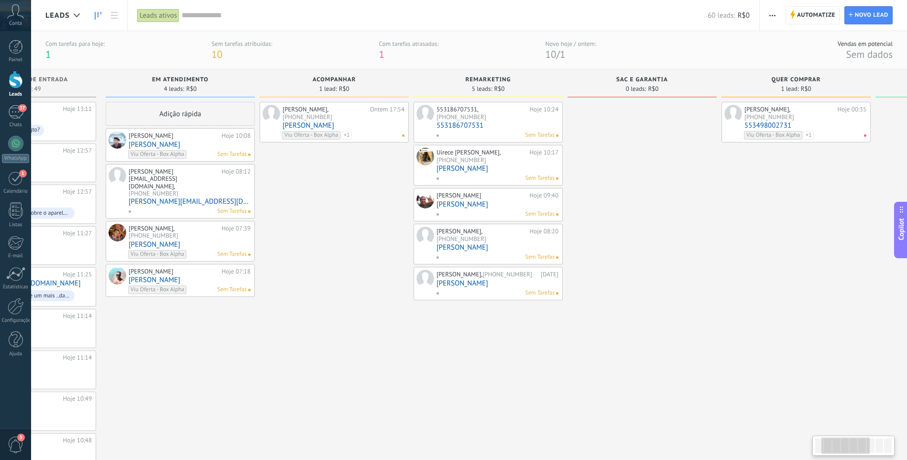
scroll to position [0, 96]
drag, startPoint x: 509, startPoint y: 206, endPoint x: 631, endPoint y: 202, distance: 121.9
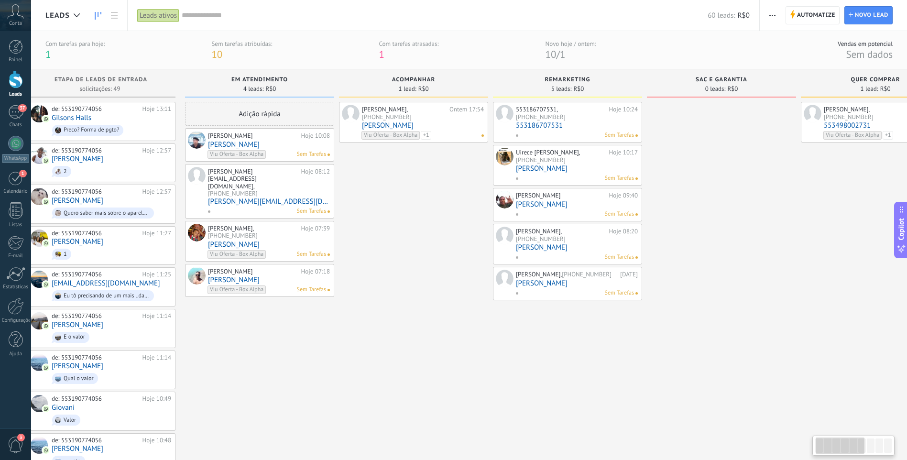
scroll to position [0, 0]
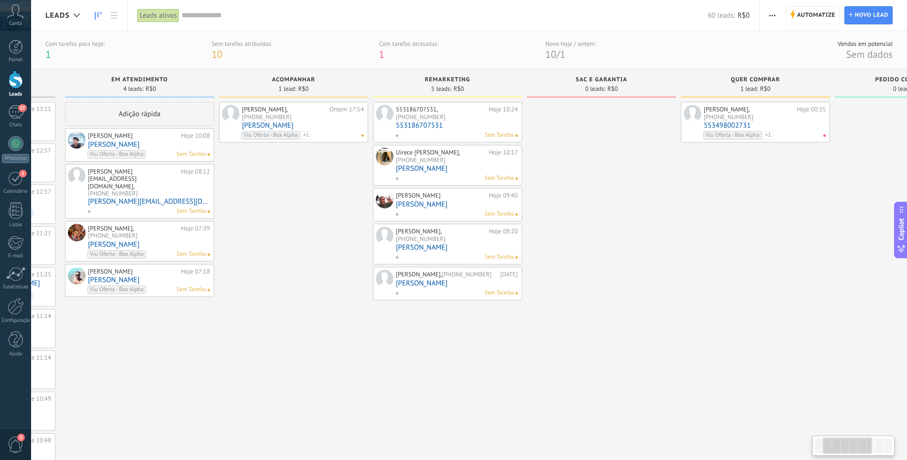
drag, startPoint x: 658, startPoint y: 200, endPoint x: 577, endPoint y: 185, distance: 82.1
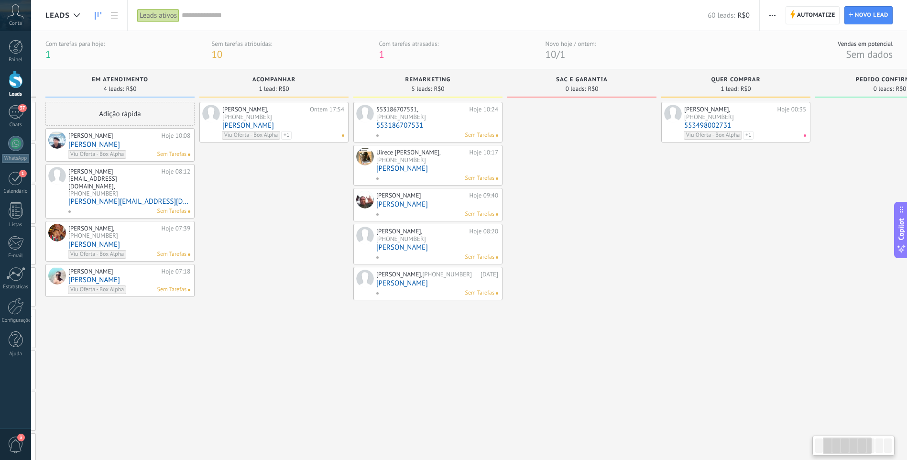
click at [705, 114] on span "+55 34 98002-731" at bounding box center [709, 117] width 50 height 8
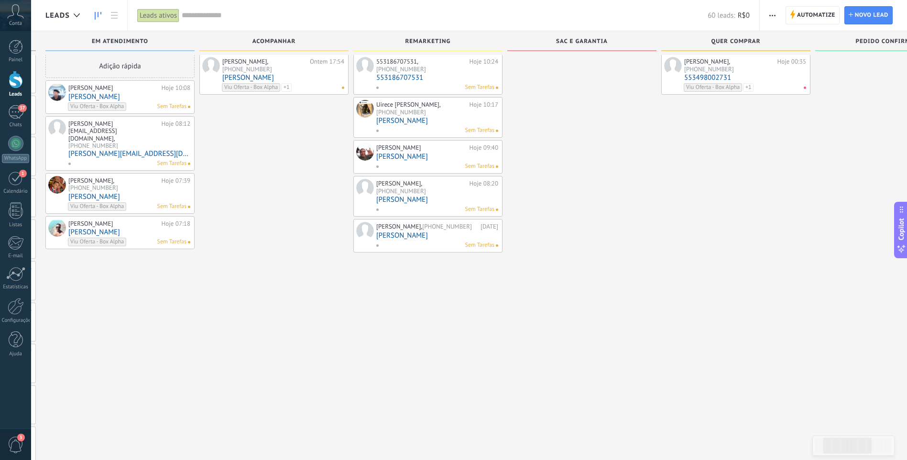
scroll to position [10, 0]
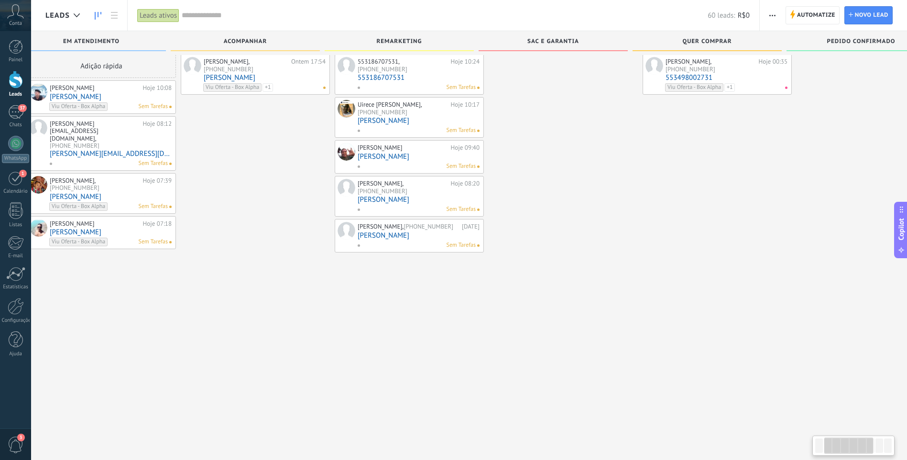
drag, startPoint x: 654, startPoint y: 171, endPoint x: 553, endPoint y: 158, distance: 101.7
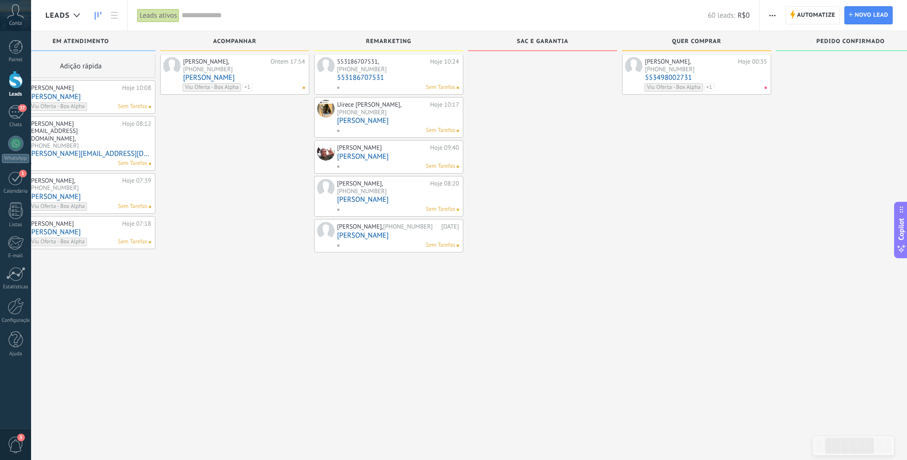
click at [11, 103] on div "Painel Leads 37 Chats WhatsApp Clientes 1" at bounding box center [15, 203] width 31 height 327
click at [18, 111] on div "37" at bounding box center [15, 112] width 15 height 14
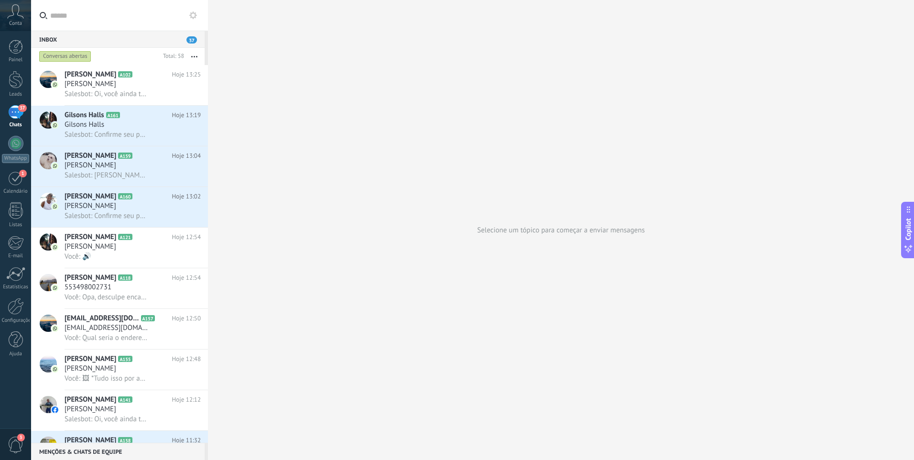
click at [113, 21] on input "text" at bounding box center [125, 15] width 150 height 31
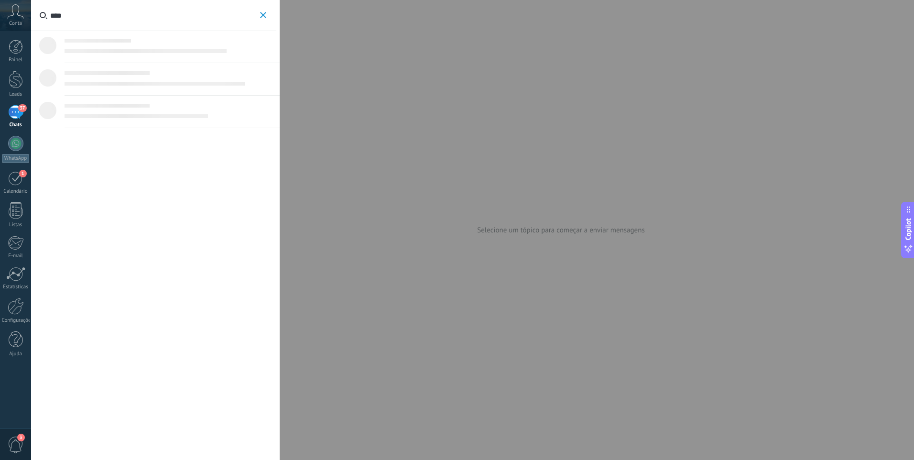
type input "*****"
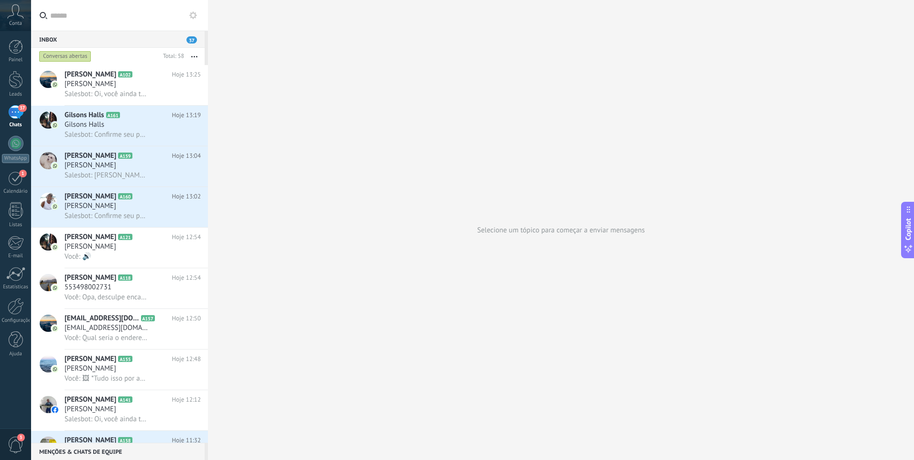
click at [66, 56] on div "Conversas abertas" at bounding box center [65, 56] width 52 height 11
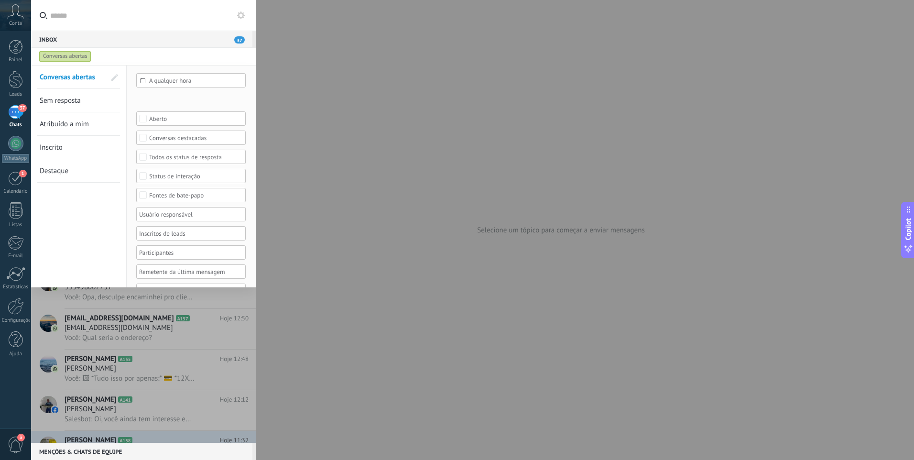
click at [0, 0] on div "Etapa de leads de entrada Em atendimento acompanhar REMARKETING SAC e Garantia …" at bounding box center [0, 0] width 0 height 0
click at [267, 221] on div at bounding box center [472, 230] width 883 height 460
click at [161, 271] on span "Aplicar" at bounding box center [156, 272] width 20 height 7
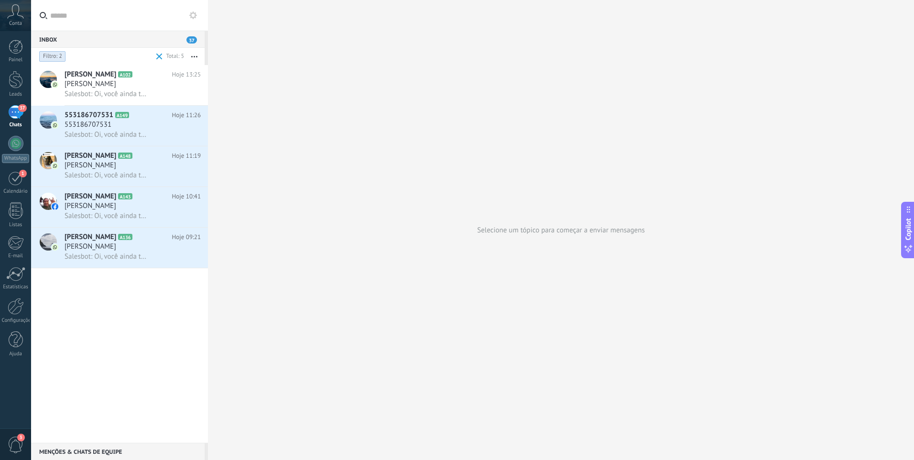
click at [58, 57] on span "Filtro: 2" at bounding box center [52, 57] width 19 height 8
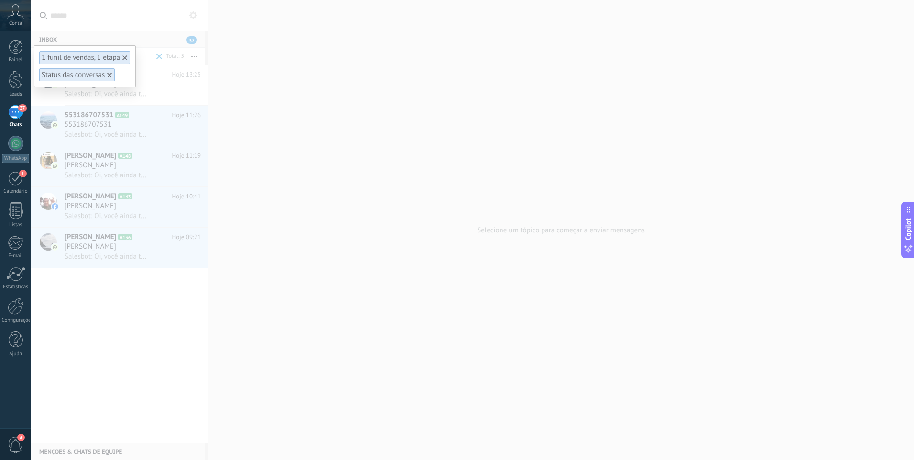
click at [124, 59] on icon at bounding box center [124, 57] width 5 height 5
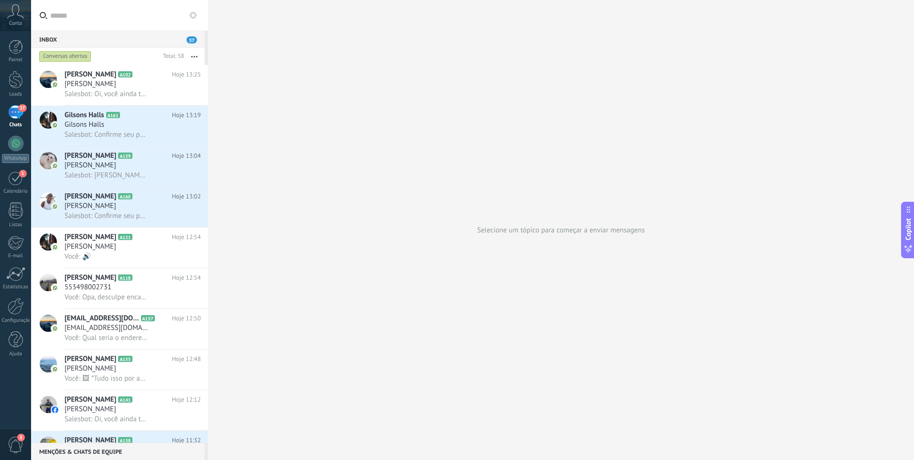
click at [115, 16] on input "text" at bounding box center [125, 15] width 150 height 31
click at [113, 43] on div "Inbox 37" at bounding box center [117, 39] width 173 height 17
click at [82, 54] on div "Conversas abertas" at bounding box center [65, 56] width 52 height 11
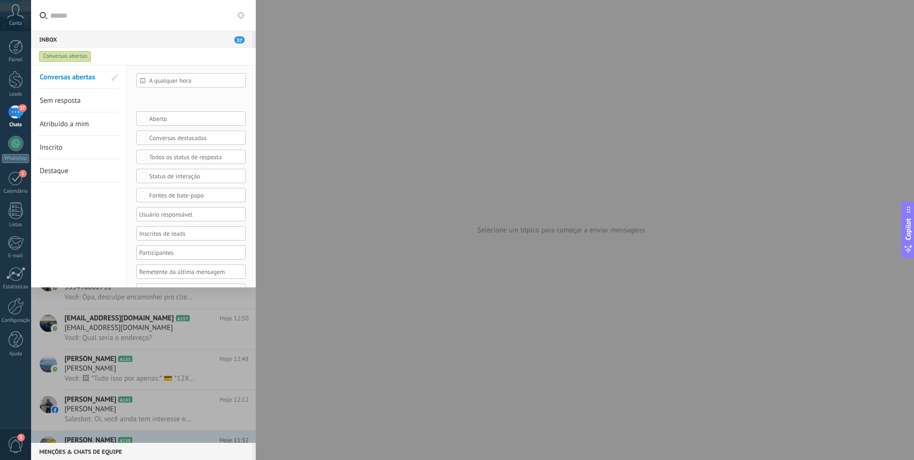
click at [0, 0] on div "Etapa de leads de entrada Em atendimento acompanhar REMARKETING SAC e Garantia …" at bounding box center [0, 0] width 0 height 0
click at [125, 212] on div at bounding box center [472, 230] width 883 height 460
click at [67, 106] on link "Sem resposta" at bounding box center [73, 100] width 66 height 23
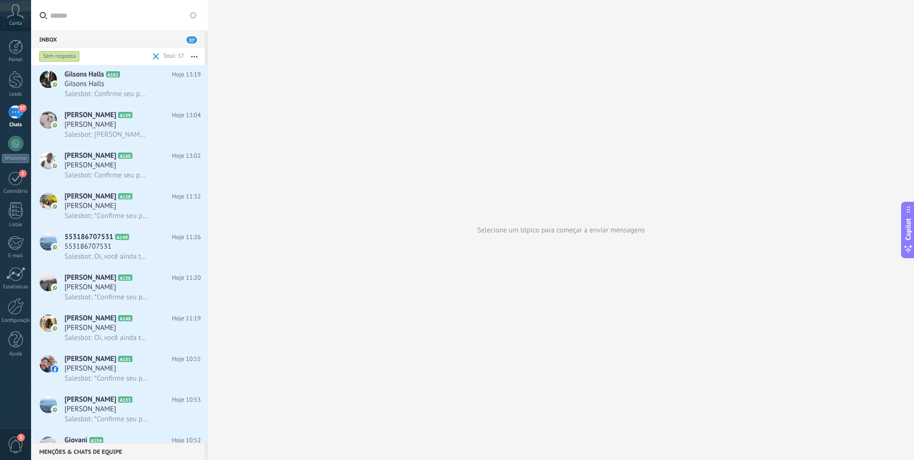
click at [69, 54] on div "Sem resposta" at bounding box center [59, 56] width 41 height 11
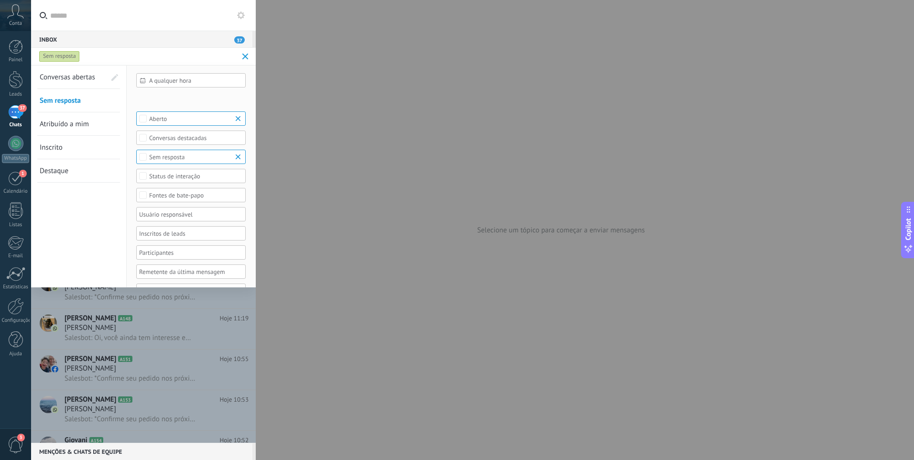
click at [88, 77] on span "Conversas abertas" at bounding box center [67, 77] width 55 height 9
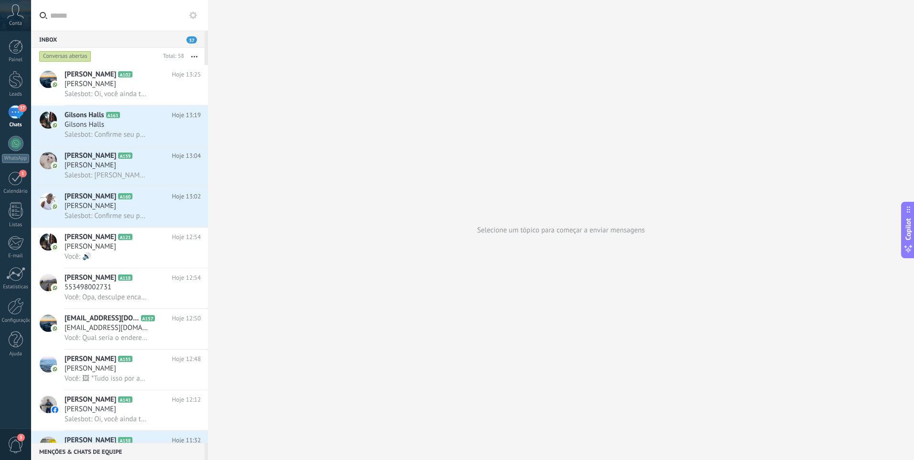
click at [74, 58] on div "Conversas abertas" at bounding box center [65, 56] width 52 height 11
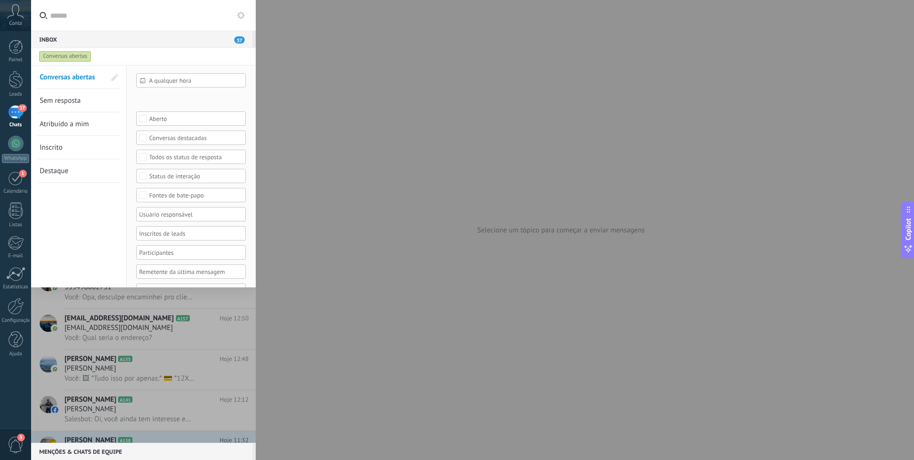
click at [0, 0] on div "Etapa de leads de entrada Em atendimento acompanhar REMARKETING SAC e Garantia …" at bounding box center [0, 0] width 0 height 0
click at [129, 185] on div at bounding box center [472, 230] width 883 height 460
click at [60, 59] on span "Filtro: 2" at bounding box center [52, 57] width 19 height 8
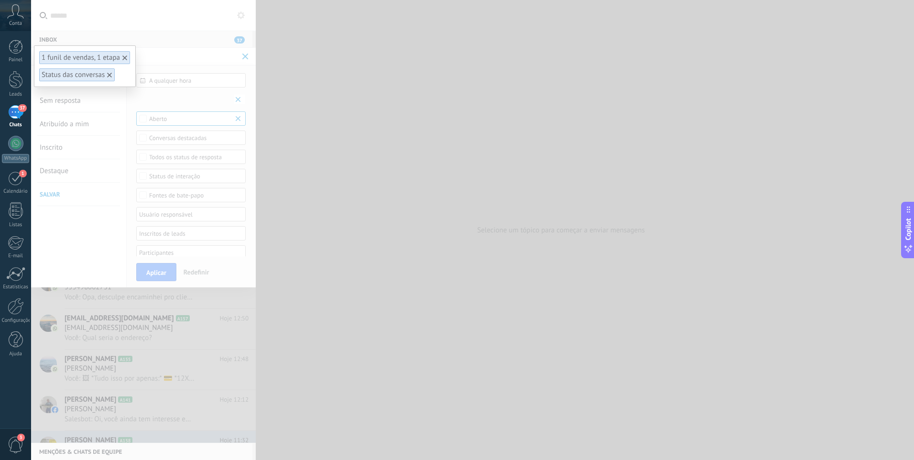
click at [125, 58] on use at bounding box center [124, 57] width 5 height 5
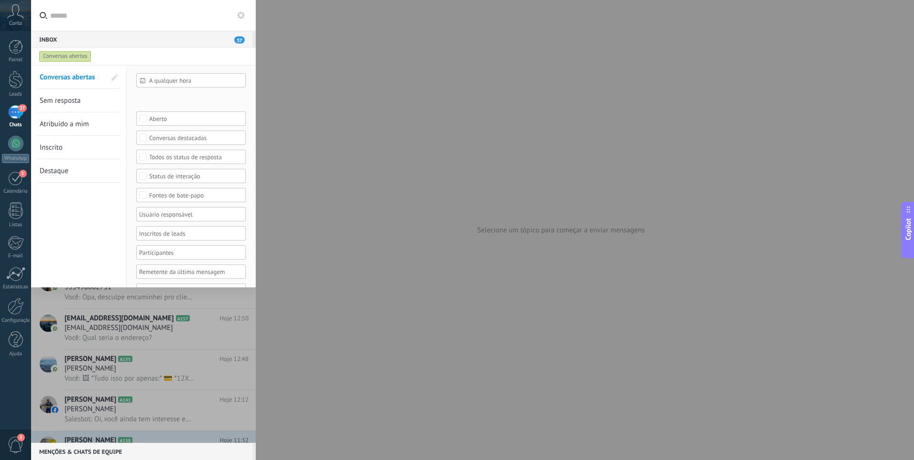
click at [165, 120] on div "Aberto" at bounding box center [191, 118] width 84 height 7
click at [165, 113] on label "Selecionar tudo" at bounding box center [191, 118] width 108 height 11
click at [0, 0] on div "Etapa de leads de entrada Em atendimento acompanhar REMARKETING SAC e Garantia …" at bounding box center [0, 0] width 0 height 0
click at [167, 99] on span at bounding box center [171, 99] width 42 height 8
click at [127, 104] on div at bounding box center [472, 230] width 883 height 460
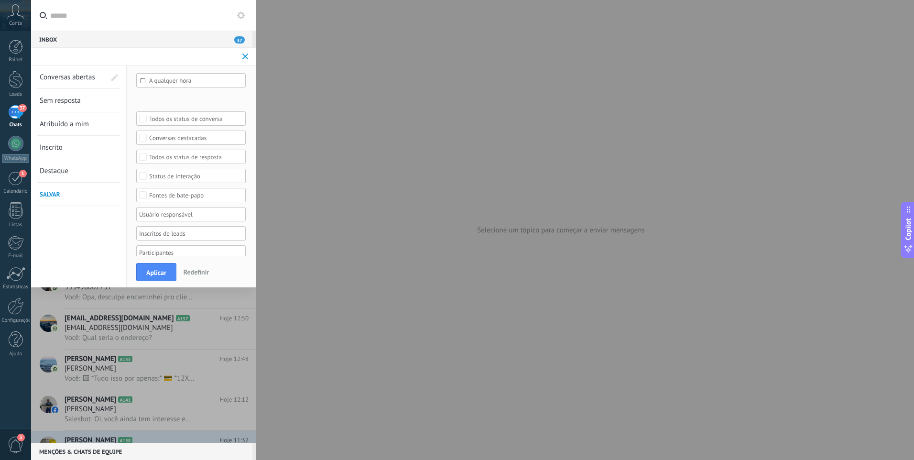
click at [0, 0] on div "Etapa de leads de entrada Em atendimento acompanhar REMARKETING SAC e Garantia …" at bounding box center [0, 0] width 0 height 0
click at [132, 131] on div at bounding box center [472, 230] width 883 height 460
click at [162, 270] on span "Aplicar" at bounding box center [156, 272] width 20 height 7
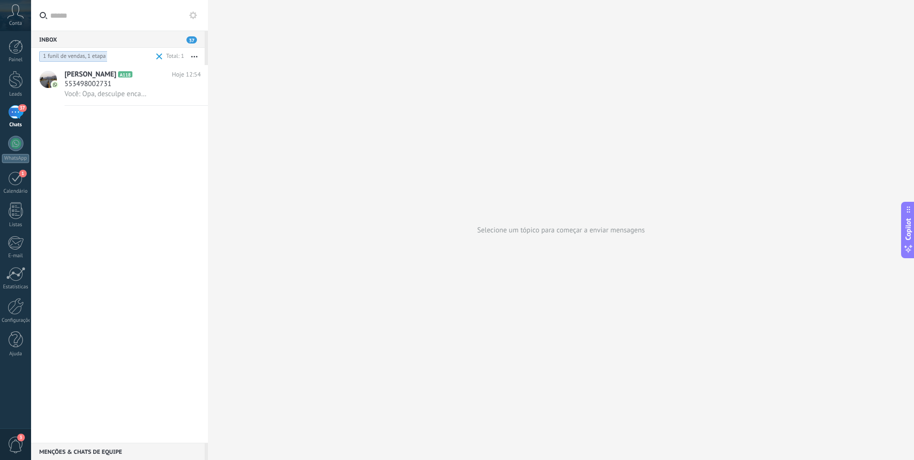
click at [147, 202] on div "Elvis dos Santos Ferreira A118 Hoje 12:54 553498002731 Você: Opa, desculpe enca…" at bounding box center [119, 254] width 177 height 378
click at [92, 58] on div "1 funil de vendas, 1 etapa" at bounding box center [74, 57] width 63 height 8
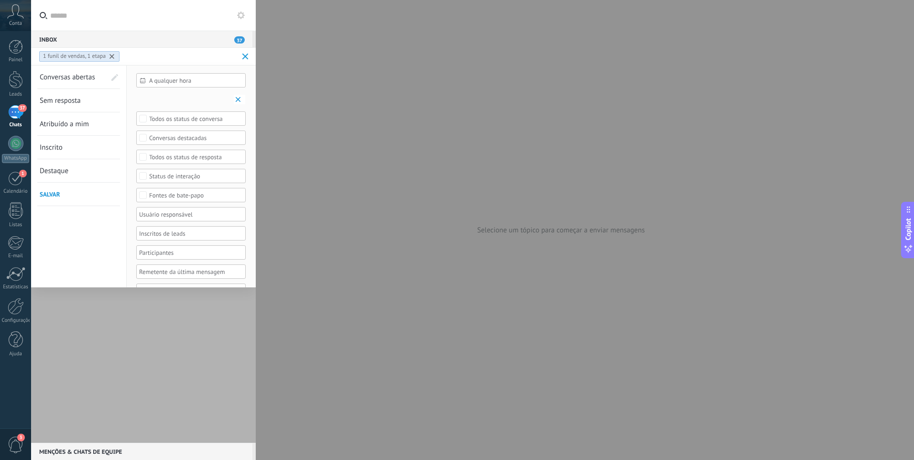
click at [113, 57] on icon at bounding box center [111, 56] width 5 height 5
click at [0, 0] on div "Etapa de leads de entrada Em atendimento acompanhar REMARKETING SAC e Garantia …" at bounding box center [0, 0] width 0 height 0
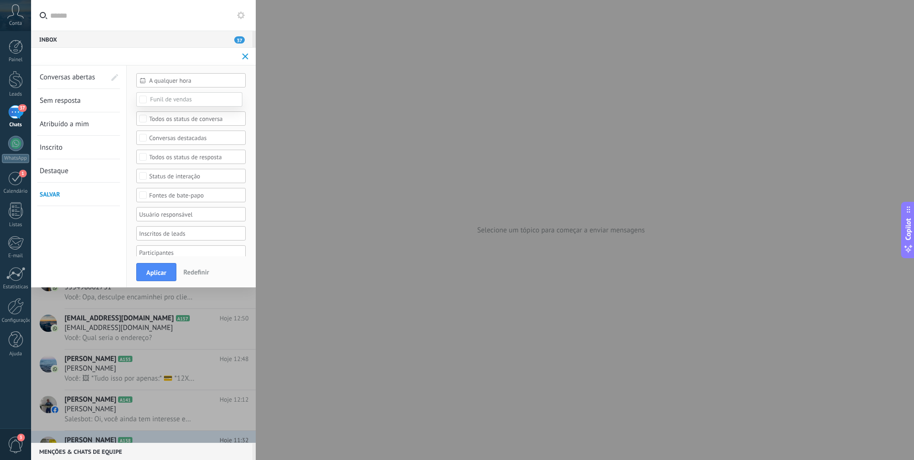
click at [130, 251] on div at bounding box center [472, 230] width 883 height 460
click at [151, 276] on span "Aplicar" at bounding box center [156, 272] width 20 height 7
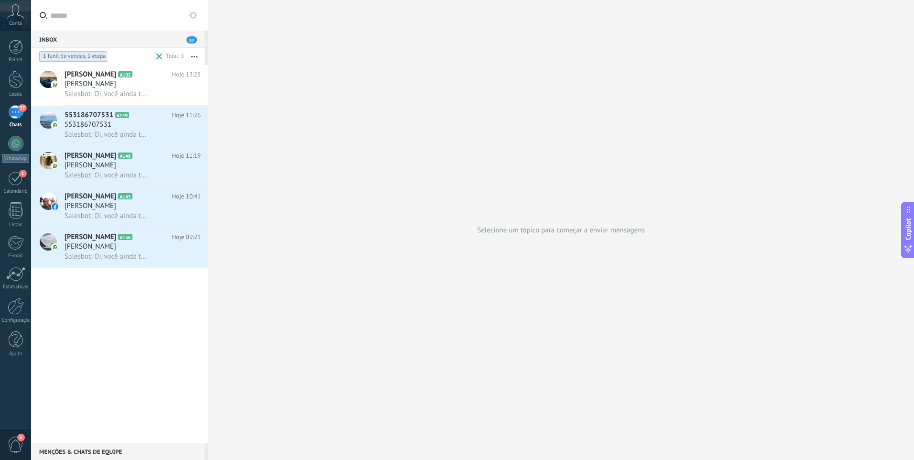
click at [160, 55] on span at bounding box center [159, 57] width 6 height 6
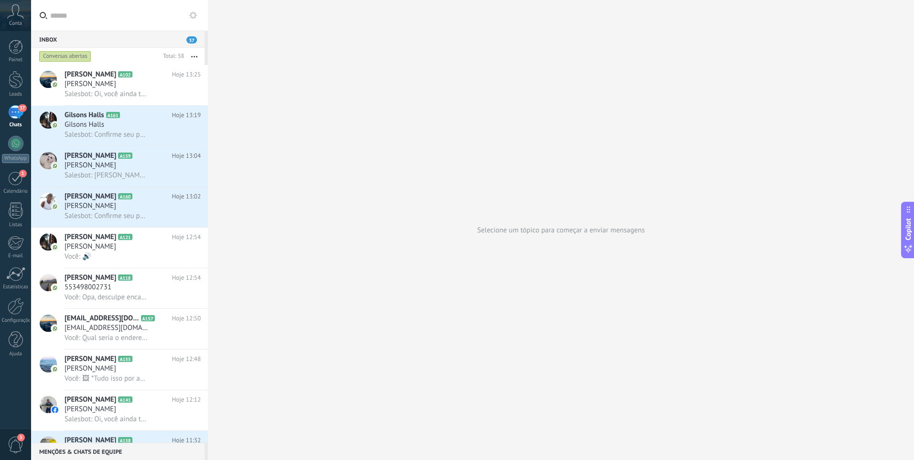
click at [87, 57] on div "Conversas abertas" at bounding box center [65, 56] width 52 height 11
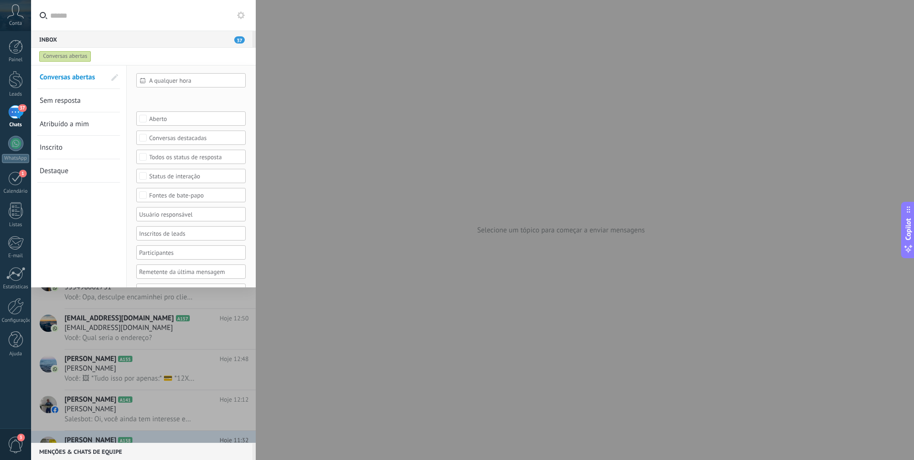
click at [80, 104] on span "Sem resposta" at bounding box center [60, 100] width 41 height 9
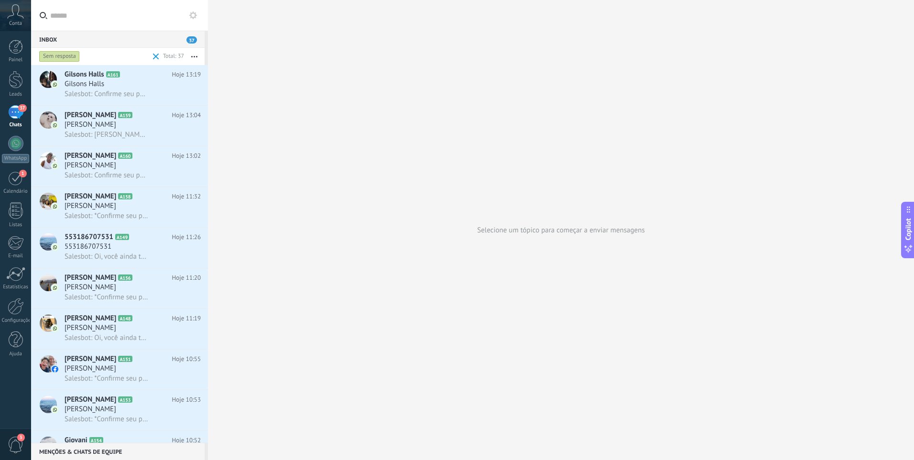
click at [72, 56] on div "Sem resposta" at bounding box center [59, 56] width 41 height 11
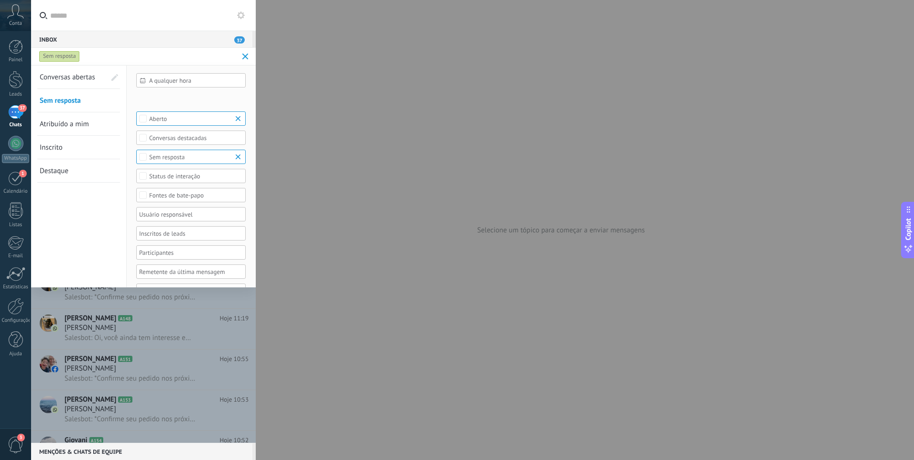
click at [81, 151] on link "Inscrito" at bounding box center [73, 147] width 66 height 23
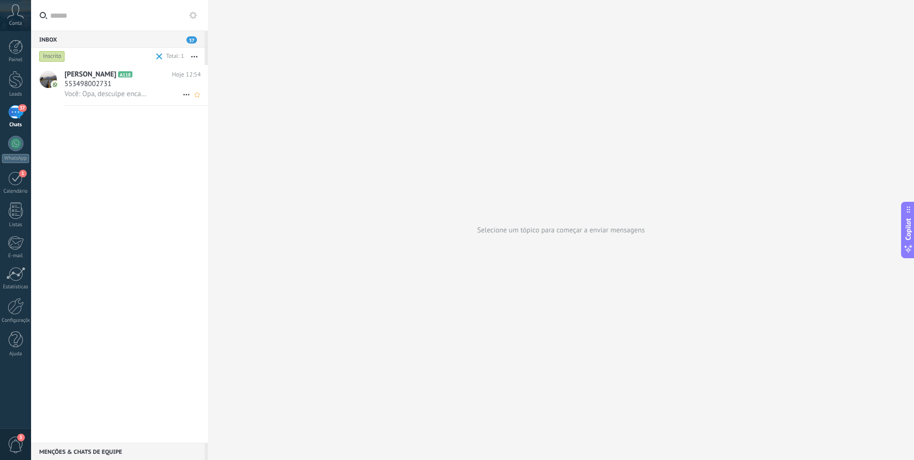
click at [116, 96] on span "Você: Opa, desculpe encaminhei pro cliente errado" at bounding box center [107, 93] width 84 height 9
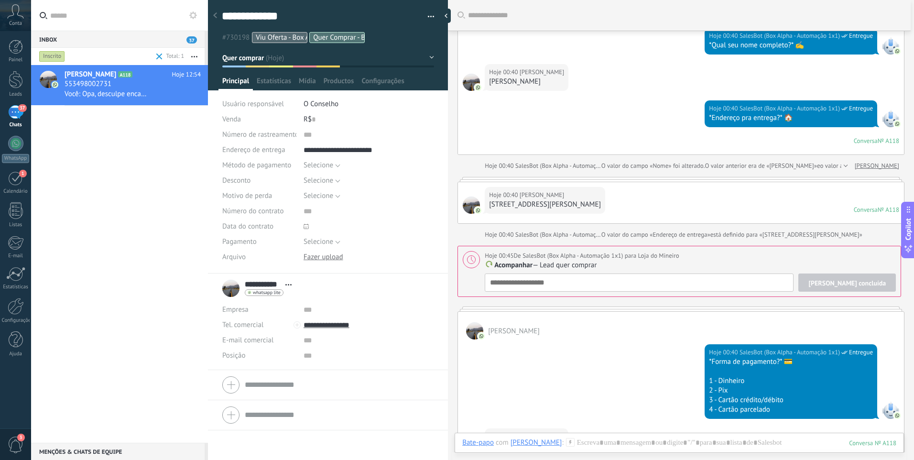
scroll to position [2268, 0]
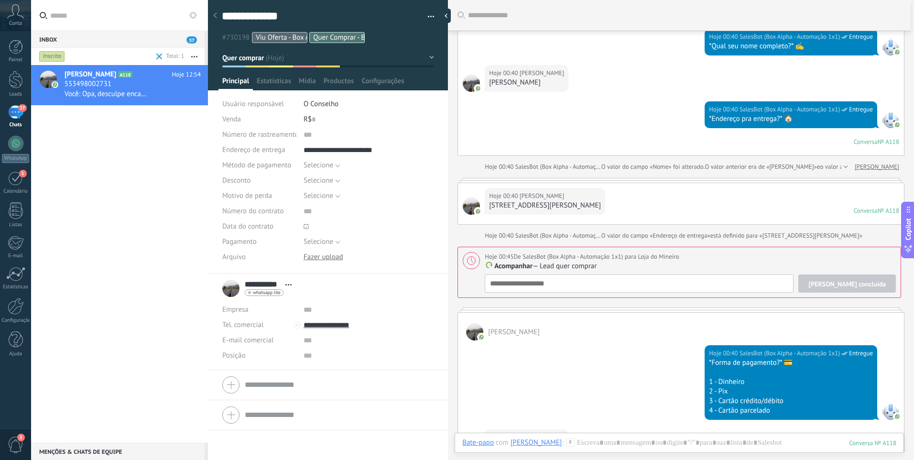
click at [100, 62] on div "Inscrito" at bounding box center [95, 56] width 117 height 17
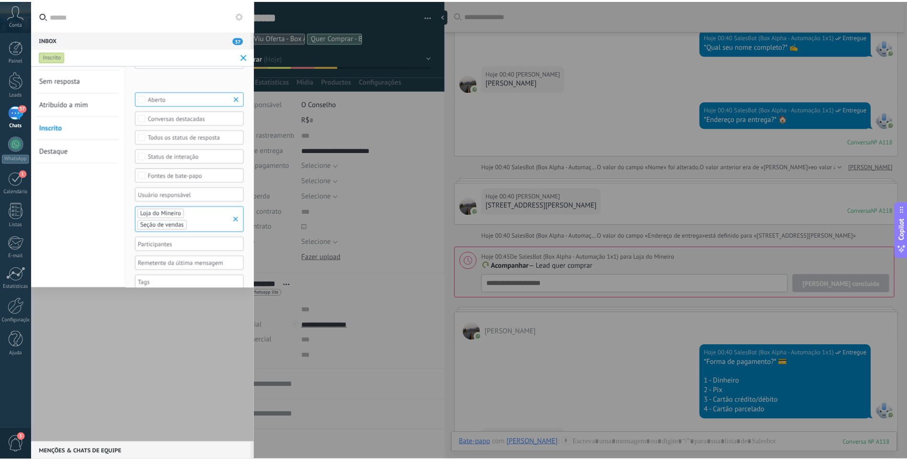
scroll to position [0, 0]
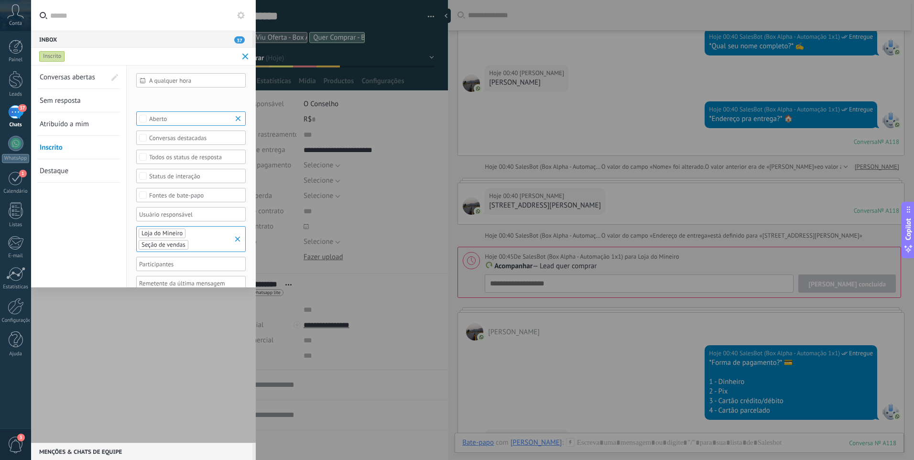
click at [73, 176] on link "Destaque" at bounding box center [73, 170] width 66 height 23
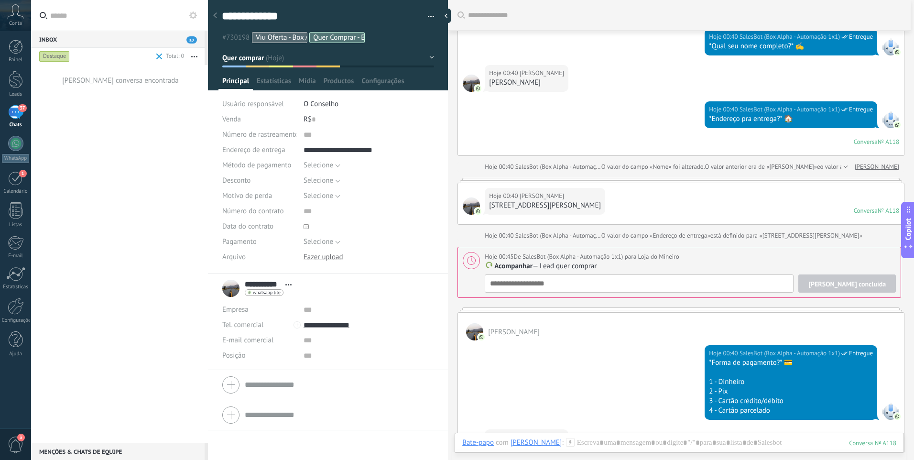
click at [60, 57] on div "Destaque" at bounding box center [54, 56] width 31 height 11
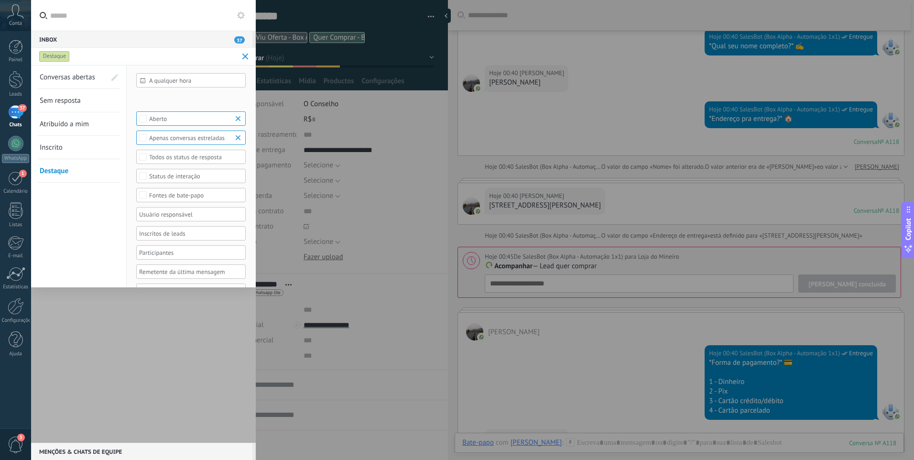
click at [243, 57] on span at bounding box center [245, 57] width 6 height 6
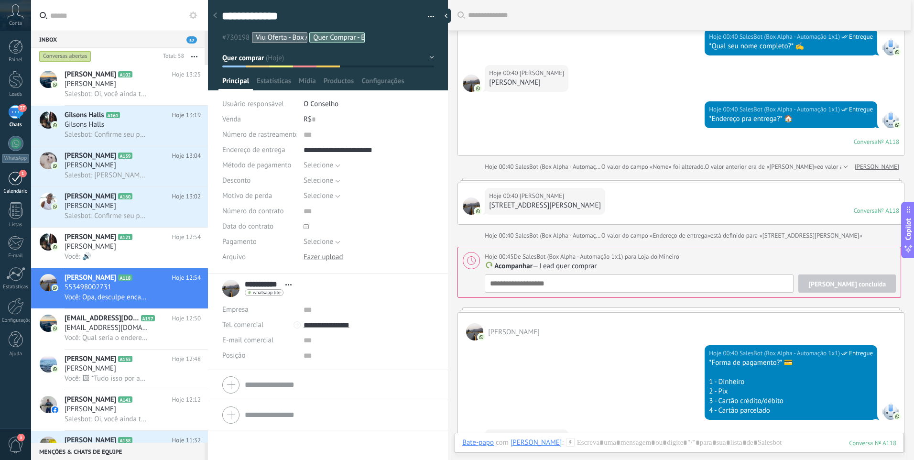
click at [23, 176] on span "1" at bounding box center [23, 174] width 8 height 8
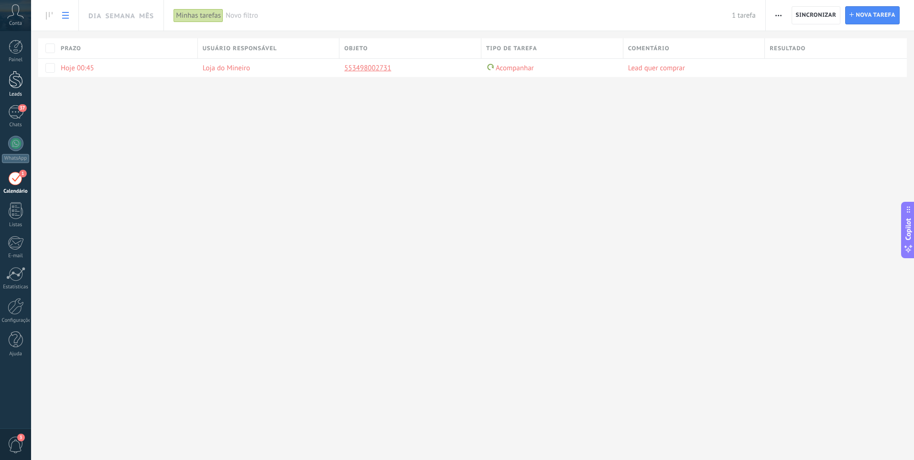
click at [20, 84] on div at bounding box center [16, 80] width 14 height 18
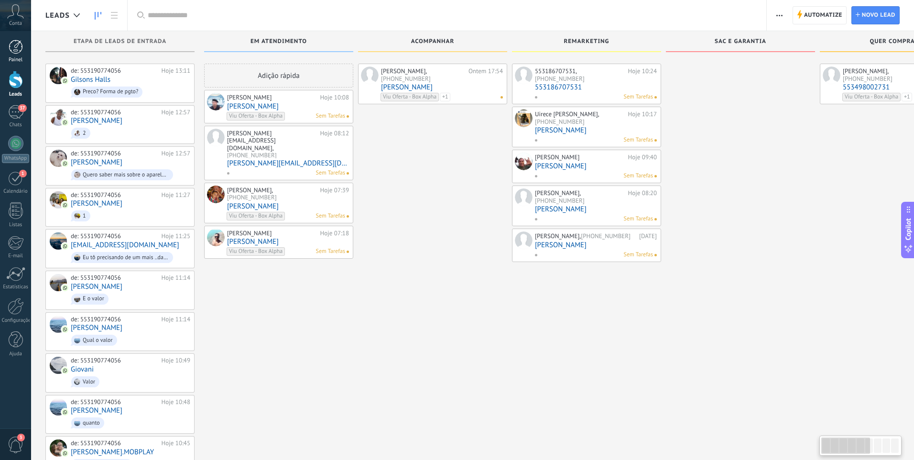
click at [20, 55] on link "Painel" at bounding box center [15, 51] width 31 height 23
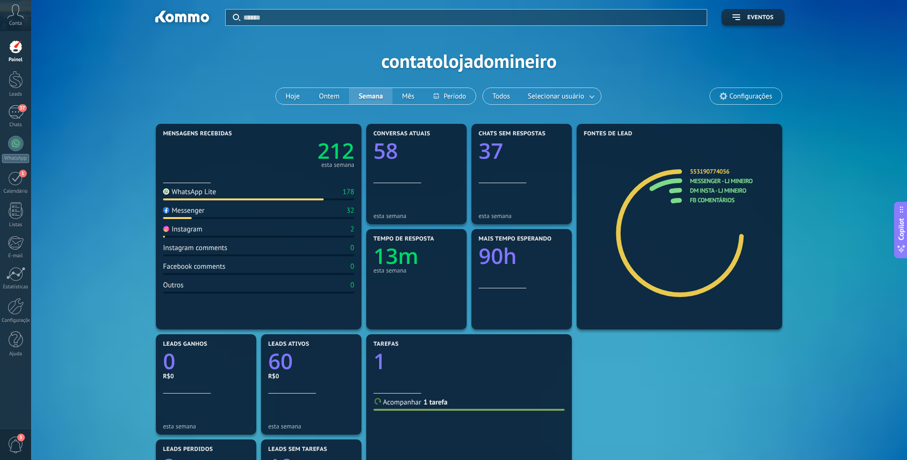
click at [13, 48] on div at bounding box center [16, 47] width 14 height 14
click at [14, 80] on div at bounding box center [16, 80] width 14 height 18
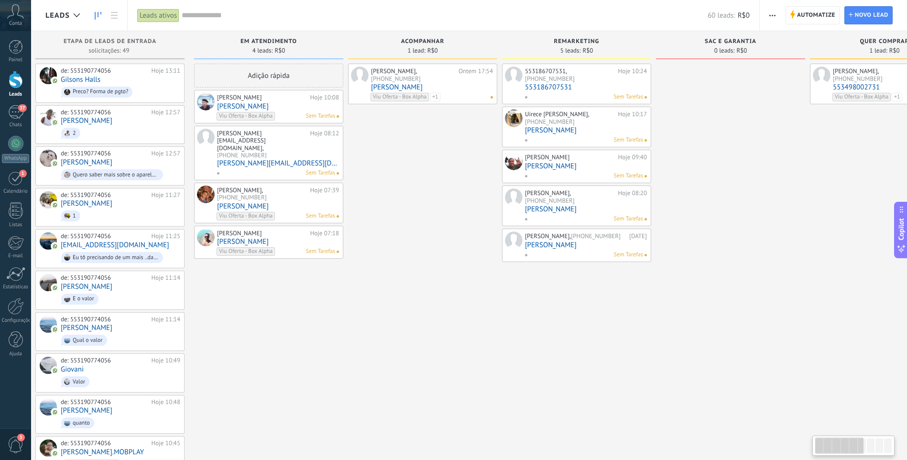
scroll to position [0, 11]
drag, startPoint x: 406, startPoint y: 226, endPoint x: 432, endPoint y: 224, distance: 26.4
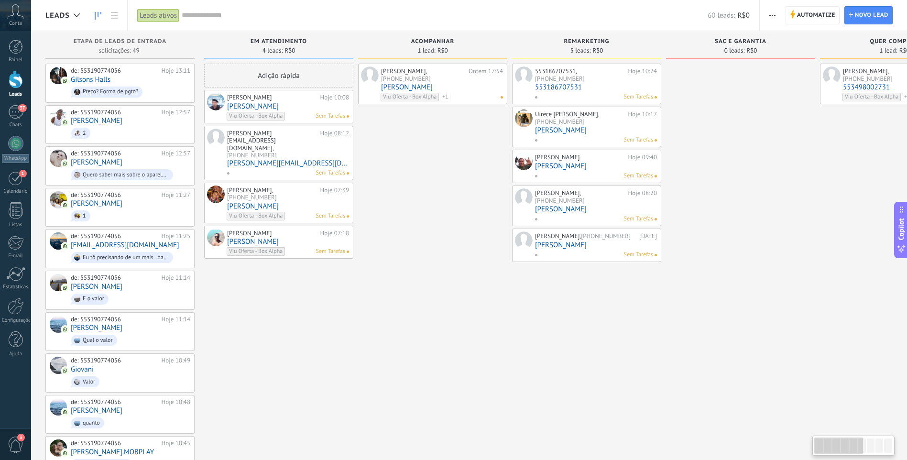
drag, startPoint x: 395, startPoint y: 188, endPoint x: 421, endPoint y: 184, distance: 27.0
drag, startPoint x: 423, startPoint y: 193, endPoint x: 429, endPoint y: 204, distance: 12.6
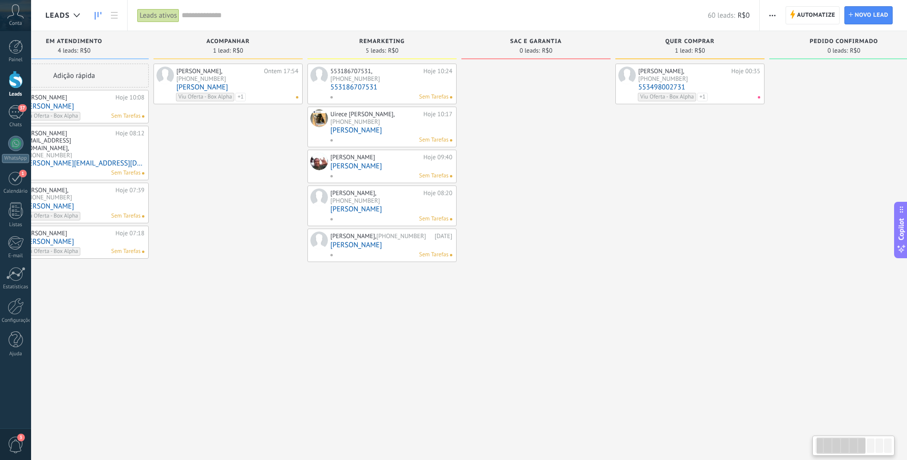
drag, startPoint x: 723, startPoint y: 104, endPoint x: 576, endPoint y: 108, distance: 147.7
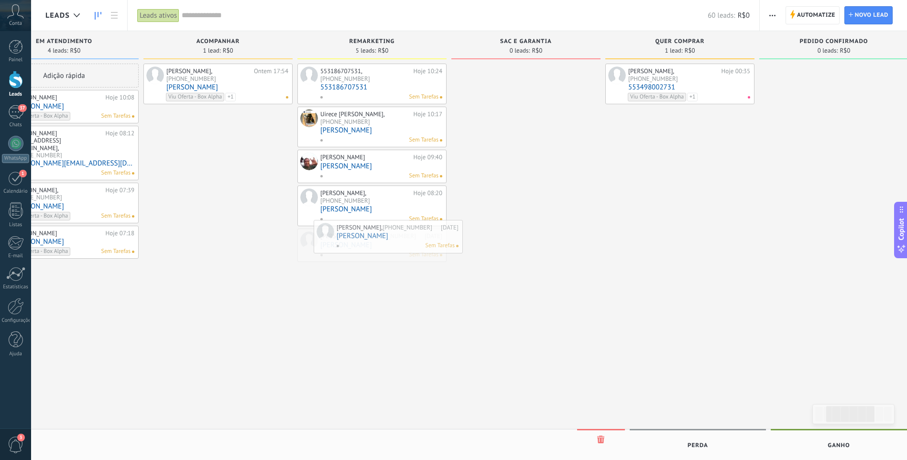
drag, startPoint x: 371, startPoint y: 245, endPoint x: 387, endPoint y: 243, distance: 16.3
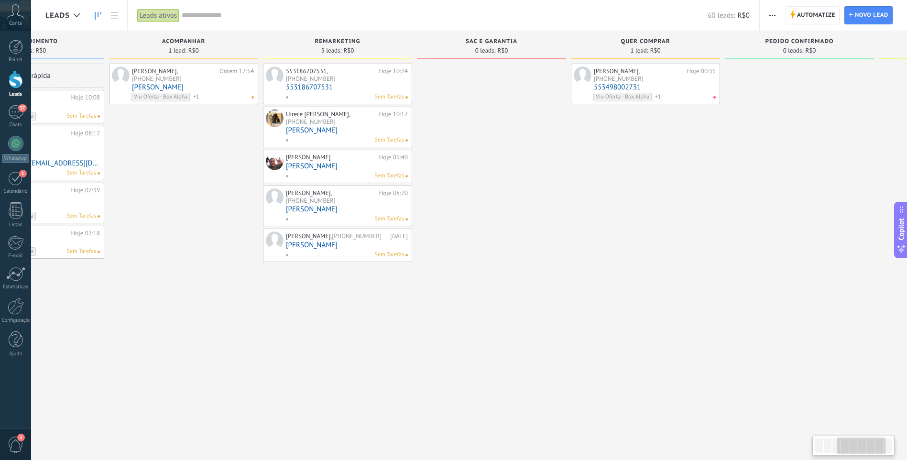
scroll to position [0, 79]
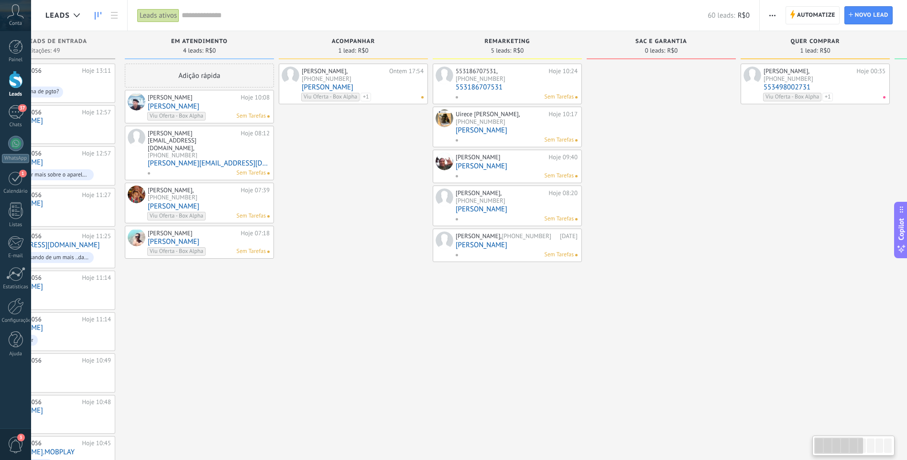
drag, startPoint x: 663, startPoint y: 202, endPoint x: 913, endPoint y: 158, distance: 253.7
click at [907, 156] on html ".abccls-1,.abccls-2{fill-rule:evenodd}.abccls-2{fill:#fff} .abfcls-1{fill:none}…" at bounding box center [453, 230] width 907 height 460
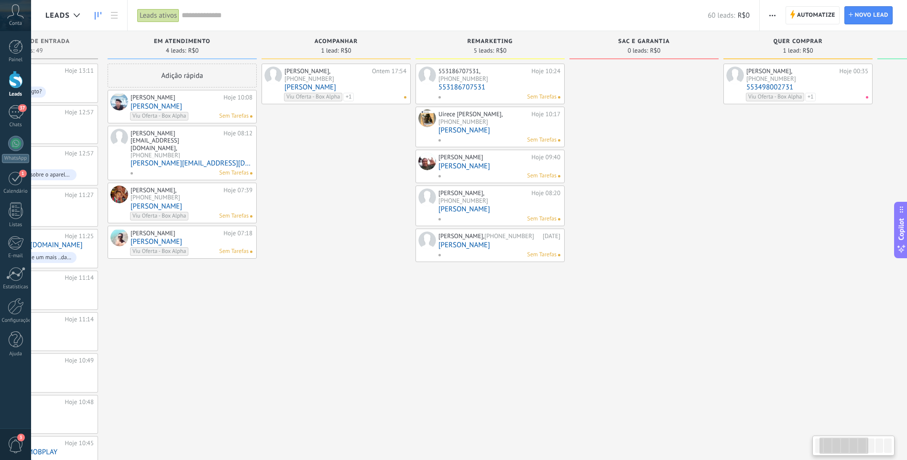
drag, startPoint x: 417, startPoint y: 252, endPoint x: 327, endPoint y: 245, distance: 89.6
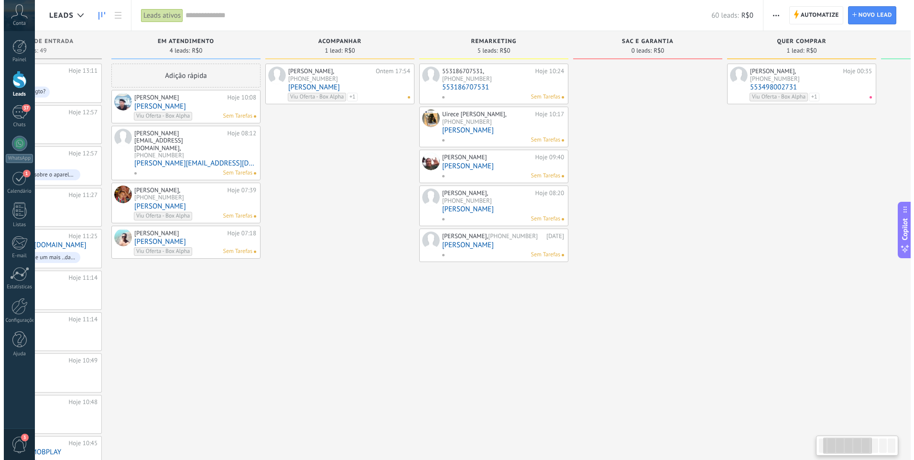
scroll to position [0, 105]
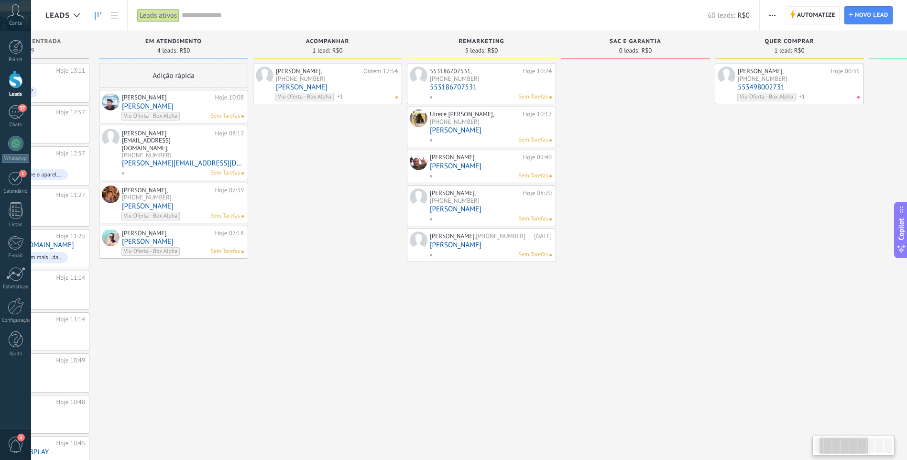
click at [485, 250] on div "Sem Tarefas" at bounding box center [488, 254] width 119 height 9
click at [439, 241] on link "Eduardo" at bounding box center [491, 245] width 122 height 8
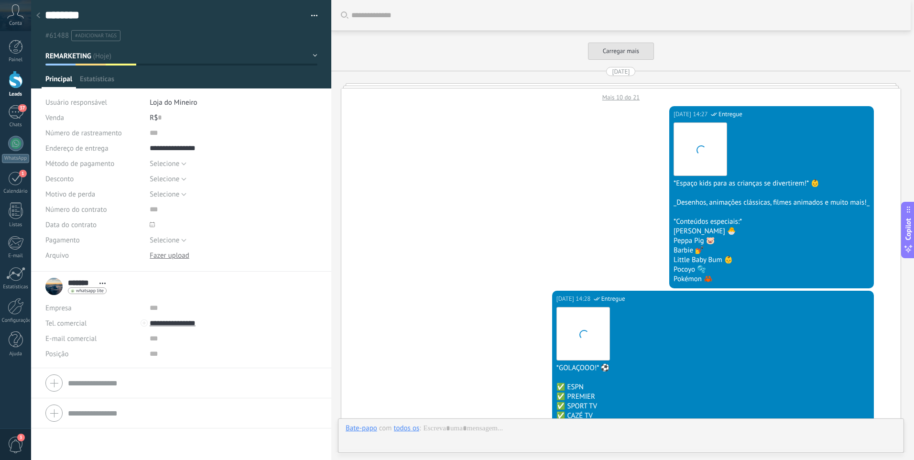
scroll to position [14, 0]
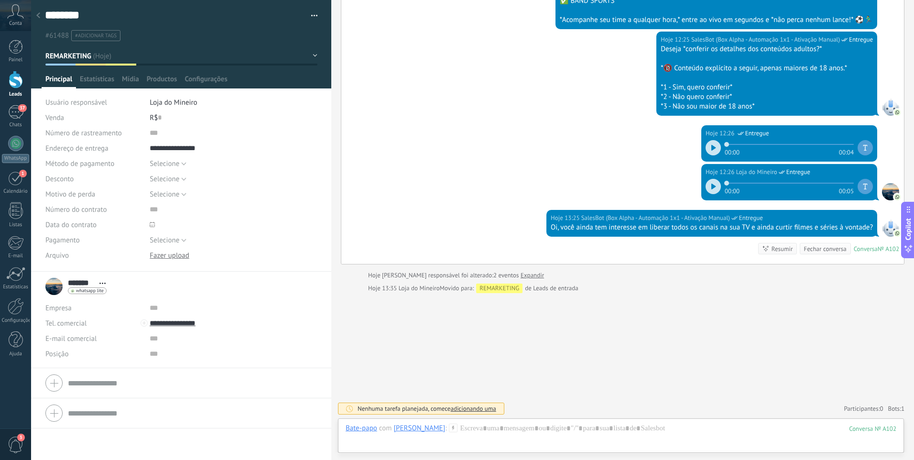
click at [823, 248] on div "Fechar conversa" at bounding box center [824, 248] width 43 height 9
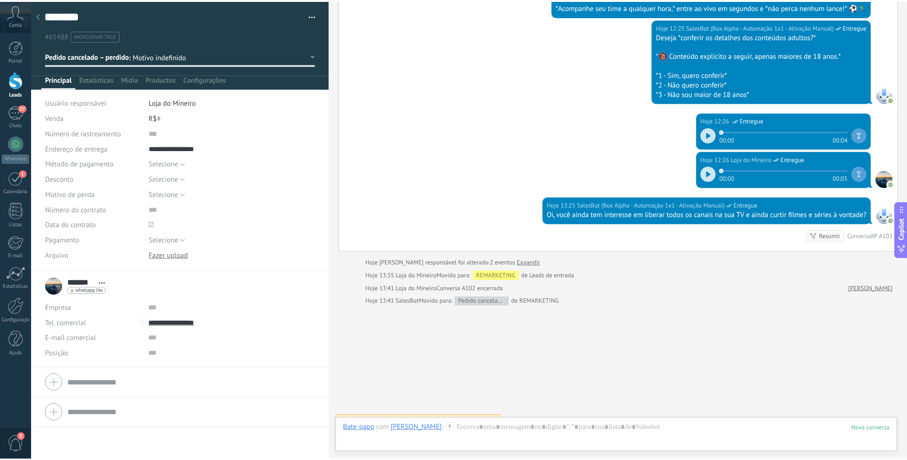
scroll to position [3141, 0]
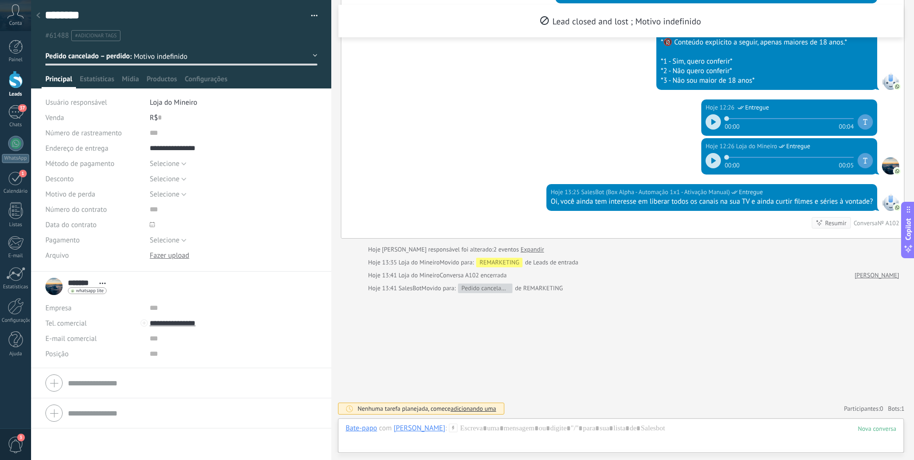
click at [7, 84] on link "Leads" at bounding box center [15, 84] width 31 height 27
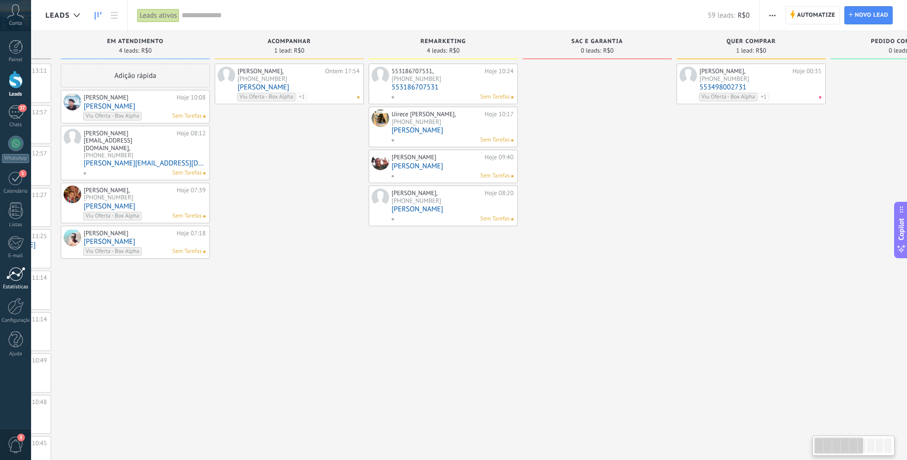
drag, startPoint x: 529, startPoint y: 293, endPoint x: 0, endPoint y: 281, distance: 529.6
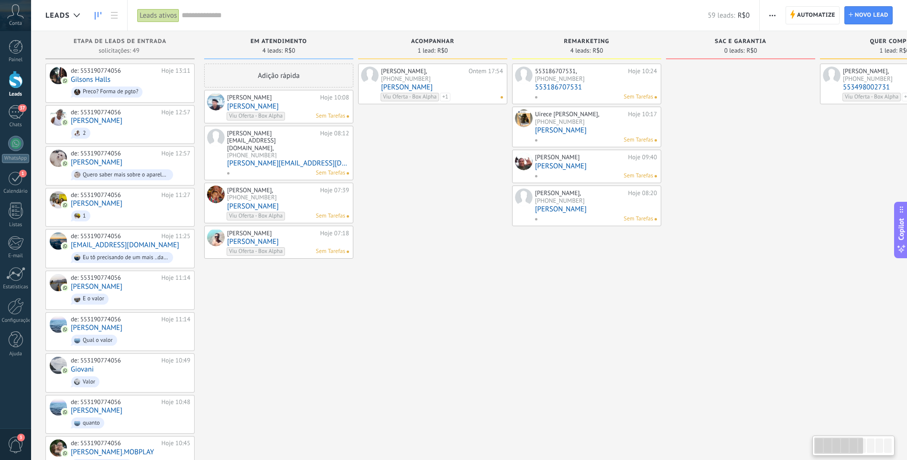
scroll to position [0, 1]
drag, startPoint x: 577, startPoint y: 272, endPoint x: 788, endPoint y: 324, distance: 216.9
click at [152, 11] on div "Leads ativos" at bounding box center [158, 16] width 42 height 14
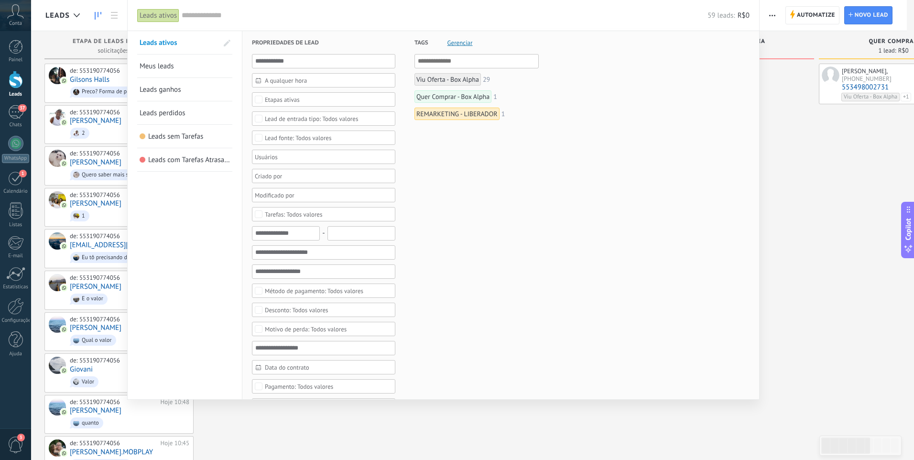
click at [275, 101] on div "Etapas ativas" at bounding box center [282, 99] width 35 height 7
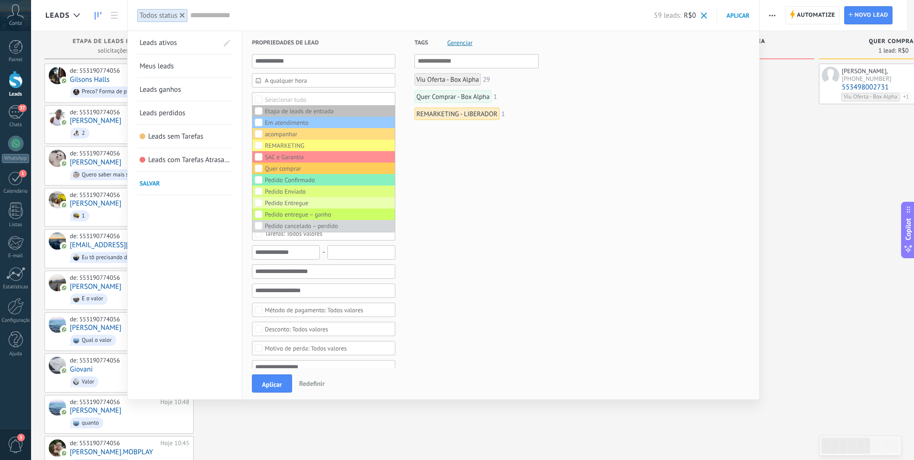
click at [269, 381] on span "Aplicar" at bounding box center [272, 384] width 20 height 7
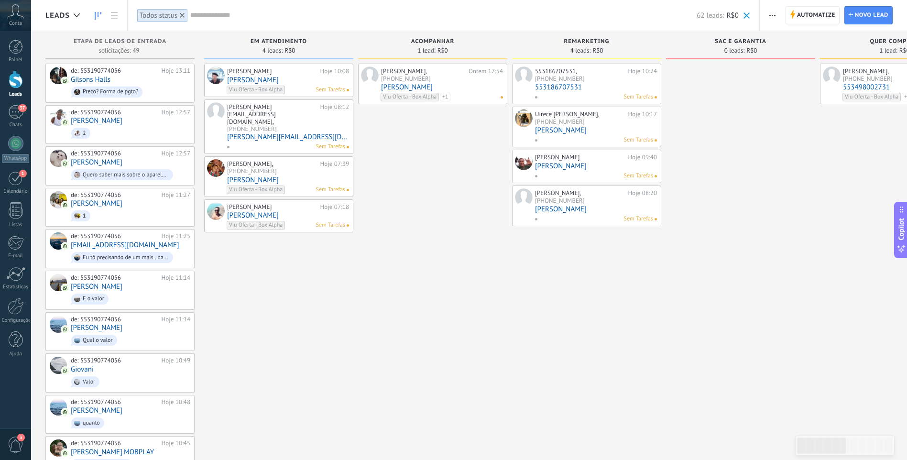
drag, startPoint x: 277, startPoint y: 281, endPoint x: 359, endPoint y: 280, distance: 81.7
click at [359, 282] on div "Etapa de leads de entrada solicitações: 49 0 0 0 49 0 0 0 49 de: 553190774056 H…" at bounding box center [898, 460] width 1707 height 858
drag, startPoint x: 336, startPoint y: 247, endPoint x: 409, endPoint y: 239, distance: 73.0
click at [405, 242] on div "Etapa de leads de entrada solicitações: 49 0 0 0 49 0 0 0 49 de: 553190774056 H…" at bounding box center [898, 460] width 1707 height 858
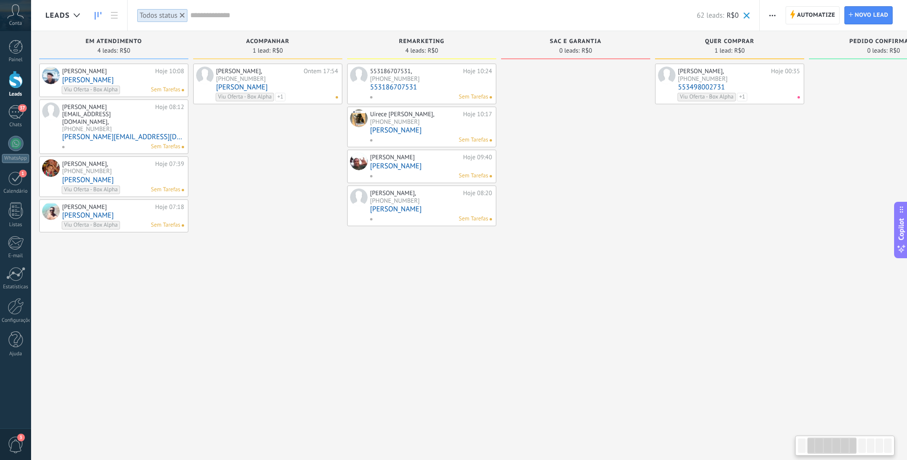
drag, startPoint x: 430, startPoint y: 226, endPoint x: 193, endPoint y: 191, distance: 239.6
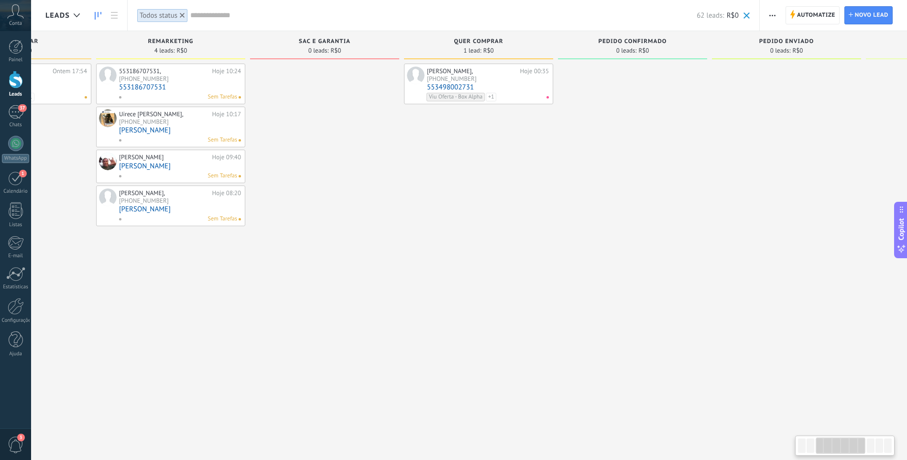
drag, startPoint x: 620, startPoint y: 205, endPoint x: 330, endPoint y: 191, distance: 289.9
click at [344, 193] on div "Etapa de leads de entrada solicitações: 49 0 0 0 49 0 0 0 49 de: 553190774056 H…" at bounding box center [483, 460] width 1707 height 858
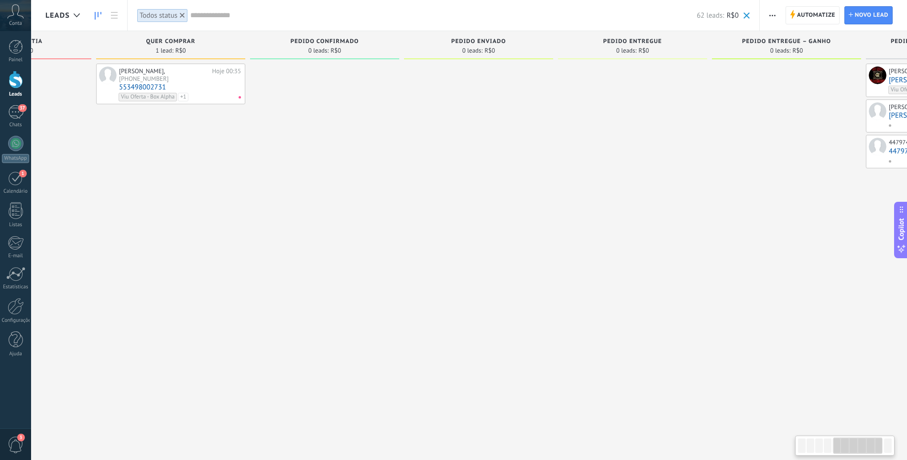
drag, startPoint x: 694, startPoint y: 222, endPoint x: 455, endPoint y: 214, distance: 239.1
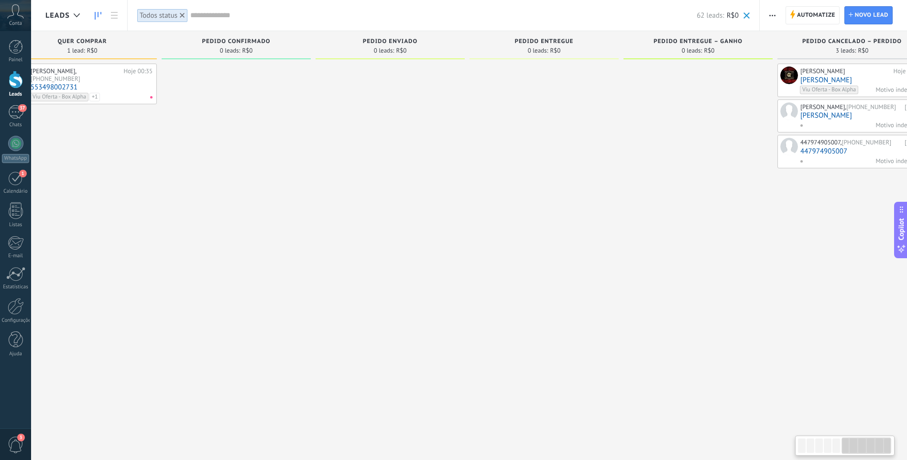
scroll to position [0, 846]
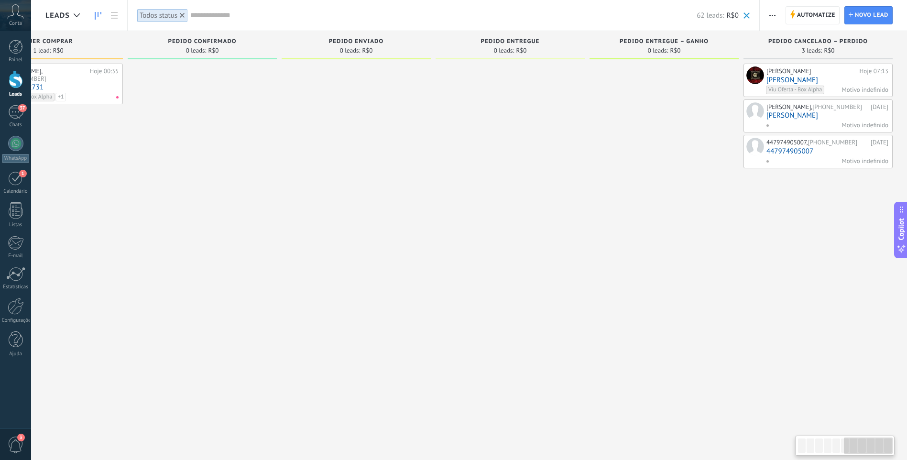
drag, startPoint x: 709, startPoint y: 234, endPoint x: 528, endPoint y: 224, distance: 181.8
click at [532, 226] on div "Etapa de leads de entrada solicitações: 49 0 0 0 49 0 0 0 49 de: 553190774056 H…" at bounding box center [53, 460] width 1707 height 858
drag, startPoint x: 590, startPoint y: 205, endPoint x: 550, endPoint y: 202, distance: 39.7
click at [551, 202] on div "Etapa de leads de entrada solicitações: 49 0 0 0 49 0 0 0 49 de: 553190774056 H…" at bounding box center [53, 460] width 1707 height 858
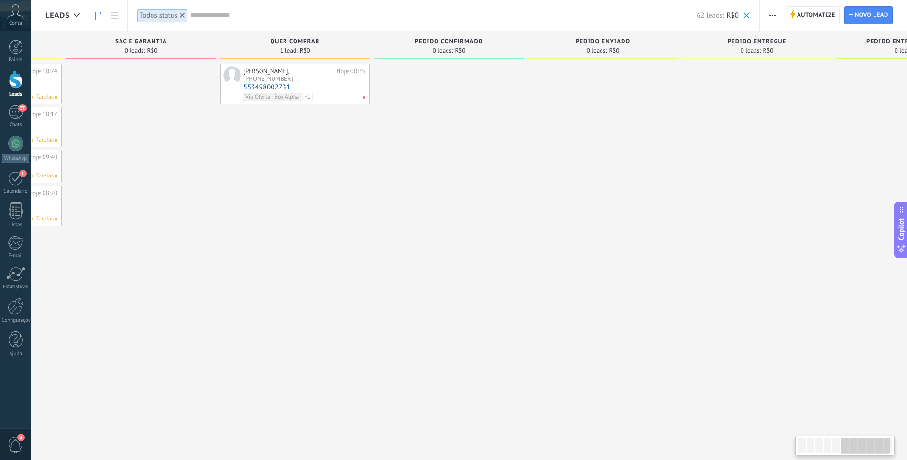
drag, startPoint x: 344, startPoint y: 183, endPoint x: 801, endPoint y: 156, distance: 458.1
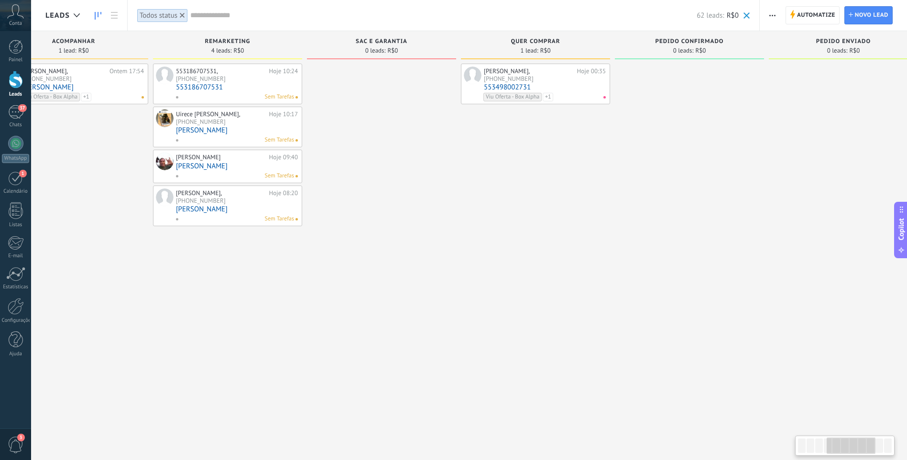
drag, startPoint x: 658, startPoint y: 177, endPoint x: 857, endPoint y: 171, distance: 198.9
click at [813, 166] on div "Etapa de leads de entrada solicitações: 49 0 0 0 49 0 0 0 49 de: 553190774056 H…" at bounding box center [540, 460] width 1707 height 858
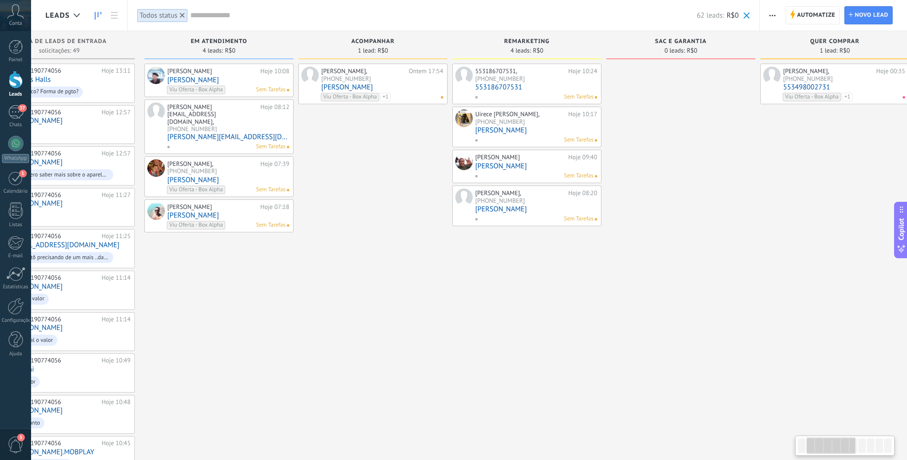
scroll to position [0, 0]
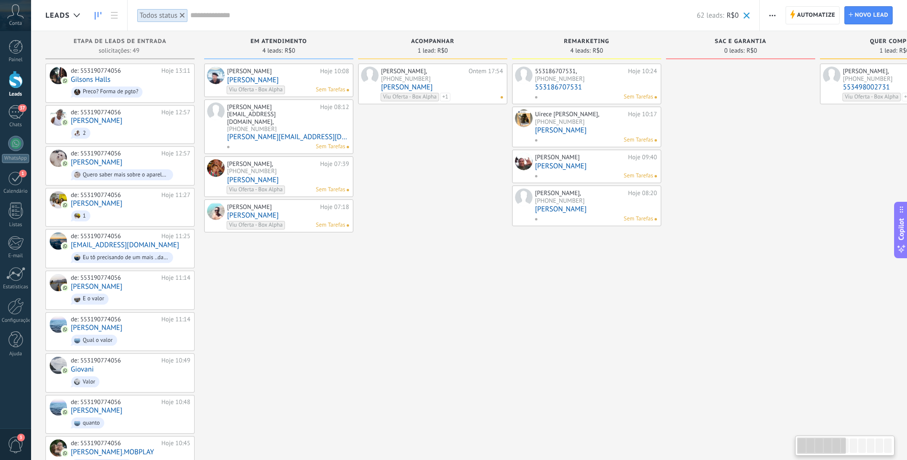
drag, startPoint x: 706, startPoint y: 163, endPoint x: 835, endPoint y: 156, distance: 128.7
click at [834, 156] on div "Etapa de leads de entrada solicitações: 49 0 0 0 49 0 0 0 49 de: 553190774056 H…" at bounding box center [898, 460] width 1707 height 858
click at [165, 18] on div "Todos status" at bounding box center [159, 15] width 38 height 9
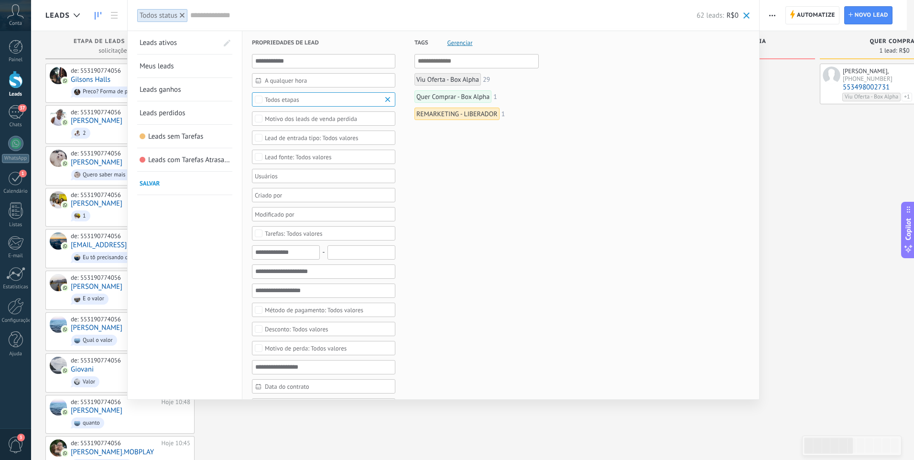
click at [788, 227] on div at bounding box center [457, 230] width 914 height 460
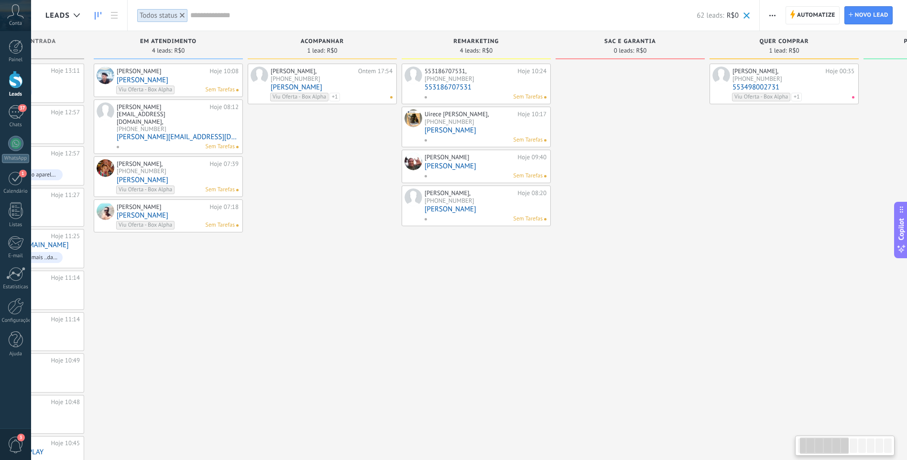
drag, startPoint x: 729, startPoint y: 221, endPoint x: 189, endPoint y: 277, distance: 542.9
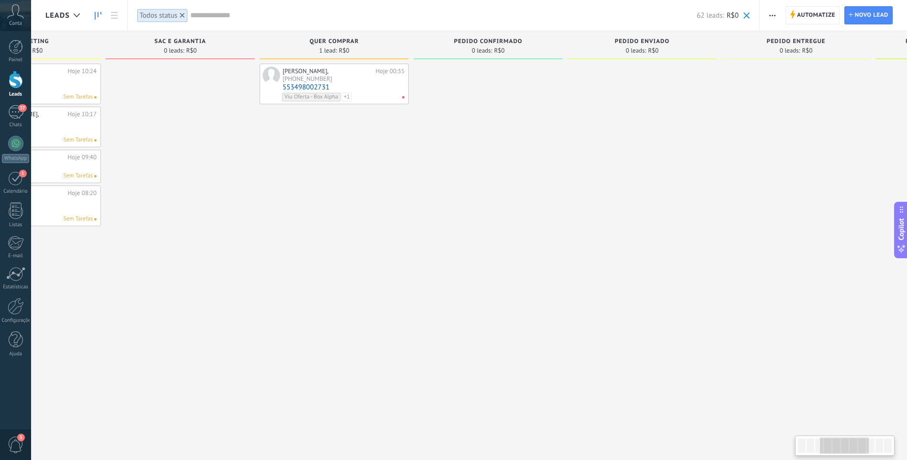
drag, startPoint x: 662, startPoint y: 233, endPoint x: 352, endPoint y: 217, distance: 310.1
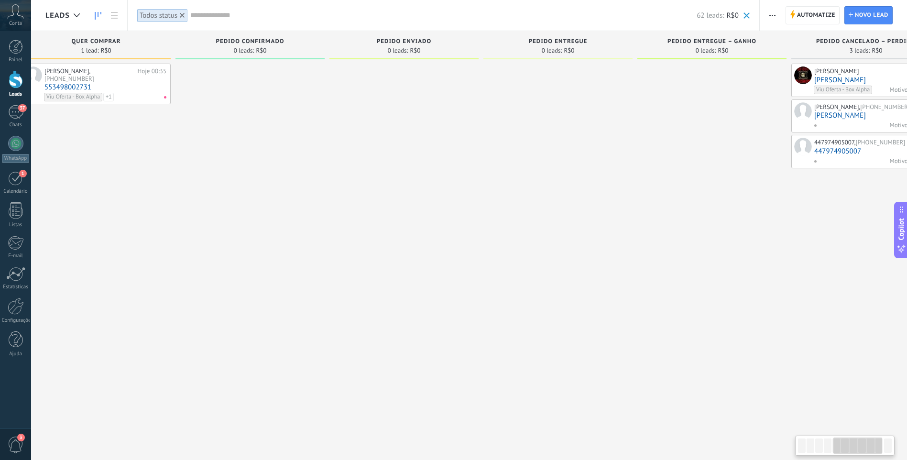
scroll to position [0, 846]
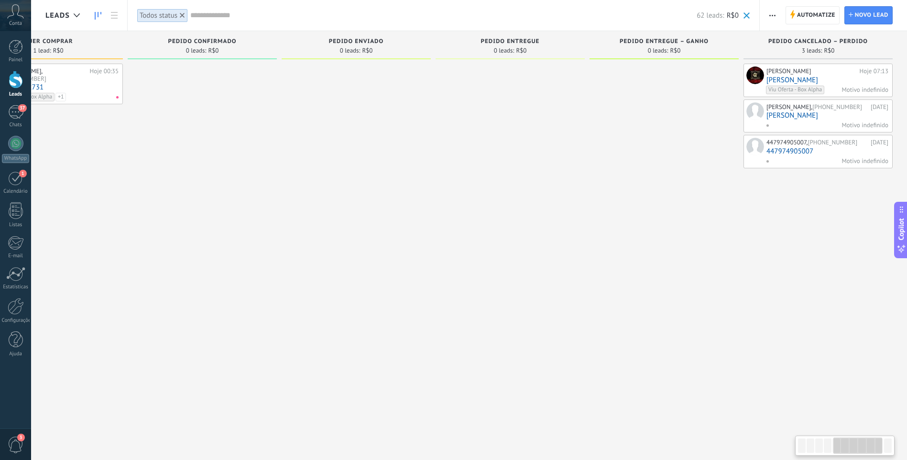
drag, startPoint x: 553, startPoint y: 227, endPoint x: 211, endPoint y: 233, distance: 341.7
click at [213, 234] on div "Etapa de leads de entrada solicitações: 49 0 0 0 49 0 0 0 49 de: 553190774056 H…" at bounding box center [53, 460] width 1707 height 858
drag, startPoint x: 674, startPoint y: 224, endPoint x: 516, endPoint y: 223, distance: 158.2
click at [531, 226] on div "Etapa de leads de entrada solicitações: 49 0 0 0 49 0 0 0 49 de: 553190774056 H…" at bounding box center [53, 460] width 1707 height 858
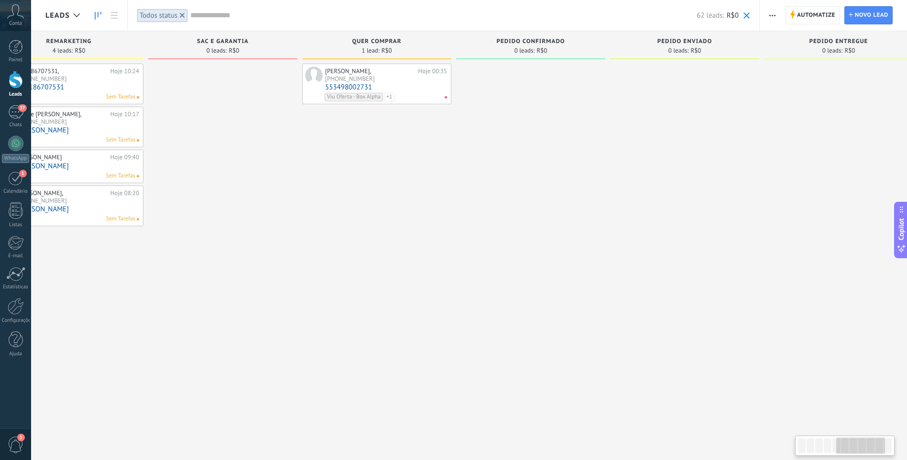
drag, startPoint x: 353, startPoint y: 231, endPoint x: 830, endPoint y: 223, distance: 477.0
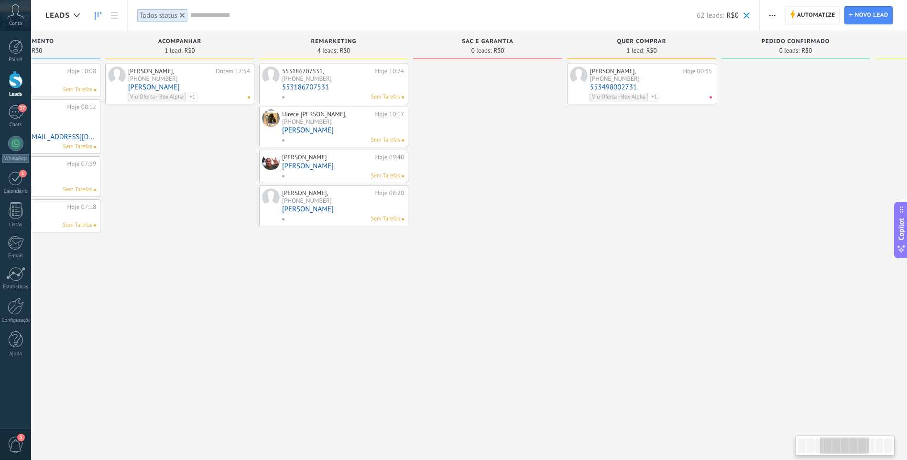
scroll to position [0, 11]
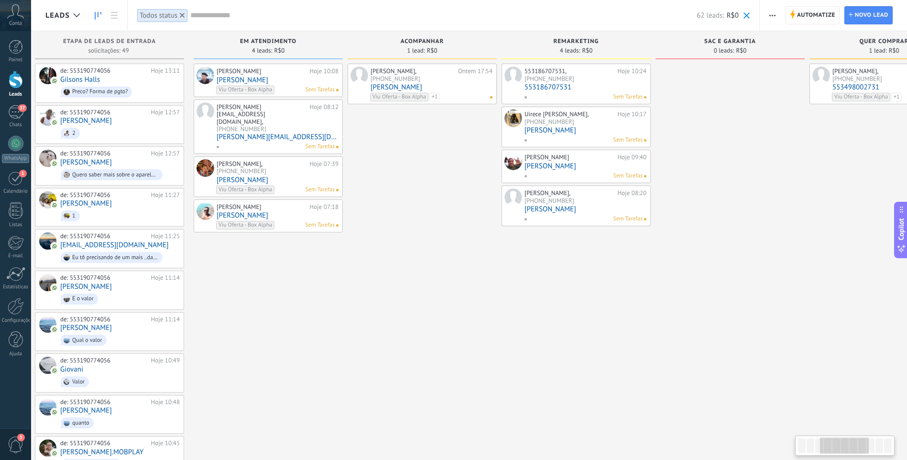
drag, startPoint x: 661, startPoint y: 204, endPoint x: 786, endPoint y: 237, distance: 128.7
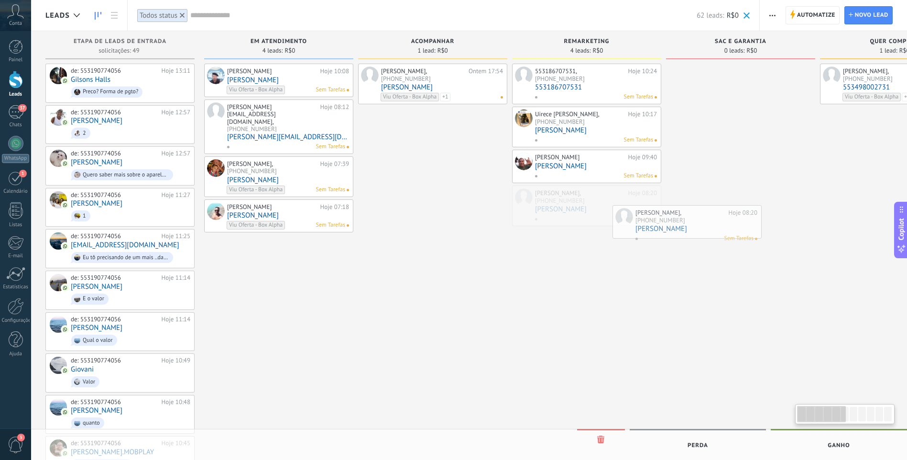
drag, startPoint x: 526, startPoint y: 194, endPoint x: 734, endPoint y: 251, distance: 216.3
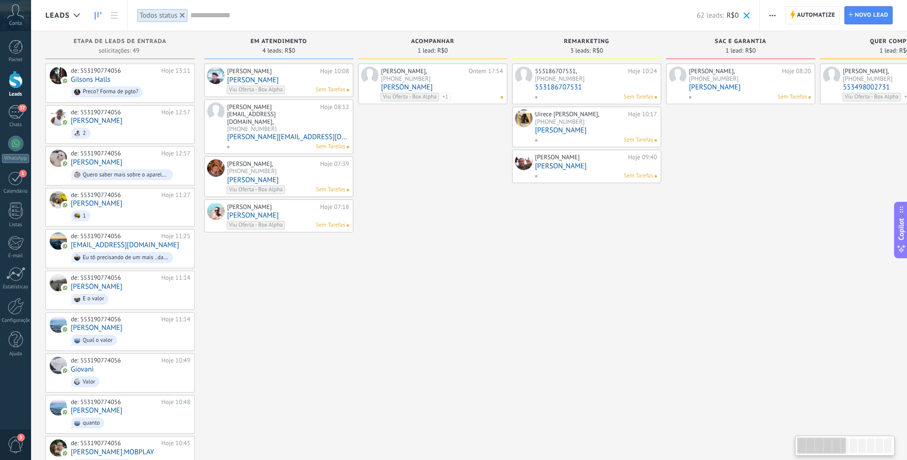
drag, startPoint x: 468, startPoint y: 212, endPoint x: 549, endPoint y: 210, distance: 80.8
click at [574, 217] on div "Etapa de leads de entrada solicitações: 49 0 0 0 49 de: 553190774056 Hoje 13:11…" at bounding box center [898, 460] width 1707 height 858
drag, startPoint x: 476, startPoint y: 194, endPoint x: 548, endPoint y: 196, distance: 72.2
click at [548, 196] on div "Etapa de leads de entrada solicitações: 49 0 0 0 49 de: 553190774056 Hoje 13:11…" at bounding box center [898, 460] width 1707 height 858
click at [168, 19] on div "Todos status" at bounding box center [159, 15] width 38 height 9
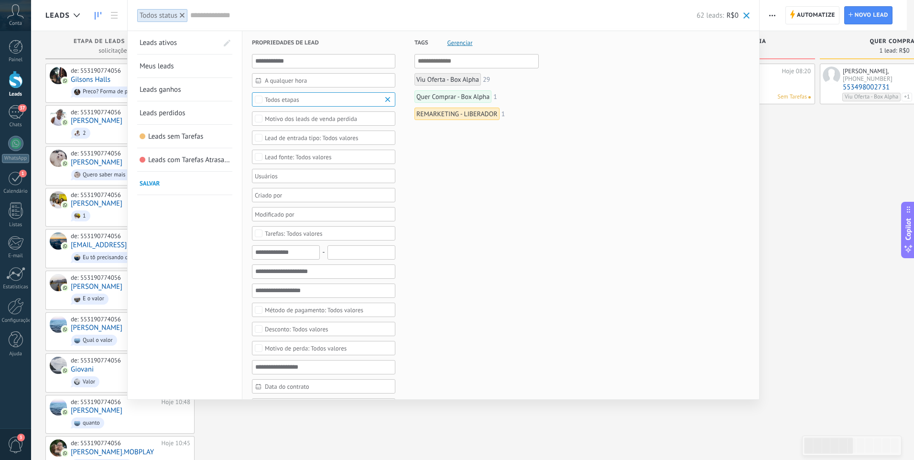
click at [296, 97] on div "Todos etapas" at bounding box center [282, 99] width 34 height 7
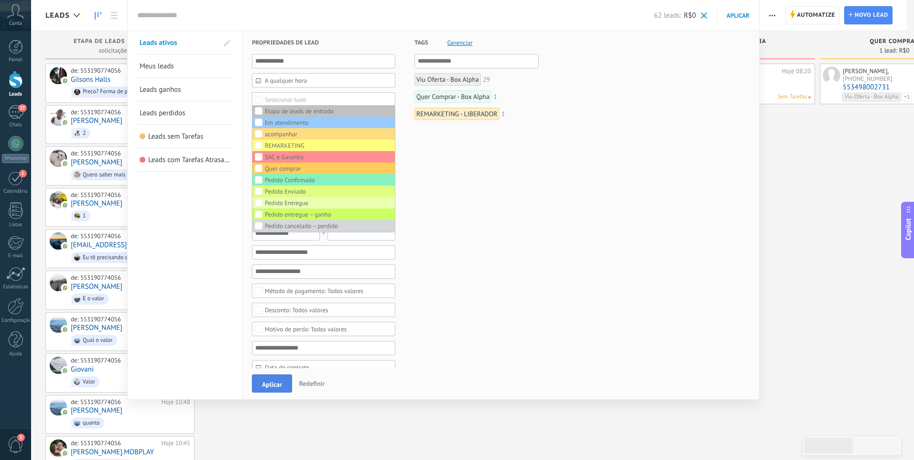
click at [272, 381] on span "Aplicar" at bounding box center [272, 384] width 20 height 7
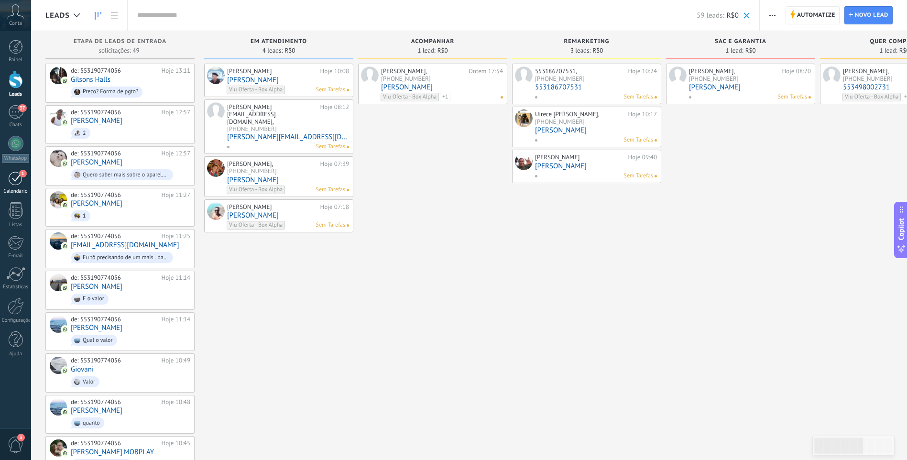
click at [20, 185] on div "1" at bounding box center [15, 178] width 15 height 15
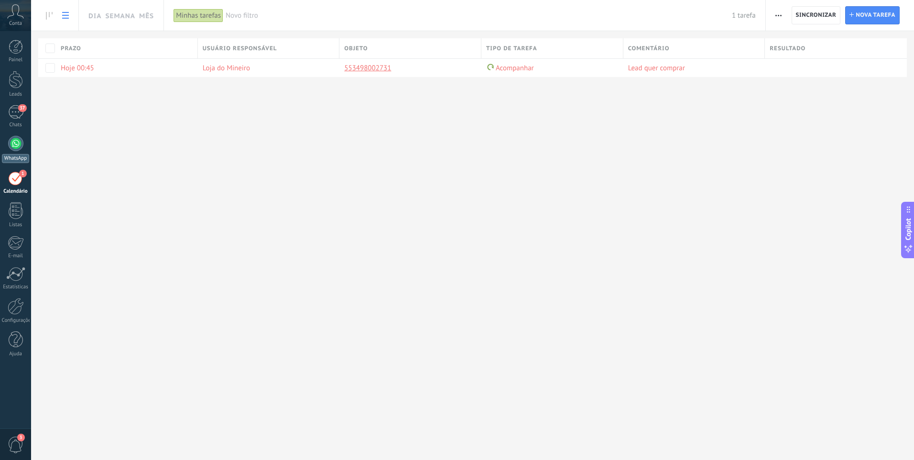
click at [20, 139] on div at bounding box center [15, 143] width 15 height 15
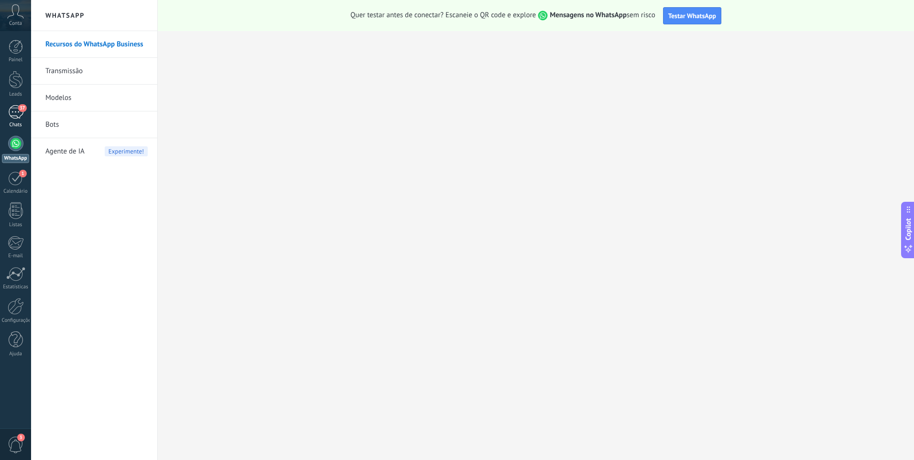
click at [27, 113] on link "37 Chats" at bounding box center [15, 116] width 31 height 23
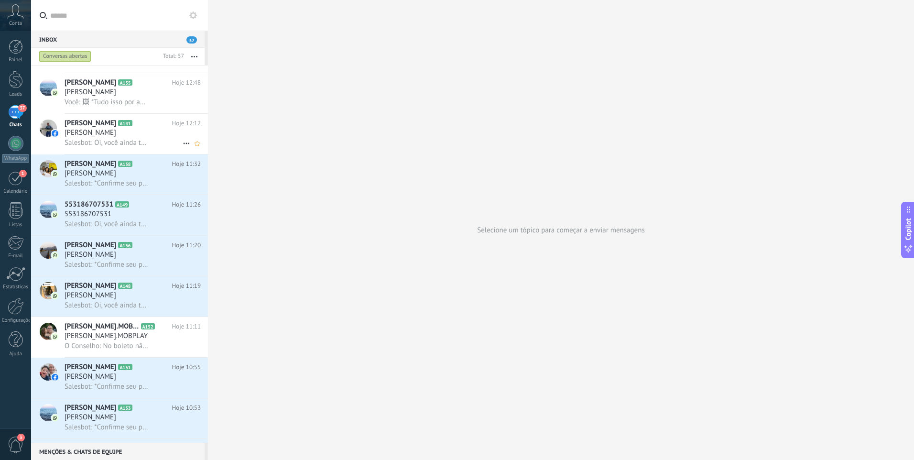
scroll to position [239, 0]
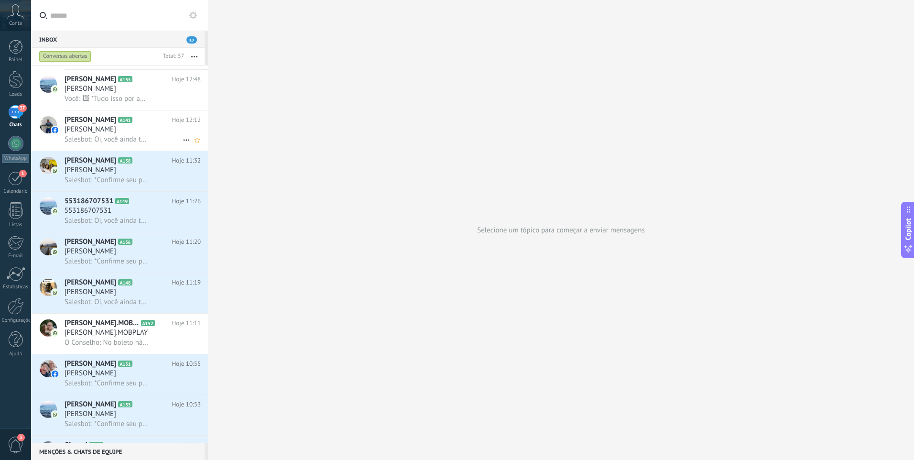
click at [73, 128] on span "[PERSON_NAME]" at bounding box center [91, 130] width 52 height 10
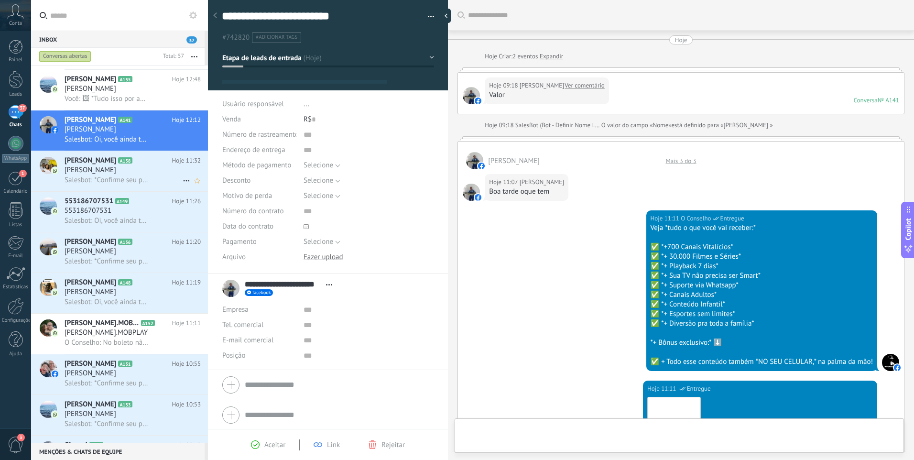
type textarea "**********"
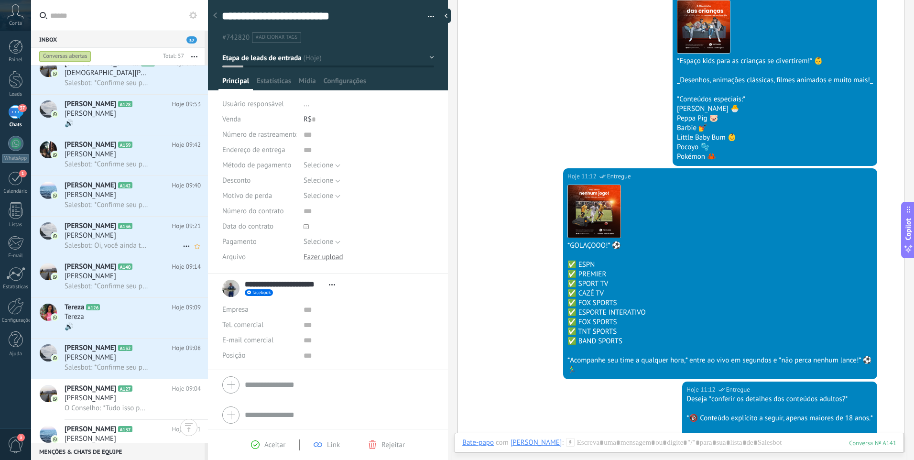
scroll to position [993, 0]
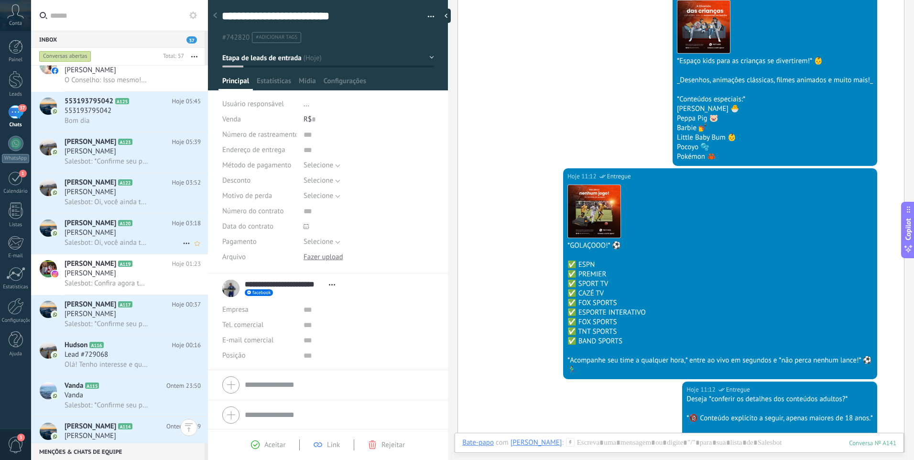
scroll to position [1339, 0]
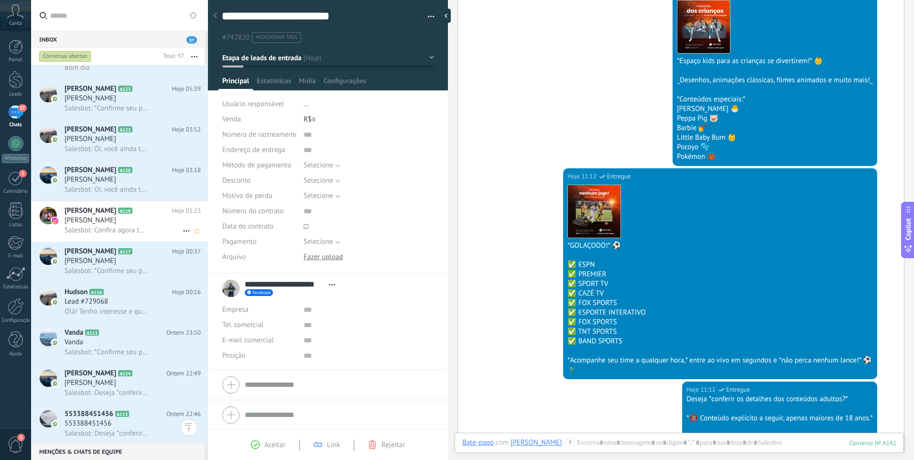
click at [92, 226] on span "Salesbot: Confira agora todos os detalhes da nossa Box com tudo liberado pra vo…" at bounding box center [107, 230] width 84 height 9
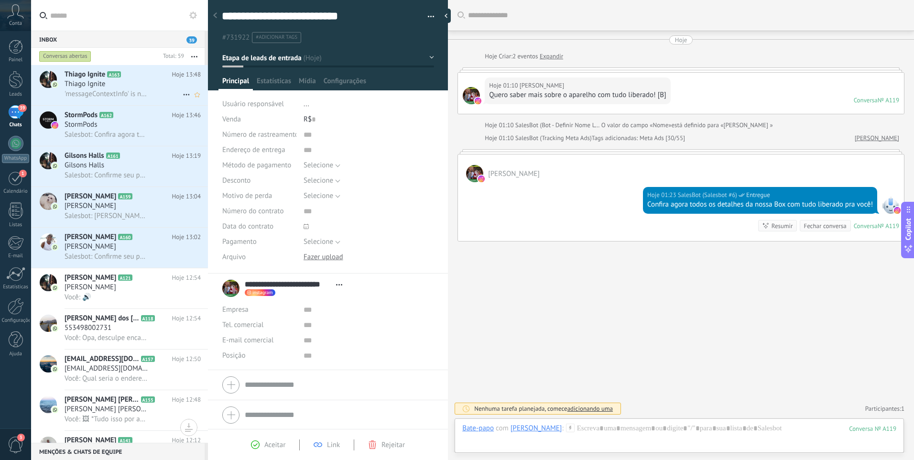
click at [150, 89] on div "'messageContextInfo' is not yet supported. Use your device to view this message." at bounding box center [133, 94] width 136 height 10
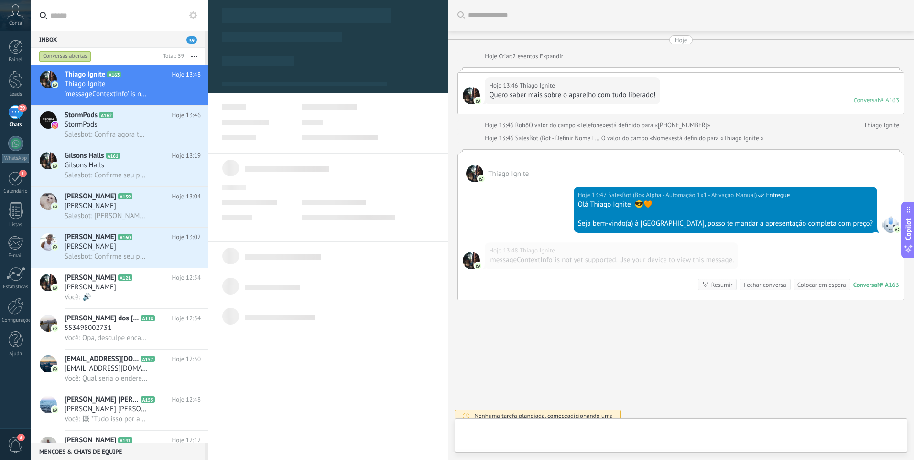
scroll to position [7, 0]
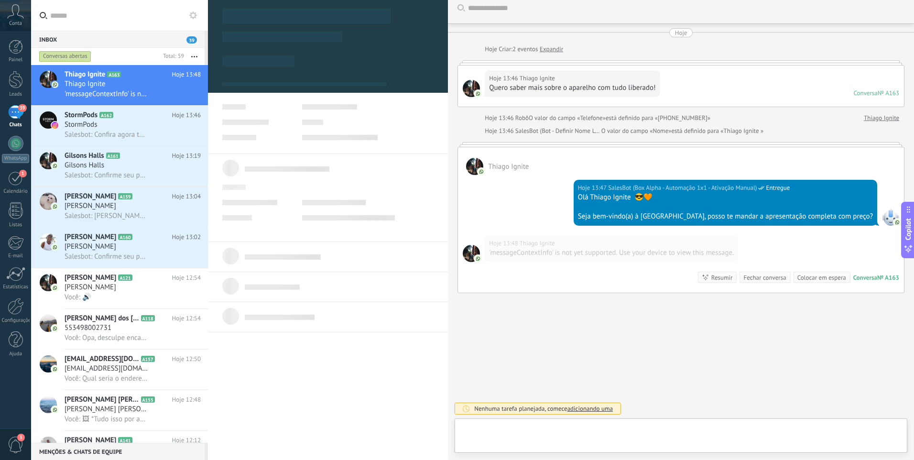
type textarea "**********"
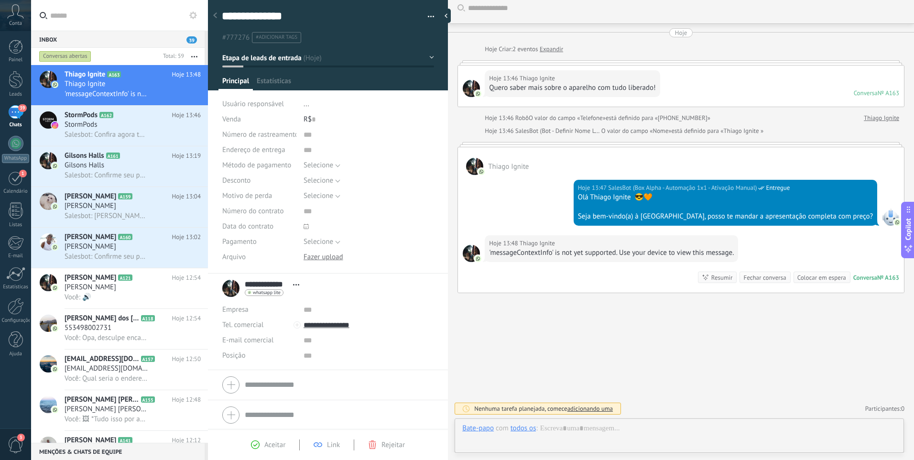
scroll to position [14, 0]
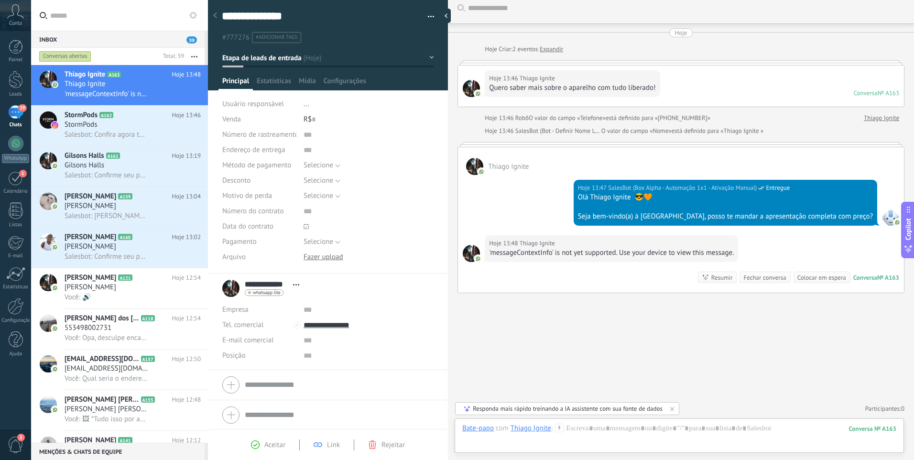
click at [530, 248] on div "'messageContextInfo' is not yet supported. Use your device to view this message." at bounding box center [611, 253] width 245 height 10
click at [562, 256] on div "'messageContextInfo' is not yet supported. Use your device to view this message." at bounding box center [611, 253] width 245 height 10
drag, startPoint x: 562, startPoint y: 256, endPoint x: 638, endPoint y: 264, distance: 75.9
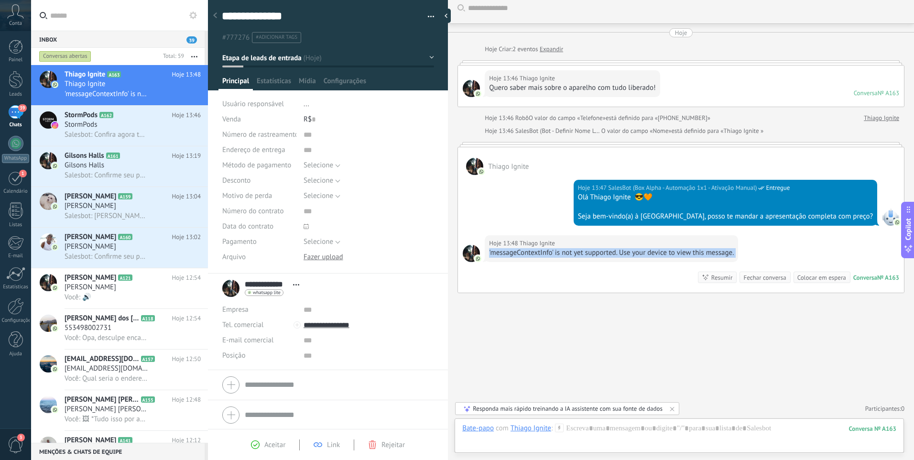
click at [638, 264] on div "Hoje 13:48 [PERSON_NAME] 'messageContextInfo' is not yet supported. Use your de…" at bounding box center [681, 263] width 446 height 57
drag, startPoint x: 735, startPoint y: 254, endPoint x: 489, endPoint y: 252, distance: 245.6
click at [489, 253] on div "Hoje 13:48 [PERSON_NAME] 'messageContextInfo' is not yet supported. Use your de…" at bounding box center [611, 248] width 253 height 27
copy div "'messageContextInfo' is not yet supported. Use your device to view this message."
click at [99, 21] on input "text" at bounding box center [125, 15] width 150 height 31
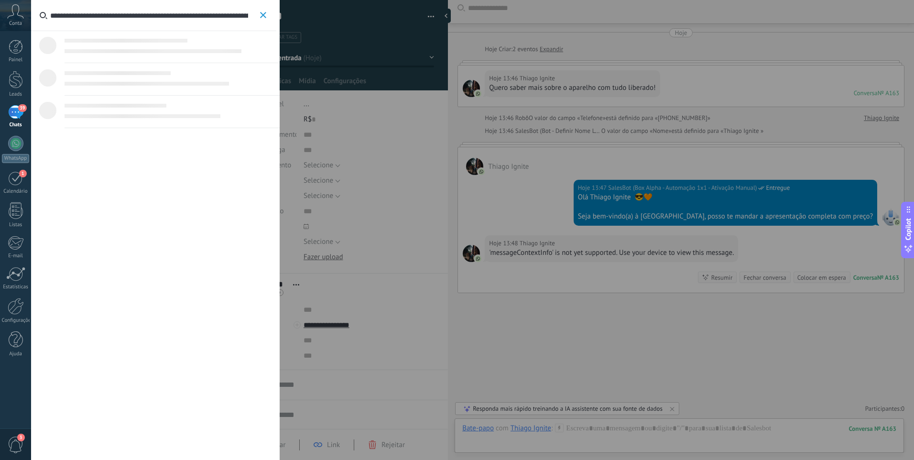
scroll to position [0, 47]
type input "**********"
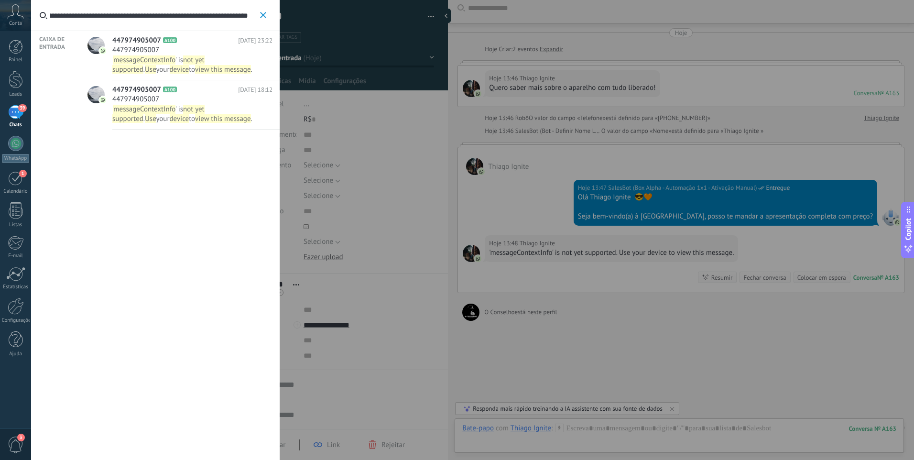
scroll to position [0, 0]
click at [195, 69] on span "view this message" at bounding box center [223, 69] width 56 height 9
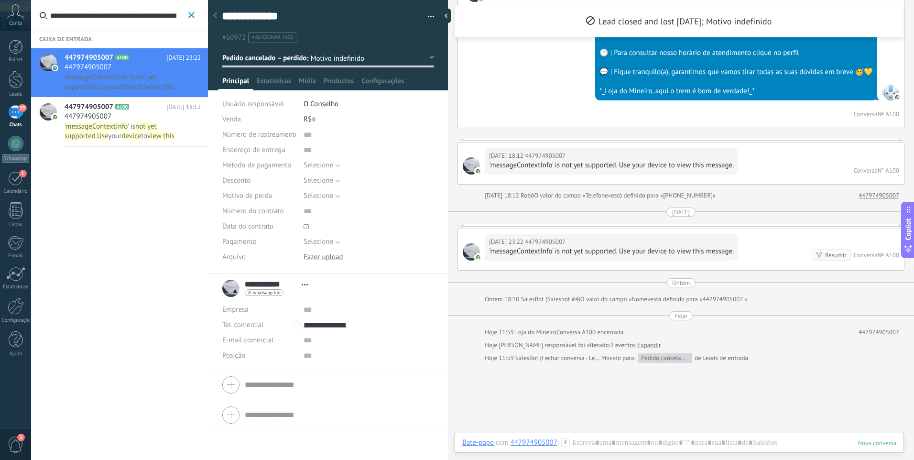
scroll to position [160, 0]
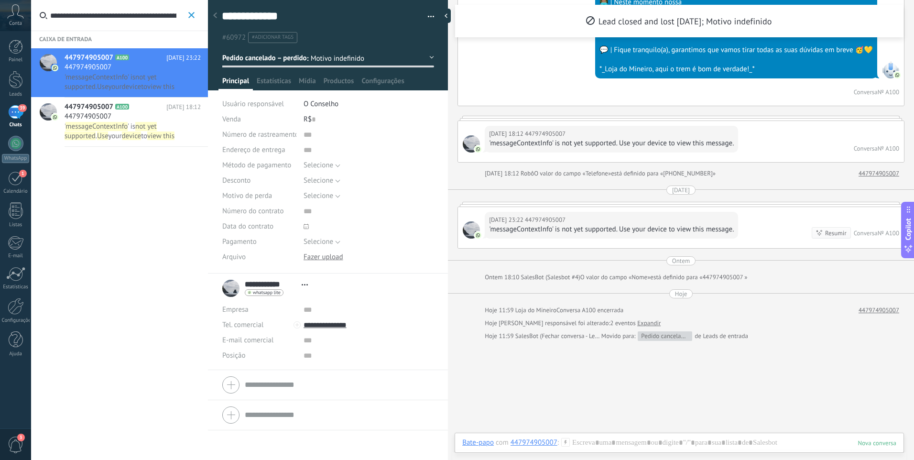
click at [135, 128] on span "' is" at bounding box center [132, 126] width 8 height 9
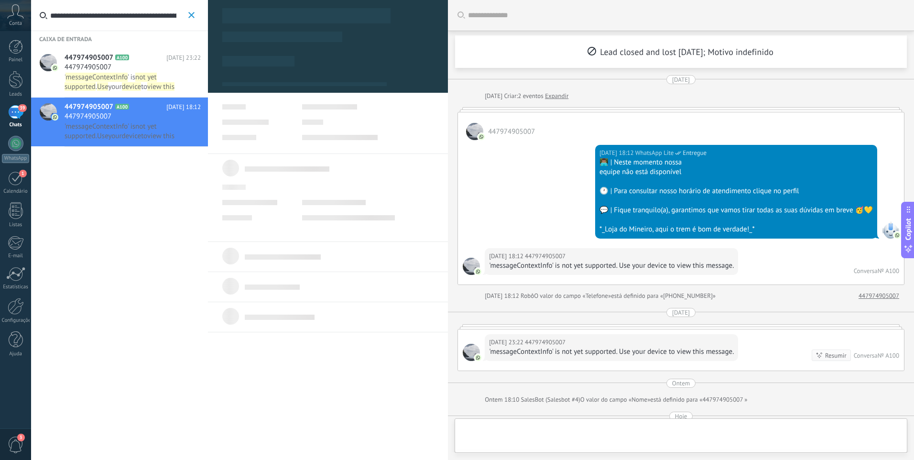
click at [147, 72] on div "447974905007 A100 [DATE] 23:22 447974905007 ' messageContextInfo ' is not yet s…" at bounding box center [136, 72] width 143 height 49
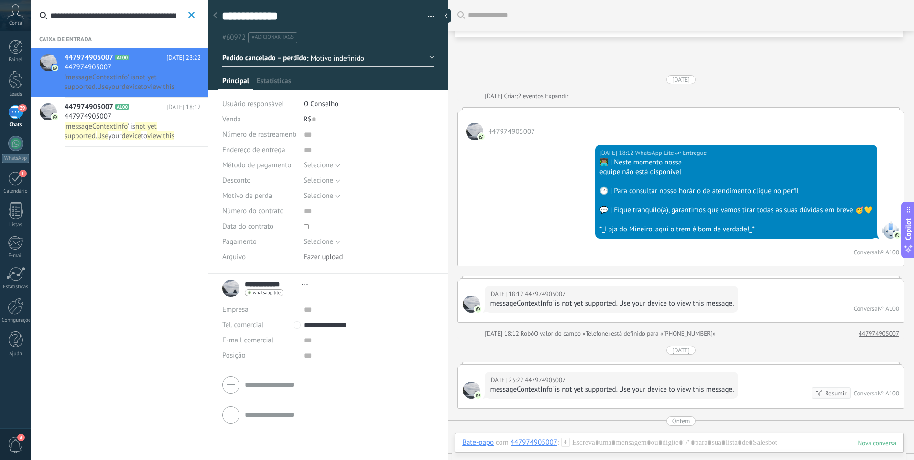
scroll to position [155, 0]
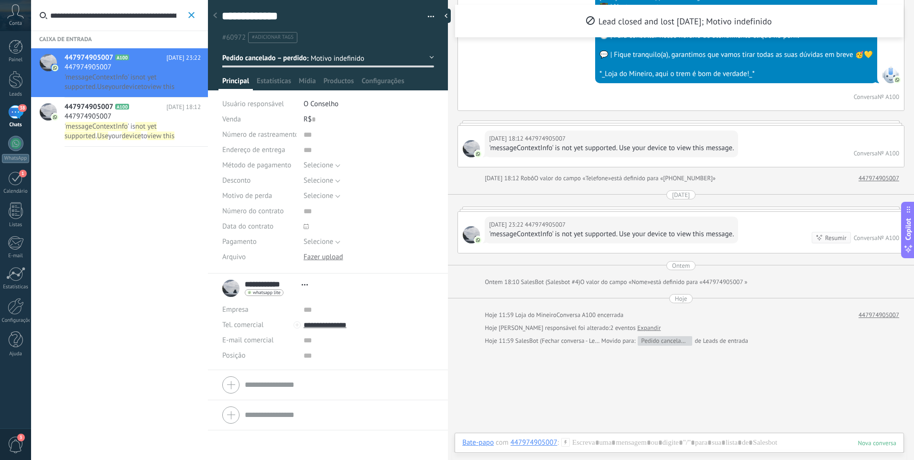
type textarea "**********"
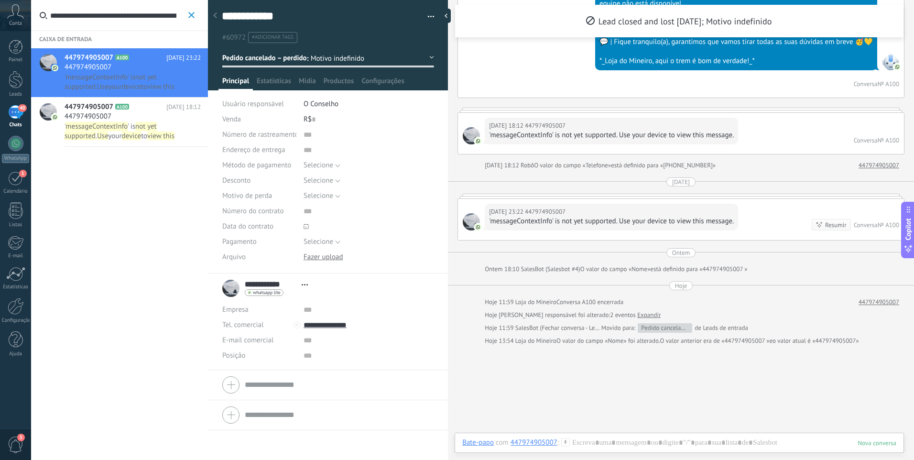
click at [11, 121] on link "40 Chats" at bounding box center [15, 116] width 31 height 23
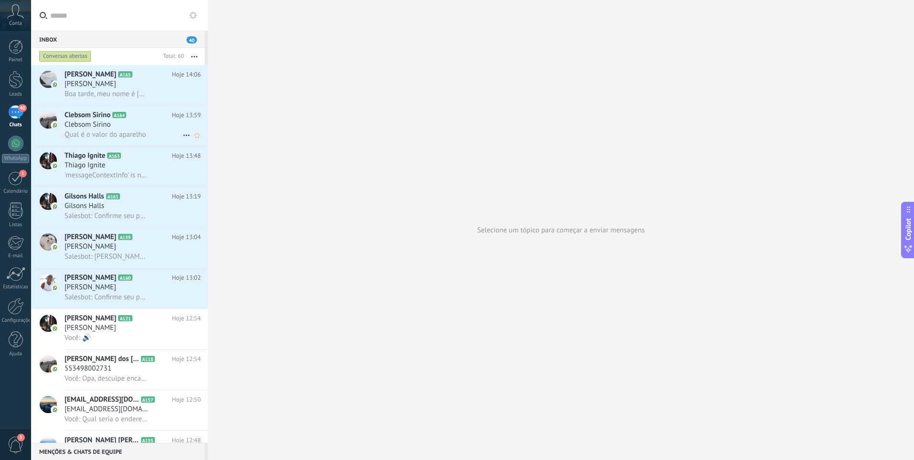
click at [135, 130] on div "Qual é o valor do aparelho" at bounding box center [133, 135] width 136 height 10
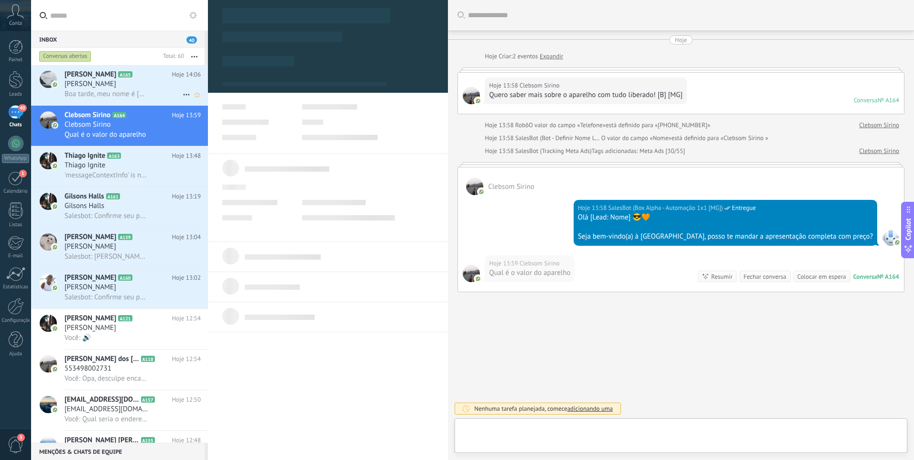
type textarea "**********"
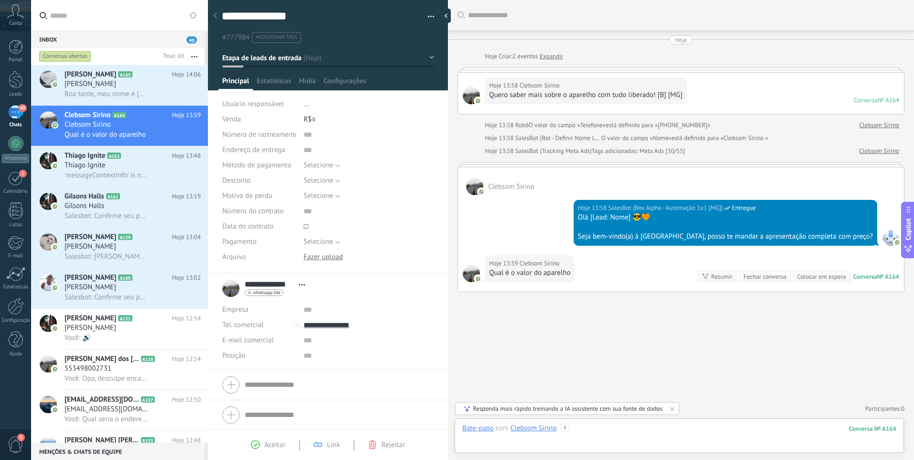
click at [596, 425] on div at bounding box center [679, 437] width 434 height 29
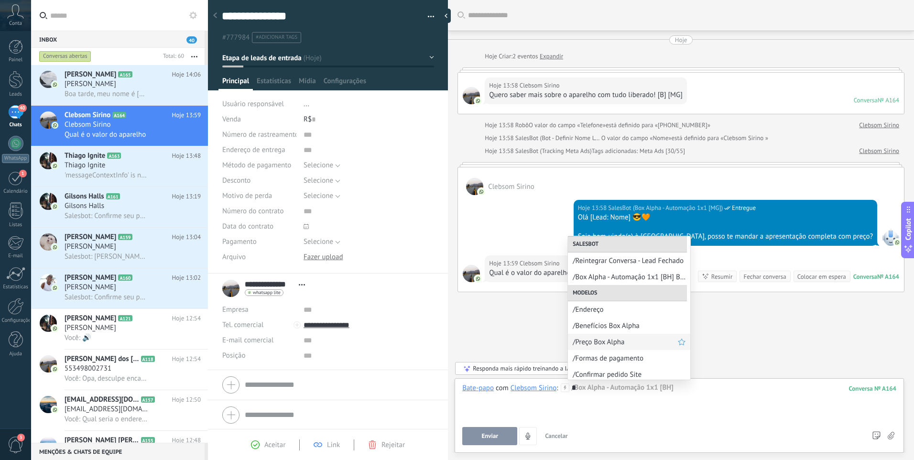
scroll to position [149, 0]
click at [631, 344] on div "/Preço Box Alpha" at bounding box center [629, 339] width 122 height 16
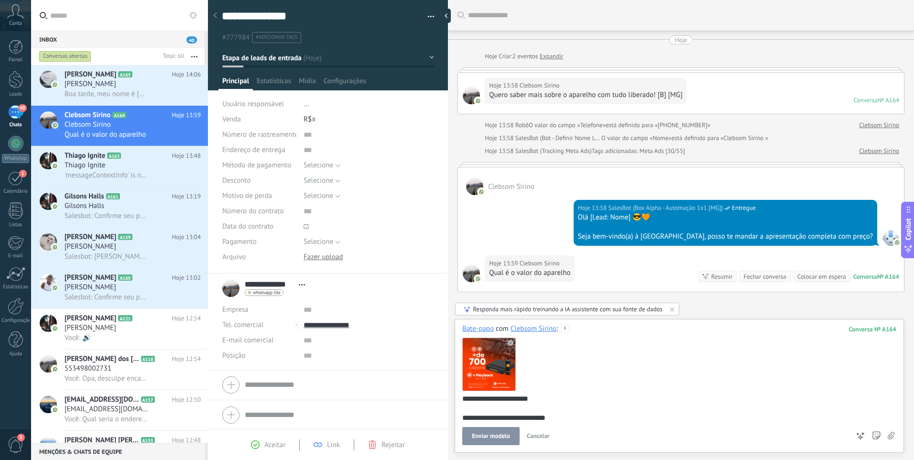
scroll to position [41, 0]
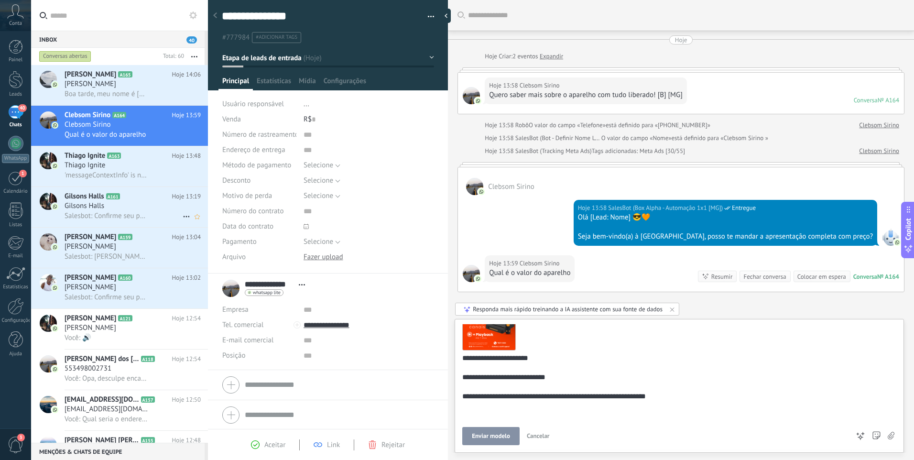
click at [139, 209] on div "Gilsons Halls" at bounding box center [133, 206] width 136 height 10
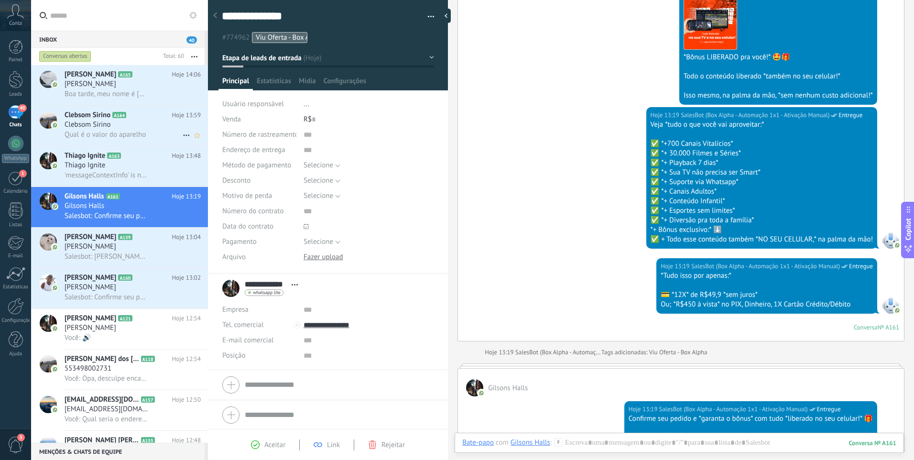
click at [155, 118] on h2 "Clebsom Sirino A164" at bounding box center [119, 115] width 108 height 10
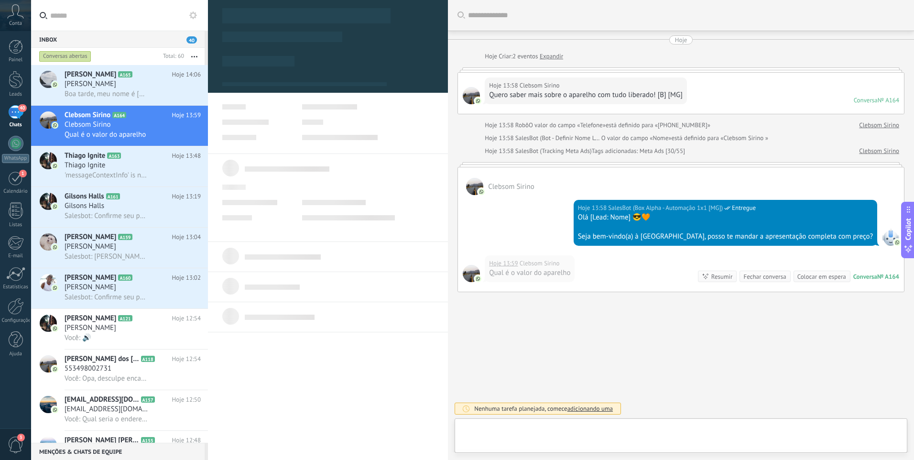
scroll to position [14, 0]
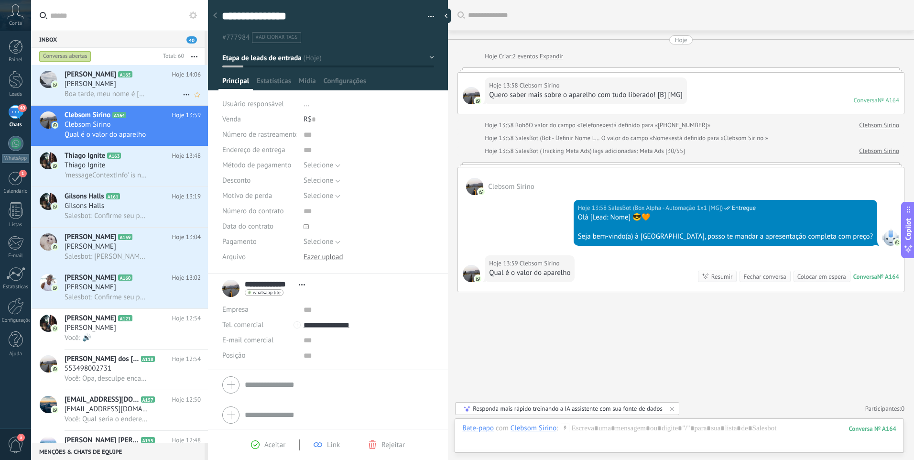
click at [116, 89] on span "Boa tarde, meu nome é [PERSON_NAME], gostaria de saber o valor do aparelho e sa…" at bounding box center [107, 93] width 84 height 9
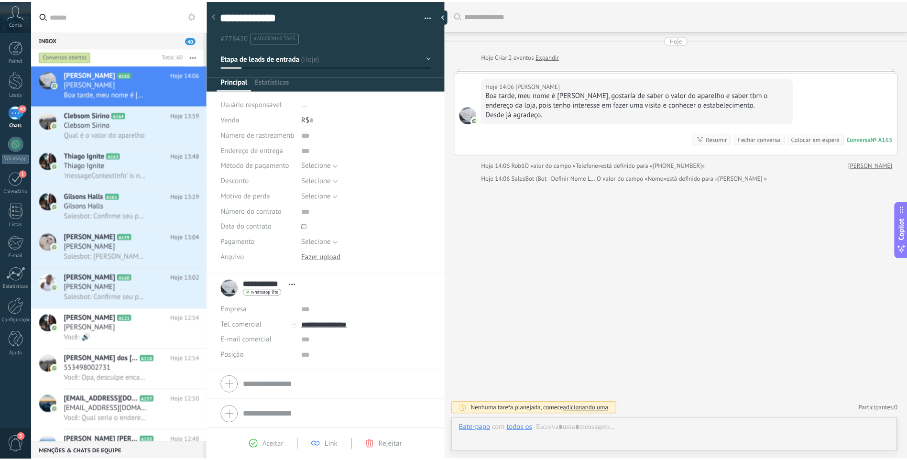
scroll to position [14, 0]
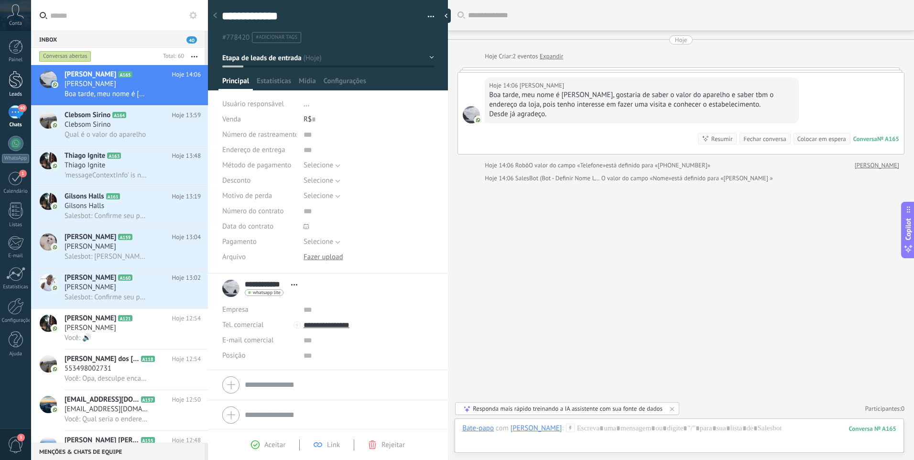
click at [22, 85] on div at bounding box center [16, 80] width 14 height 18
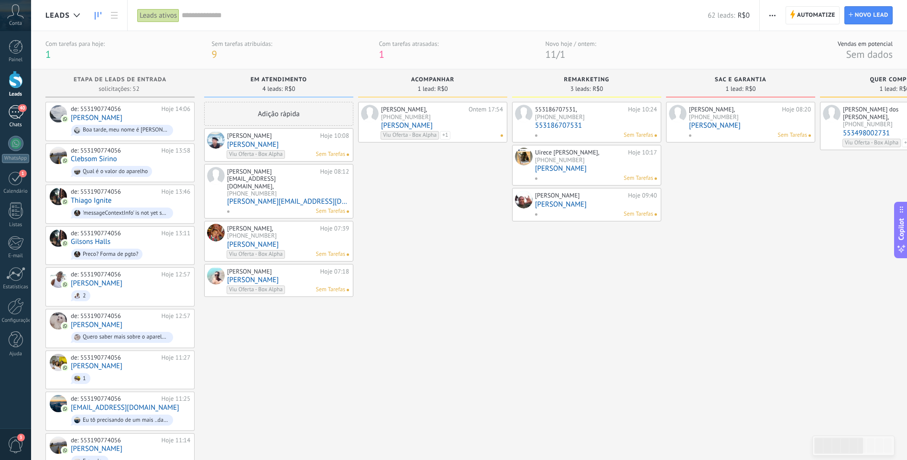
click at [11, 121] on link "40 Chats" at bounding box center [15, 116] width 31 height 23
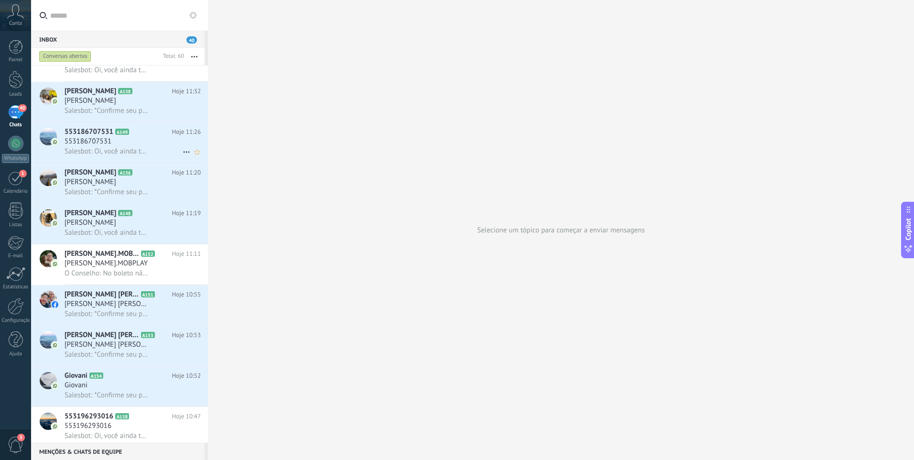
scroll to position [239, 0]
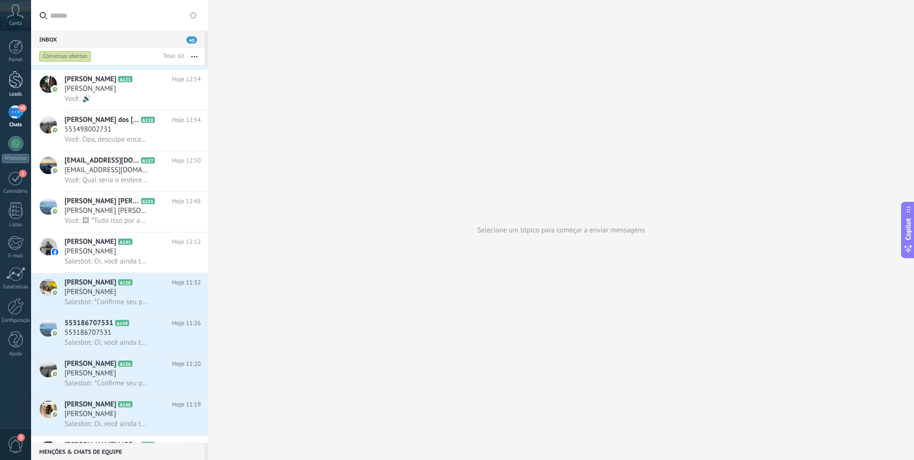
click at [20, 82] on div at bounding box center [16, 80] width 14 height 18
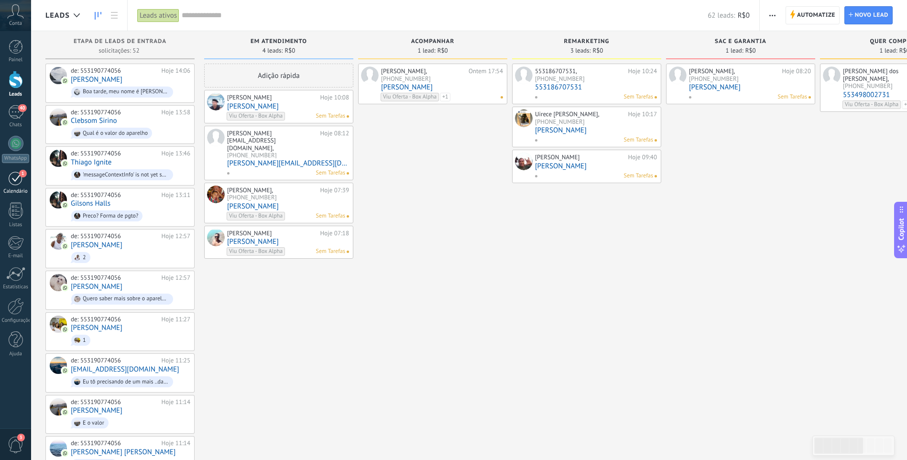
click at [25, 188] on link "1 Calendário" at bounding box center [15, 183] width 31 height 24
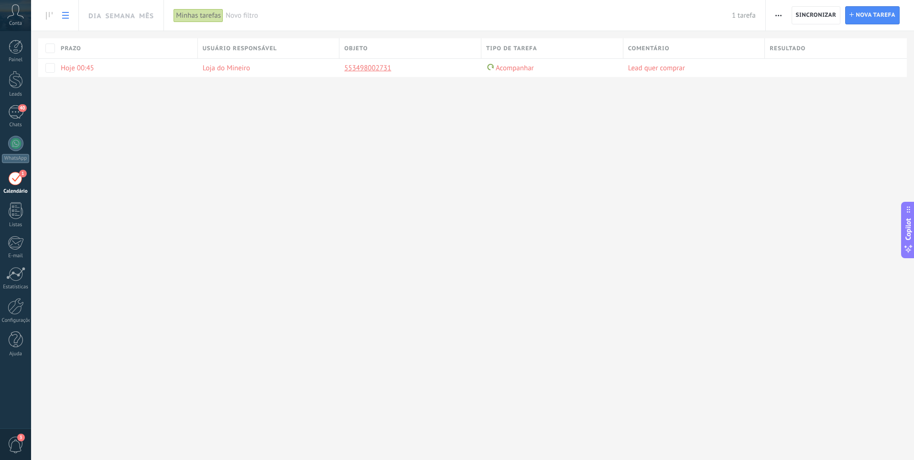
click at [22, 98] on div "Painel Leads 40 Chats WhatsApp Clientes" at bounding box center [15, 203] width 31 height 327
click at [16, 113] on div "40" at bounding box center [15, 112] width 15 height 14
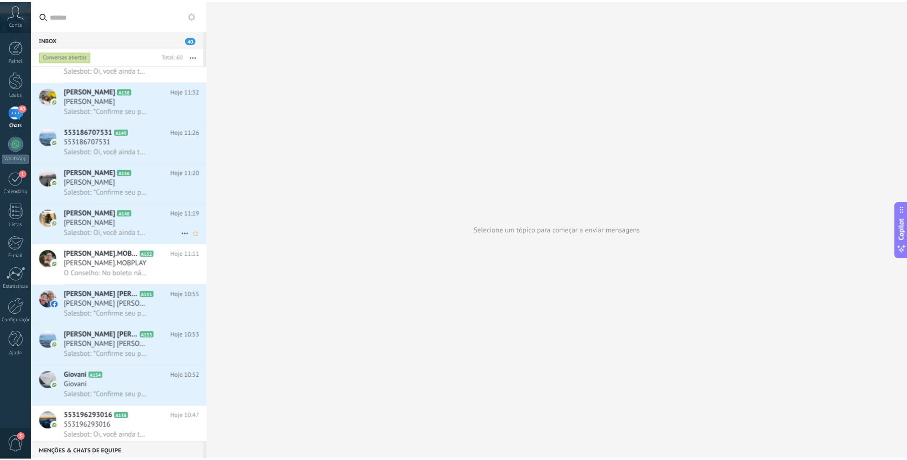
scroll to position [478, 0]
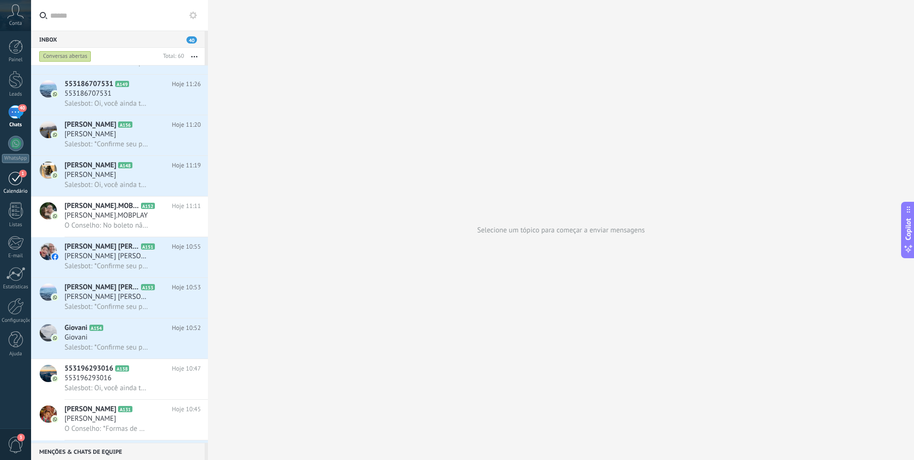
click at [23, 179] on div "1" at bounding box center [15, 178] width 15 height 15
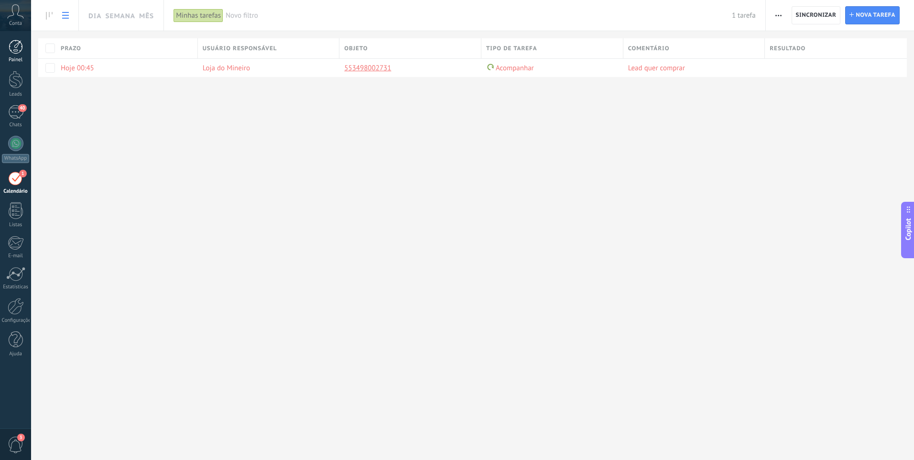
click at [22, 47] on div at bounding box center [16, 47] width 14 height 14
click at [20, 80] on div at bounding box center [16, 80] width 14 height 18
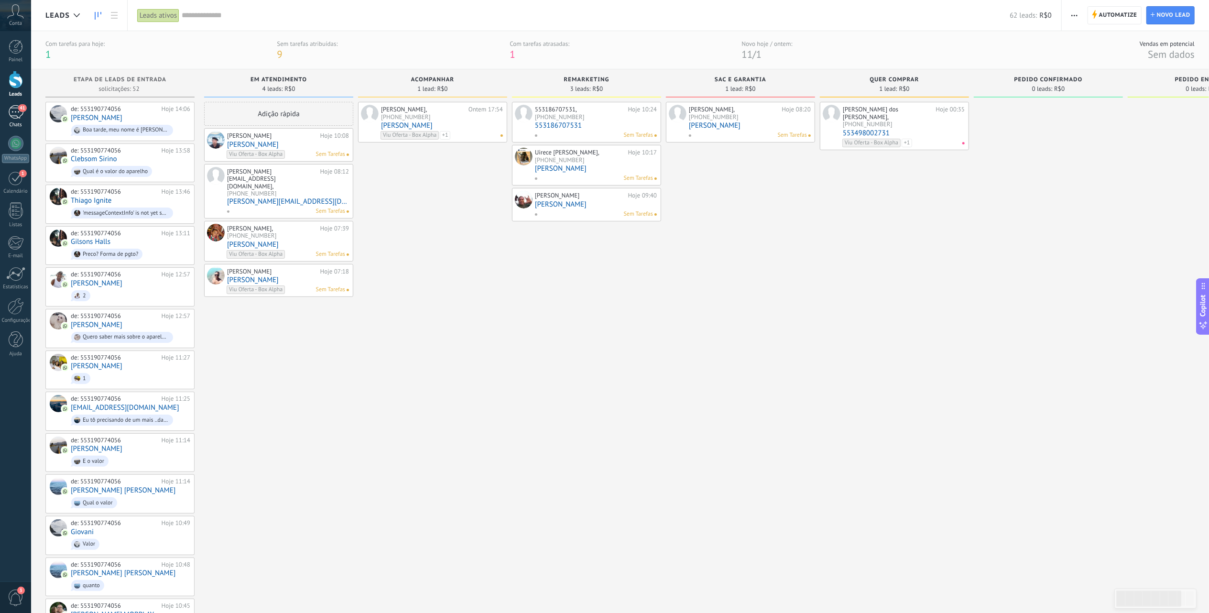
click at [8, 119] on link "41 Chats" at bounding box center [15, 116] width 31 height 23
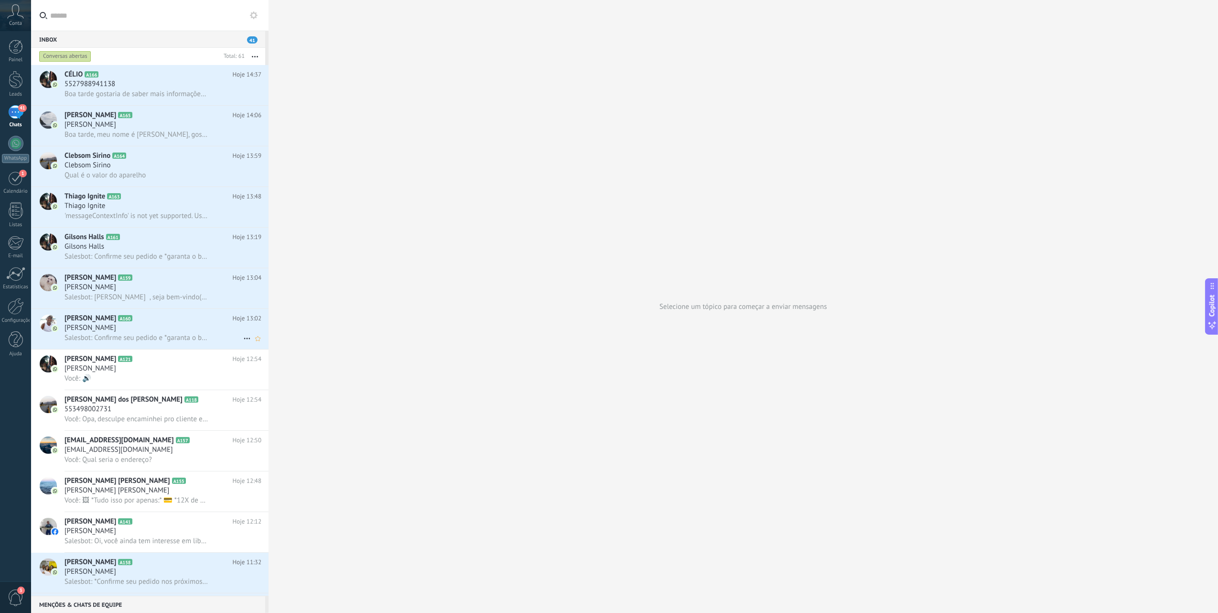
click at [186, 329] on div "[PERSON_NAME]" at bounding box center [163, 328] width 197 height 10
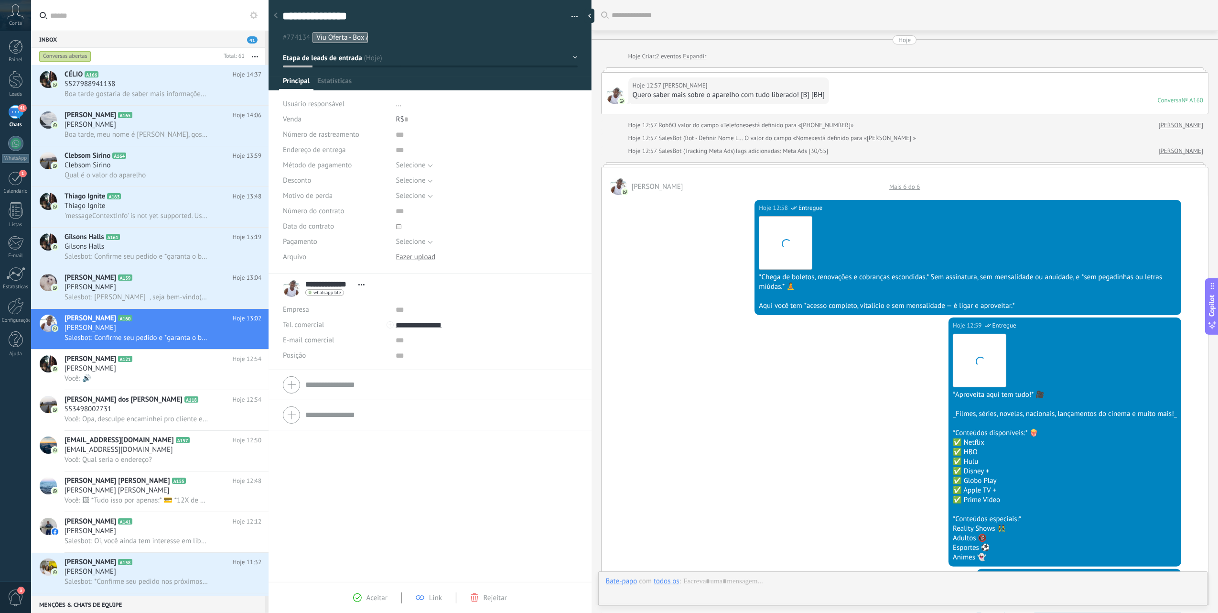
scroll to position [14, 0]
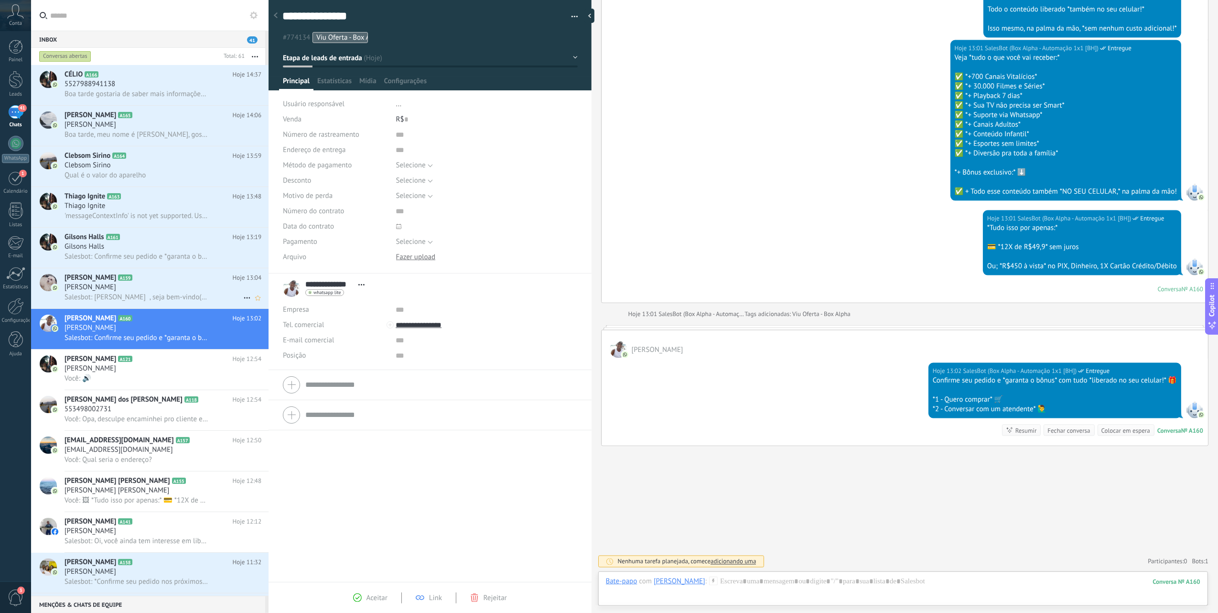
click at [112, 281] on h2 "André A159" at bounding box center [149, 278] width 168 height 10
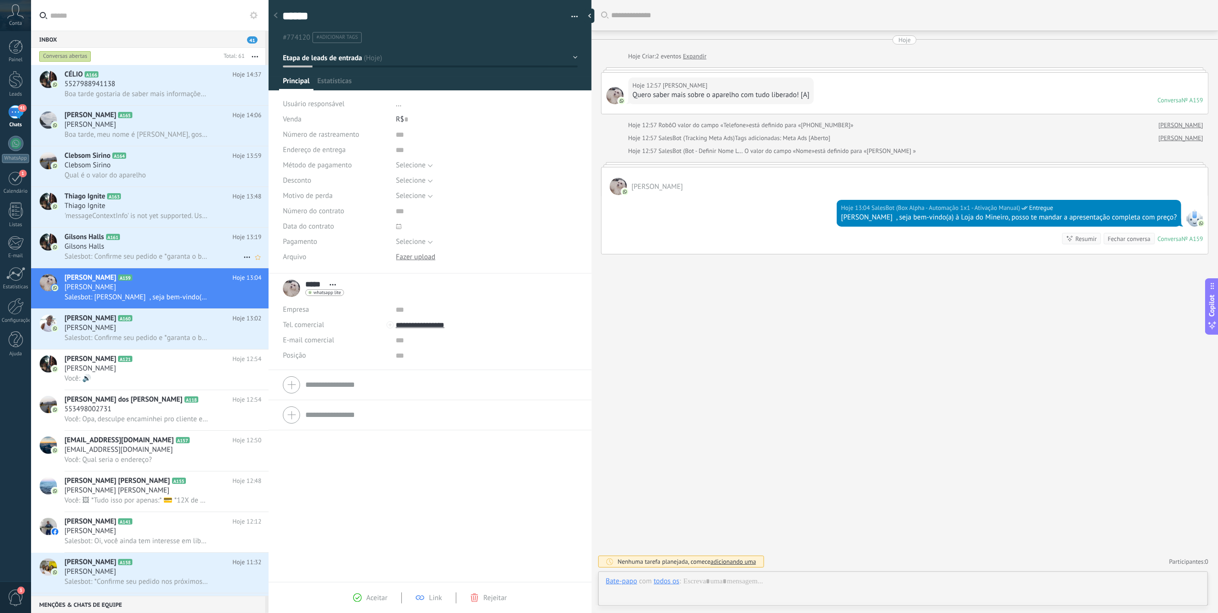
scroll to position [14, 0]
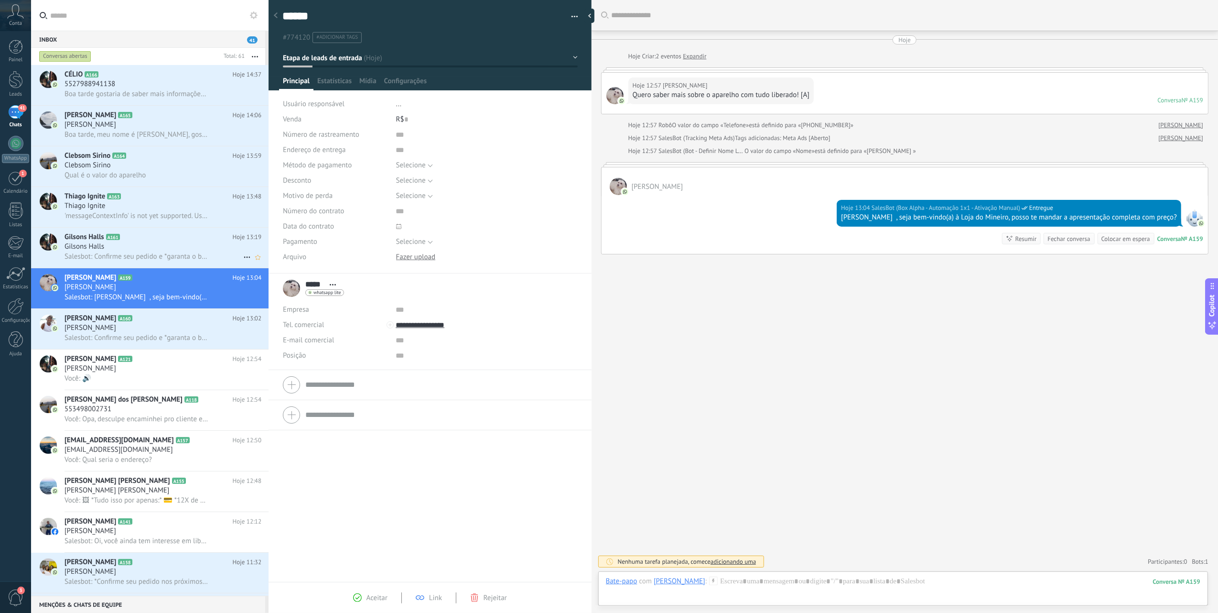
click at [192, 249] on div "Gilsons Halls" at bounding box center [163, 247] width 197 height 10
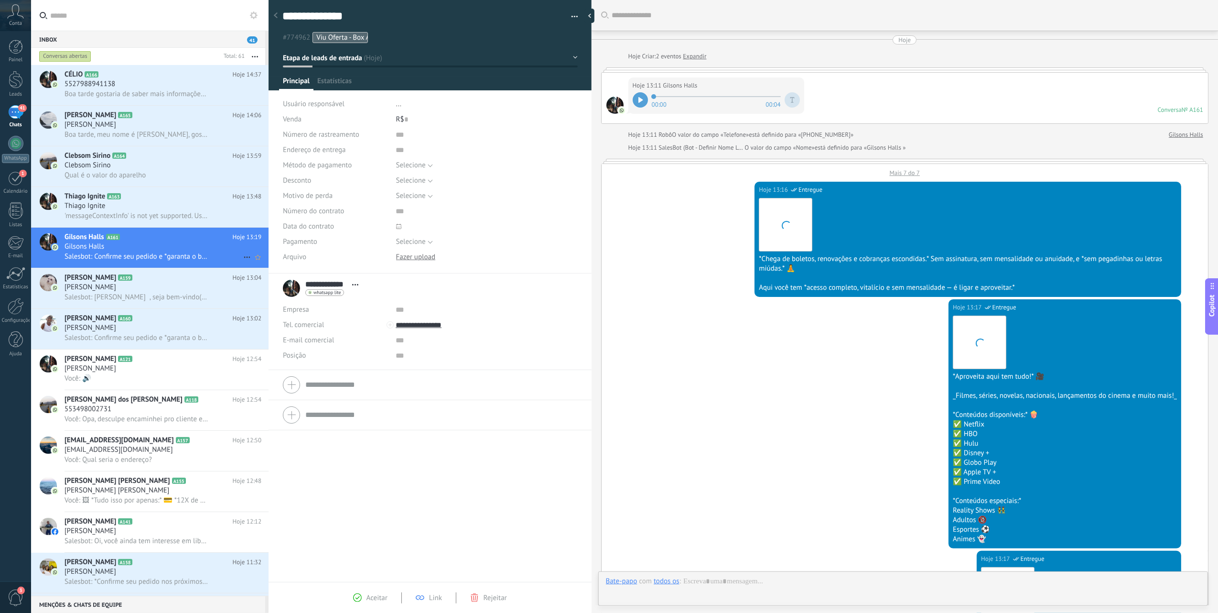
scroll to position [14, 0]
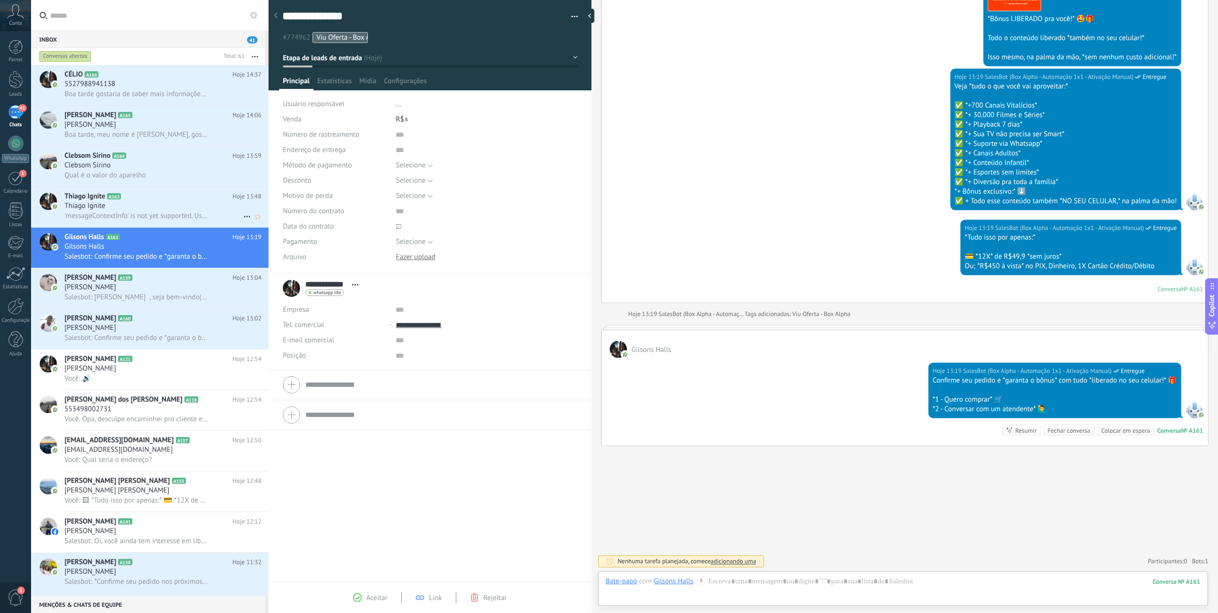
click at [182, 207] on div "Thiago Ignite" at bounding box center [163, 206] width 197 height 10
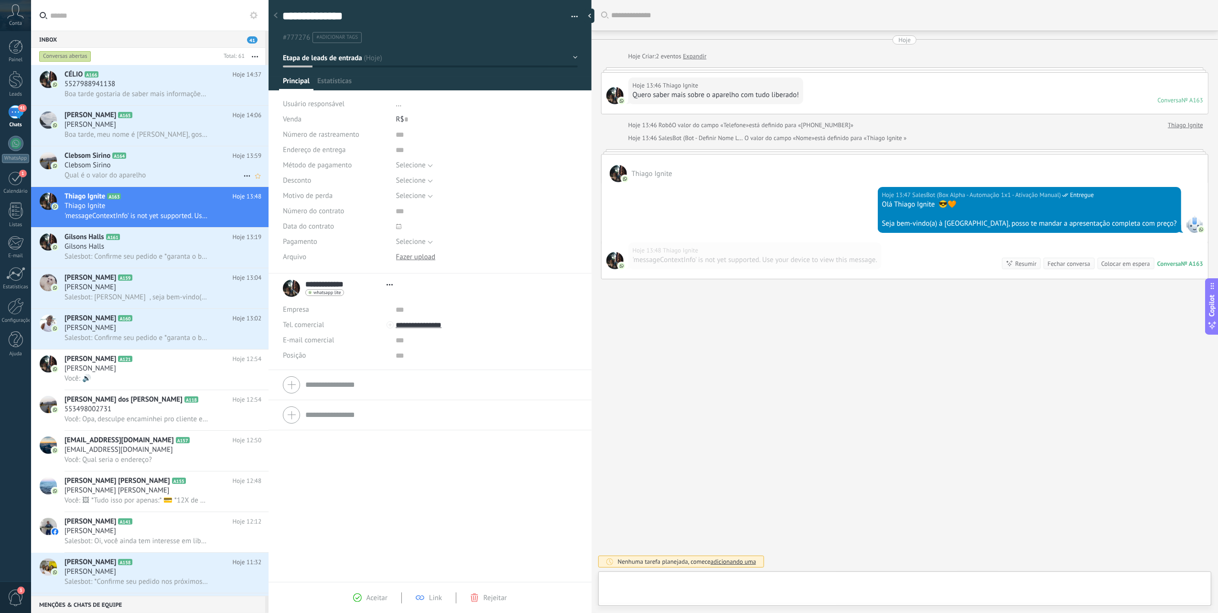
scroll to position [14, 0]
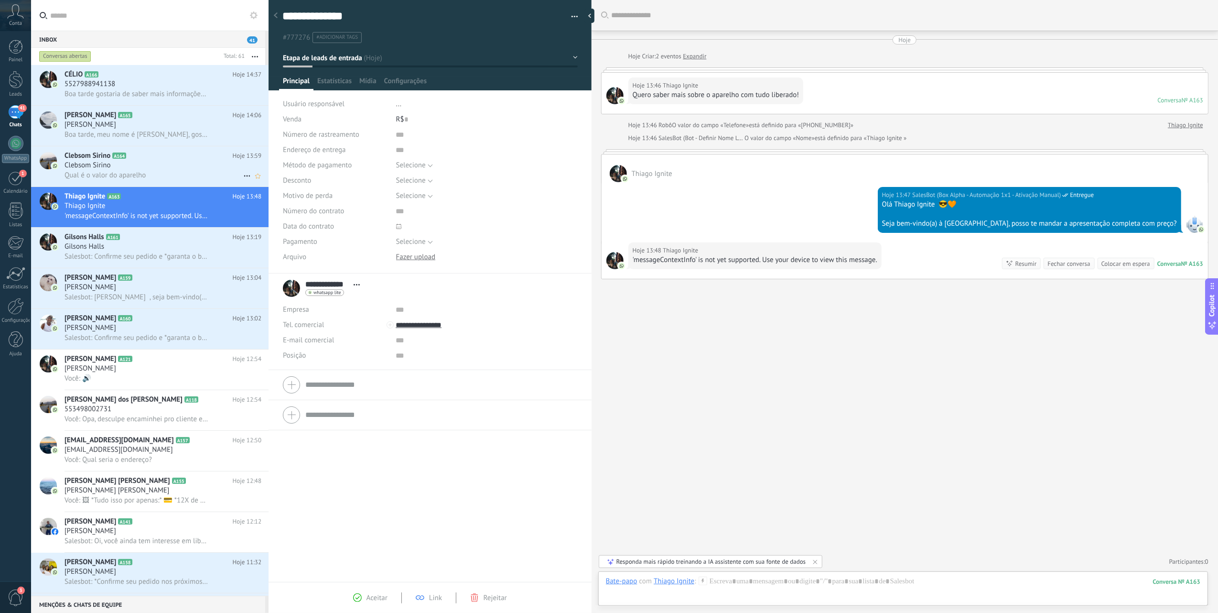
click at [117, 156] on span "A164" at bounding box center [119, 155] width 14 height 6
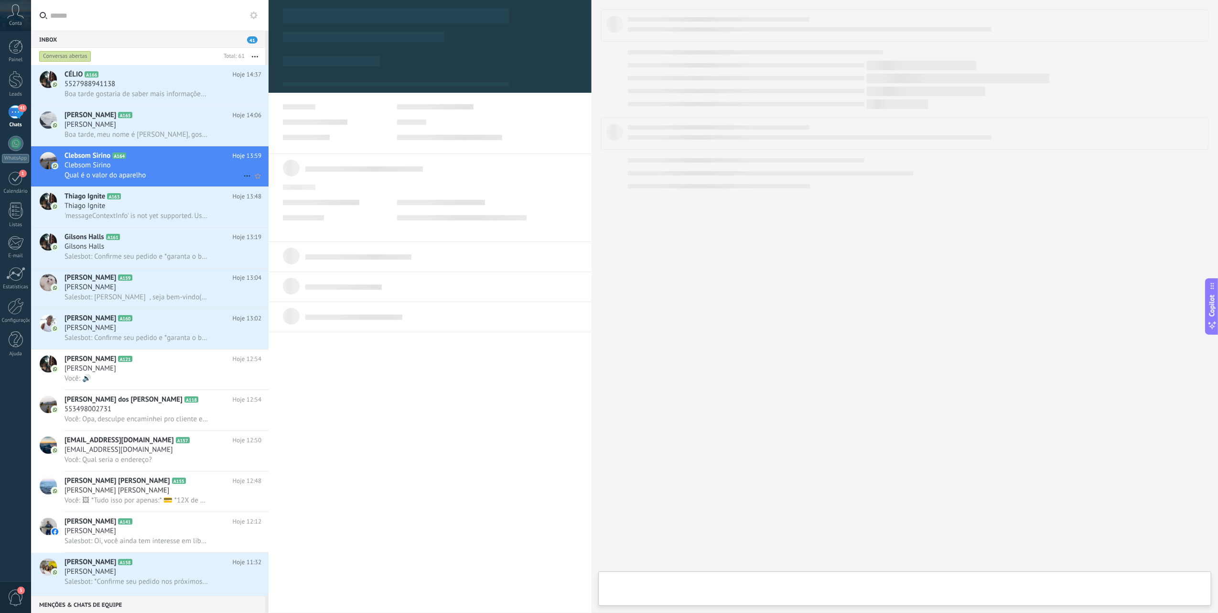
type textarea "**********"
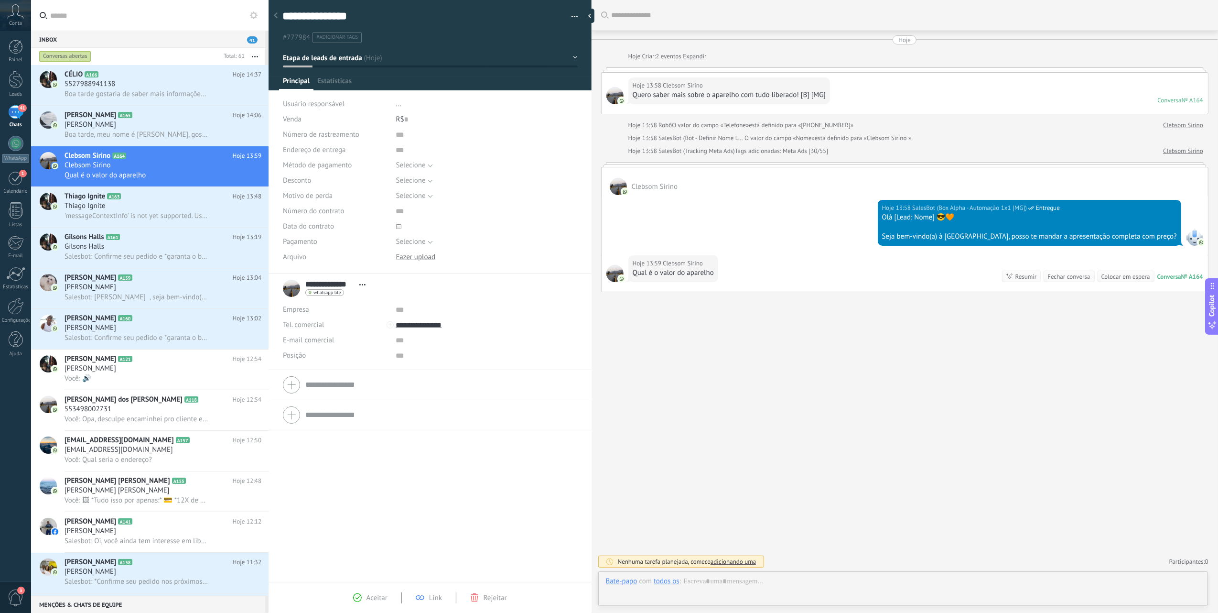
scroll to position [14, 0]
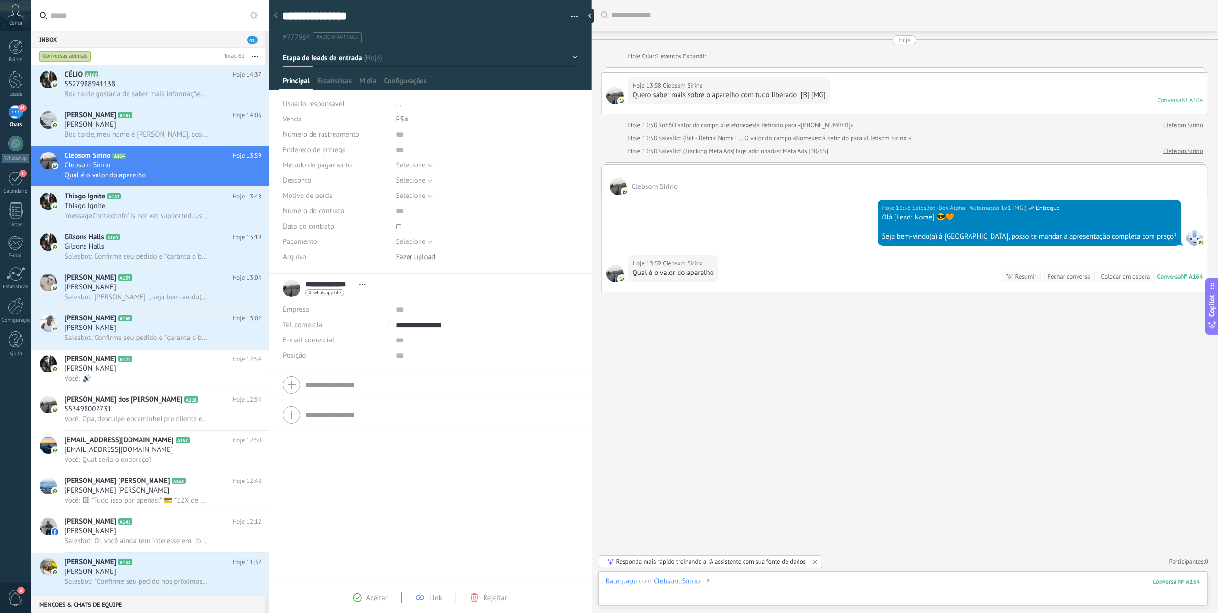
click at [817, 459] on div at bounding box center [903, 590] width 594 height 29
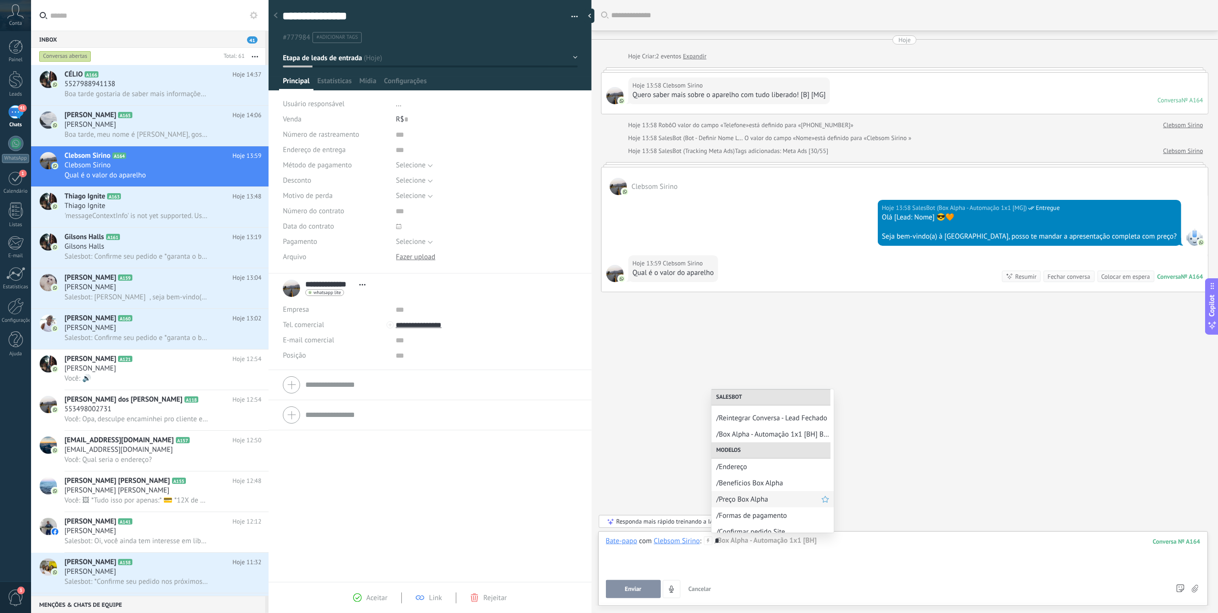
scroll to position [149, 0]
click at [771, 459] on span "/Preço Box Alpha" at bounding box center [768, 491] width 105 height 9
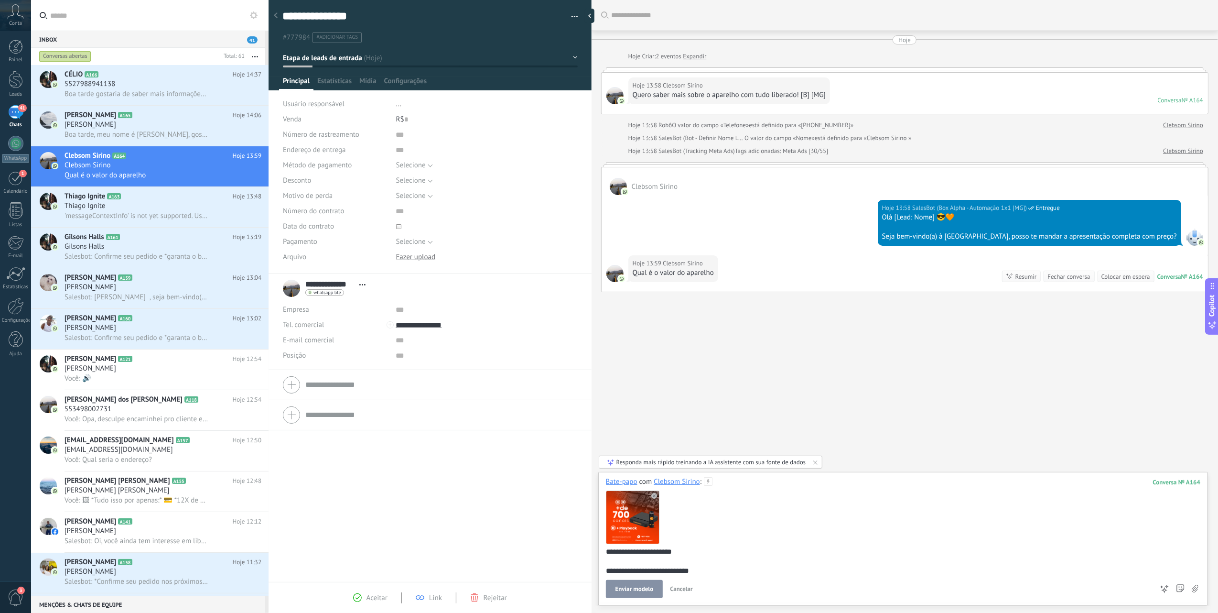
scroll to position [41, 0]
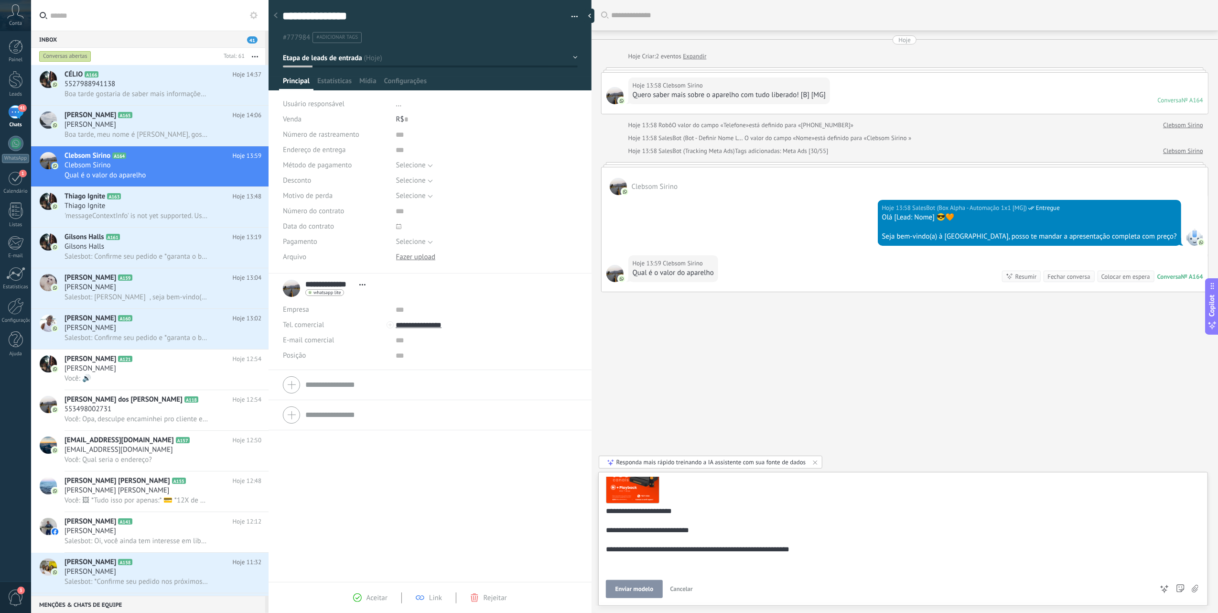
click at [646, 459] on span "Enviar modelo" at bounding box center [634, 588] width 38 height 7
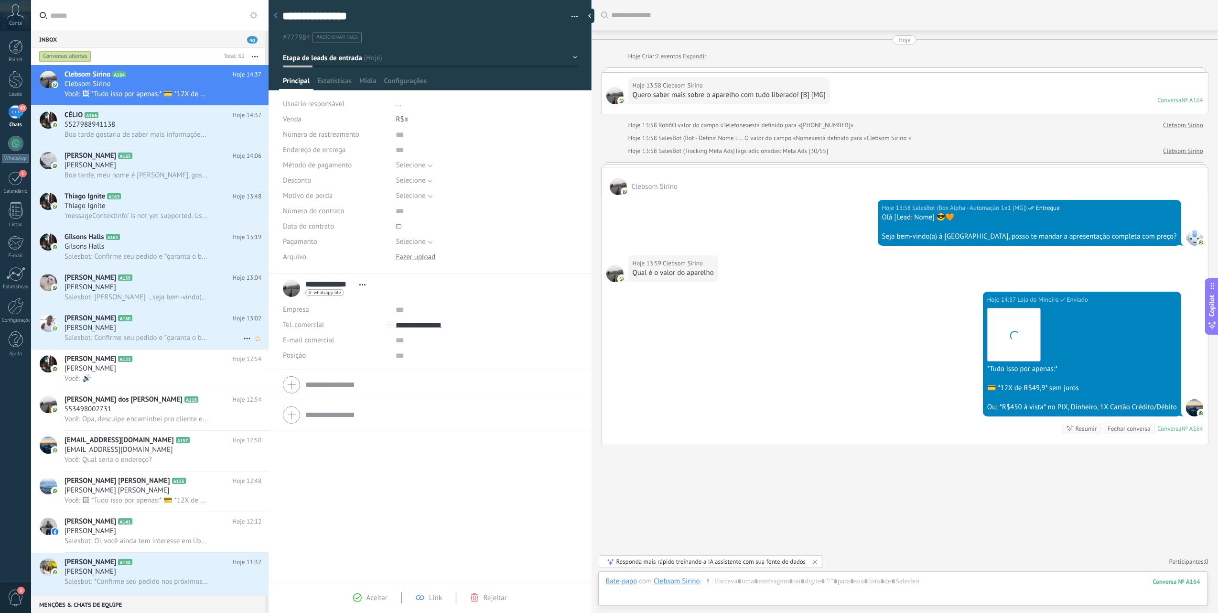
click at [143, 333] on div "Salesbot: Confirme seu pedido e *garanta o bônus* com tudo *liberado no seu cel…" at bounding box center [163, 338] width 197 height 10
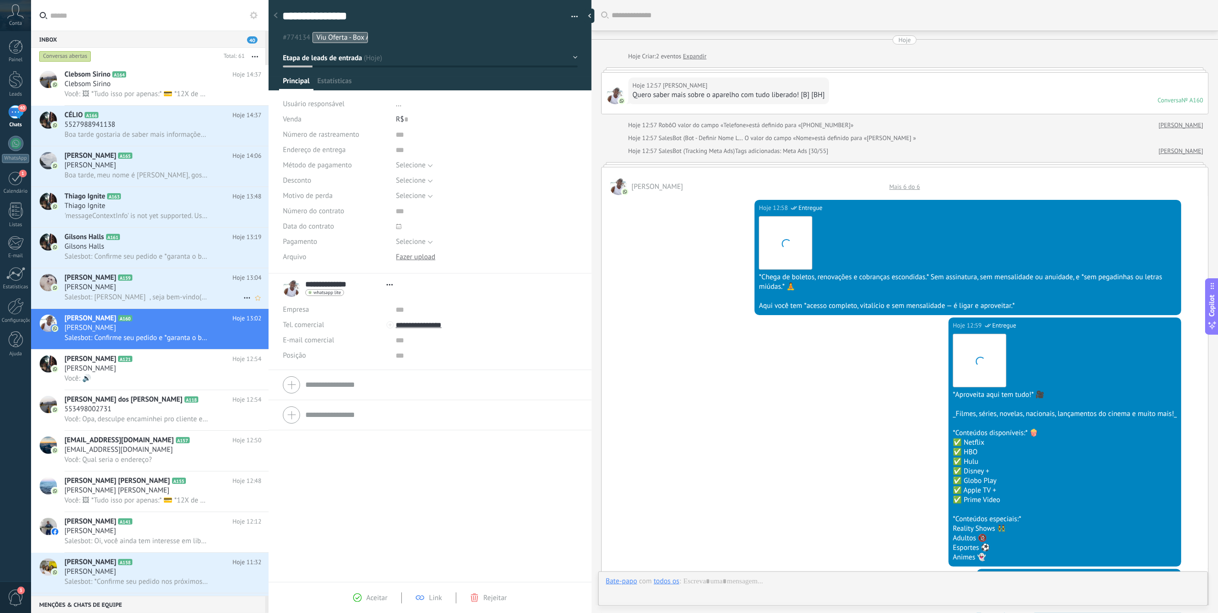
scroll to position [1343, 0]
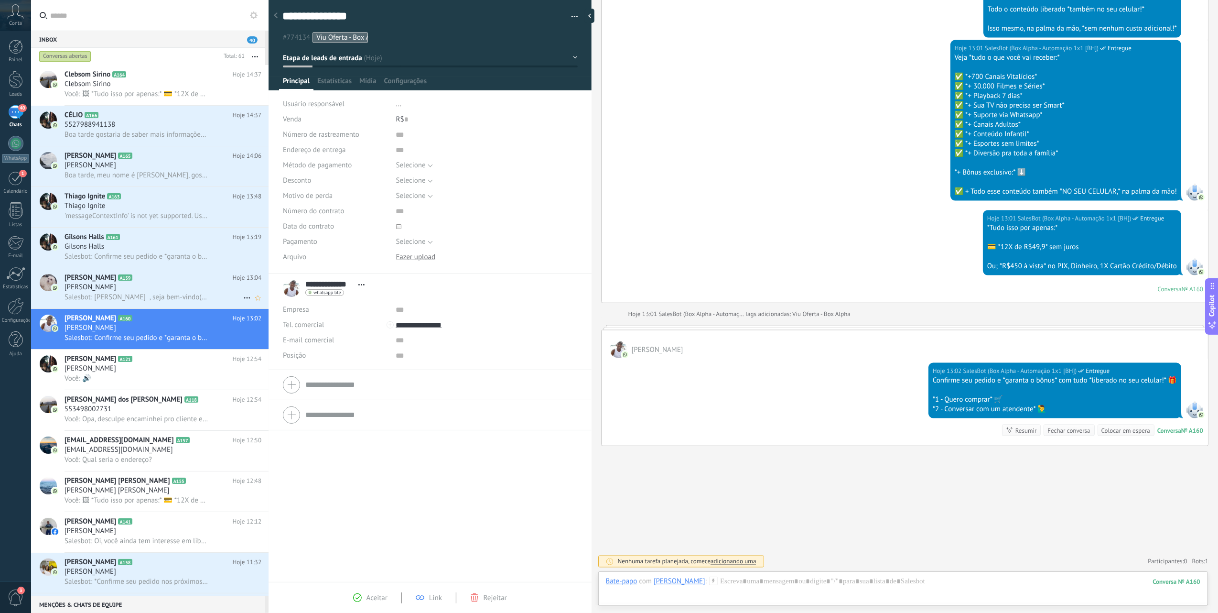
click at [169, 295] on span "Salesbot: [PERSON_NAME] , seja bem-vindo(a) à [GEOGRAPHIC_DATA], posso te manda…" at bounding box center [137, 296] width 144 height 9
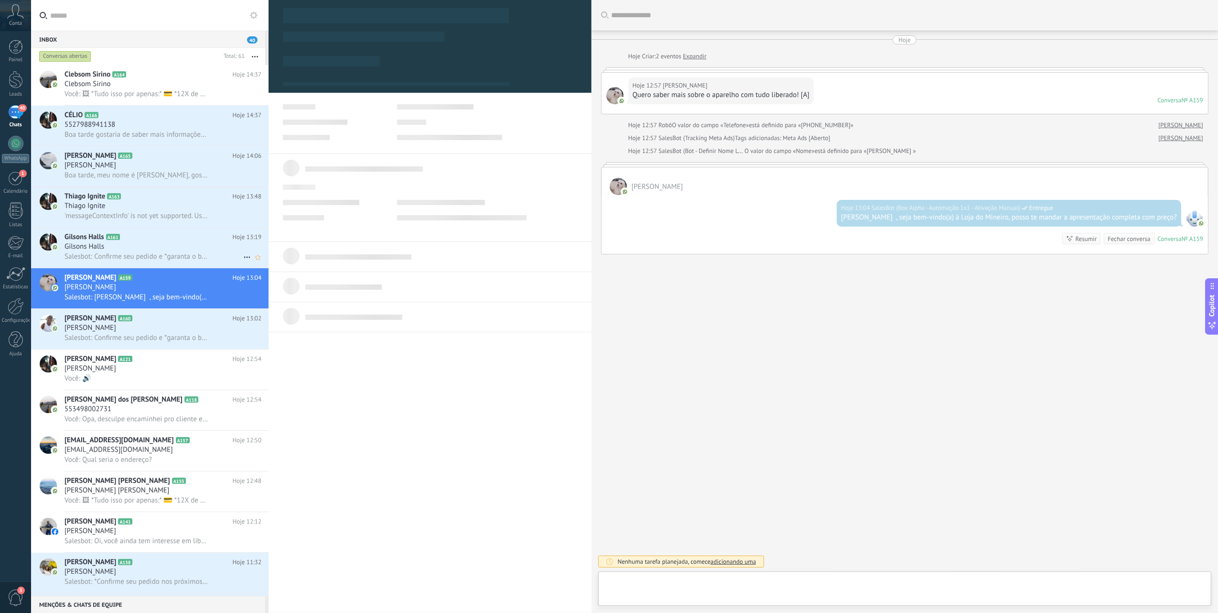
click at [163, 245] on div "Gilsons Halls" at bounding box center [163, 247] width 197 height 10
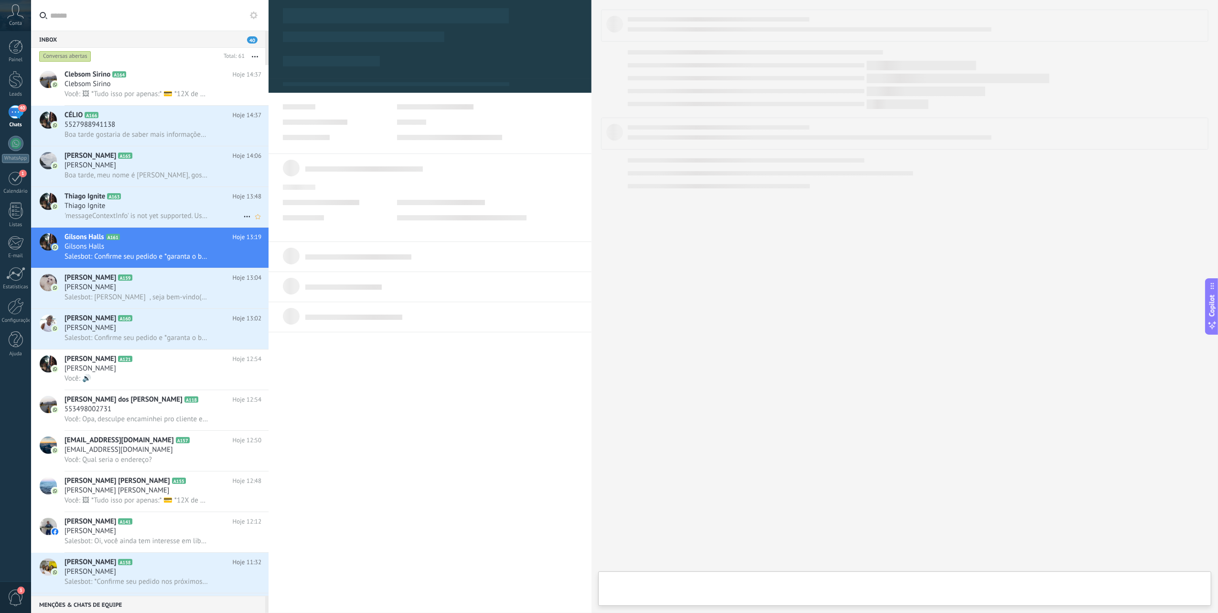
click at [167, 209] on div "Thiago Ignite" at bounding box center [163, 206] width 197 height 10
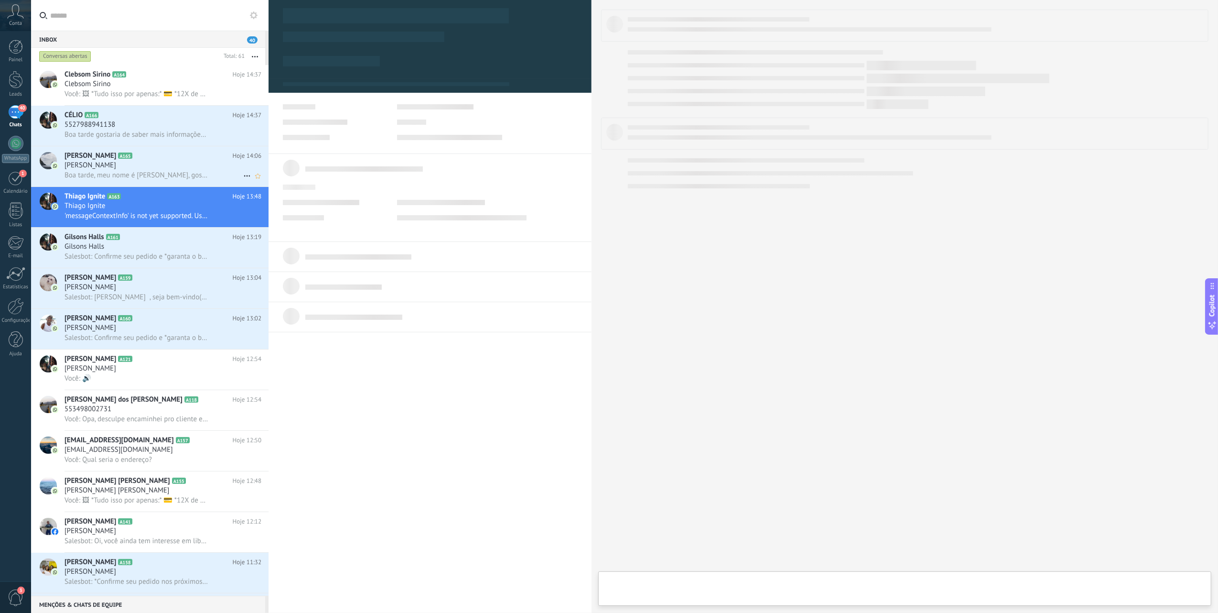
click at [160, 169] on div "[PERSON_NAME]" at bounding box center [163, 166] width 197 height 10
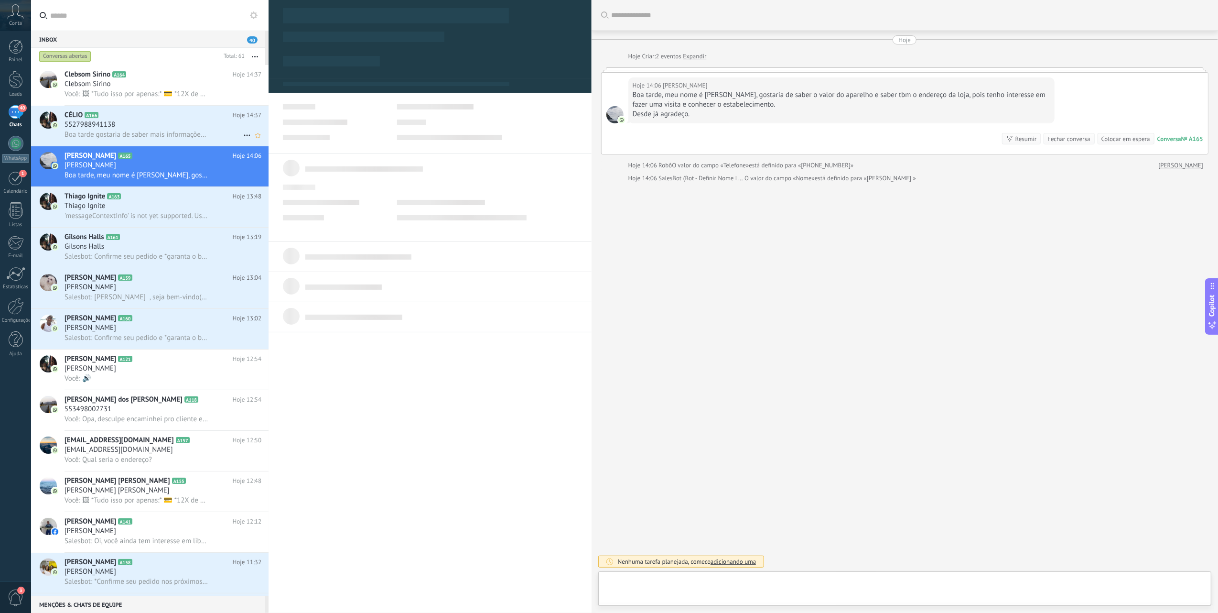
scroll to position [14, 0]
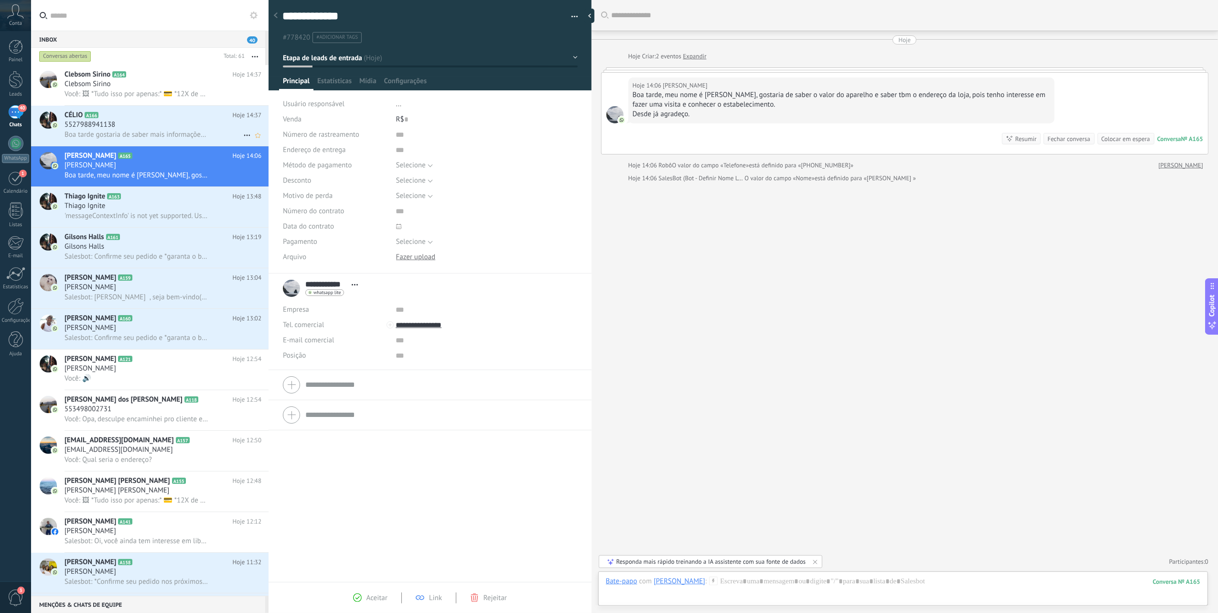
click at [165, 136] on span "Boa tarde gostaria de saber mais informações sobre o l aparelho box de vcs com …" at bounding box center [137, 134] width 144 height 9
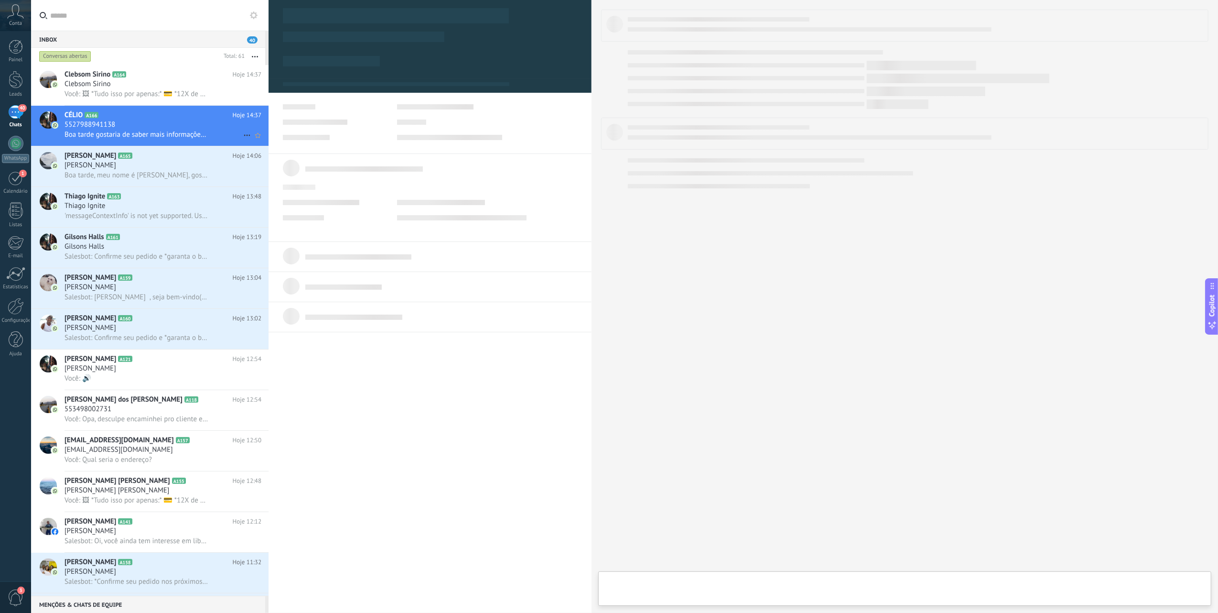
type textarea "**********"
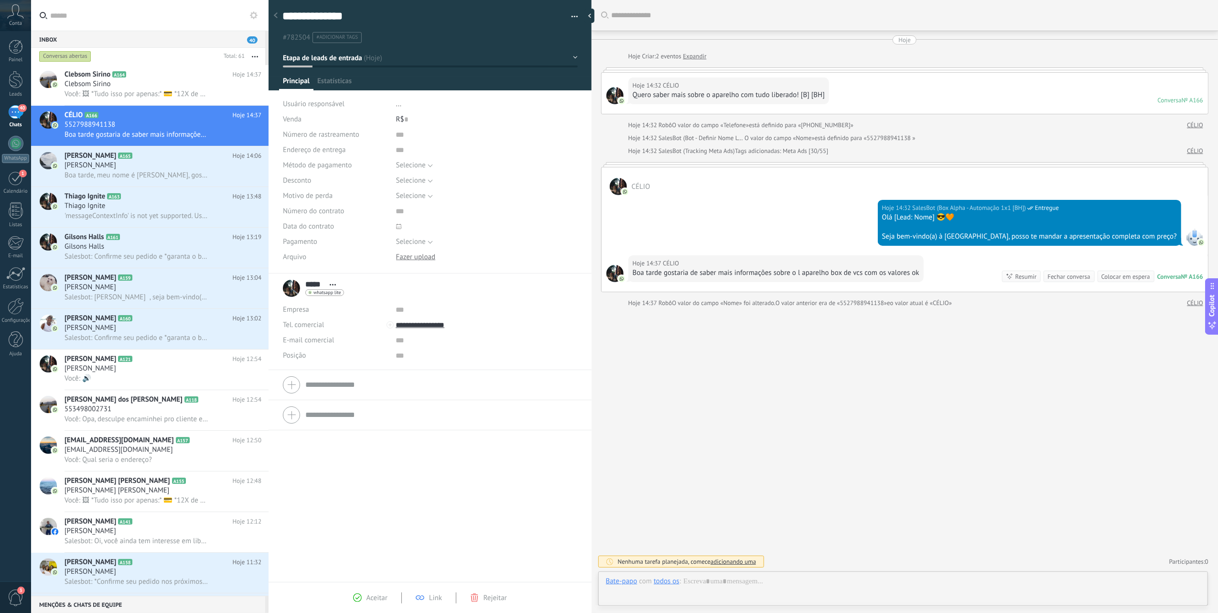
scroll to position [14, 0]
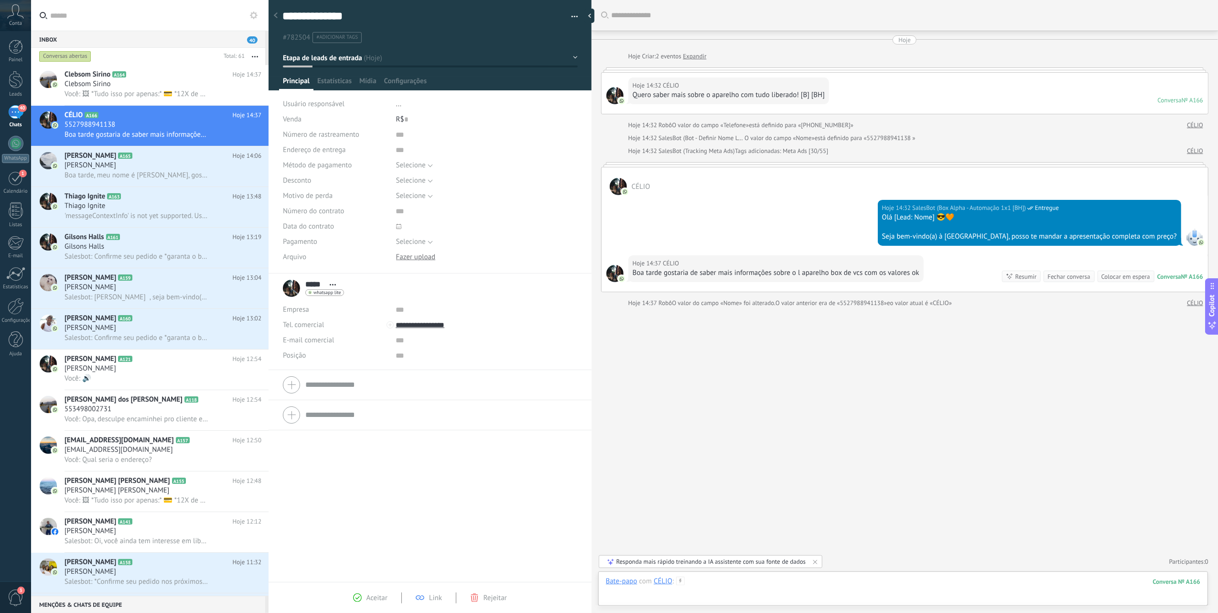
click at [771, 459] on div at bounding box center [903, 590] width 594 height 29
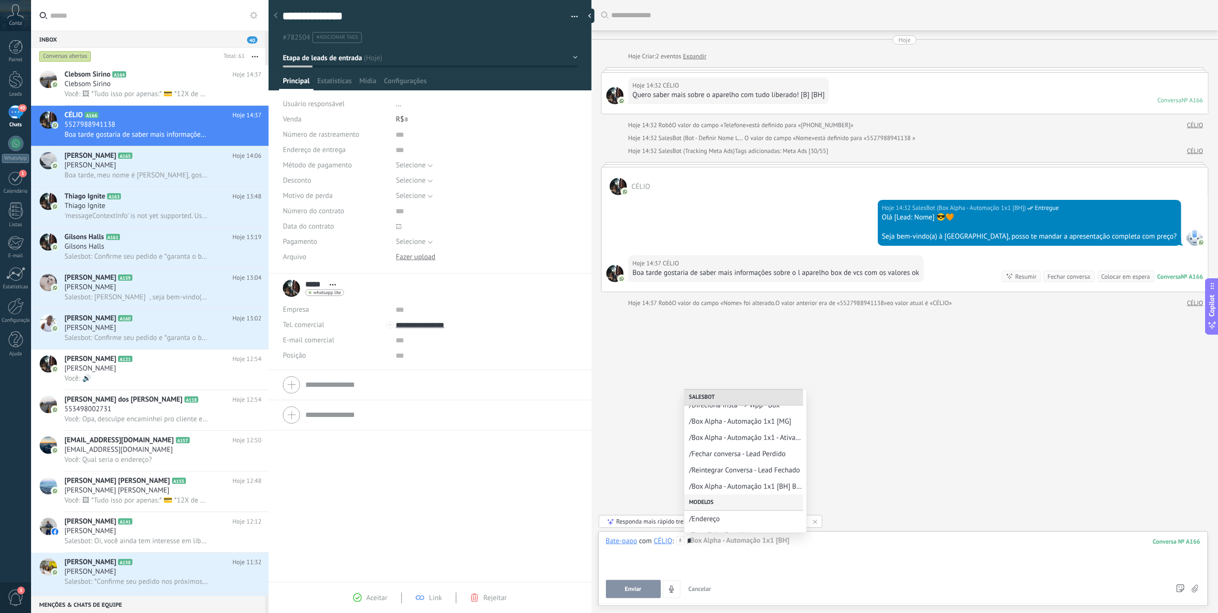
scroll to position [85, 0]
click at [756, 445] on span "/Box Alpha - Automação 1x1 - Ativação Manual" at bounding box center [741, 442] width 105 height 9
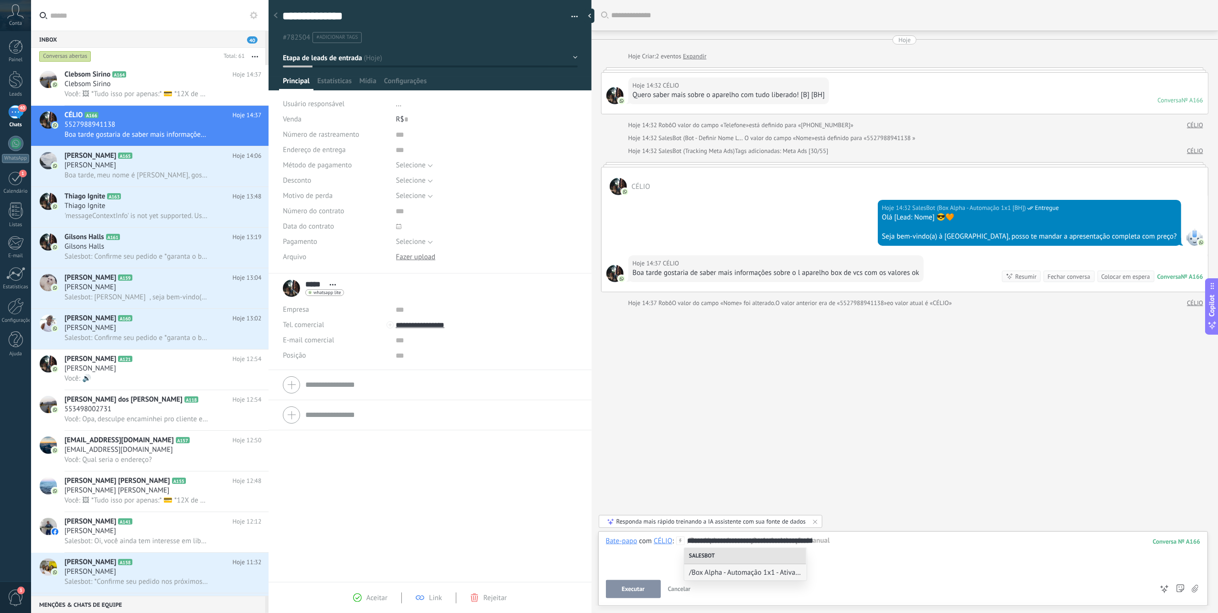
click at [862, 459] on div "**********" at bounding box center [903, 554] width 594 height 36
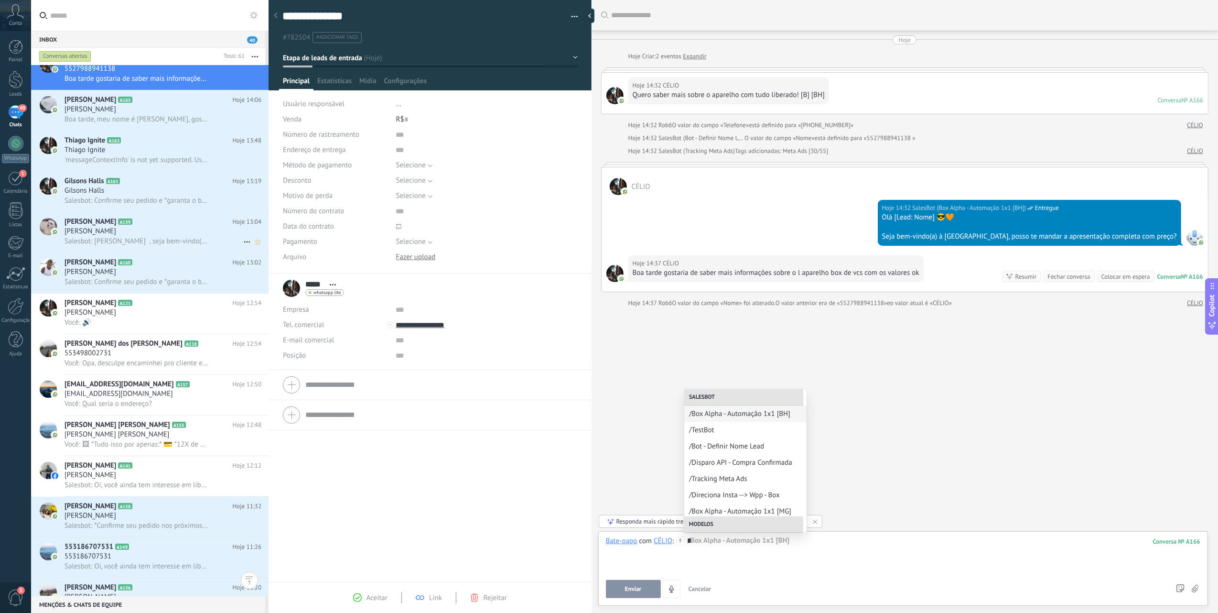
scroll to position [0, 0]
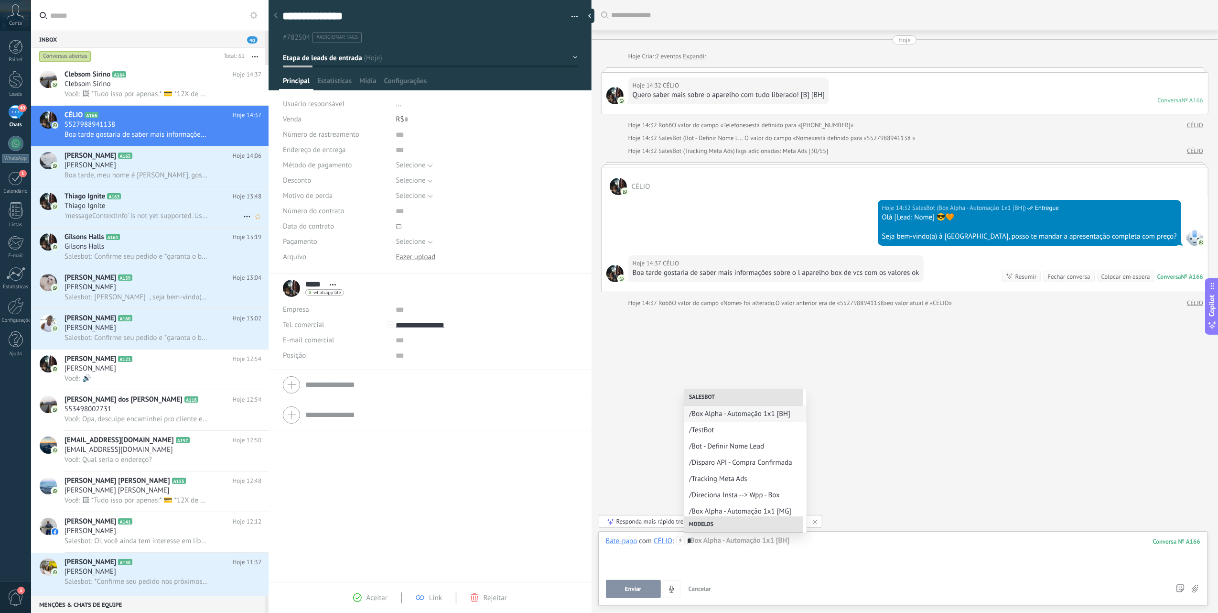
click at [174, 202] on div "Thiago Ignite" at bounding box center [163, 206] width 197 height 10
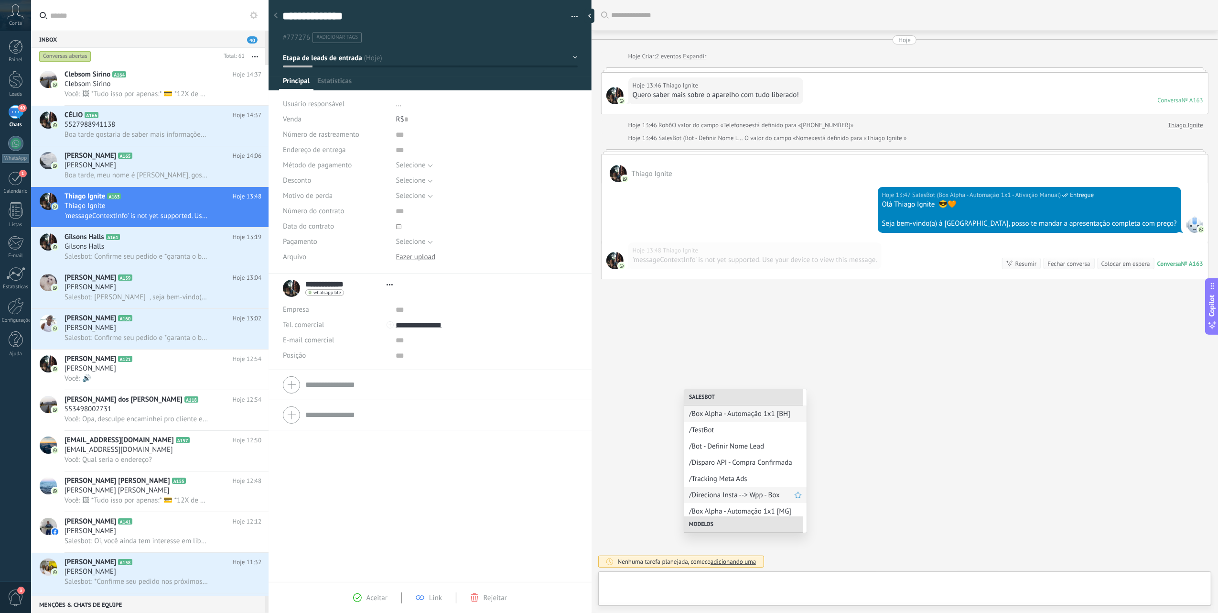
type textarea "**********"
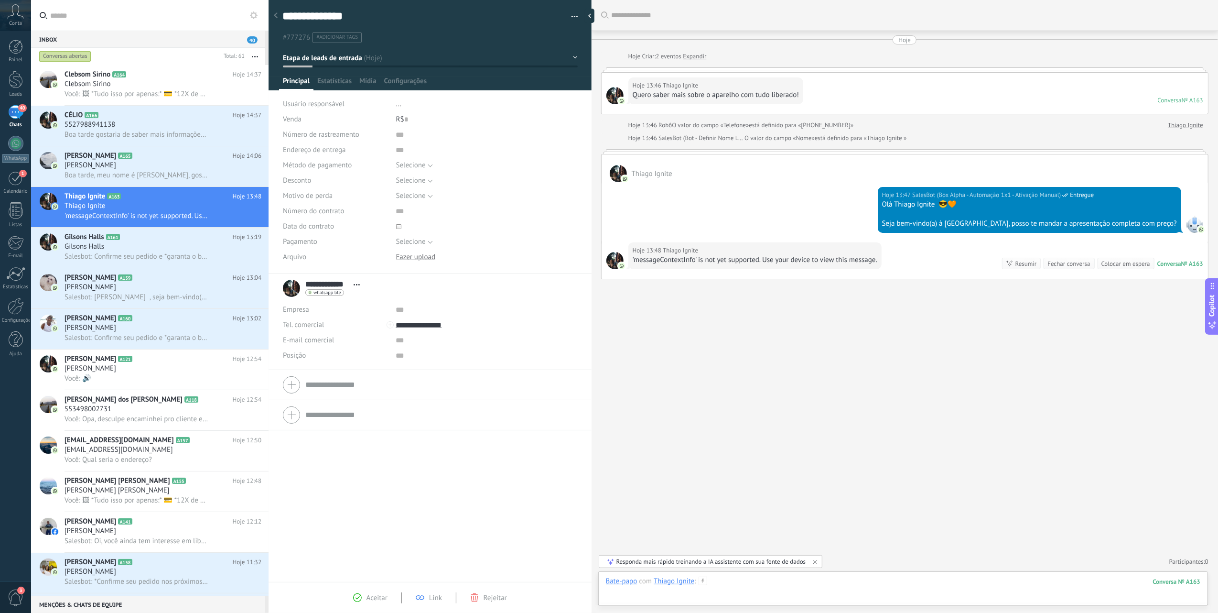
click at [728, 459] on div at bounding box center [903, 590] width 594 height 29
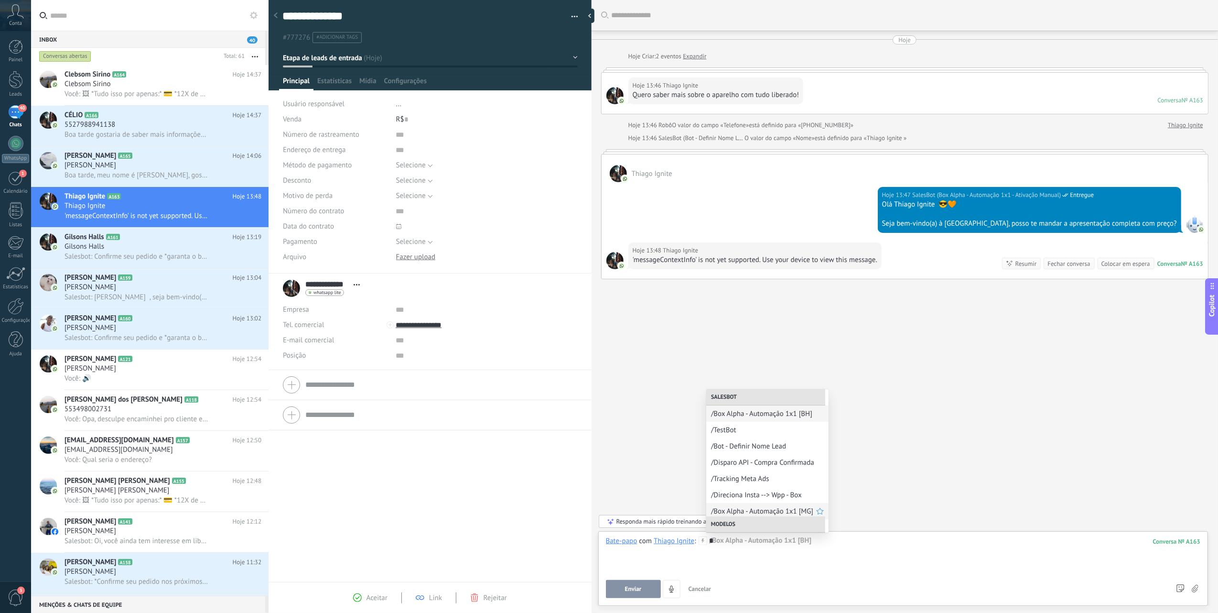
click at [765, 459] on span "/Box Alpha - Automação 1x1 [MG]" at bounding box center [763, 511] width 105 height 9
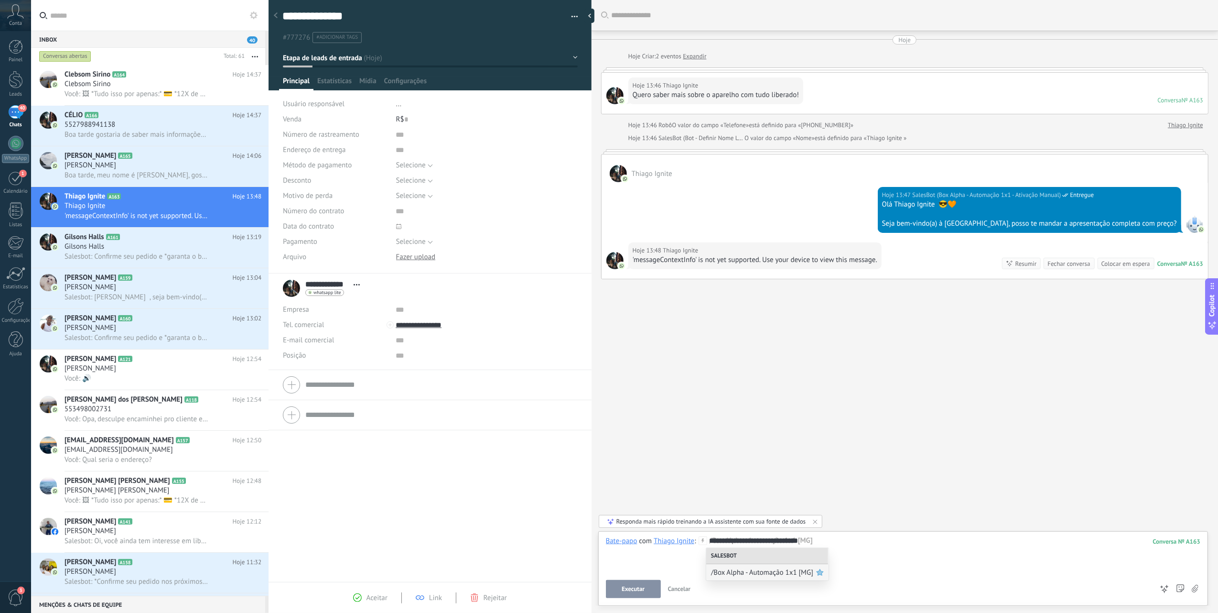
click at [815, 459] on icon at bounding box center [820, 572] width 11 height 11
click at [628, 459] on span "Executar" at bounding box center [633, 588] width 23 height 7
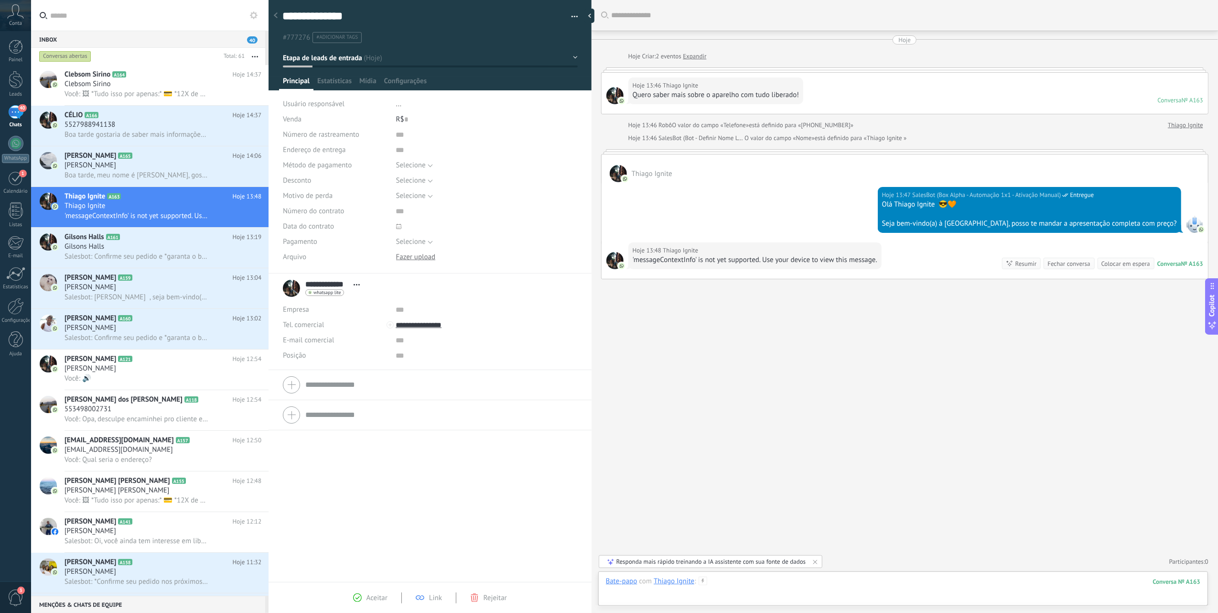
click at [810, 459] on div at bounding box center [903, 590] width 594 height 29
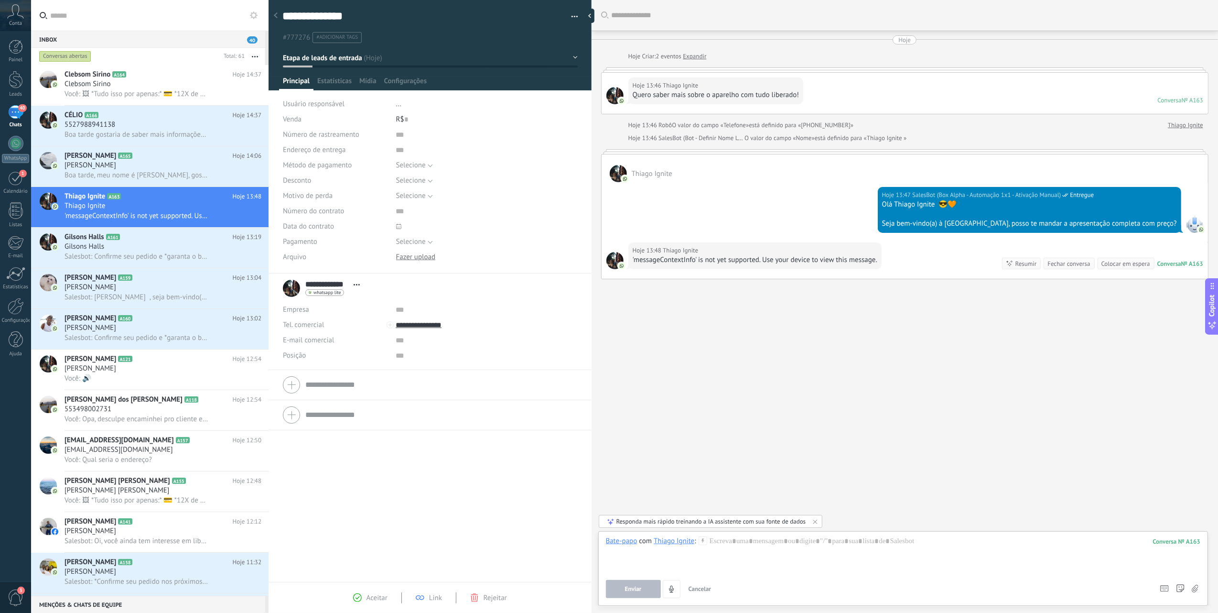
click at [725, 459] on div "Buscar Carregar mais Hoje Hoje Criar: 2 eventos Expandir Hoje 13:46 Thiago Igni…" at bounding box center [905, 306] width 626 height 613
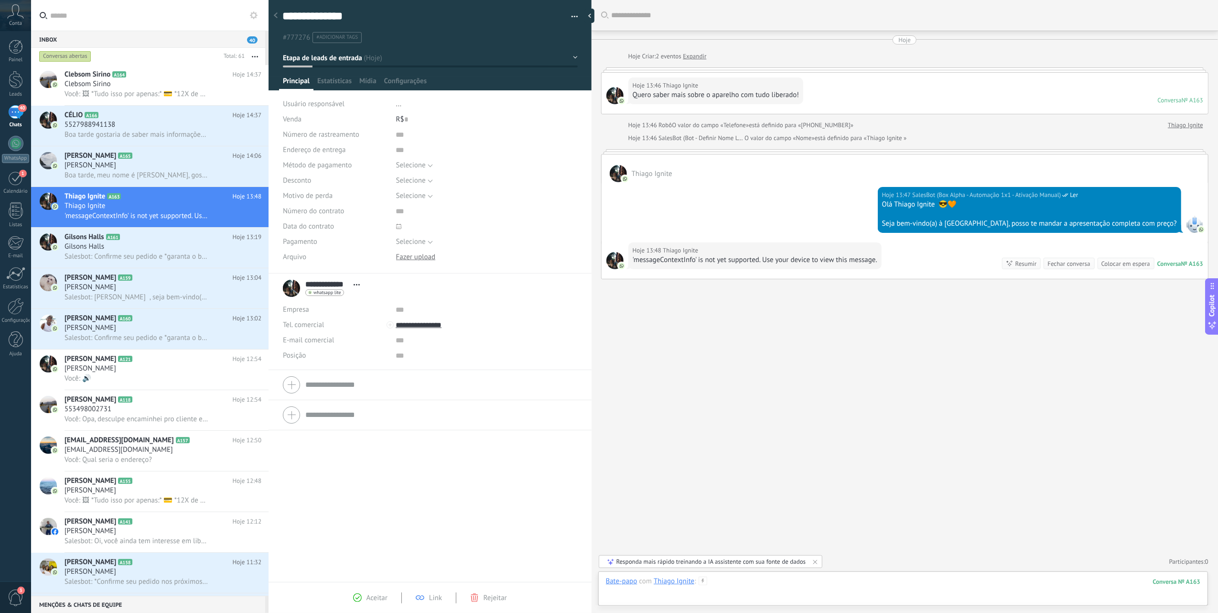
click at [769, 578] on div at bounding box center [903, 590] width 594 height 29
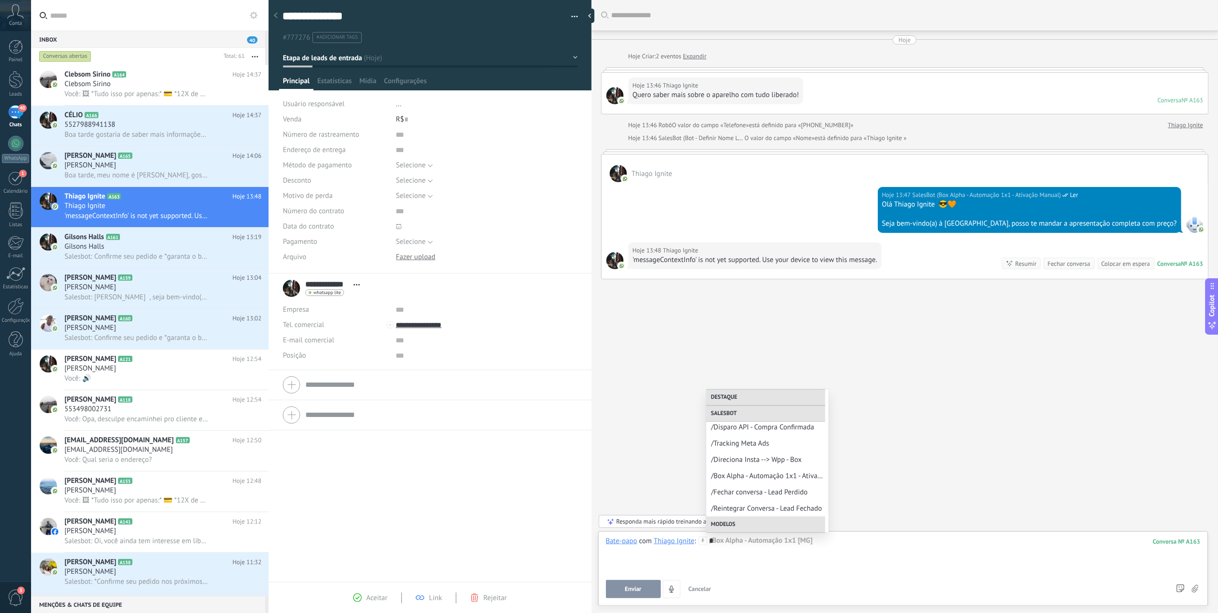
scroll to position [54, 0]
click at [768, 508] on span "/Box Alpha - Automação 1x1 - Ativação Manual" at bounding box center [763, 505] width 105 height 9
click at [639, 589] on span "Executar" at bounding box center [633, 588] width 23 height 7
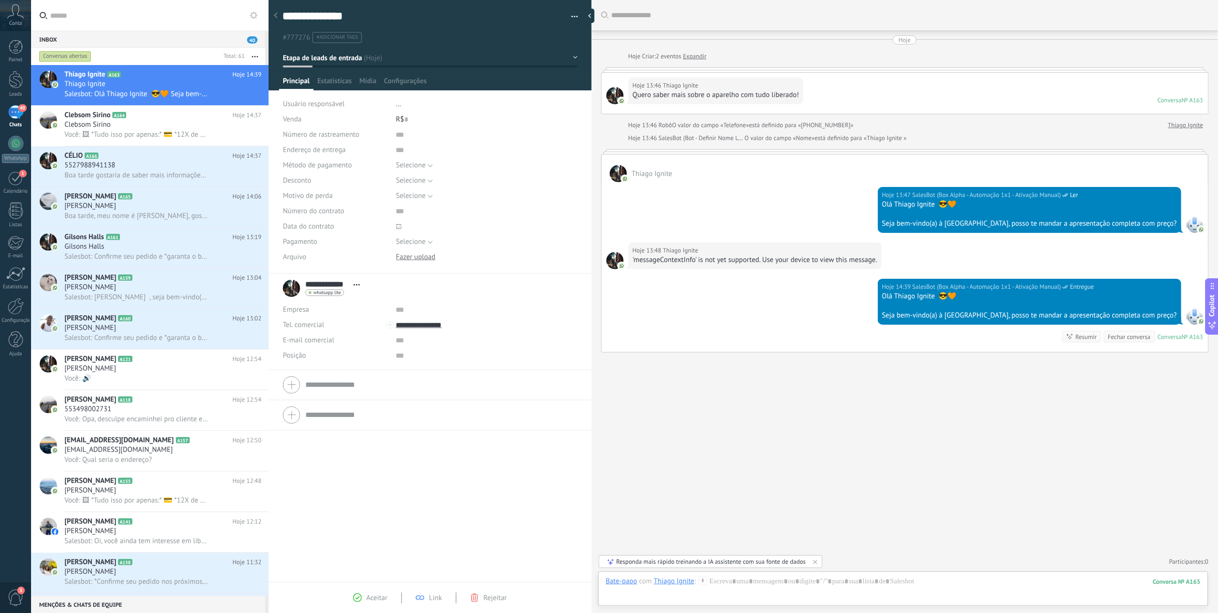
click at [803, 576] on div "Bate-papo E-mail Nota Tarefa Bate-papo com Thiago Ignite : 163 Enviar Cancelar …" at bounding box center [903, 588] width 610 height 34
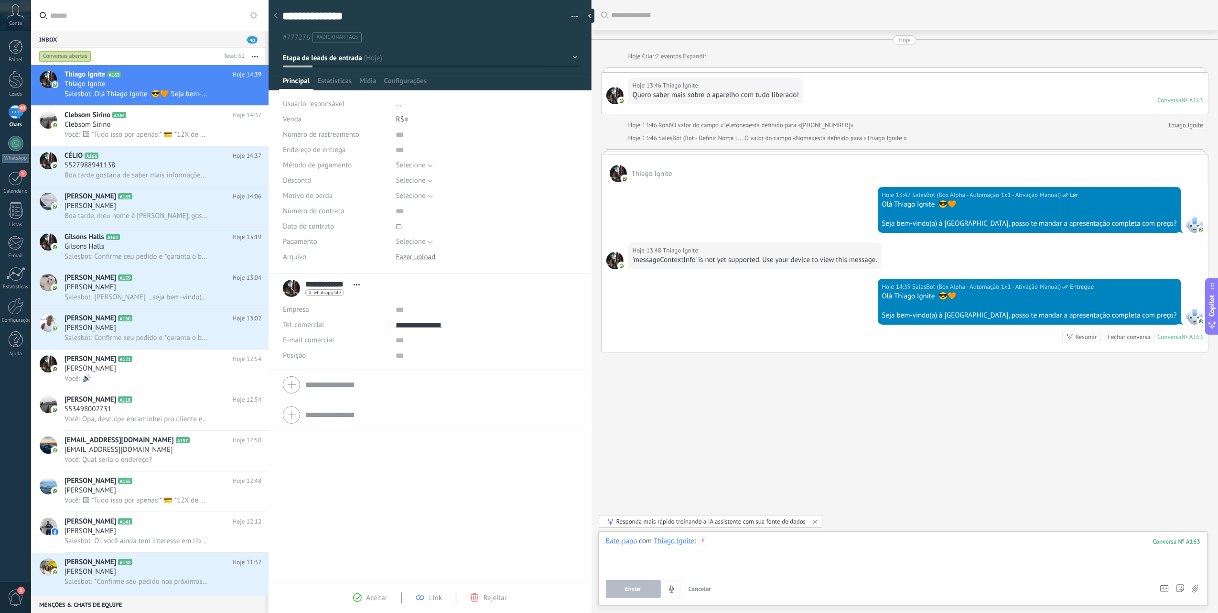
click at [795, 549] on div at bounding box center [903, 554] width 594 height 36
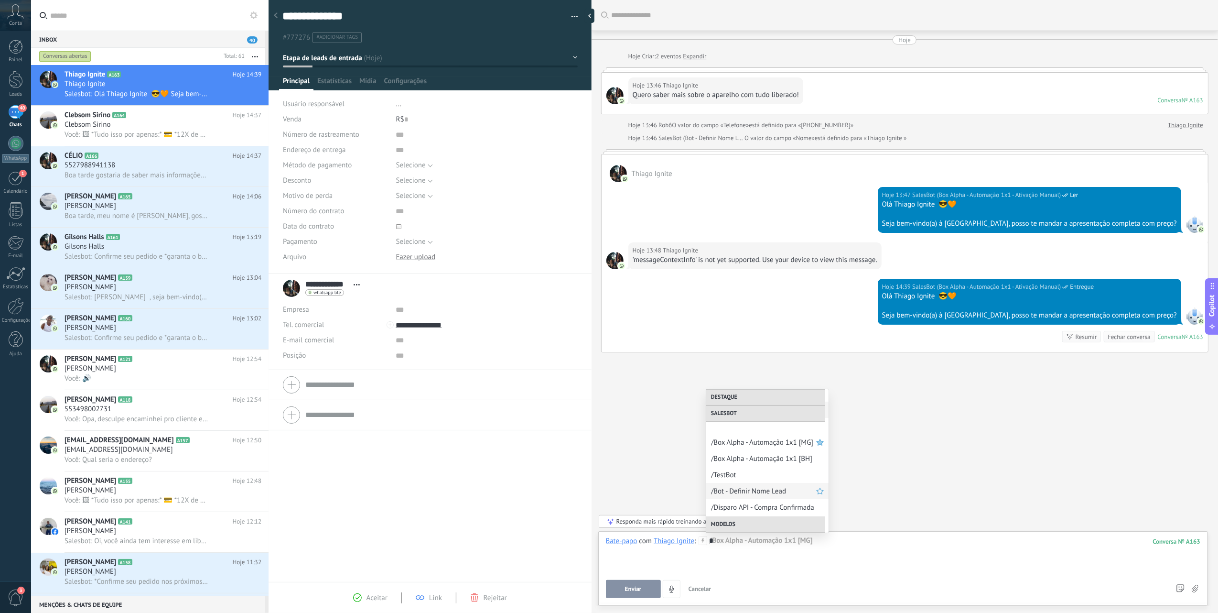
scroll to position [0, 0]
click at [758, 445] on span "/Box Alpha - Automação 1x1 [MG]" at bounding box center [763, 446] width 105 height 9
click at [648, 587] on button "Executar" at bounding box center [633, 589] width 55 height 18
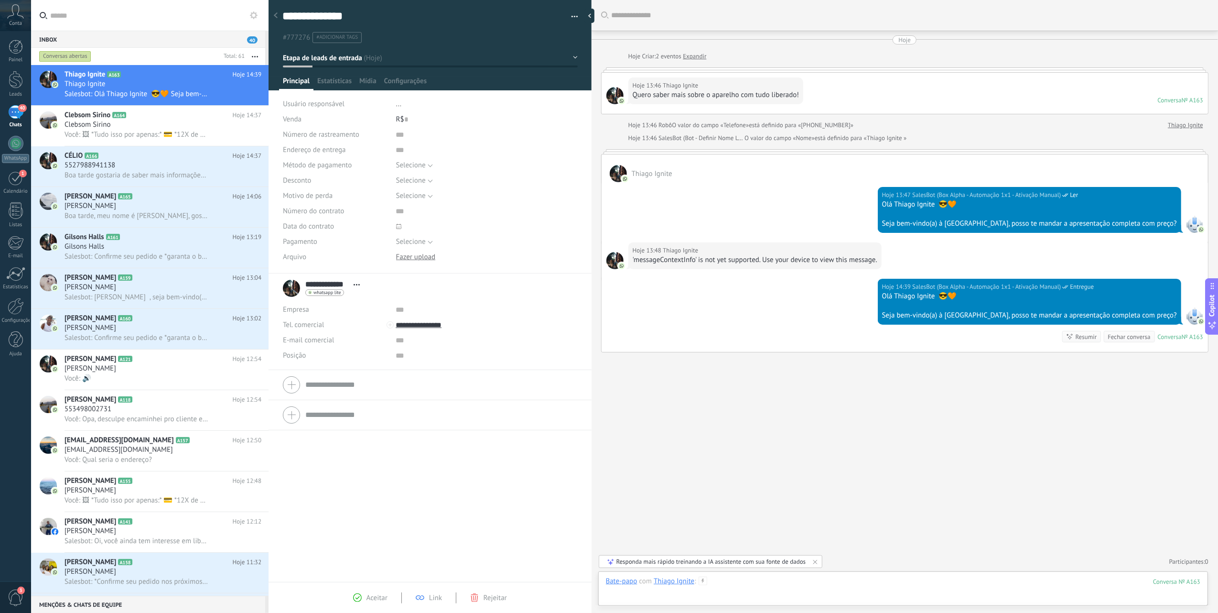
click at [767, 591] on div at bounding box center [903, 590] width 594 height 29
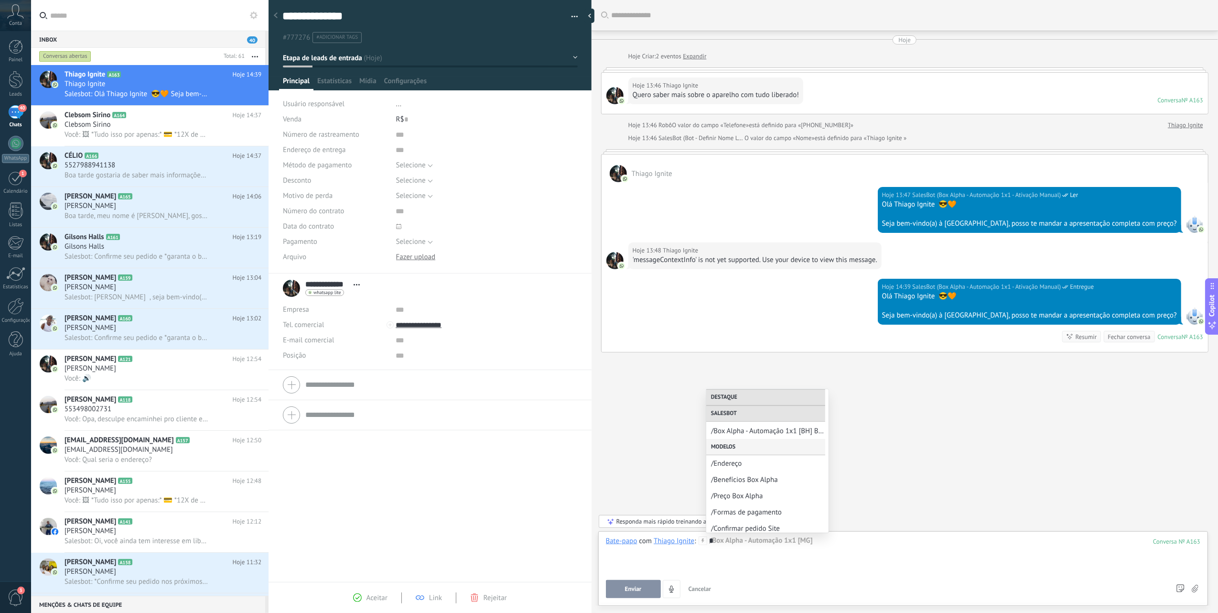
scroll to position [182, 0]
click at [772, 478] on span "/Benefícios Box Alpha" at bounding box center [763, 475] width 105 height 9
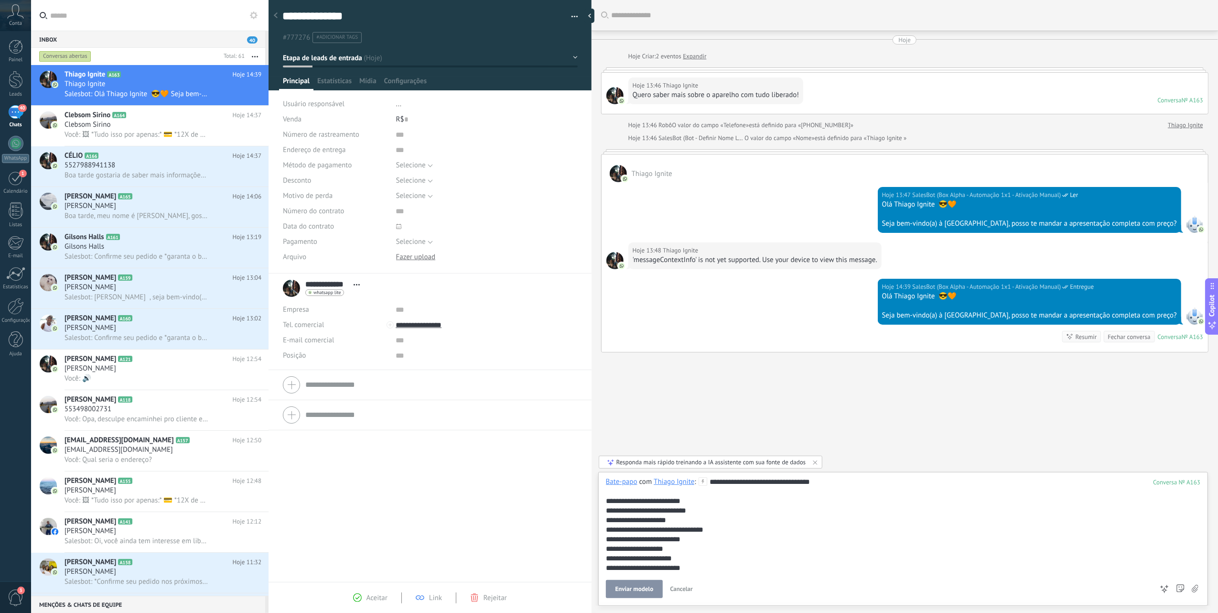
scroll to position [56, 0]
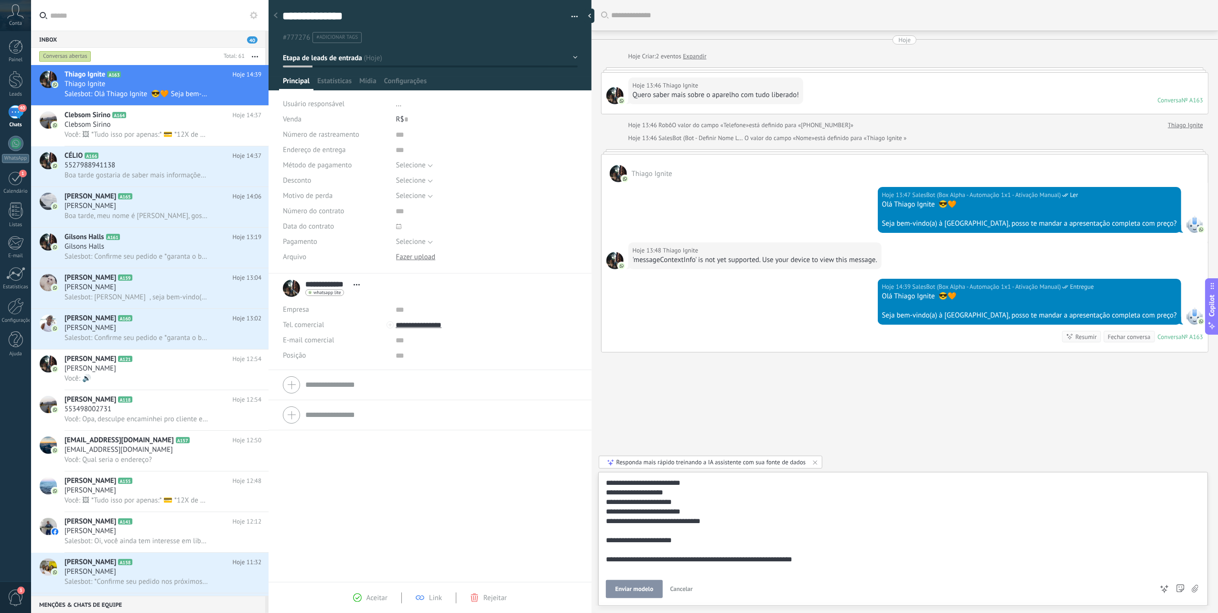
click at [650, 585] on span "Enviar modelo" at bounding box center [634, 588] width 38 height 7
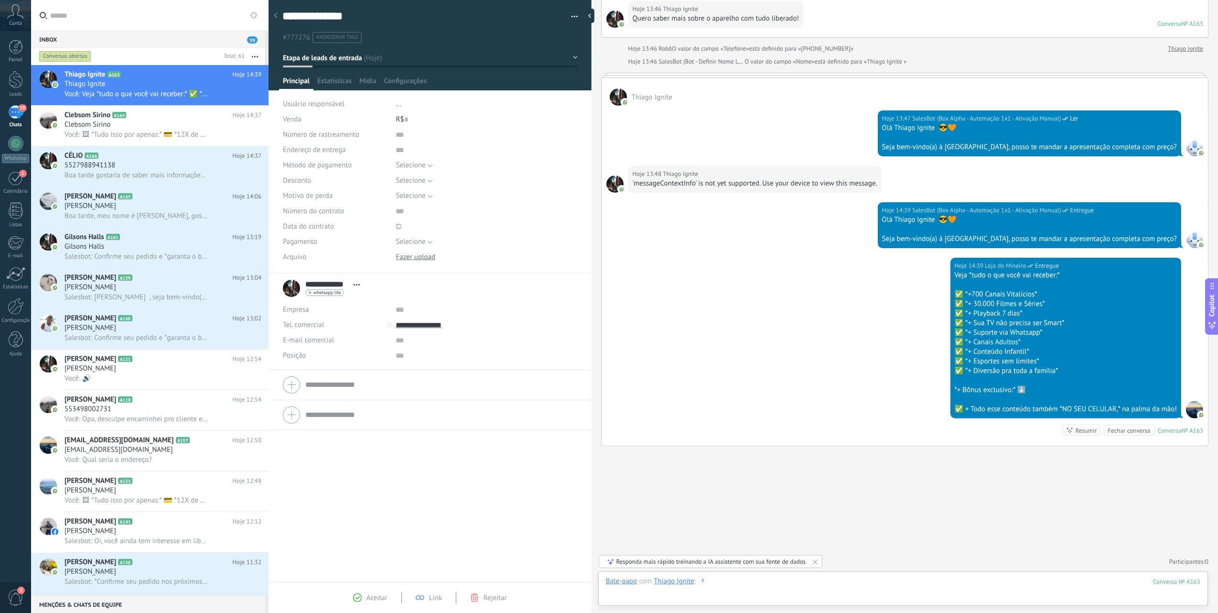
click at [803, 579] on div at bounding box center [903, 590] width 594 height 29
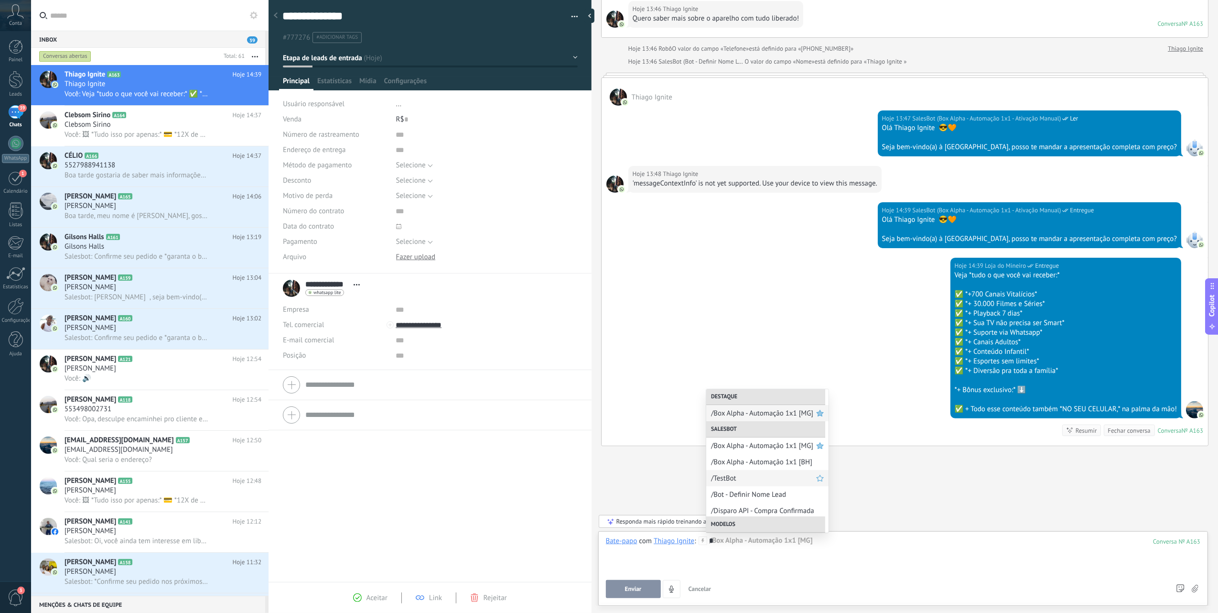
scroll to position [0, 0]
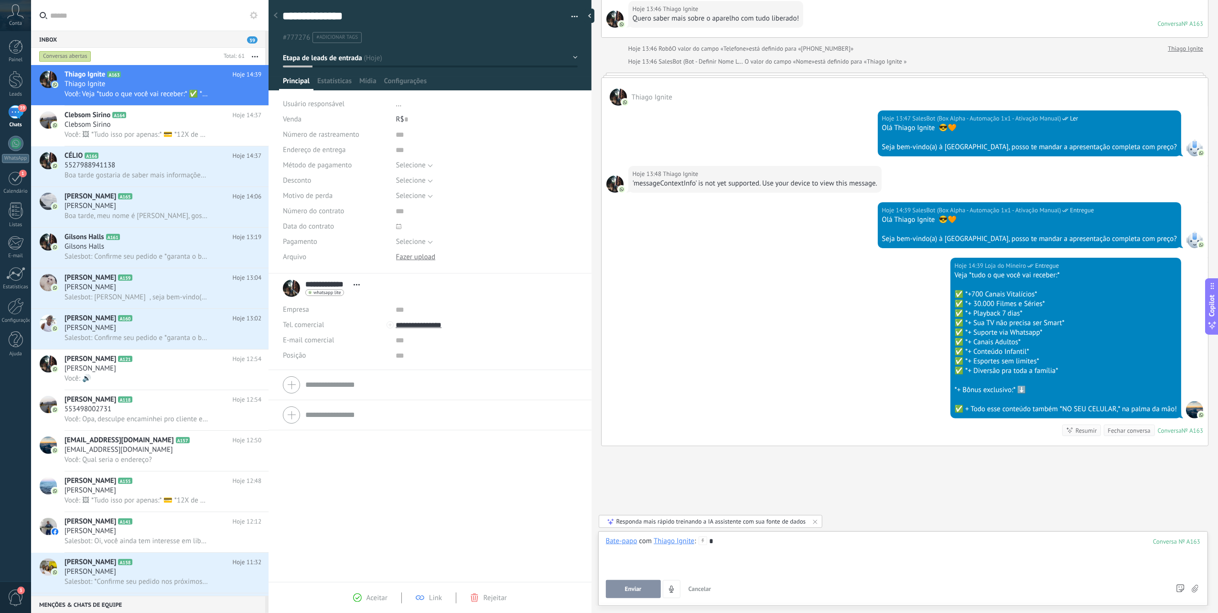
click at [730, 551] on div "*" at bounding box center [903, 554] width 594 height 36
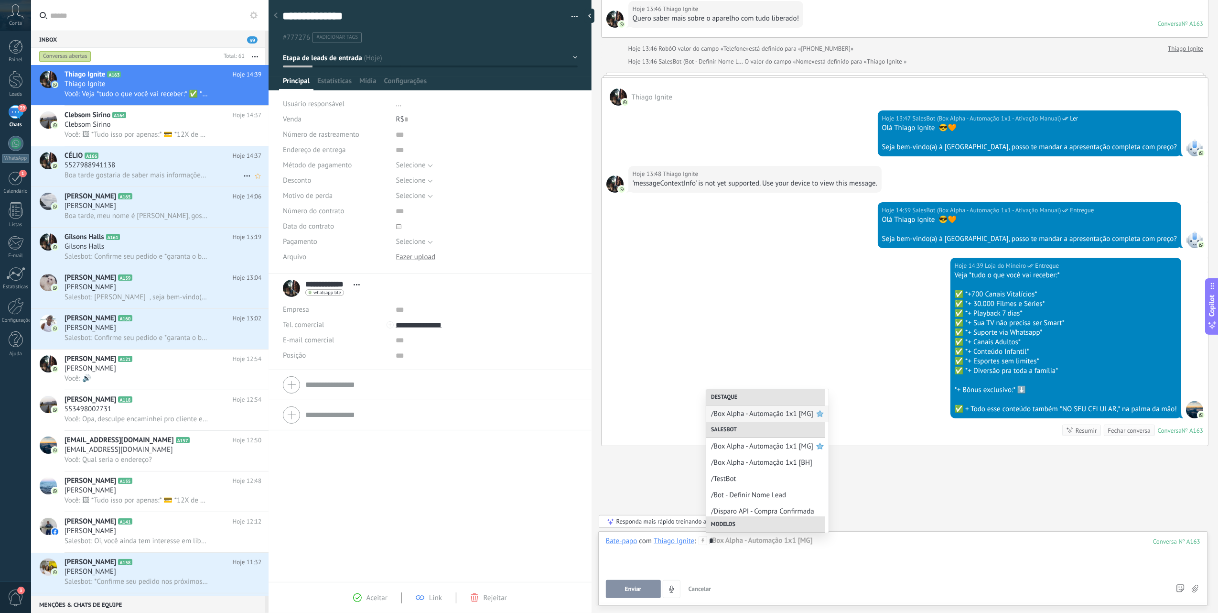
click at [140, 176] on span "Boa tarde gostaria de saber mais informações sobre o l aparelho box de vcs com …" at bounding box center [137, 175] width 144 height 9
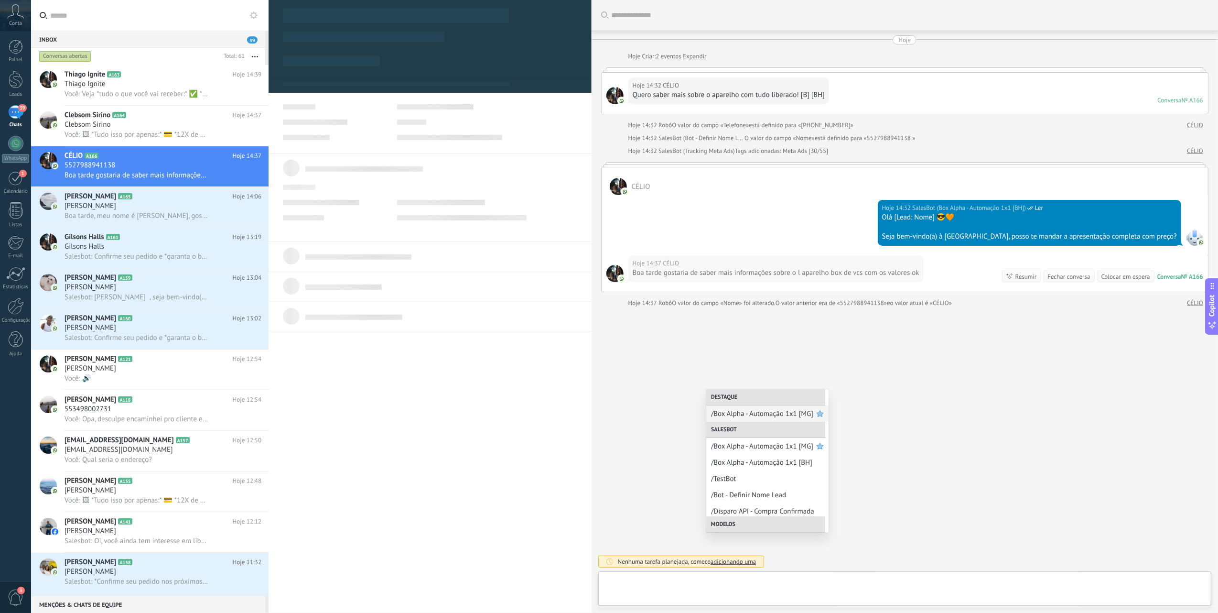
type textarea "**********"
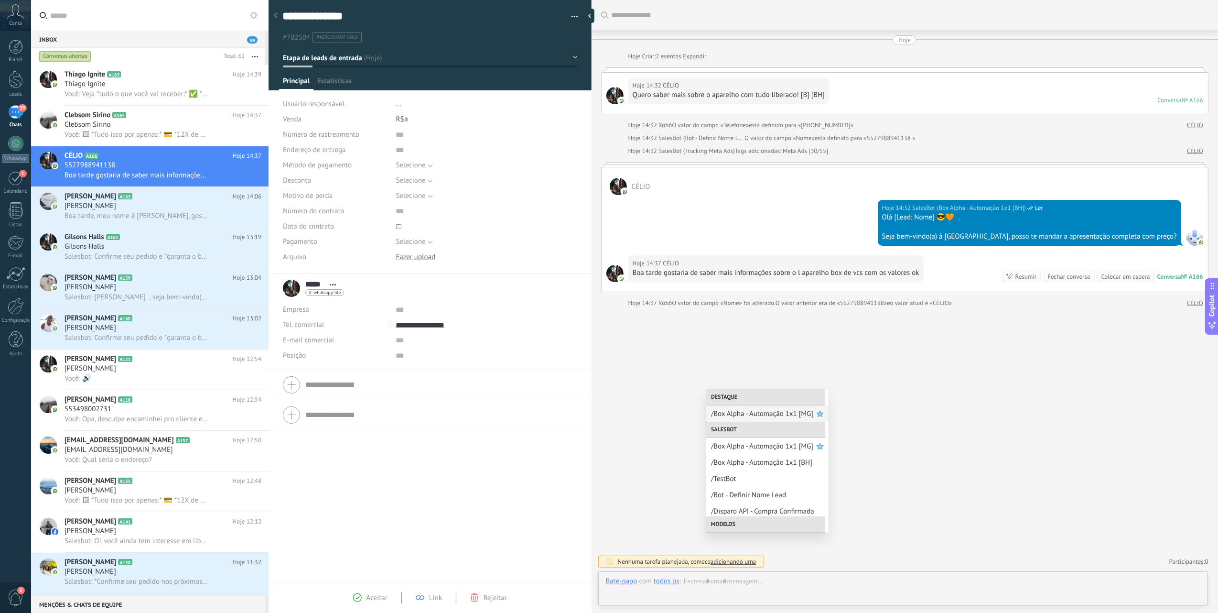
scroll to position [14, 0]
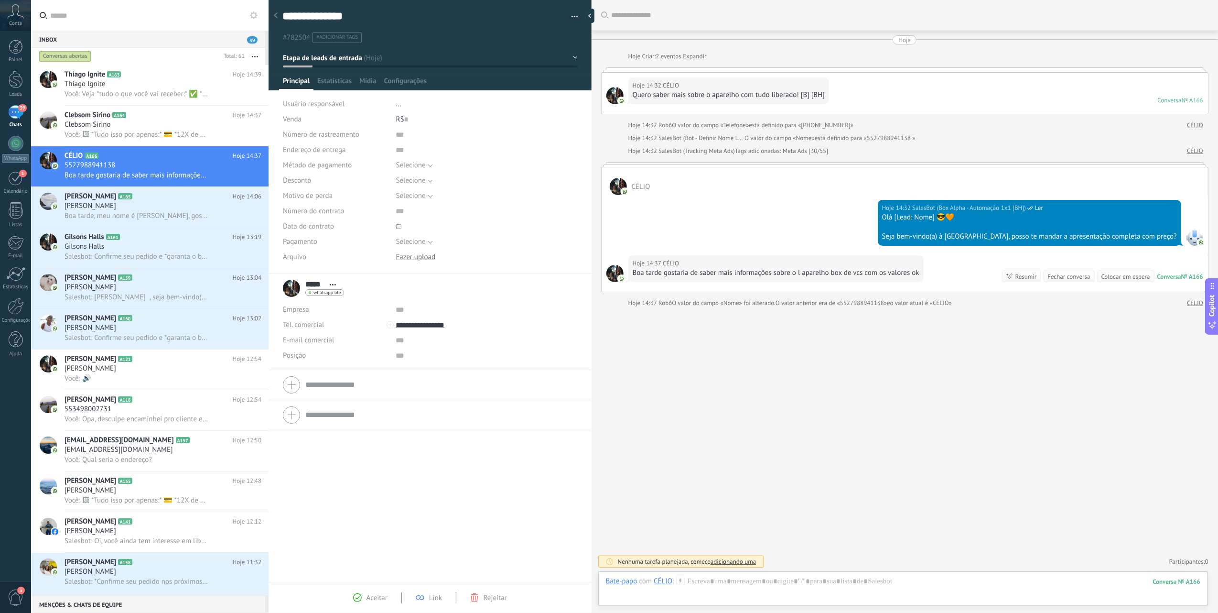
click at [664, 411] on div "Buscar Carregar mais Hoje Hoje Criar: 2 eventos Expandir Hoje 14:32 [PERSON_NAM…" at bounding box center [905, 306] width 626 height 613
click at [744, 581] on div at bounding box center [903, 590] width 594 height 29
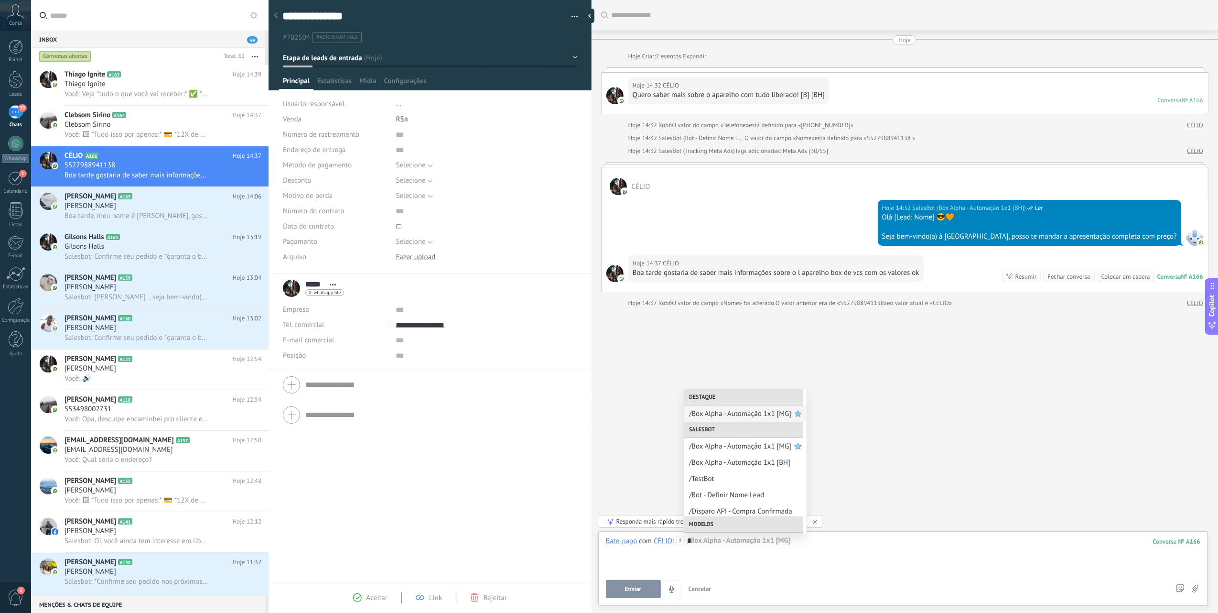
click at [949, 381] on div "Buscar Carregar mais Hoje Hoje Criar: 2 eventos Expandir Hoje 14:32 [PERSON_NAM…" at bounding box center [905, 306] width 626 height 613
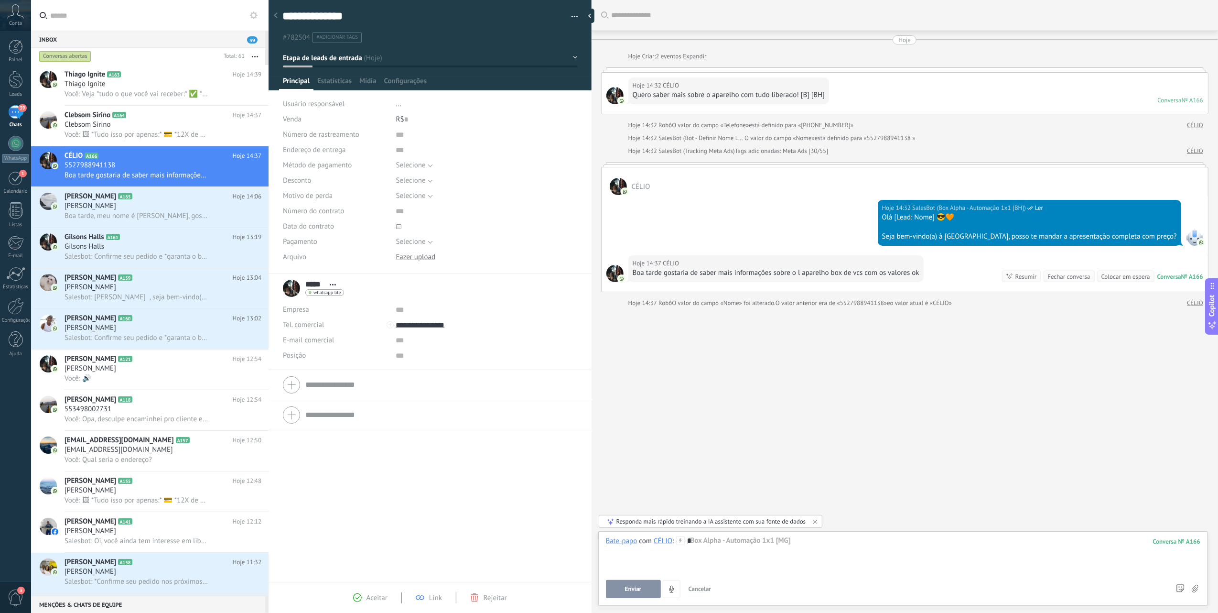
click at [819, 549] on div "*" at bounding box center [903, 554] width 594 height 36
click at [744, 555] on div at bounding box center [903, 554] width 594 height 36
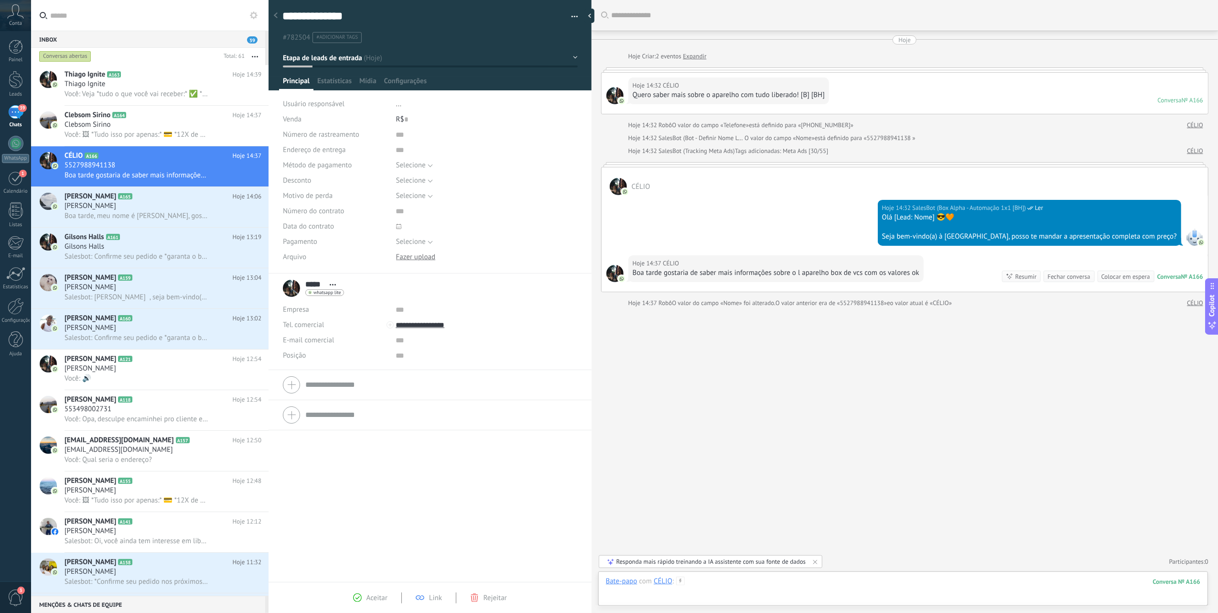
click at [929, 587] on div at bounding box center [903, 590] width 594 height 29
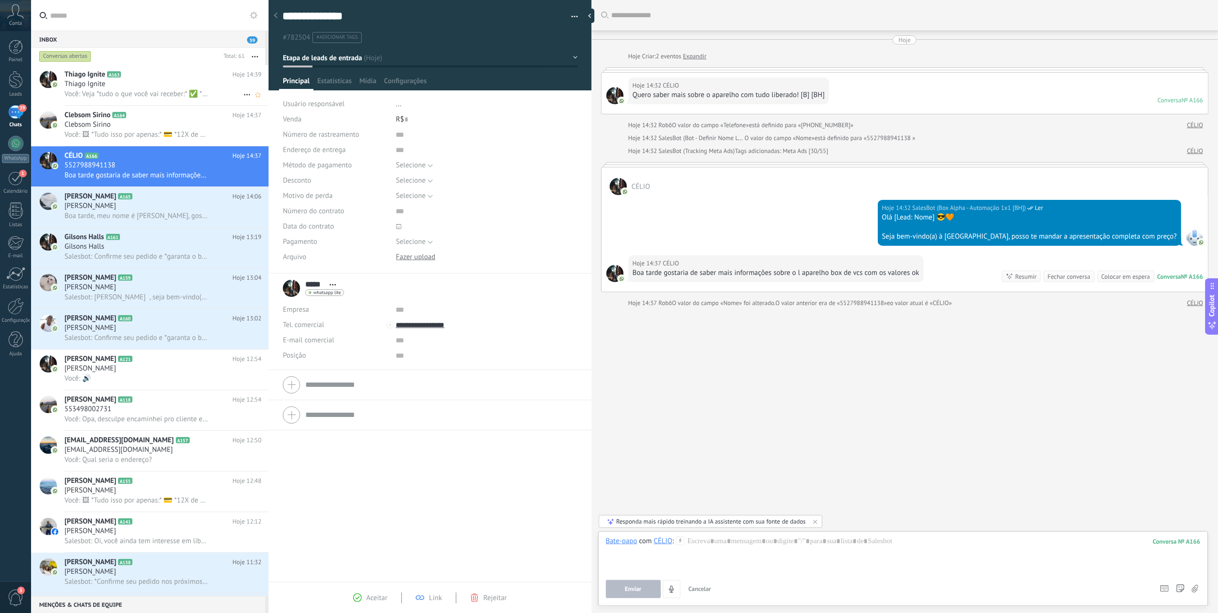
click at [159, 94] on span "Você: Veja *tudo o que você vai receber:* ✅ *+700 Canais Vitalícios* ✅ *+ 30.00…" at bounding box center [137, 93] width 144 height 9
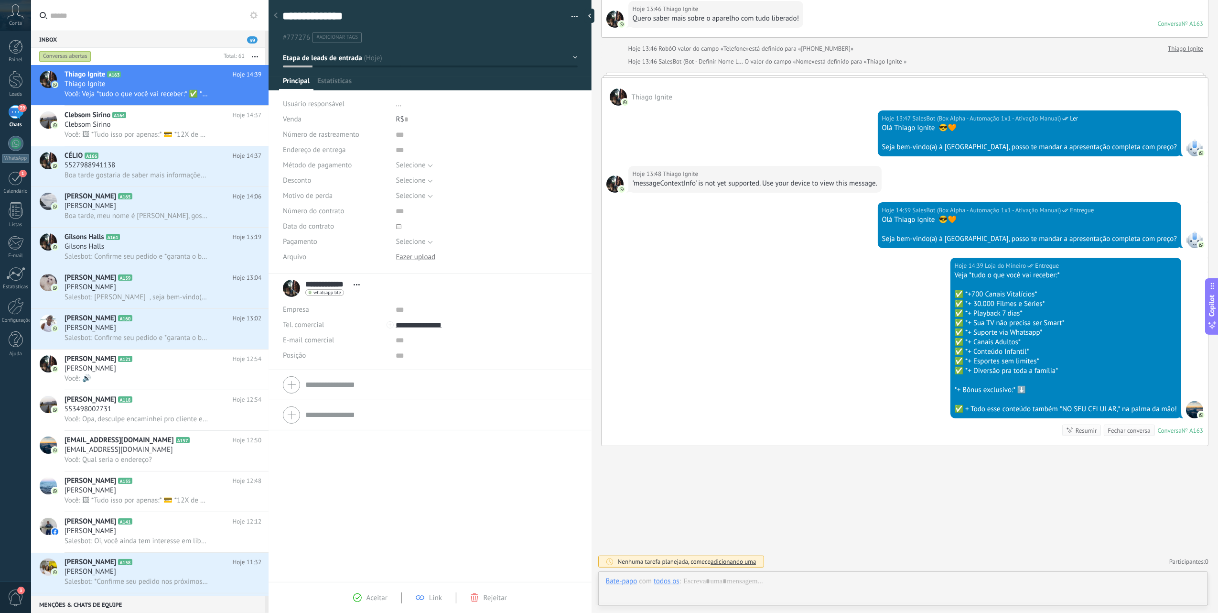
scroll to position [14, 0]
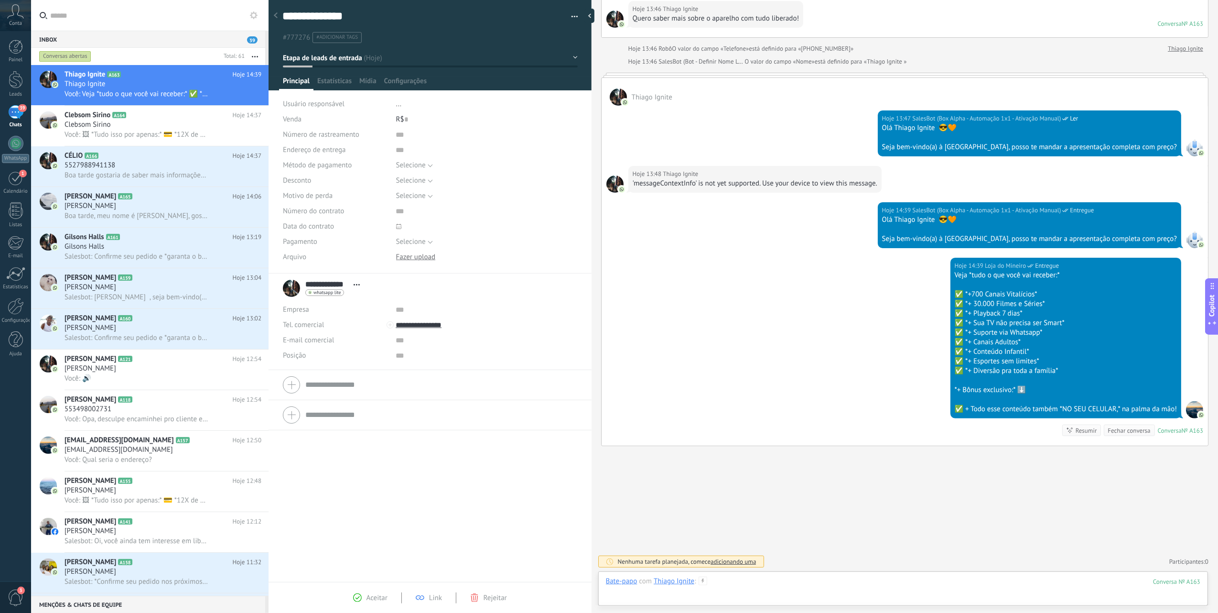
click at [745, 585] on div at bounding box center [903, 590] width 594 height 29
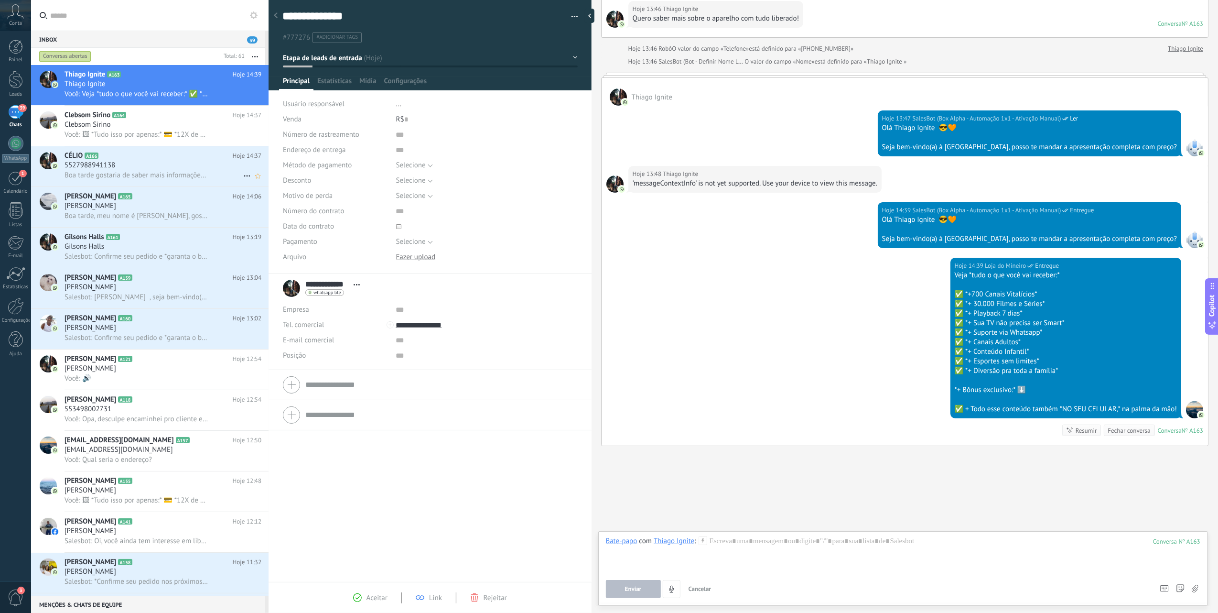
click at [174, 165] on div "5527988941138" at bounding box center [163, 166] width 197 height 10
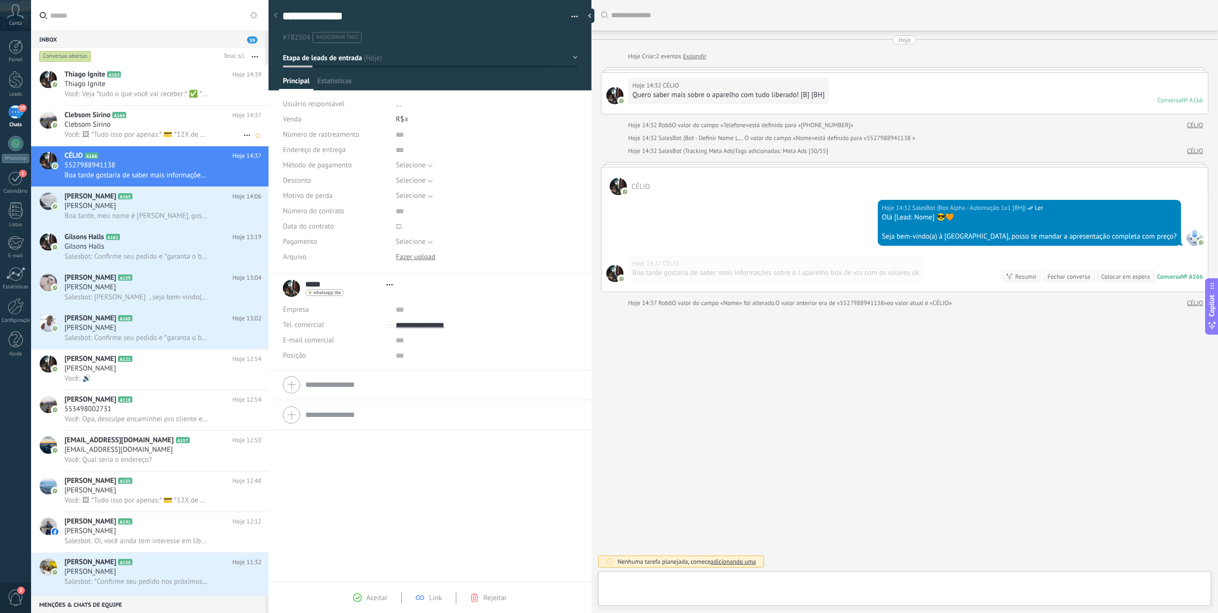
scroll to position [14, 0]
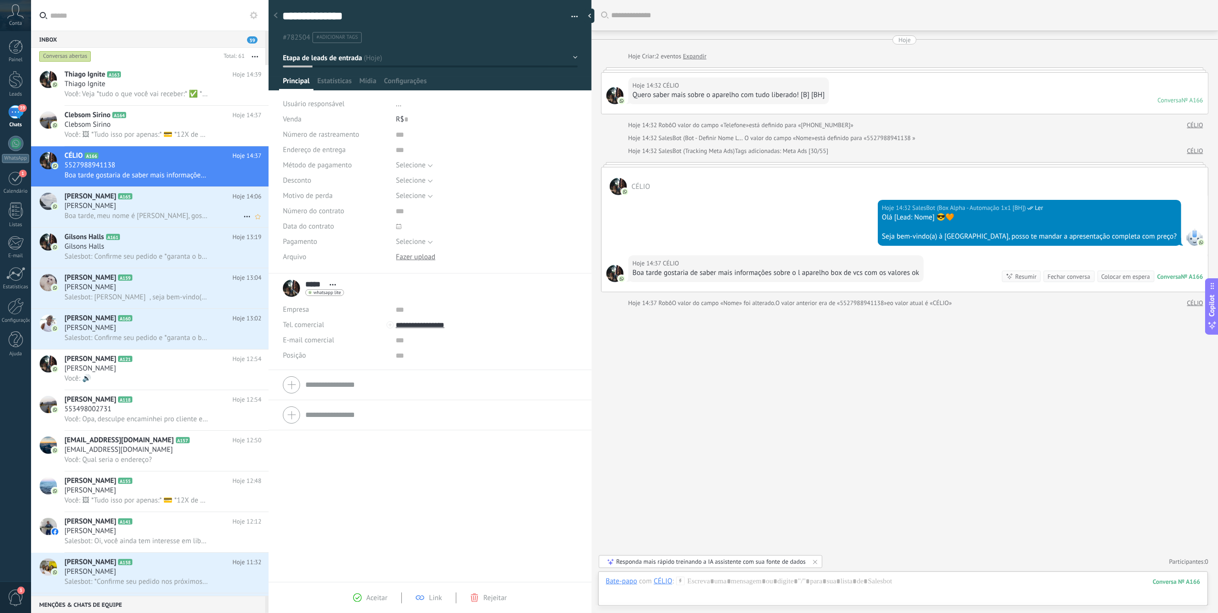
click at [177, 196] on h2 "[PERSON_NAME] A165" at bounding box center [149, 197] width 168 height 10
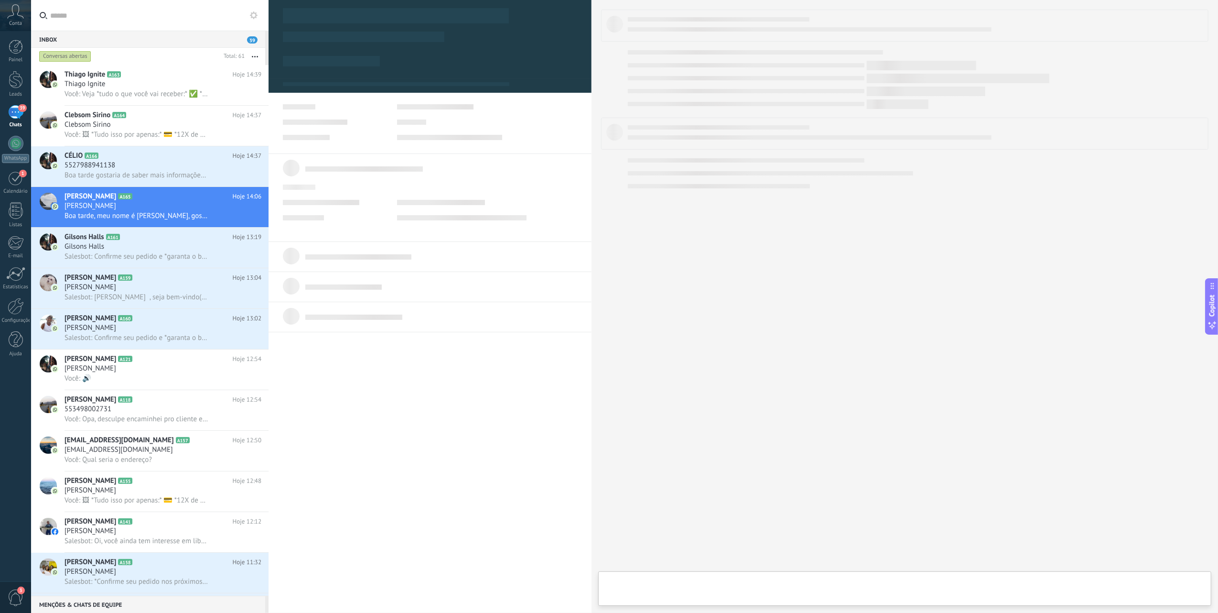
scroll to position [14, 0]
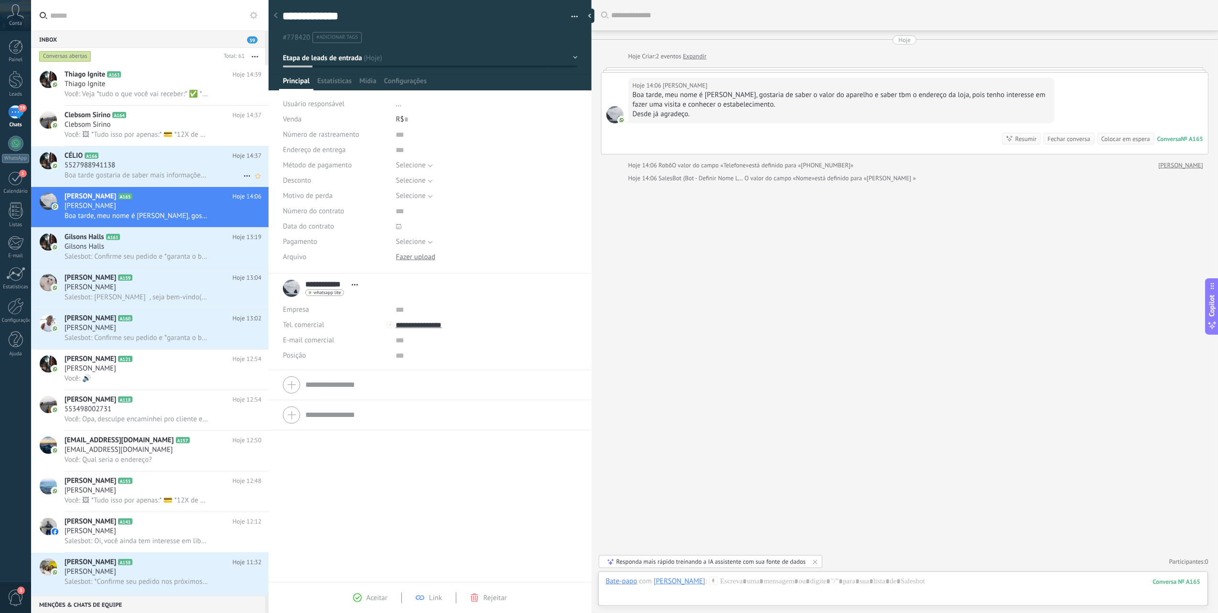
click at [168, 167] on div "5527988941138" at bounding box center [163, 166] width 197 height 10
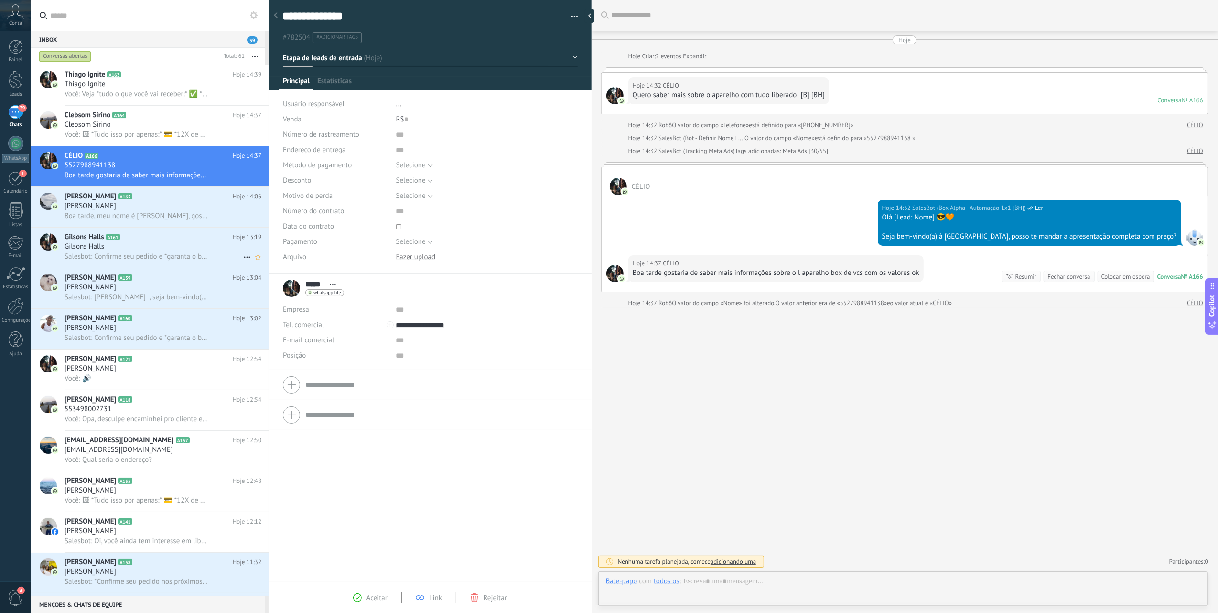
scroll to position [14, 0]
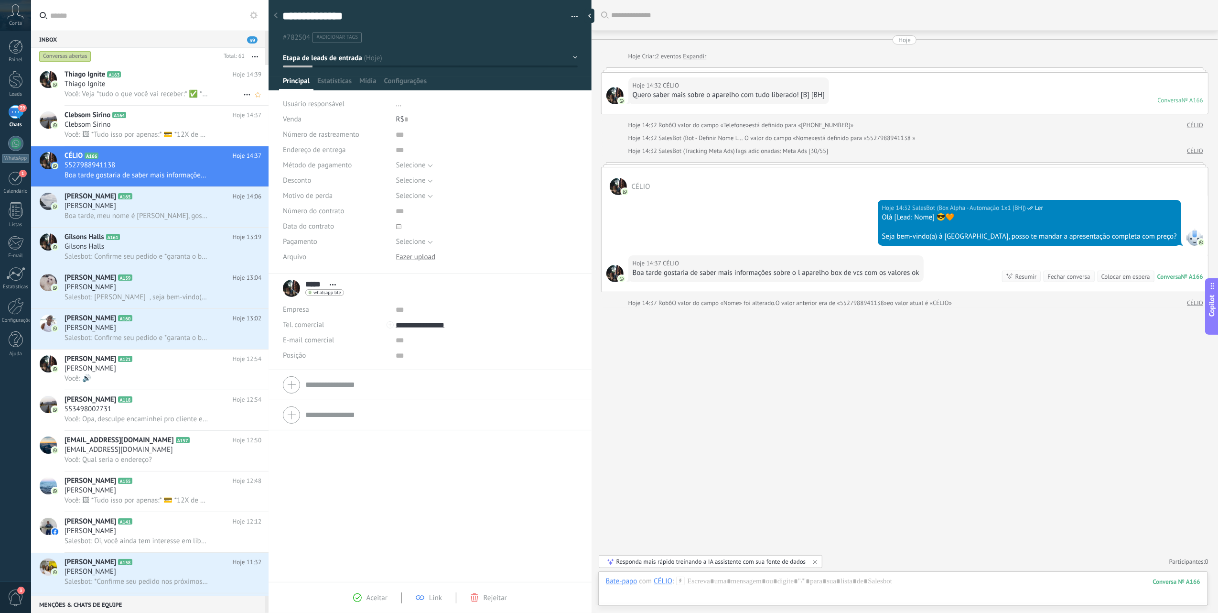
click at [212, 94] on div "Você: Veja *tudo o que você vai receber:* ✅ *+700 Canais Vitalícios* ✅ *+ 30.00…" at bounding box center [163, 94] width 197 height 10
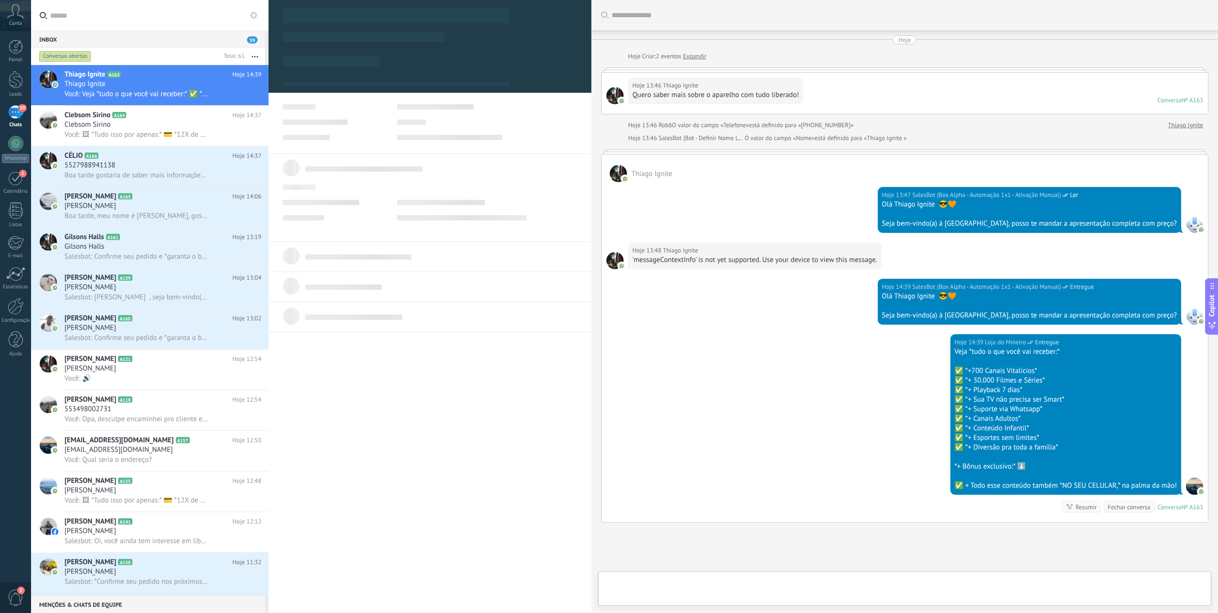
scroll to position [78, 0]
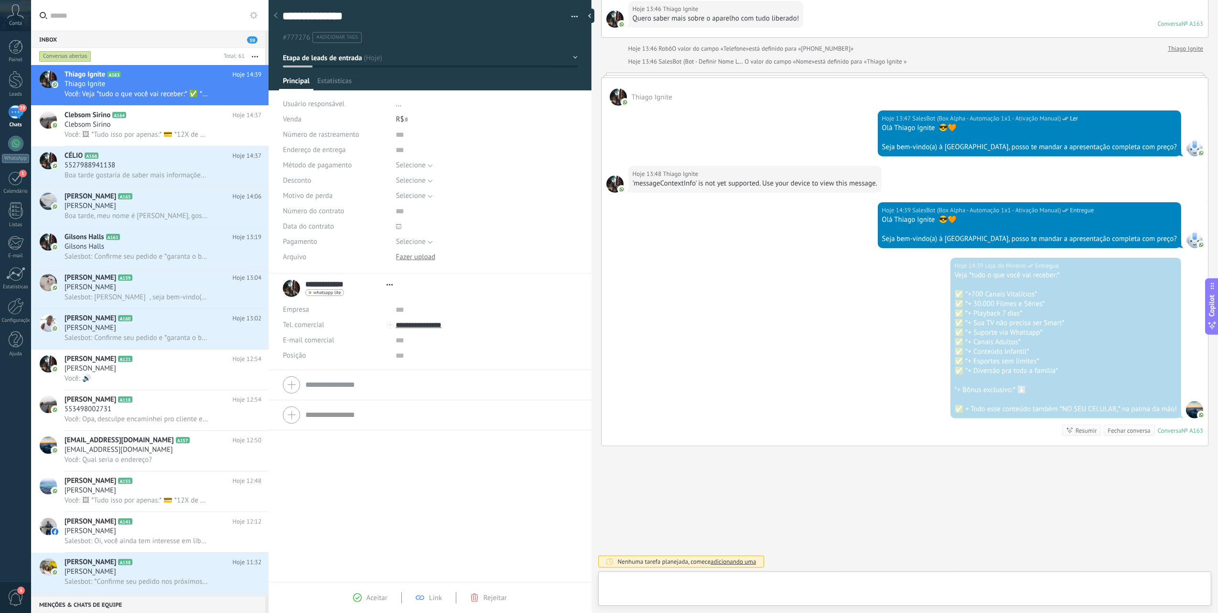
click at [776, 587] on div at bounding box center [905, 590] width 598 height 29
type textarea "**********"
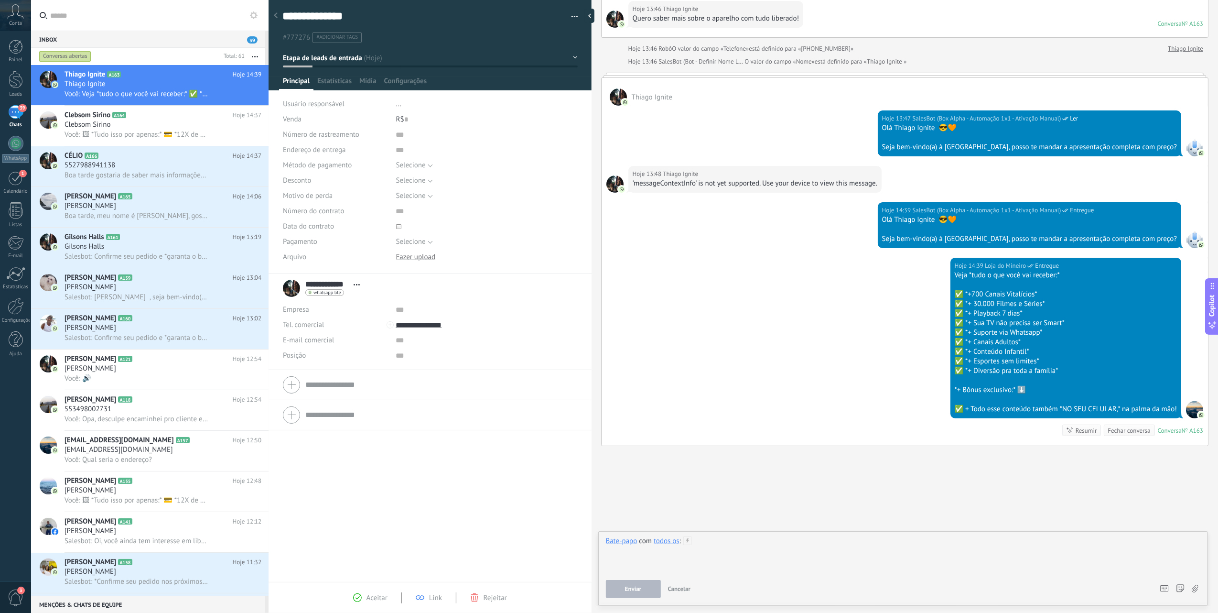
click at [713, 552] on div at bounding box center [903, 554] width 594 height 36
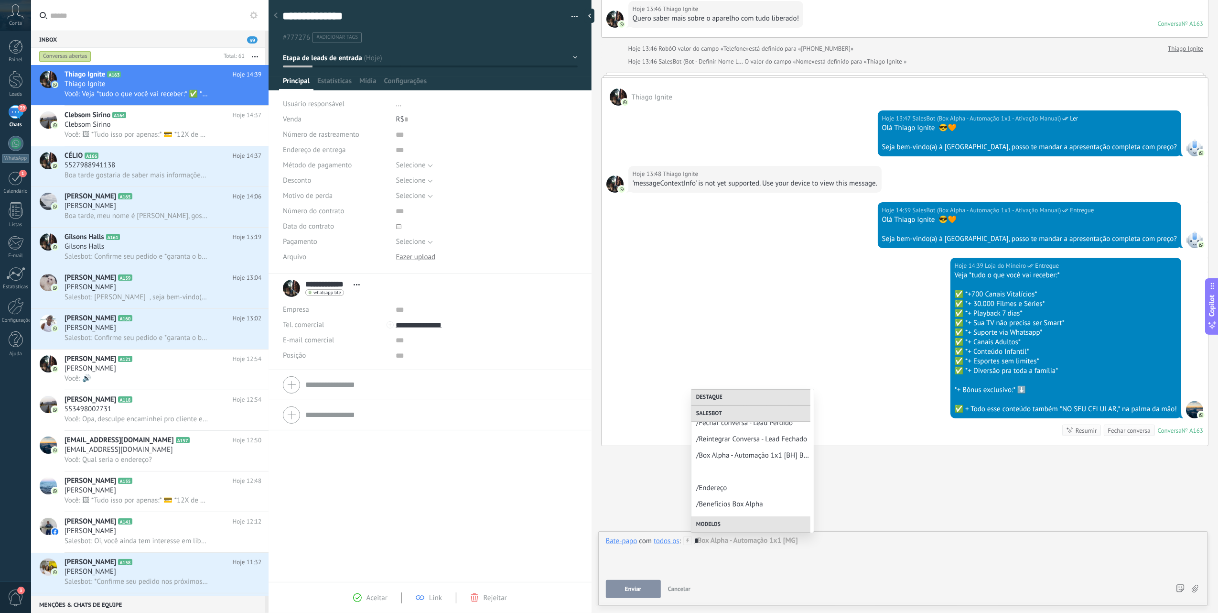
scroll to position [182, 0]
click at [759, 490] on span "/Preço Box Alpha" at bounding box center [748, 491] width 105 height 9
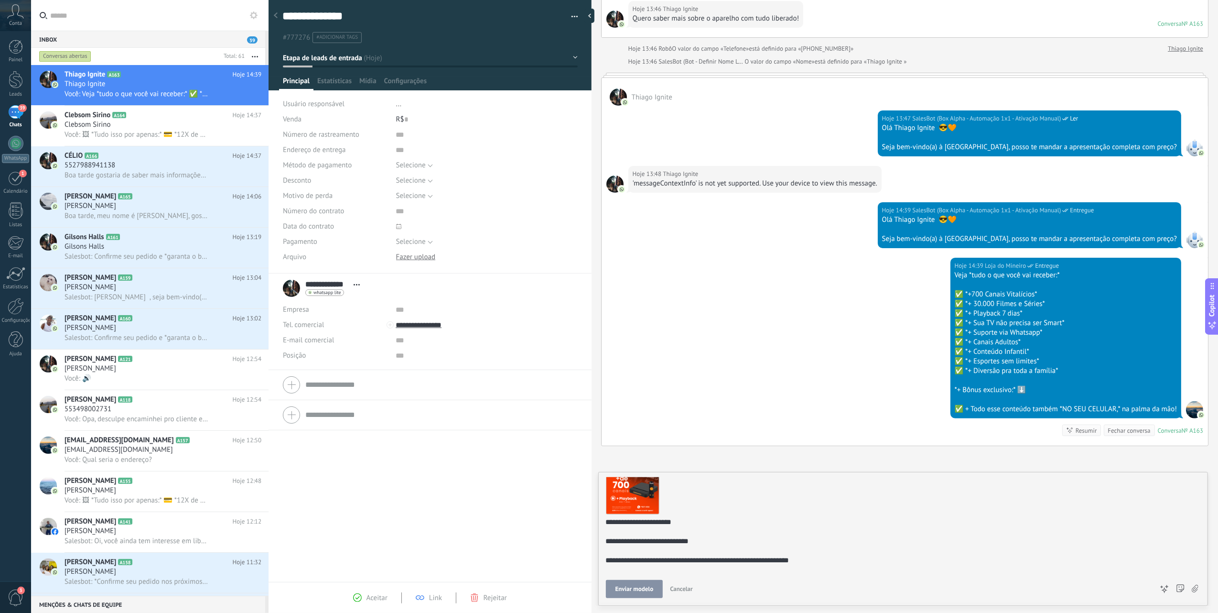
scroll to position [31, 0]
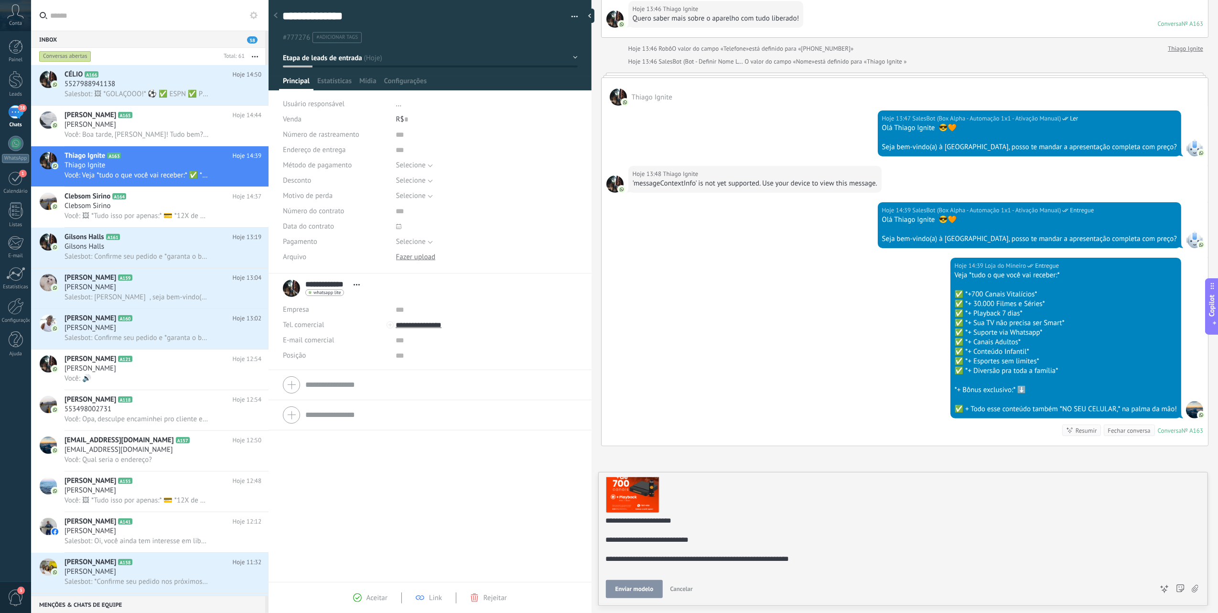
click at [22, 113] on div "38" at bounding box center [15, 112] width 15 height 14
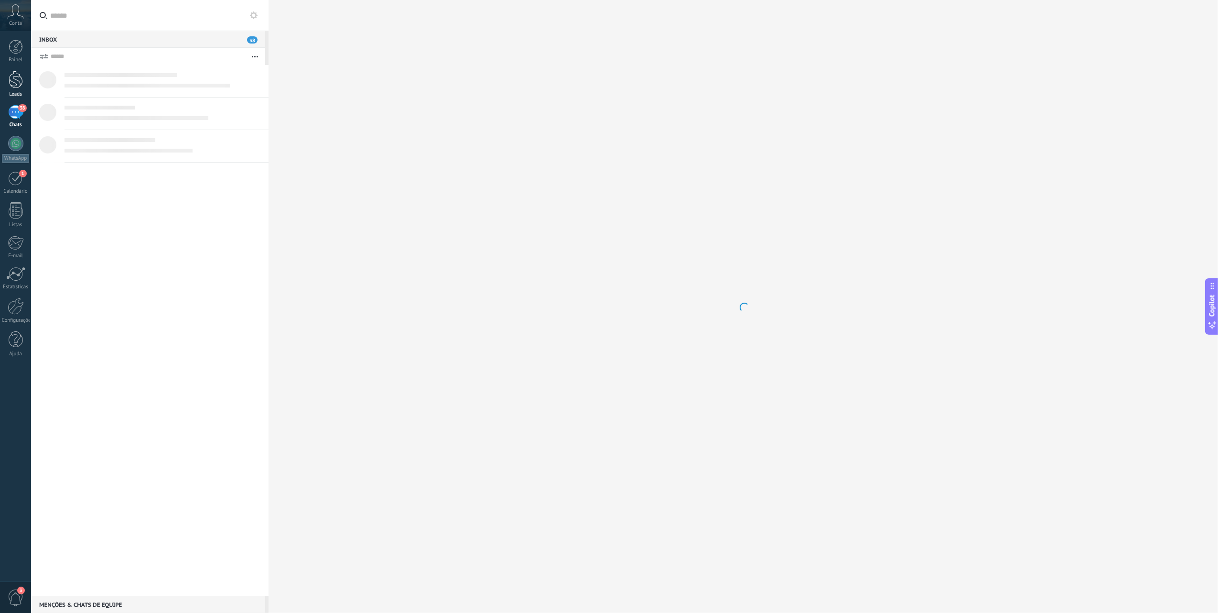
click at [23, 80] on link "Leads" at bounding box center [15, 84] width 31 height 27
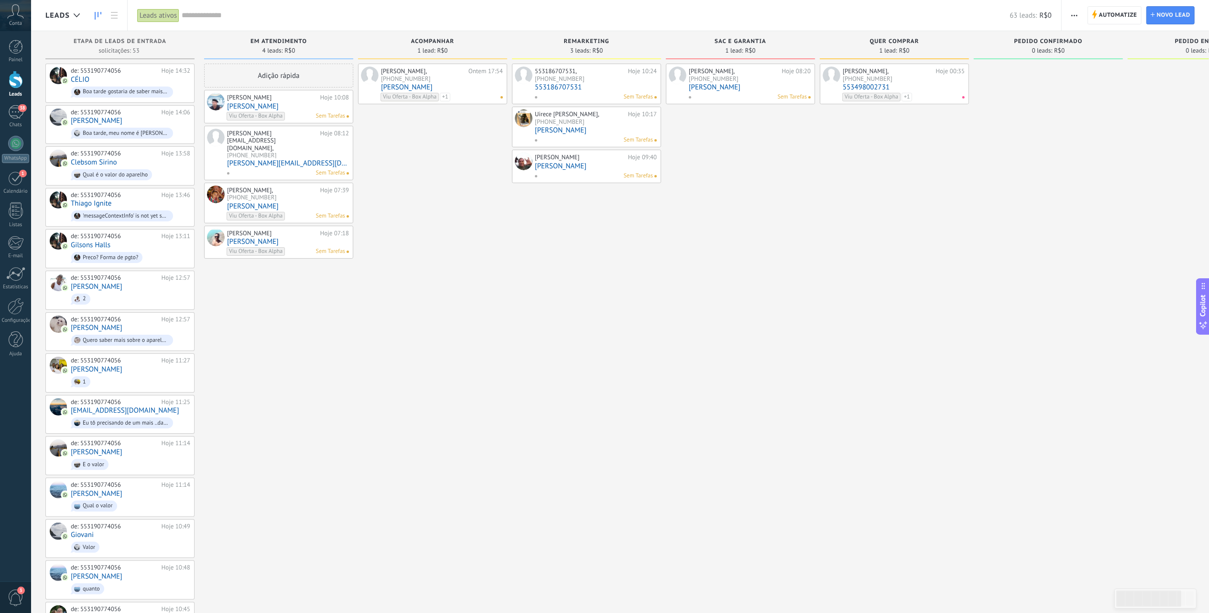
click at [738, 83] on link "[PERSON_NAME]" at bounding box center [750, 87] width 122 height 8
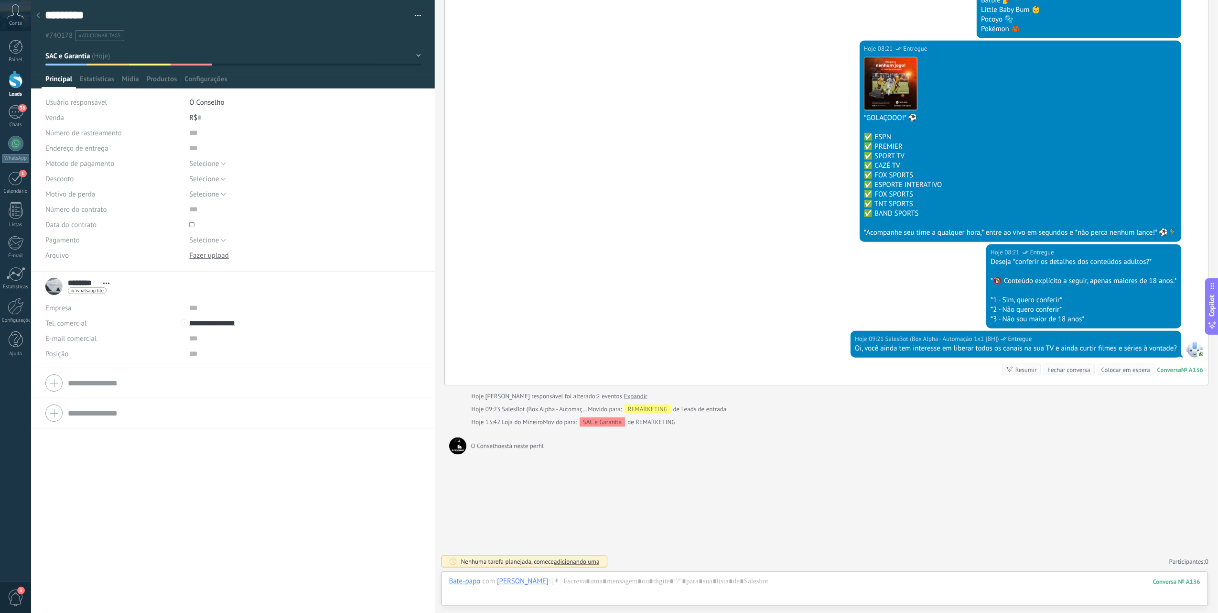
scroll to position [983, 0]
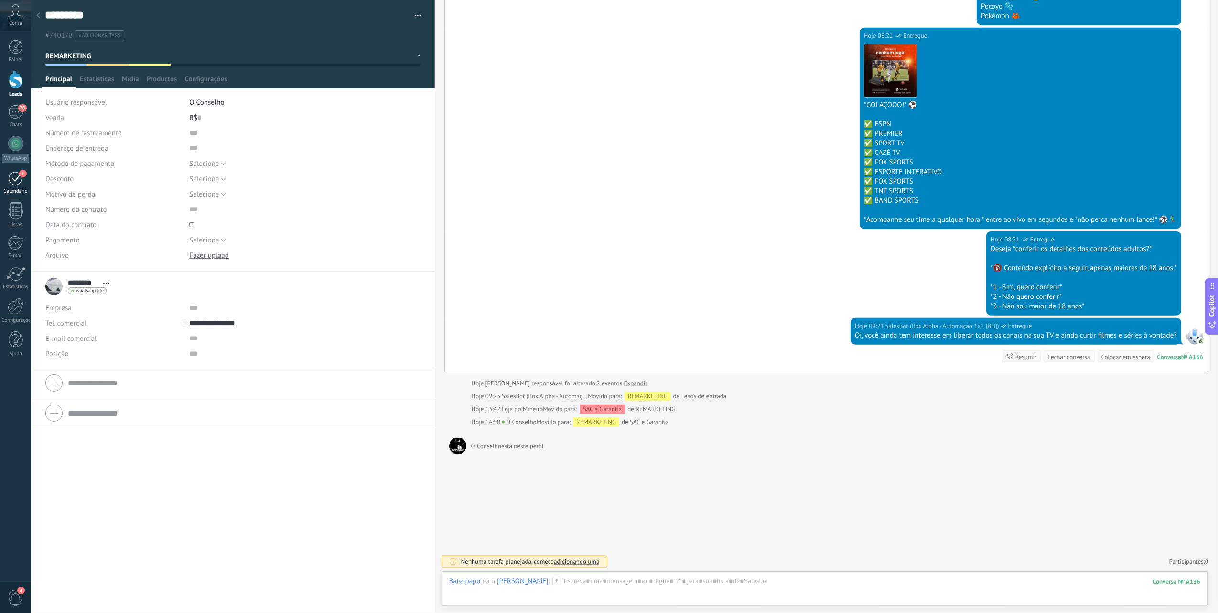
click at [11, 182] on div "1" at bounding box center [15, 178] width 15 height 15
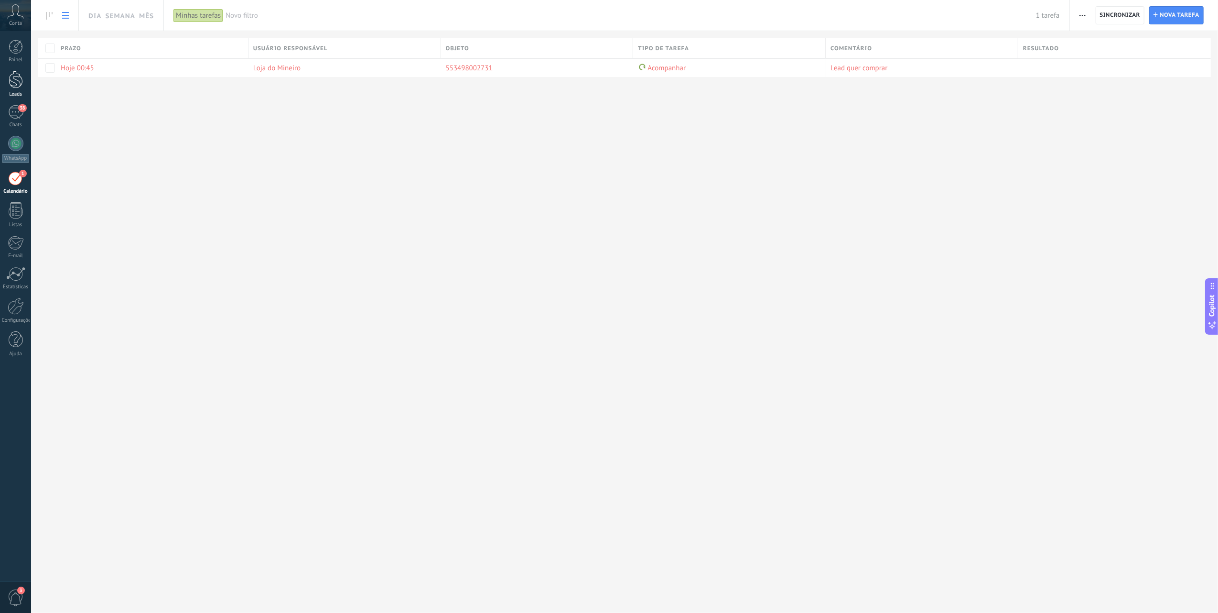
click at [25, 74] on link "Leads" at bounding box center [15, 84] width 31 height 27
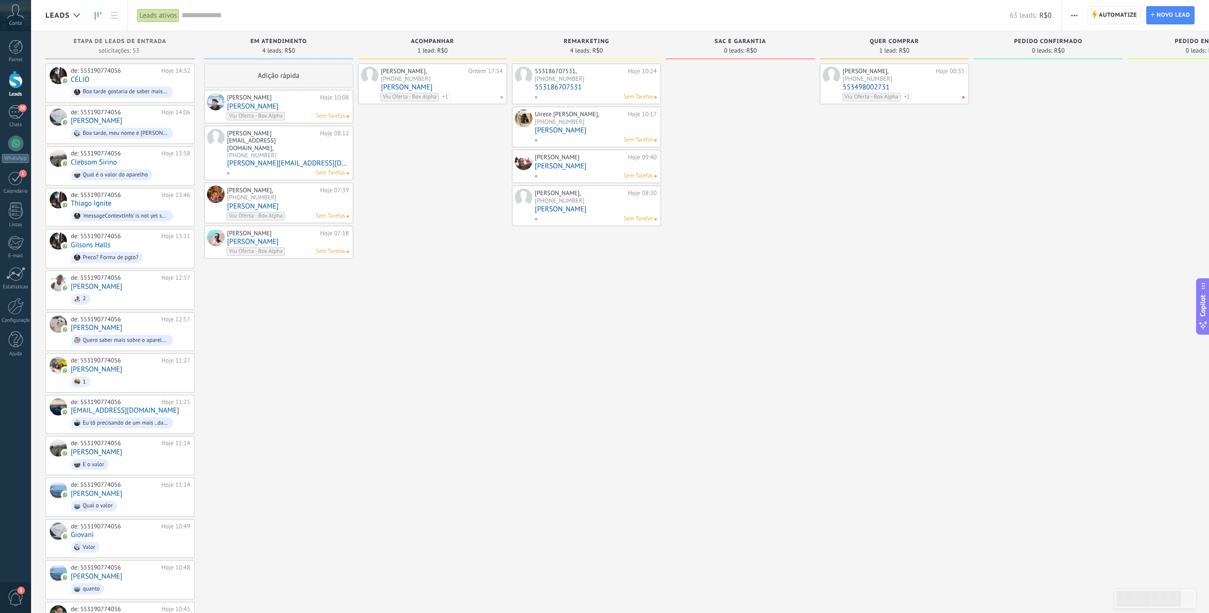
click at [825, 278] on div "[PERSON_NAME], [PHONE_NUMBER] Hoje 00:35 553498002731 Viu Oferta - Box Alpha Qu…" at bounding box center [894, 476] width 149 height 825
click at [945, 89] on link "553498002731" at bounding box center [903, 87] width 122 height 8
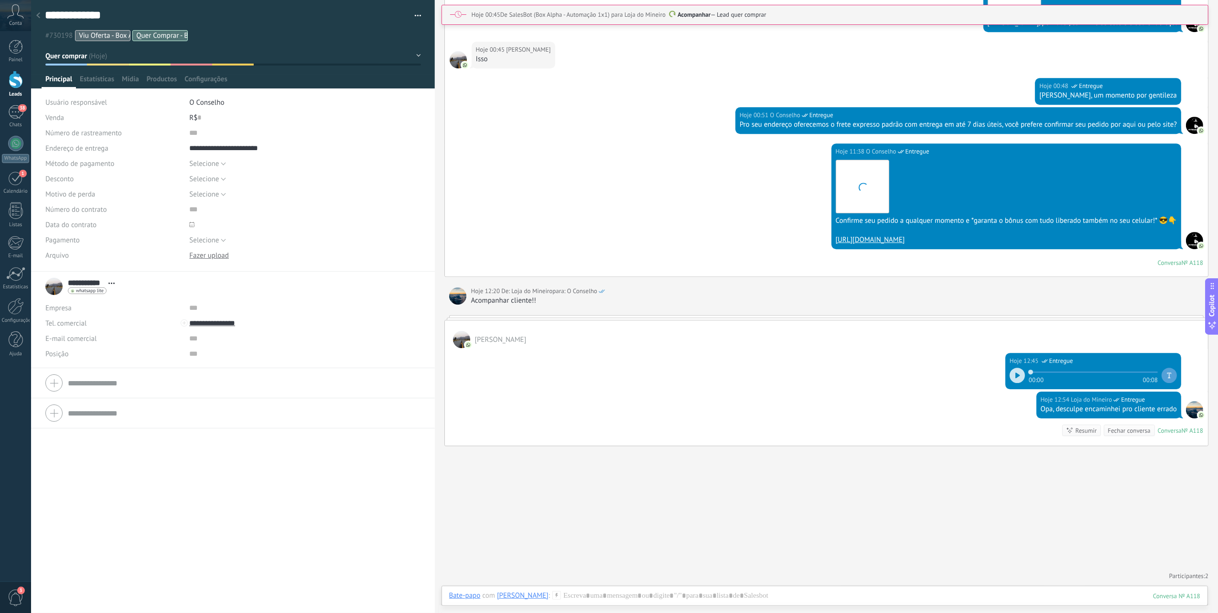
scroll to position [2449, 0]
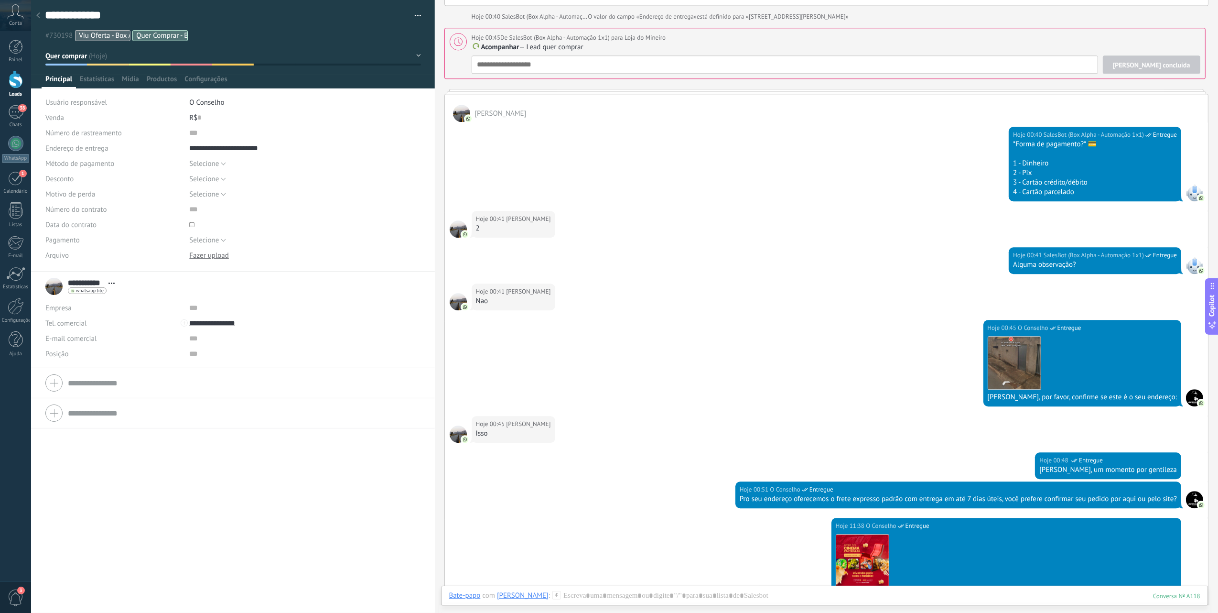
click at [9, 18] on icon at bounding box center [15, 11] width 17 height 14
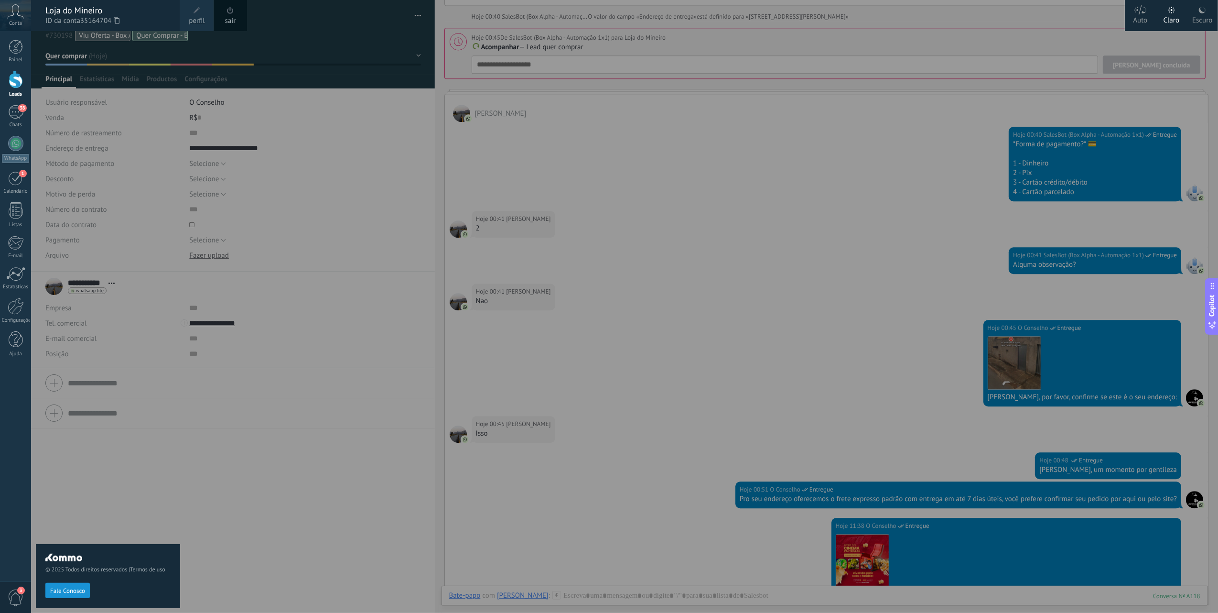
click at [11, 85] on div at bounding box center [16, 80] width 14 height 18
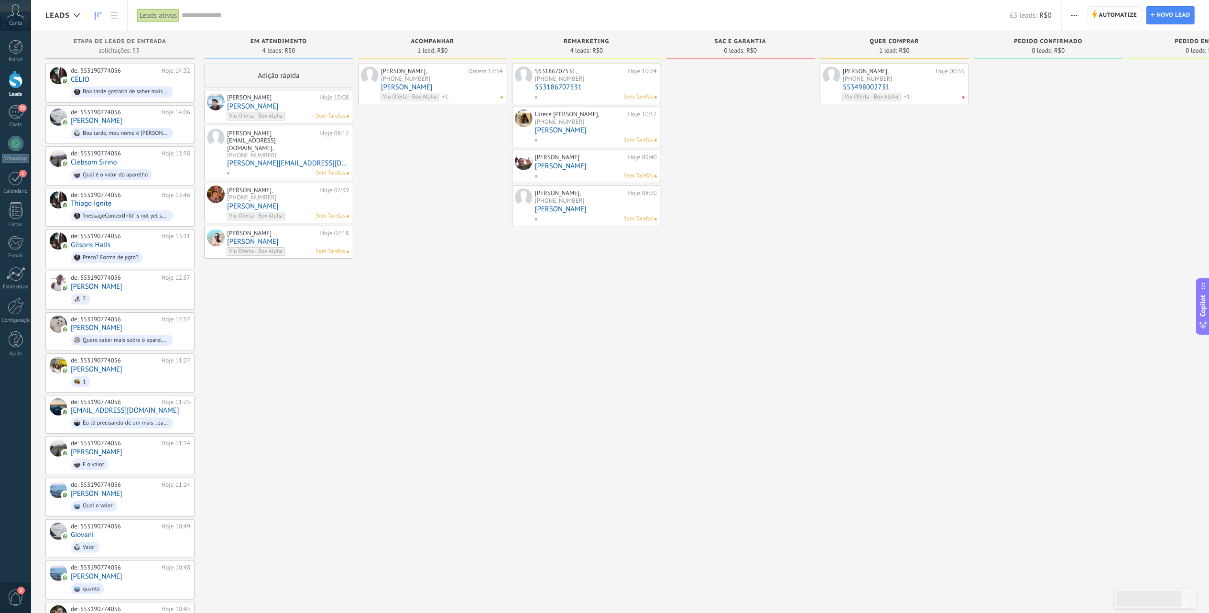
click at [497, 96] on div "Viu Oferta - Box Alpha REMARKETING - LIBERADOR" at bounding box center [440, 101] width 118 height 17
click at [487, 240] on div "[PERSON_NAME], [PHONE_NUMBER] Ontem 17:54 Elcio Eustáquio Viu Oferta - Box Alph…" at bounding box center [432, 476] width 149 height 825
click at [475, 86] on link "[PERSON_NAME]" at bounding box center [442, 87] width 122 height 8
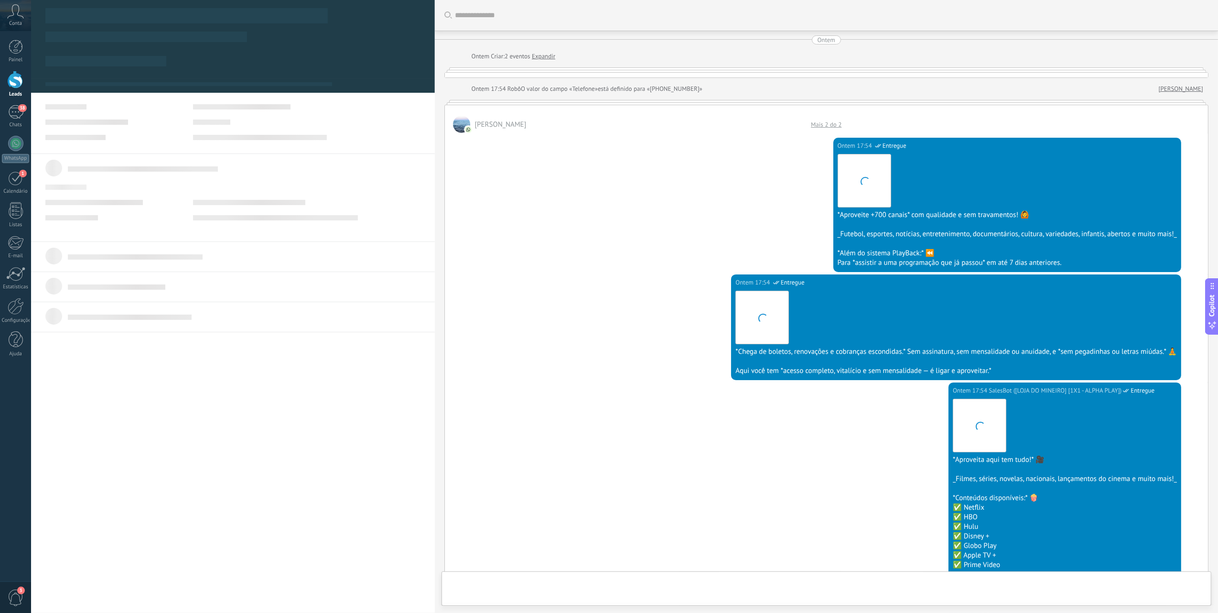
type textarea "**********"
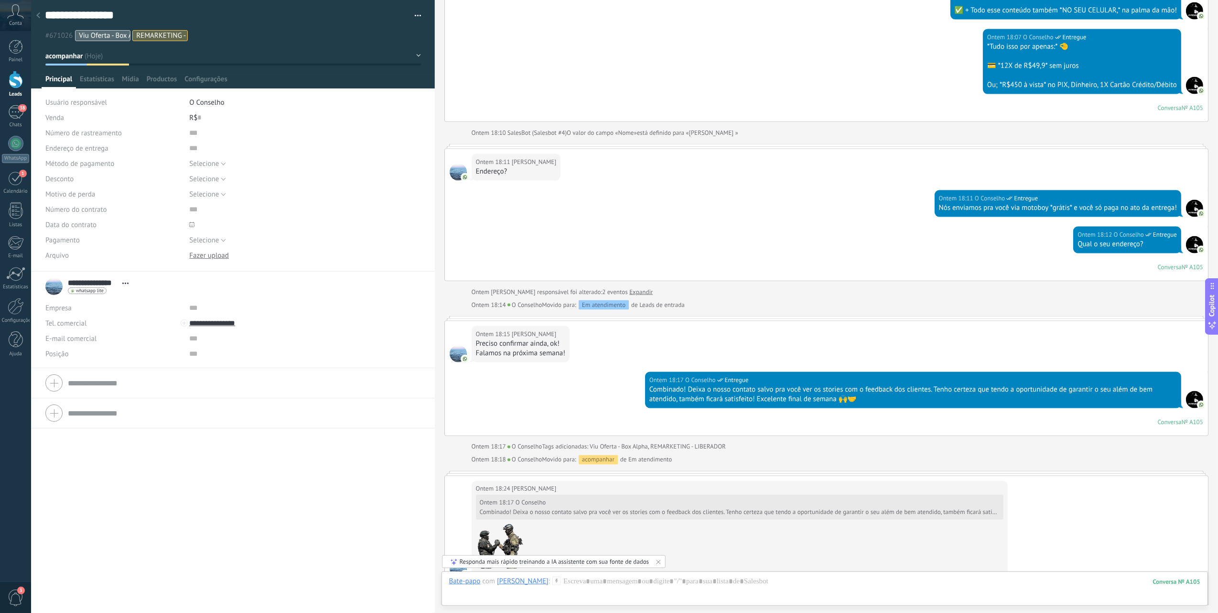
scroll to position [1363, 0]
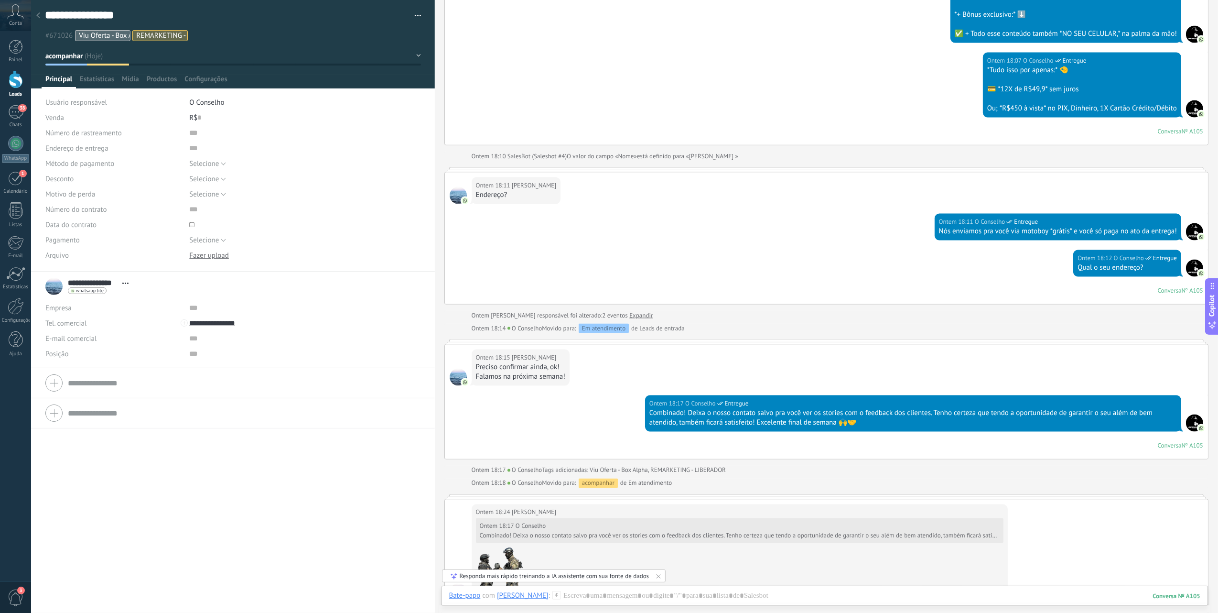
click at [12, 83] on div at bounding box center [16, 80] width 14 height 18
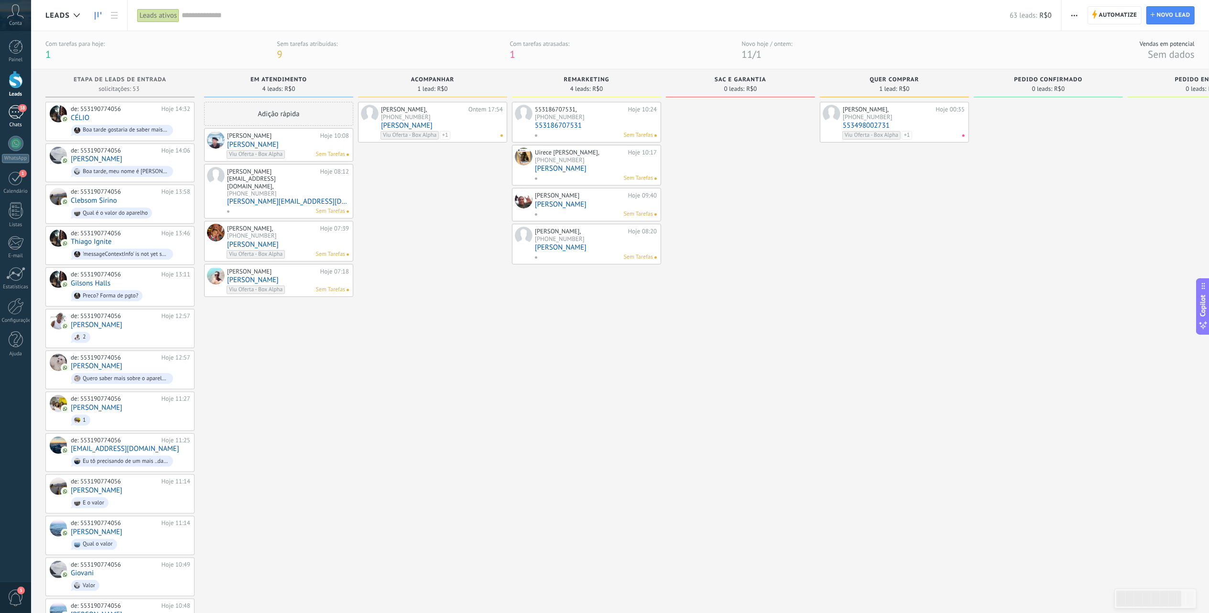
click at [13, 106] on div "38" at bounding box center [15, 112] width 15 height 14
